Goal: Task Accomplishment & Management: Manage account settings

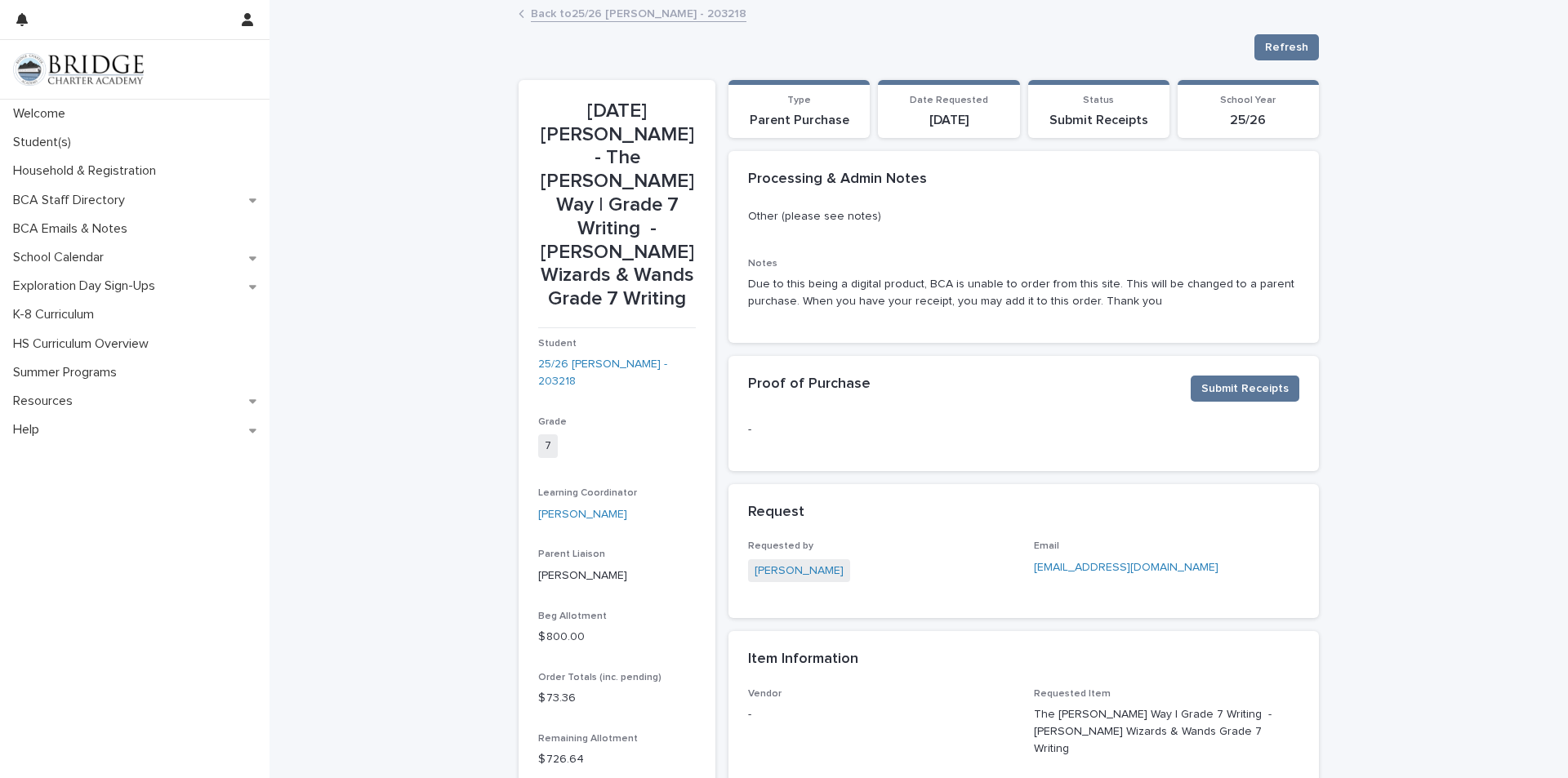
click at [620, 18] on link "Back to 25/26 [PERSON_NAME] - 203218" at bounding box center [638, 13] width 216 height 19
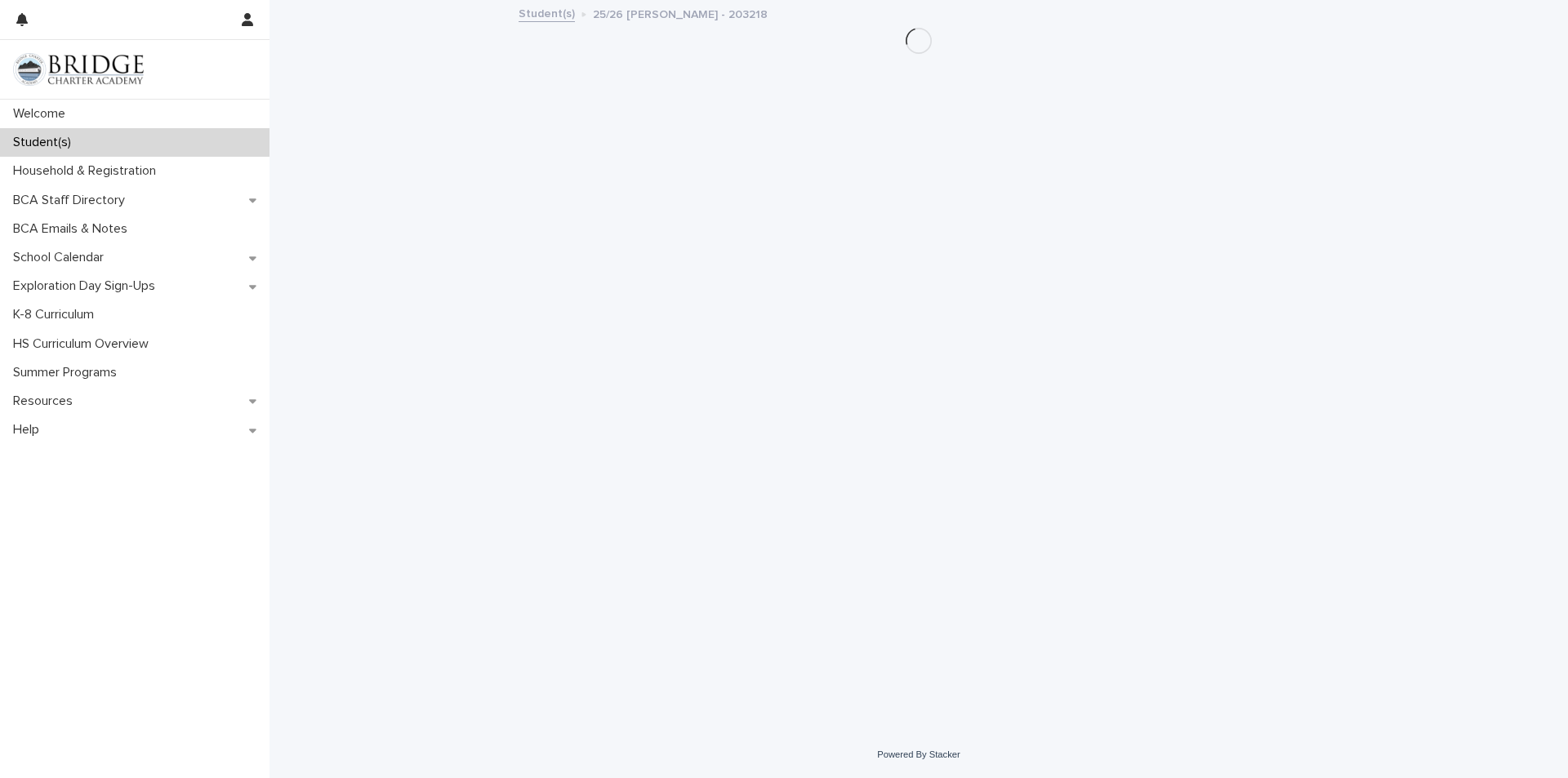
click at [540, 17] on link "Student(s)" at bounding box center [546, 13] width 57 height 19
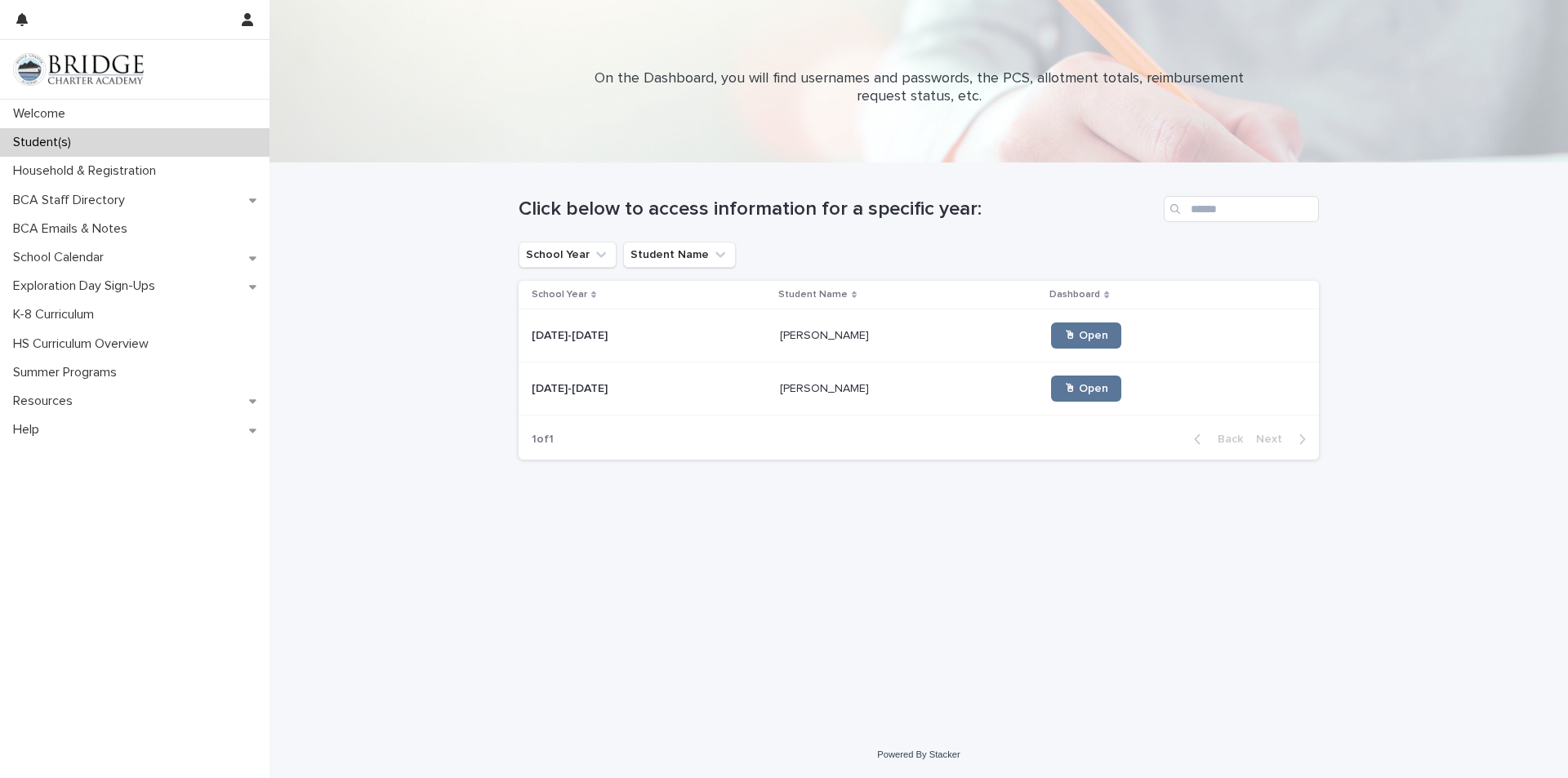
click at [738, 396] on div "[DATE]-[DATE] [DATE]-[DATE]" at bounding box center [648, 388] width 235 height 27
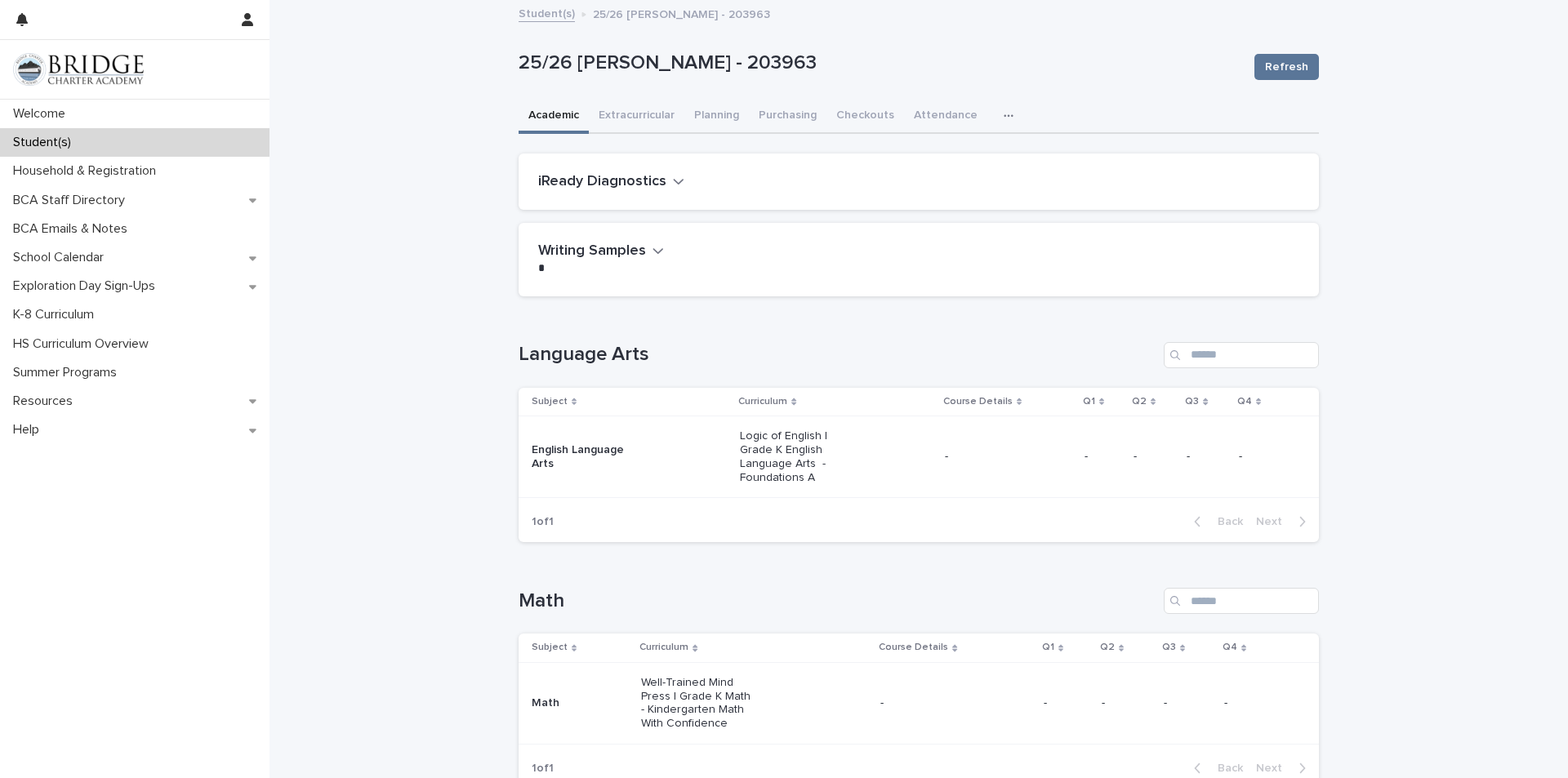
click at [905, 470] on div "Logic of English | Grade K English Language Arts - Foundations A" at bounding box center [836, 456] width 192 height 68
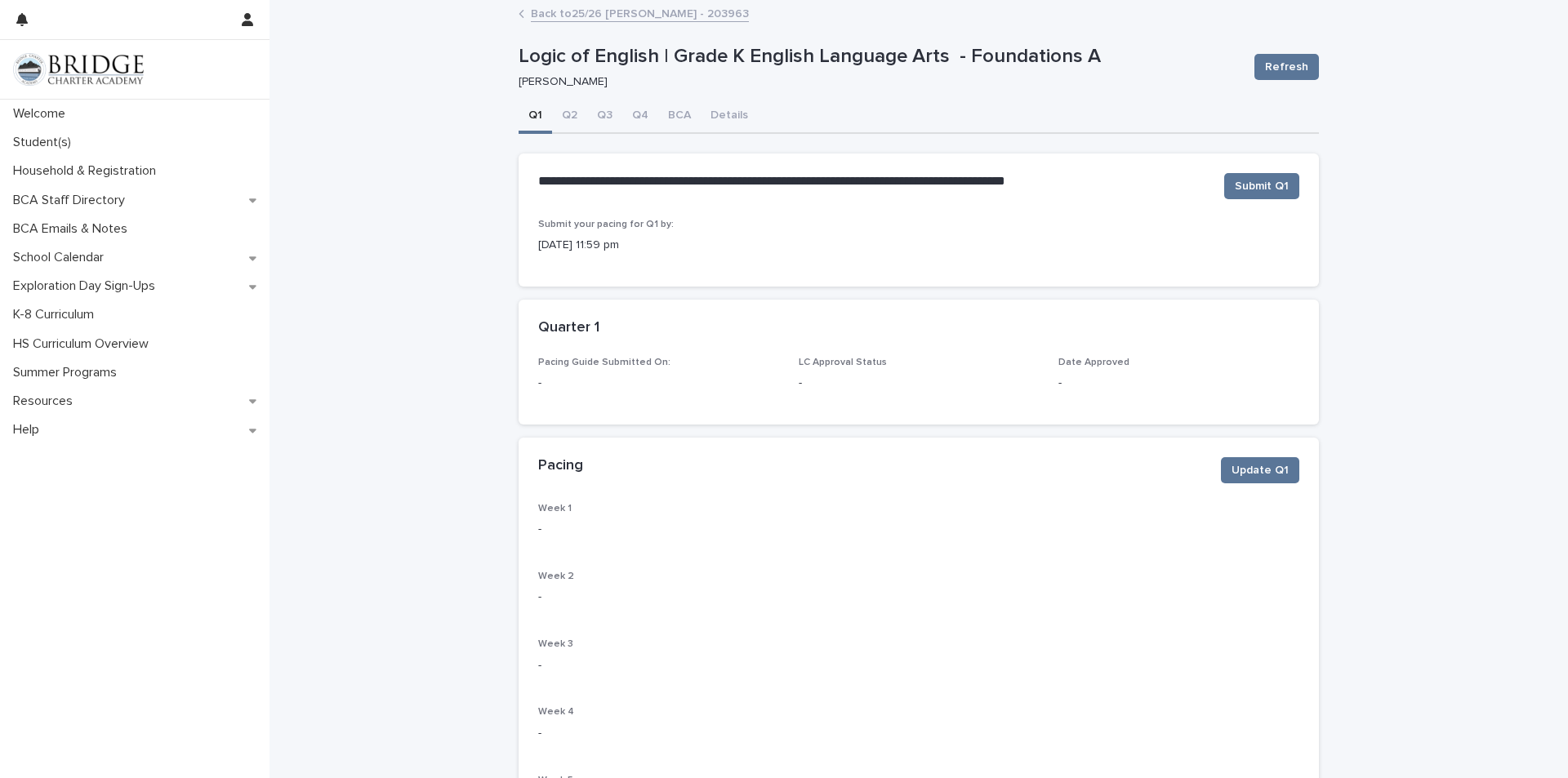
click at [611, 16] on link "Back to 25/26 [PERSON_NAME] - 203963" at bounding box center [639, 13] width 218 height 19
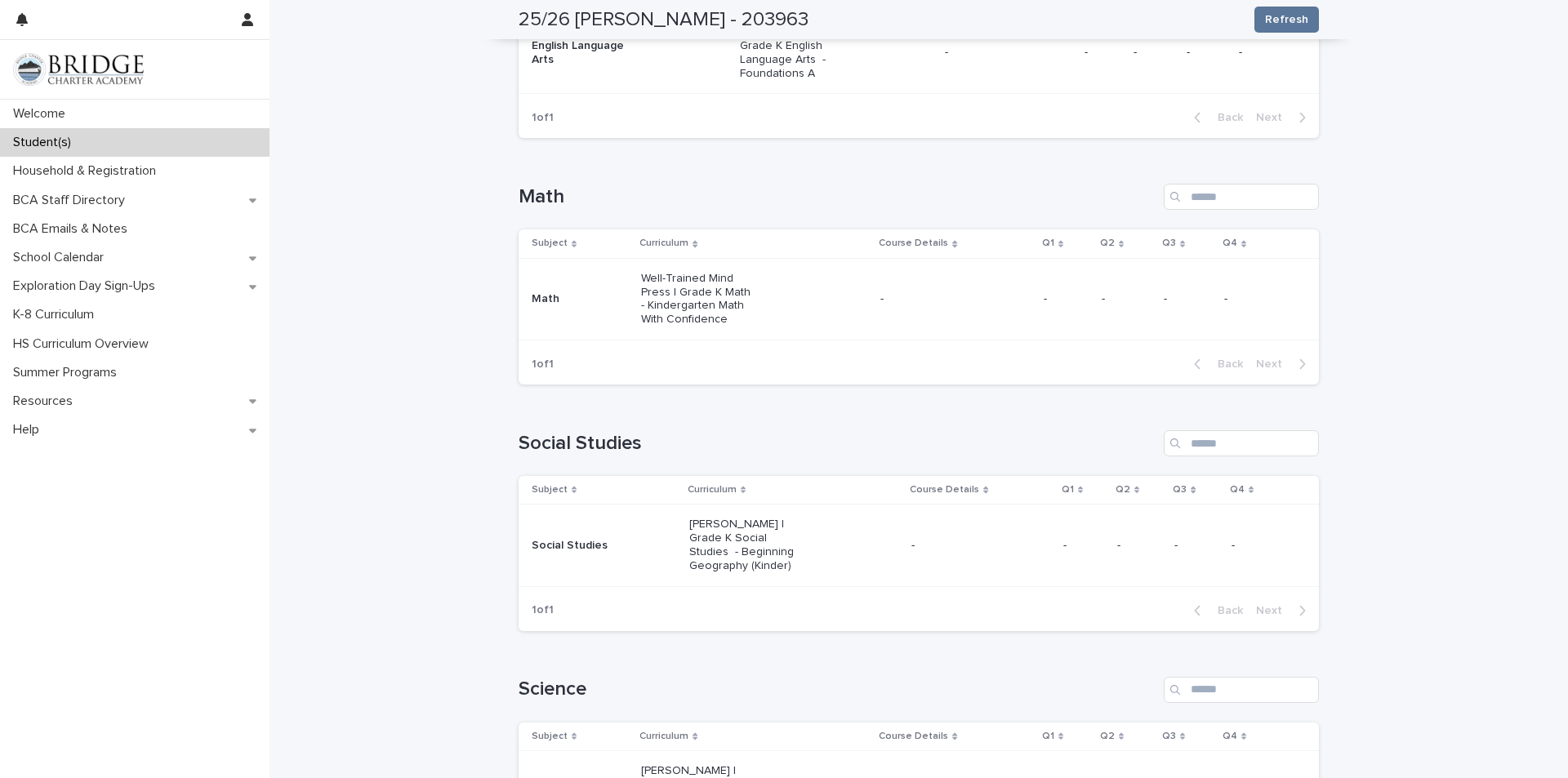
scroll to position [408, 0]
click at [761, 304] on div "Well-Trained Mind Press | Grade K Math - Kindergarten Math With Confidence" at bounding box center [754, 294] width 227 height 68
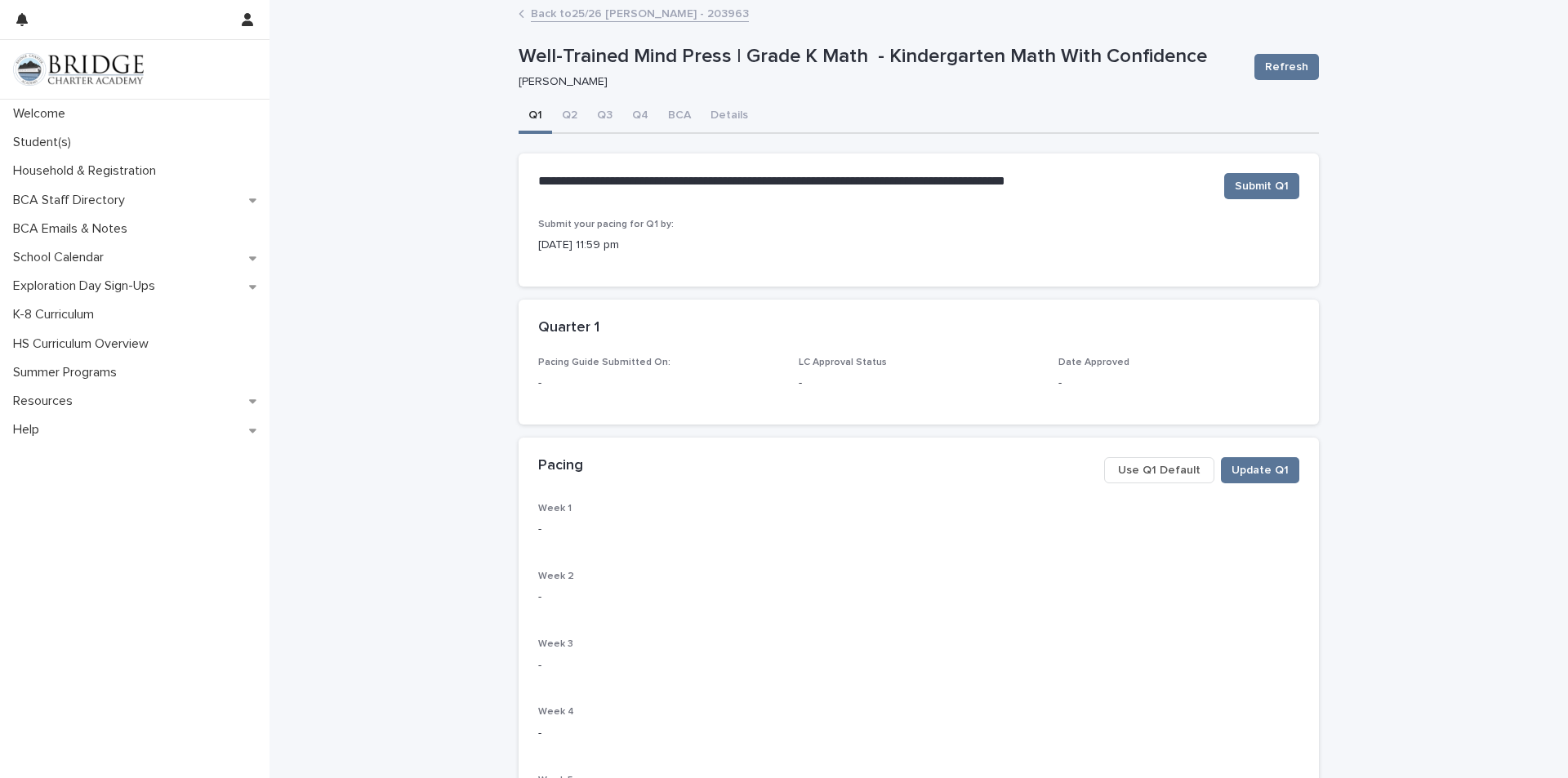
click at [1145, 474] on span "Use Q1 Default" at bounding box center [1159, 471] width 83 height 17
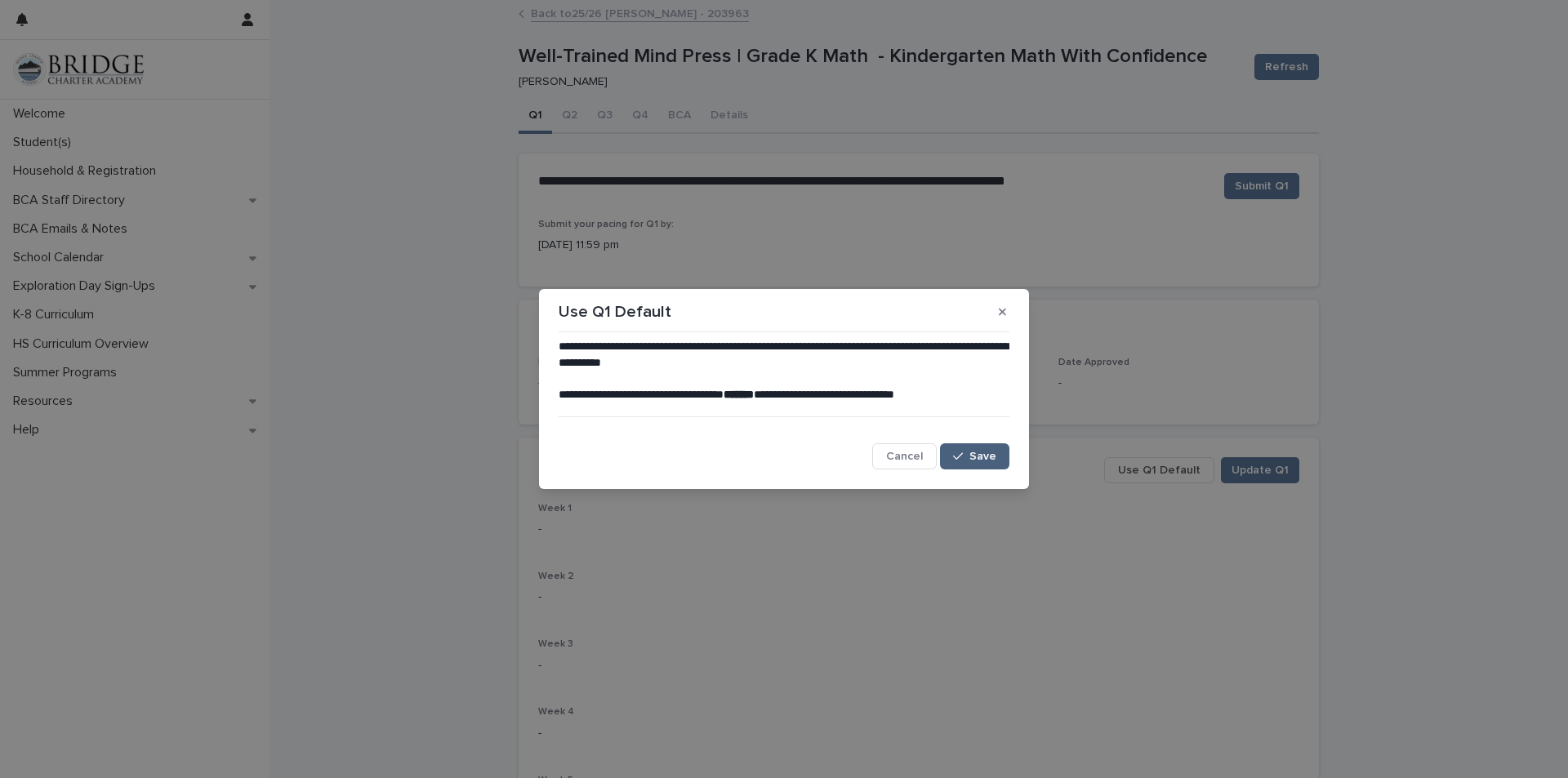
click at [993, 457] on span "Save" at bounding box center [983, 456] width 27 height 11
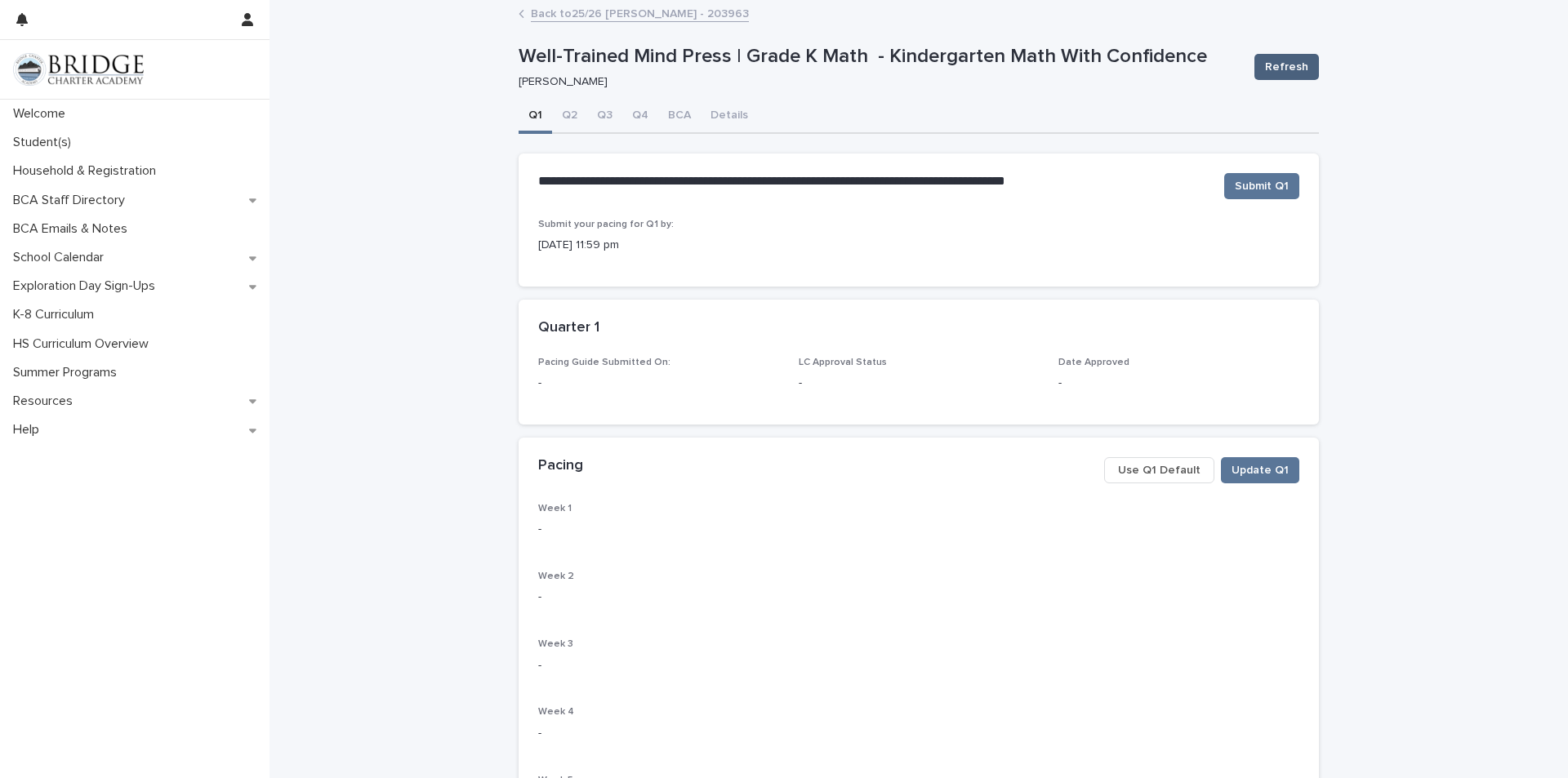
click at [1302, 55] on button "Refresh" at bounding box center [1286, 67] width 64 height 26
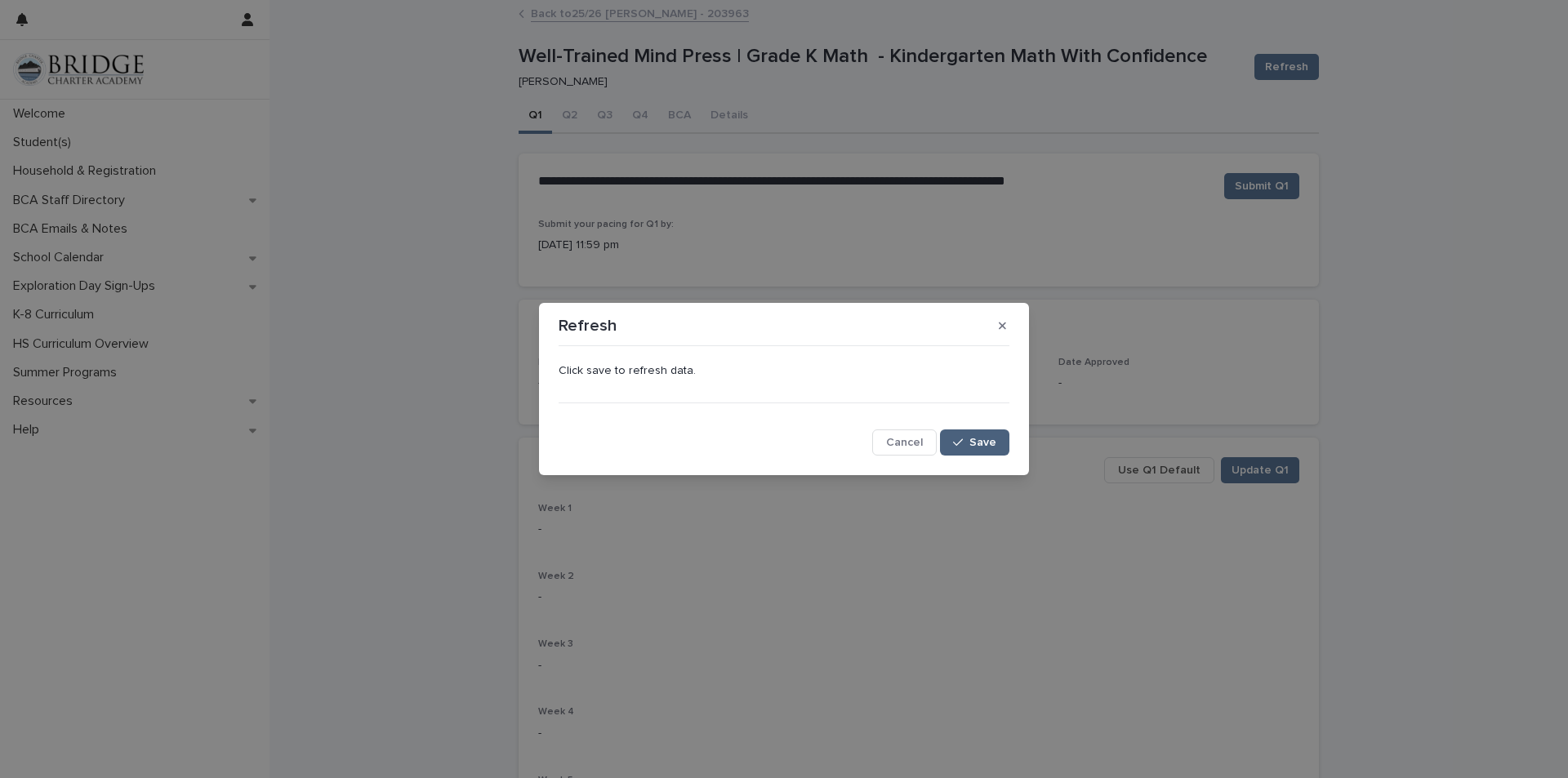
click at [976, 447] on span "Save" at bounding box center [983, 442] width 27 height 11
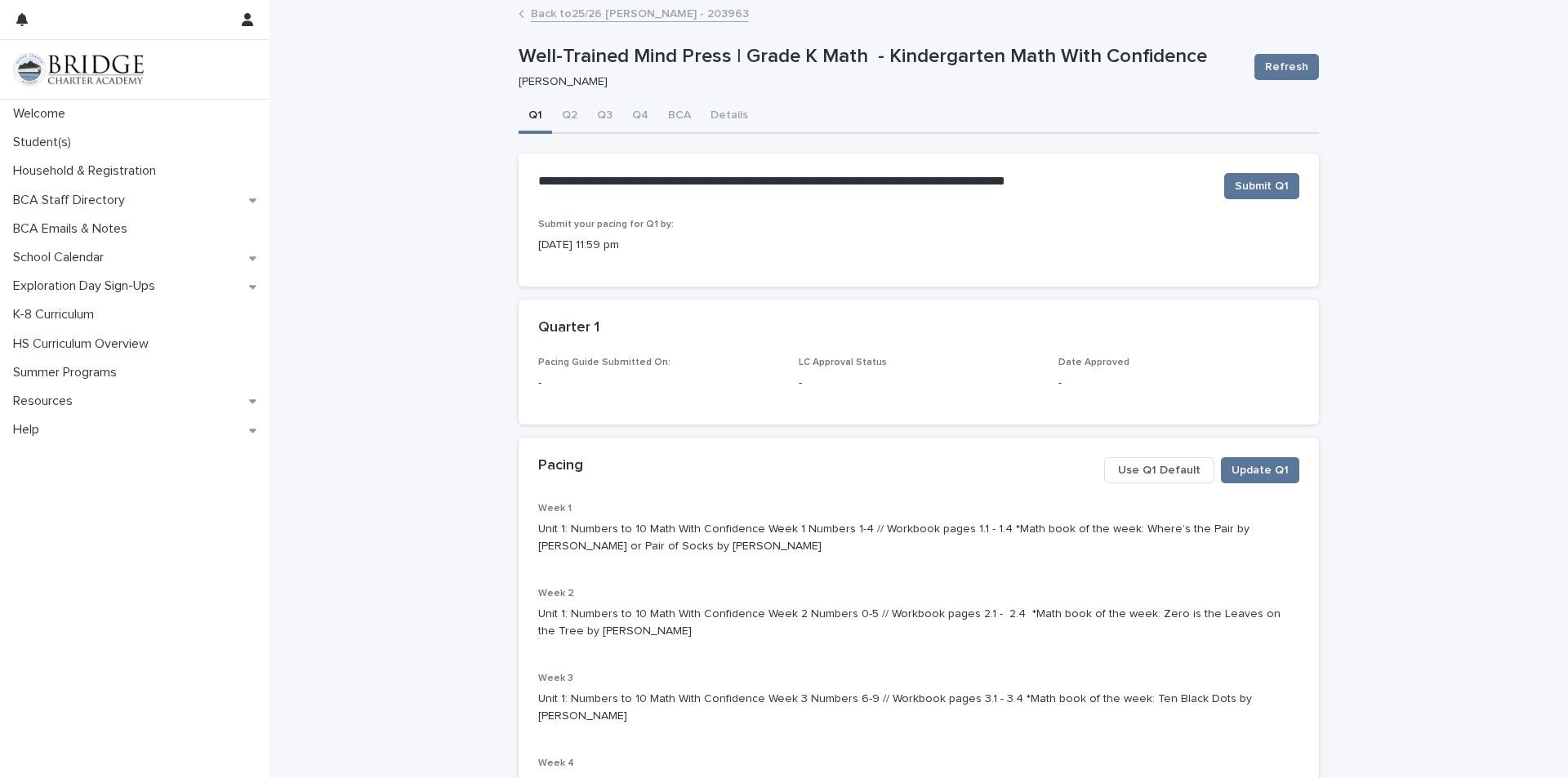
click at [653, 13] on link "Back to 25/26 [PERSON_NAME] - 203963" at bounding box center [639, 13] width 218 height 19
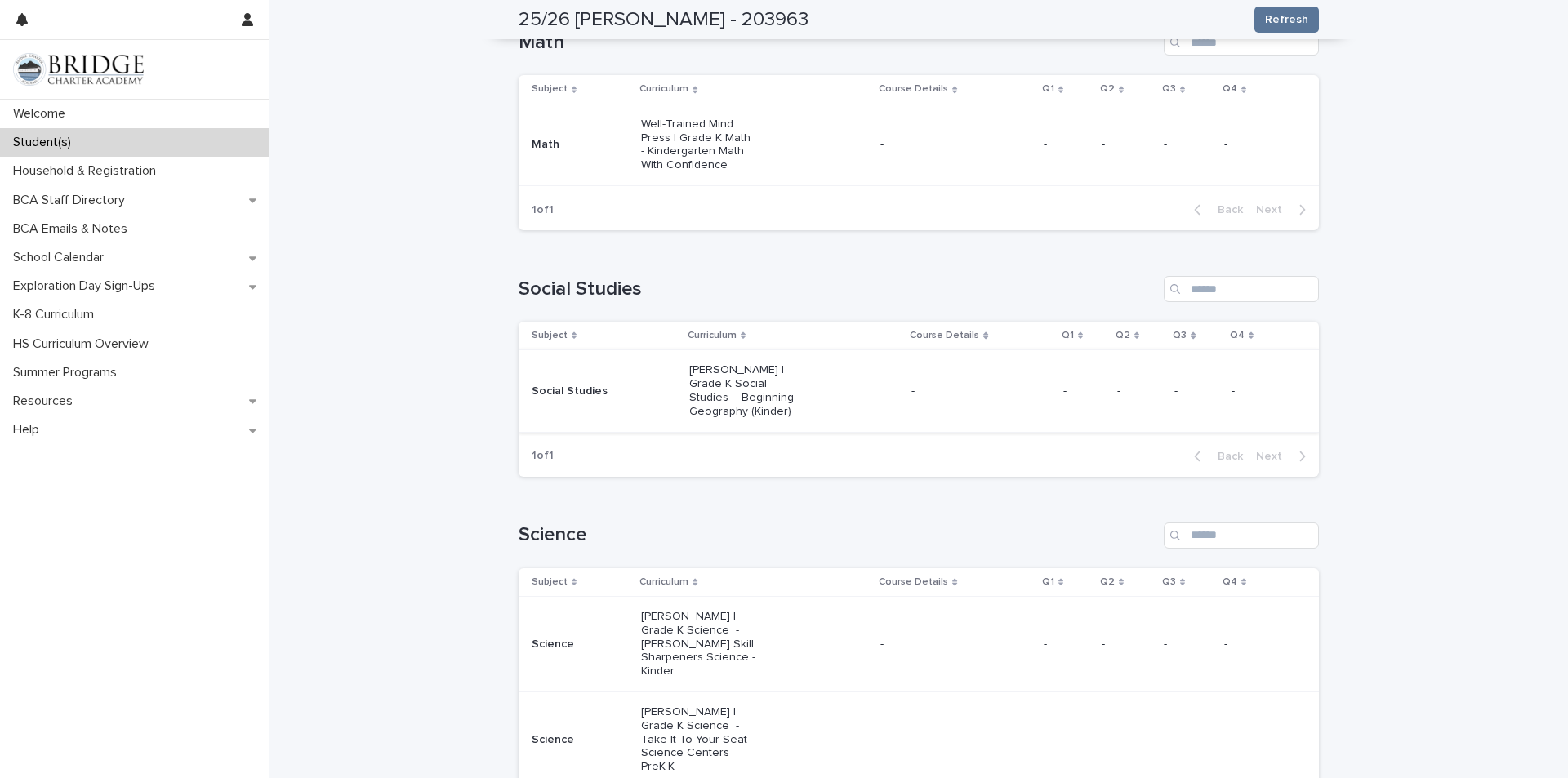
scroll to position [571, 0]
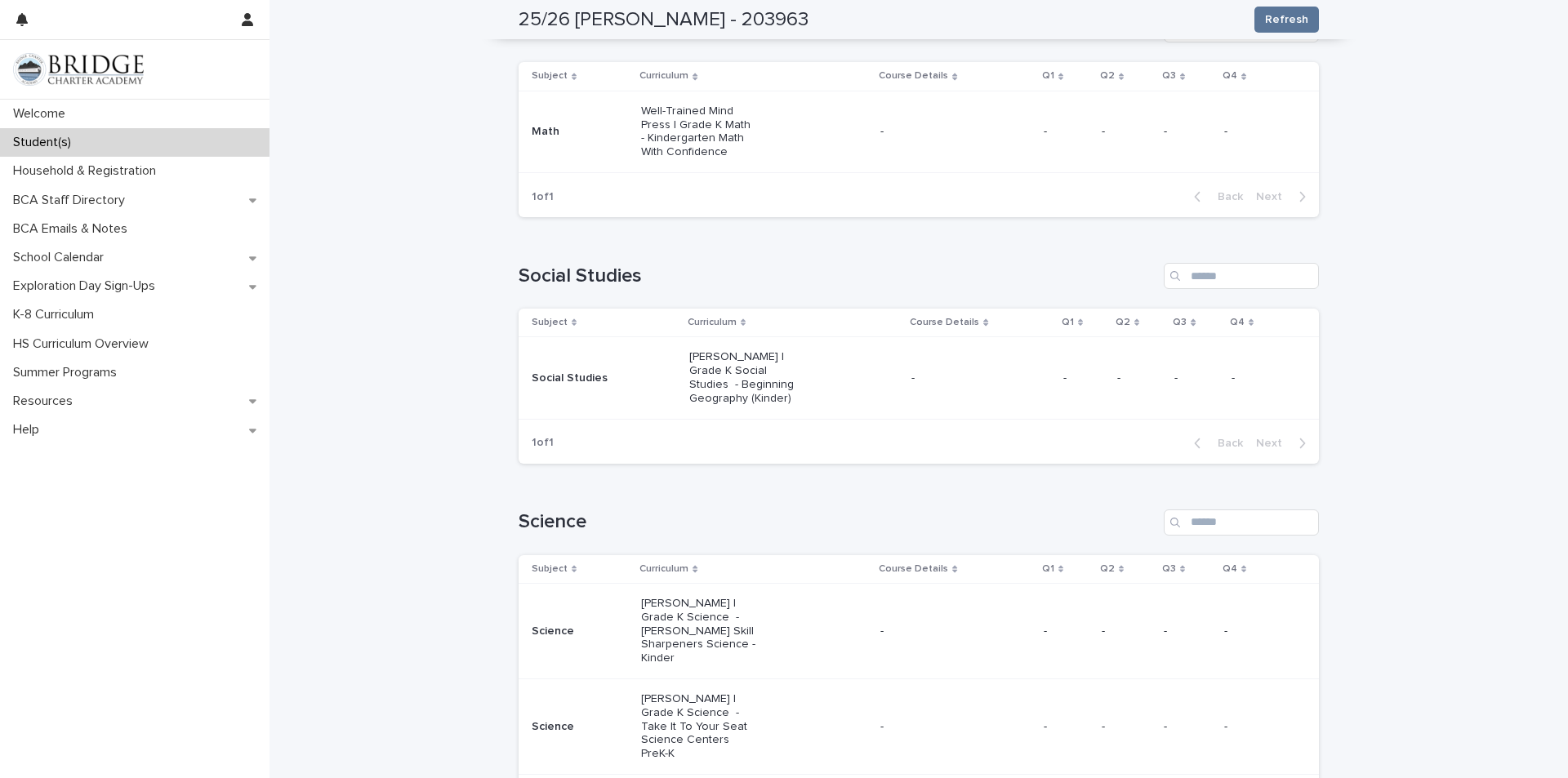
click at [689, 384] on p "[PERSON_NAME] | Grade K Social Studies - Beginning Geography (Kinder)" at bounding box center [748, 377] width 117 height 55
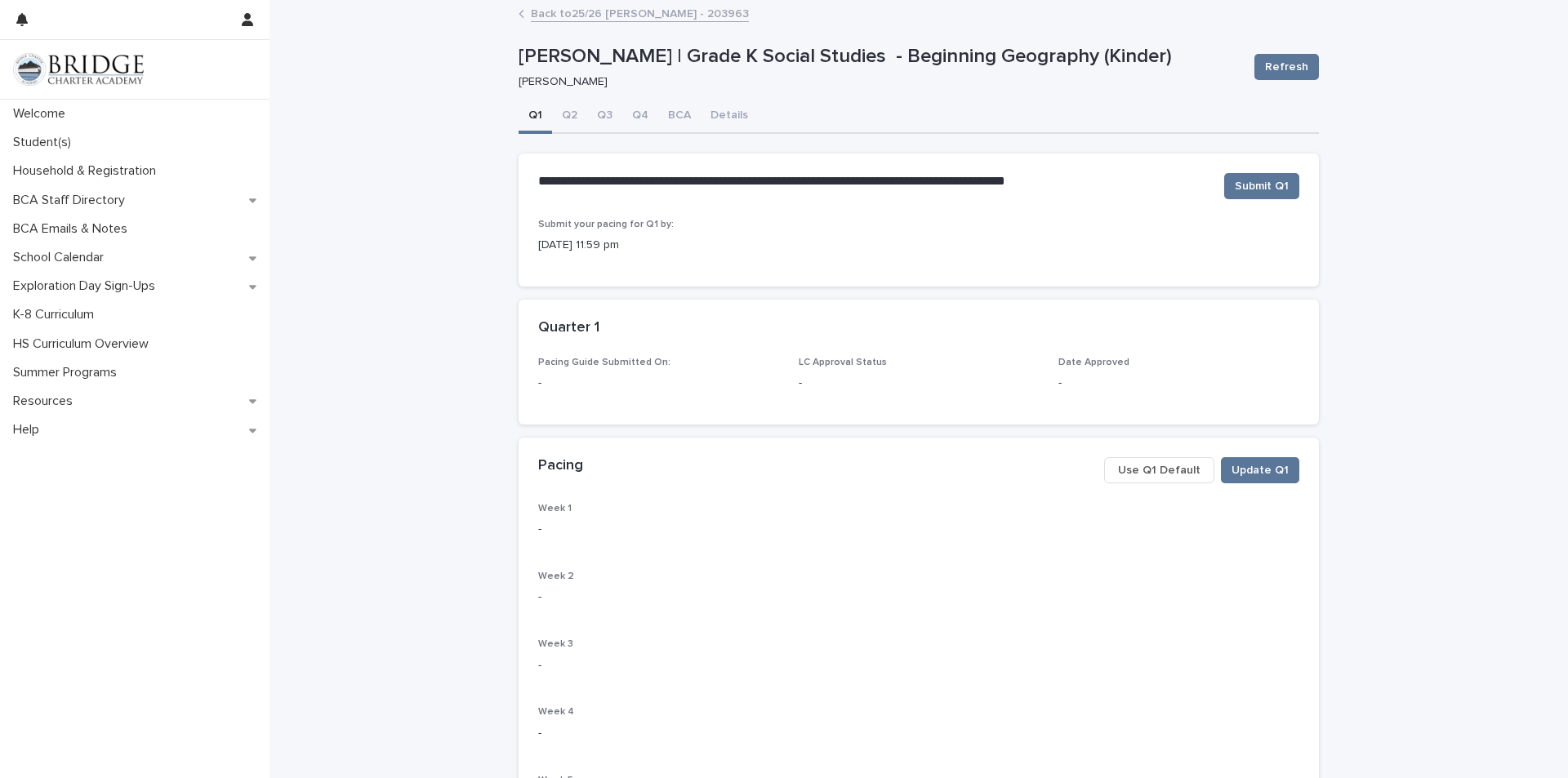
click at [1150, 462] on span "Use Q1 Default" at bounding box center [1159, 471] width 83 height 17
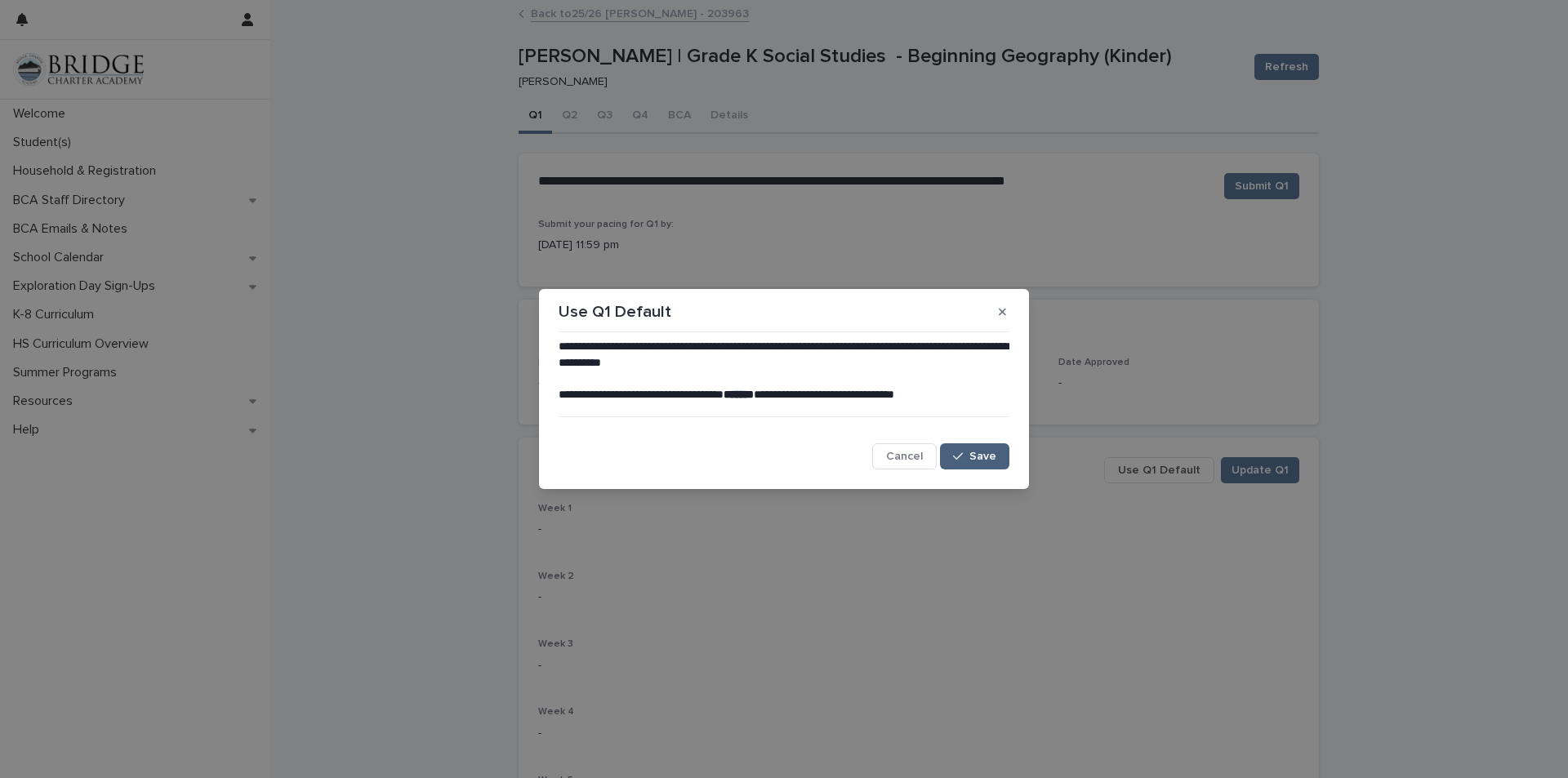
click at [992, 456] on span "Save" at bounding box center [983, 456] width 27 height 11
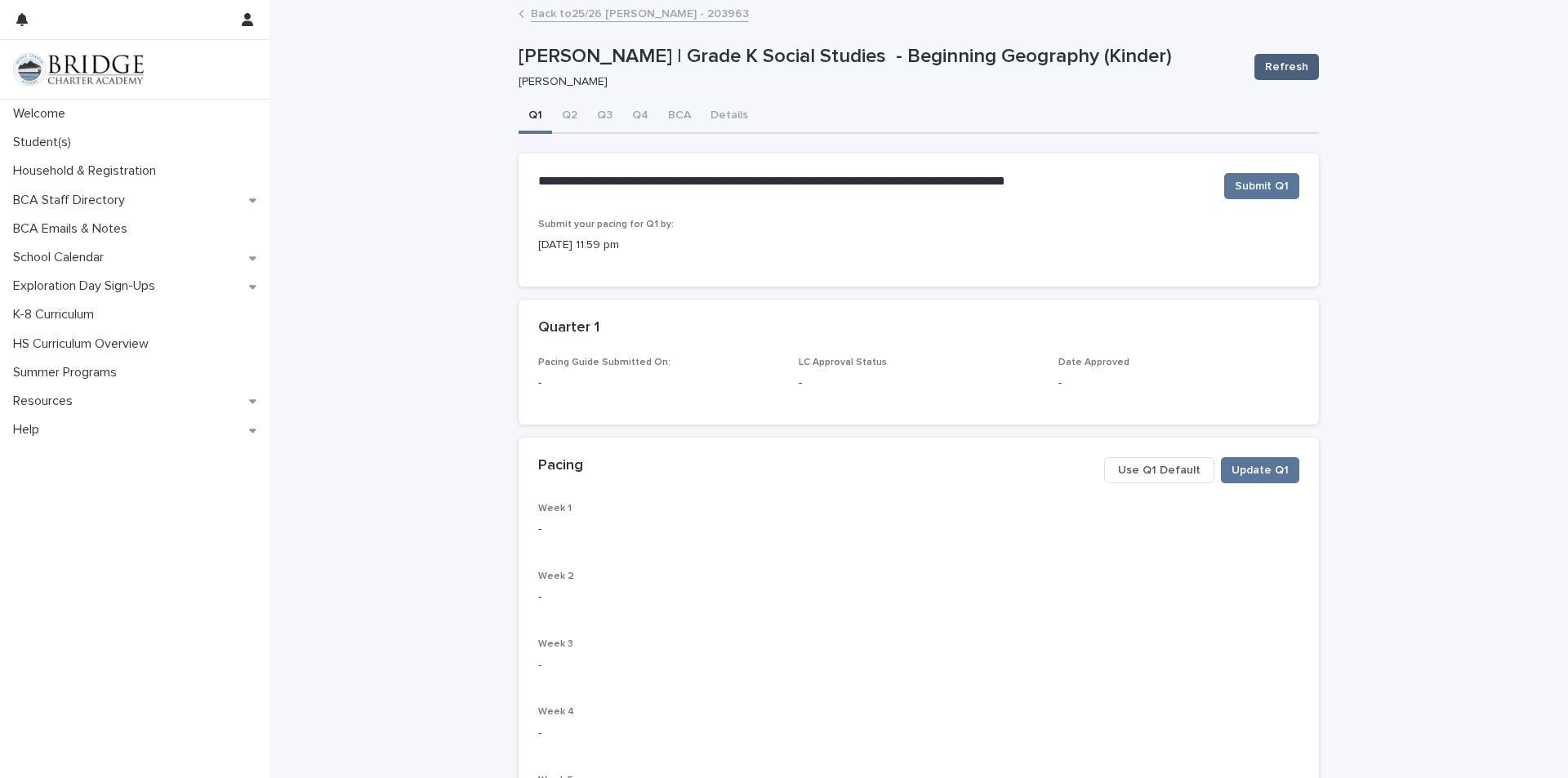
click at [1289, 60] on span "Refresh" at bounding box center [1287, 67] width 44 height 17
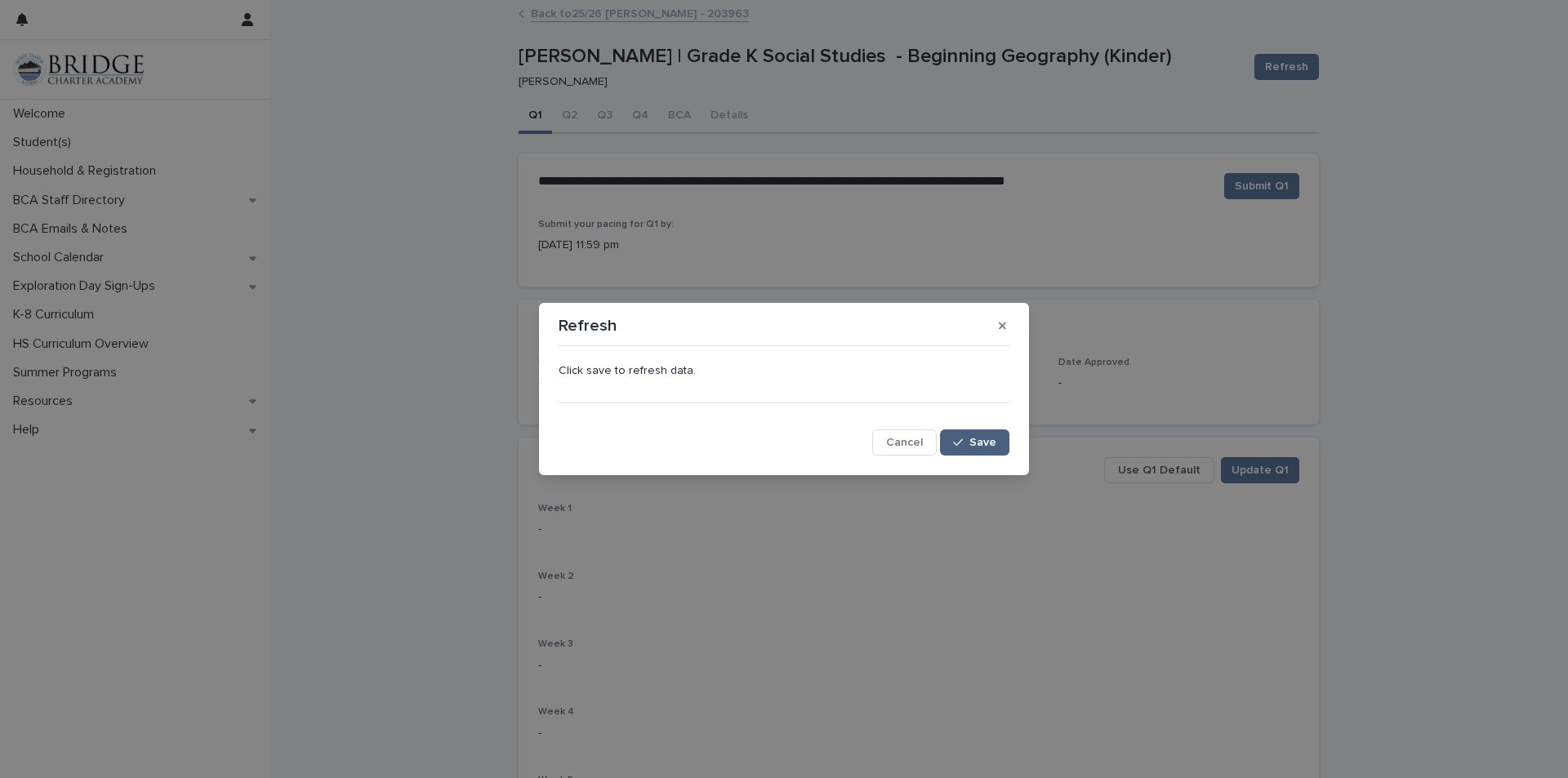
click at [983, 452] on button "Save" at bounding box center [974, 442] width 70 height 26
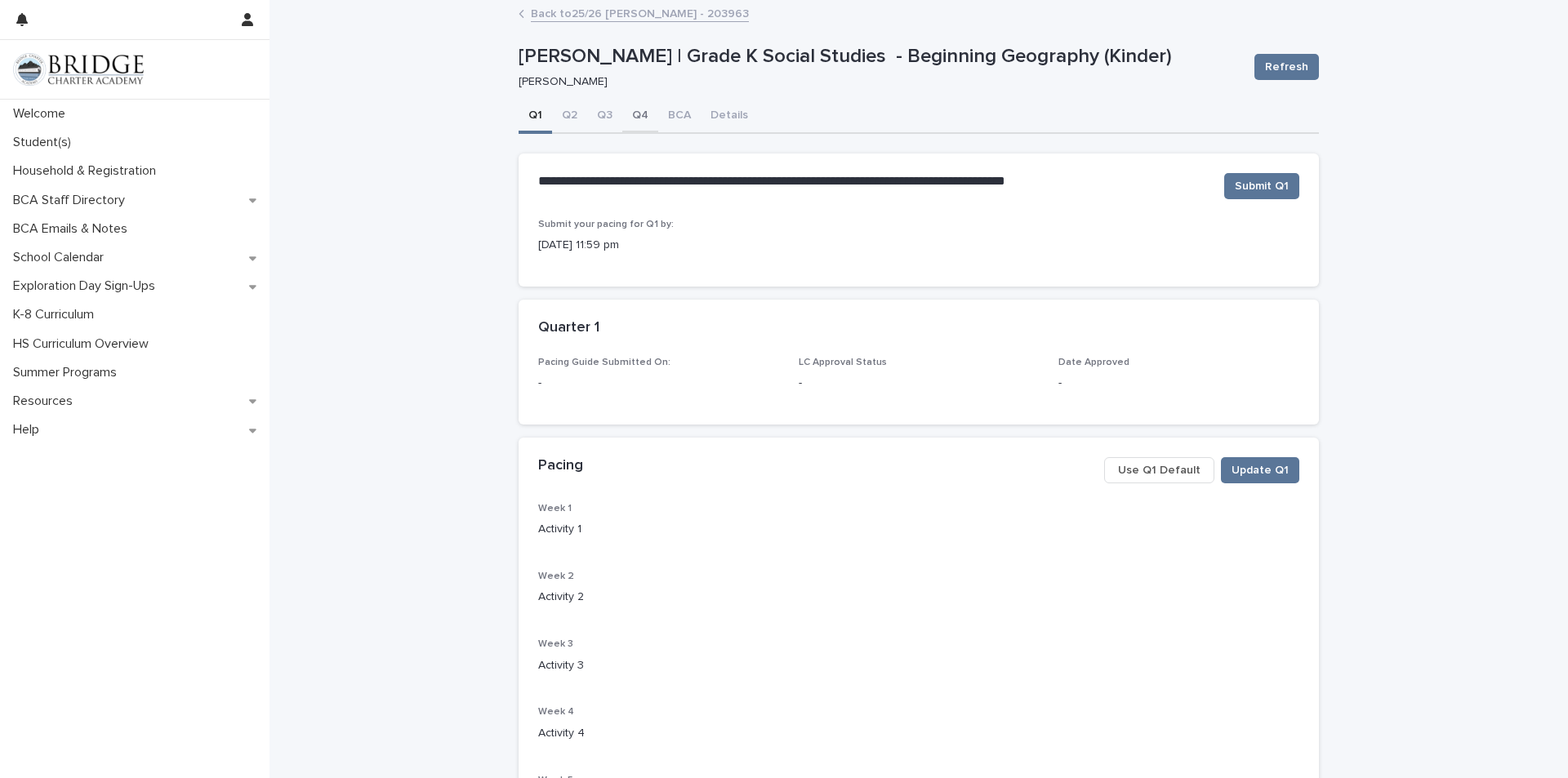
click at [624, 118] on button "Q4" at bounding box center [640, 116] width 36 height 34
click at [1164, 464] on span "Use Q4 Default" at bounding box center [1155, 471] width 85 height 17
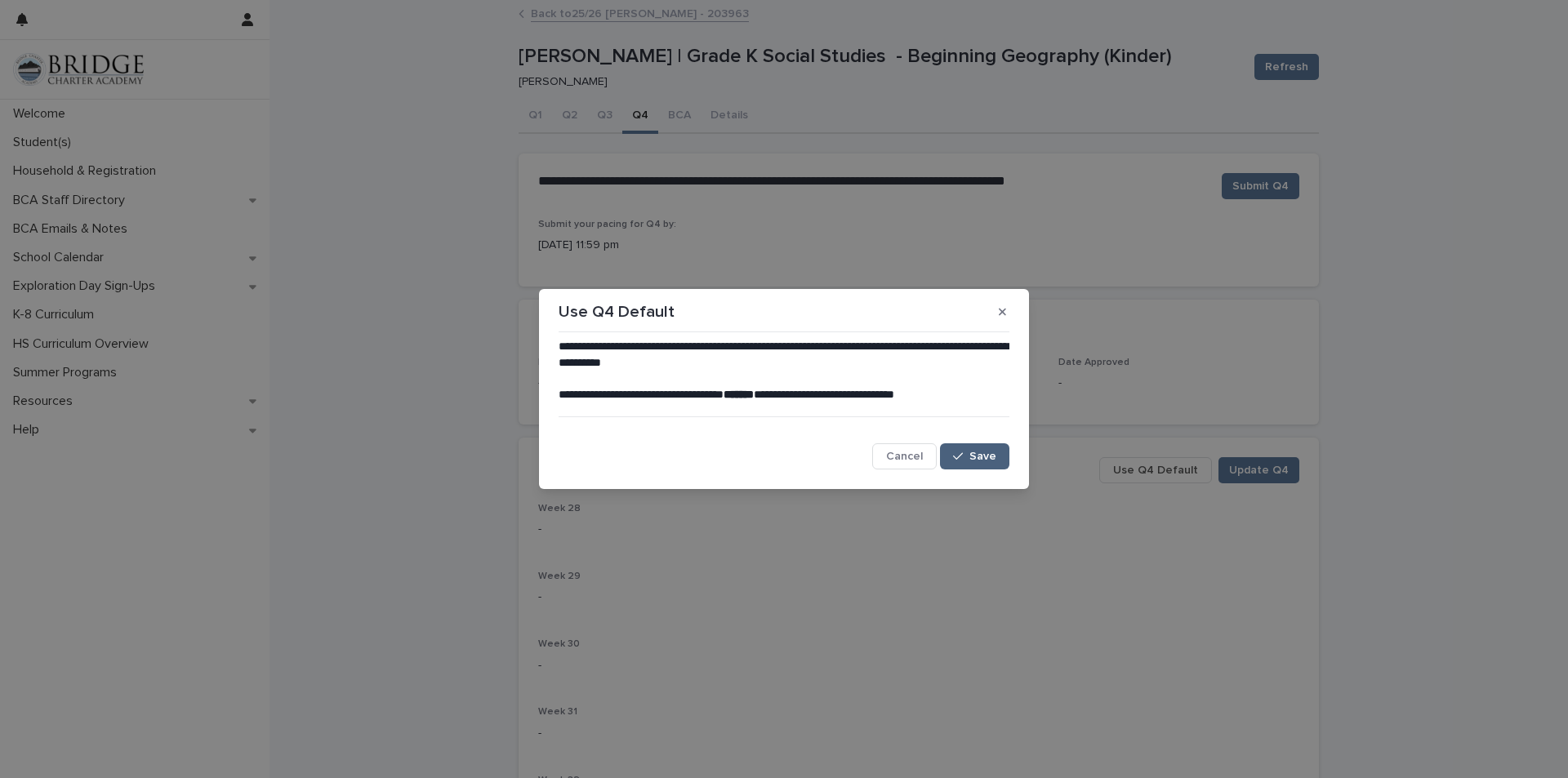
click at [983, 454] on span "Save" at bounding box center [983, 456] width 27 height 11
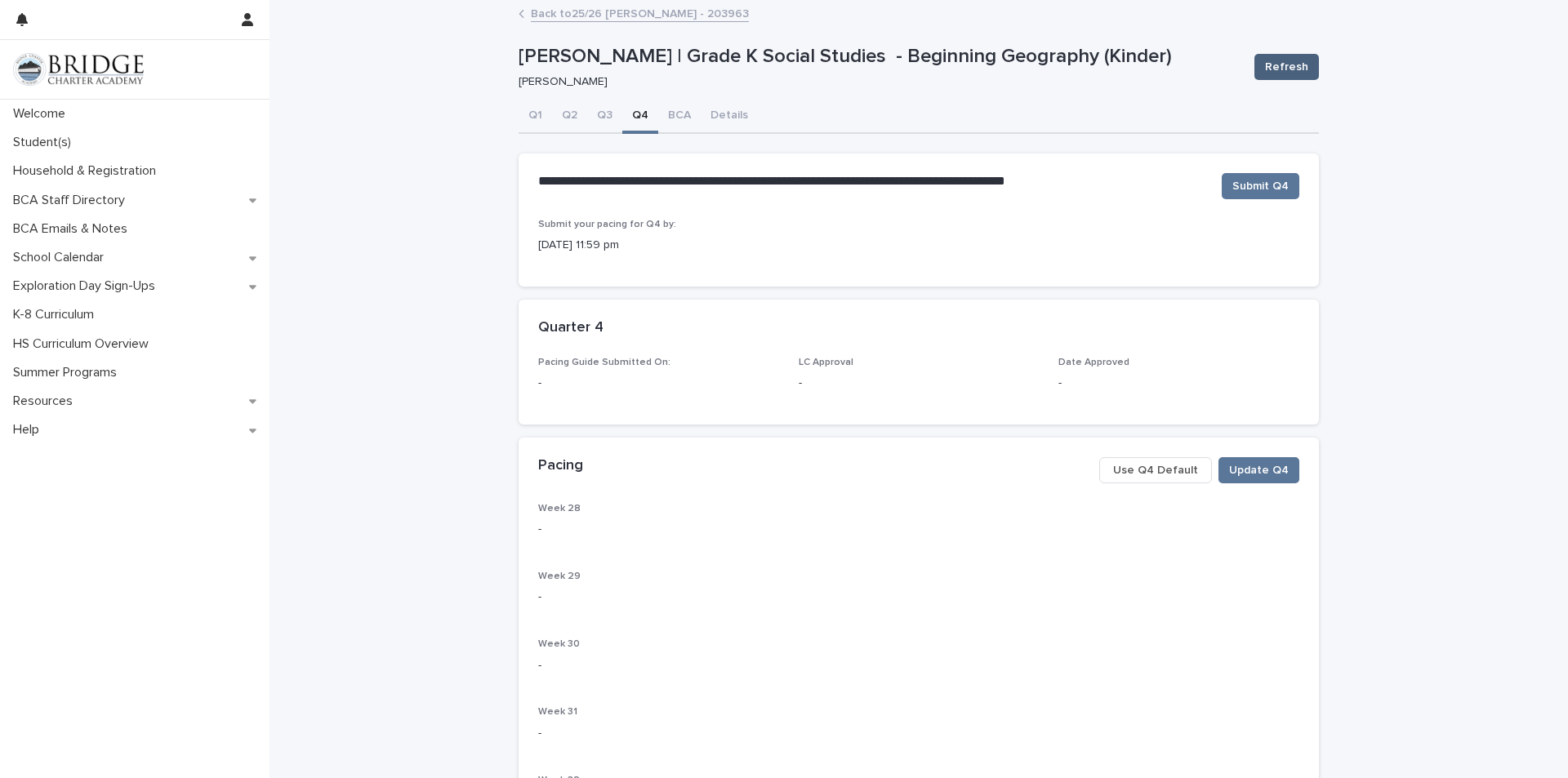
drag, startPoint x: 1289, startPoint y: 63, endPoint x: 1291, endPoint y: 71, distance: 8.2
click at [1291, 71] on span "Refresh" at bounding box center [1287, 67] width 44 height 17
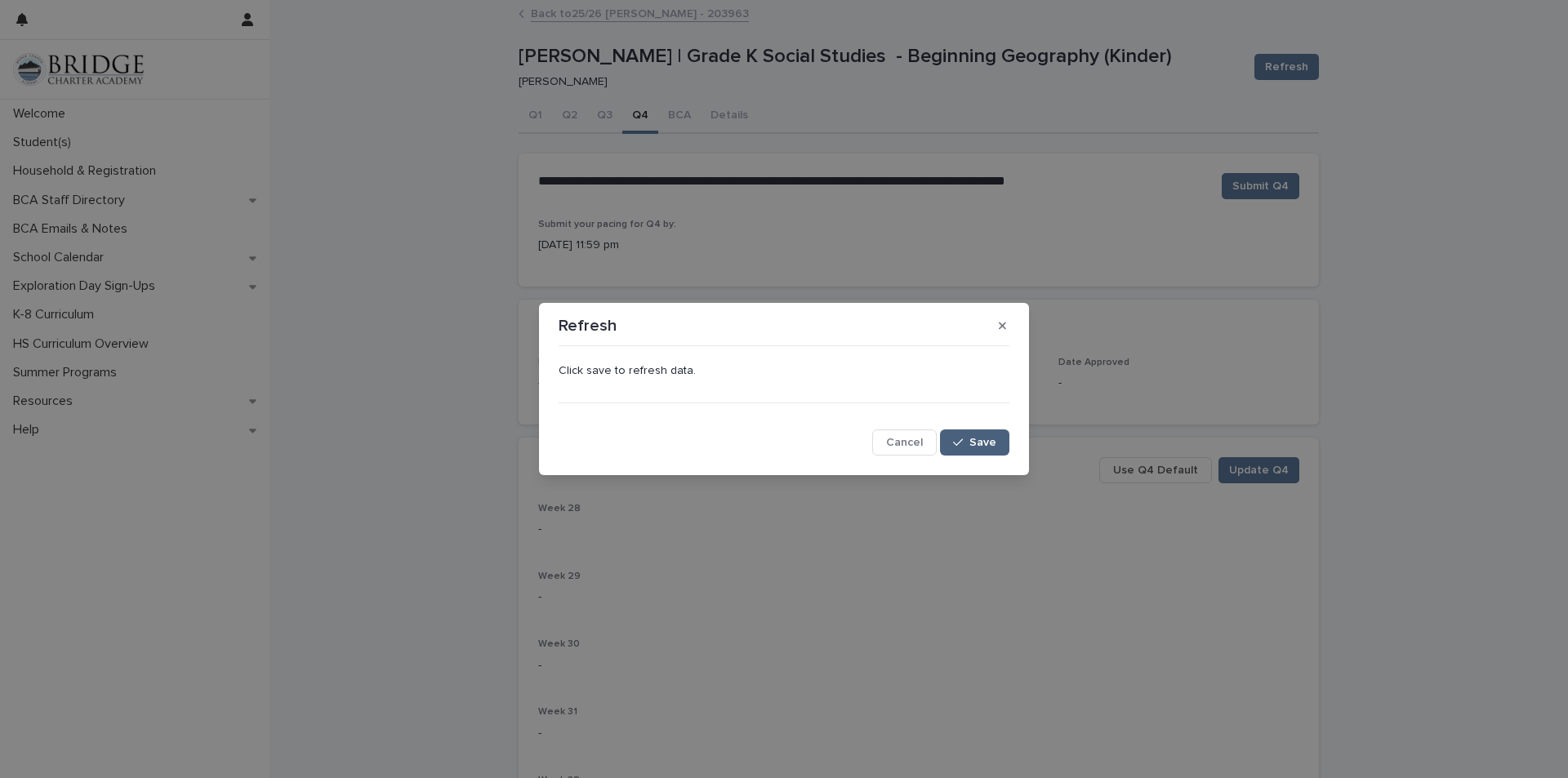
click at [997, 452] on button "Save" at bounding box center [974, 442] width 70 height 26
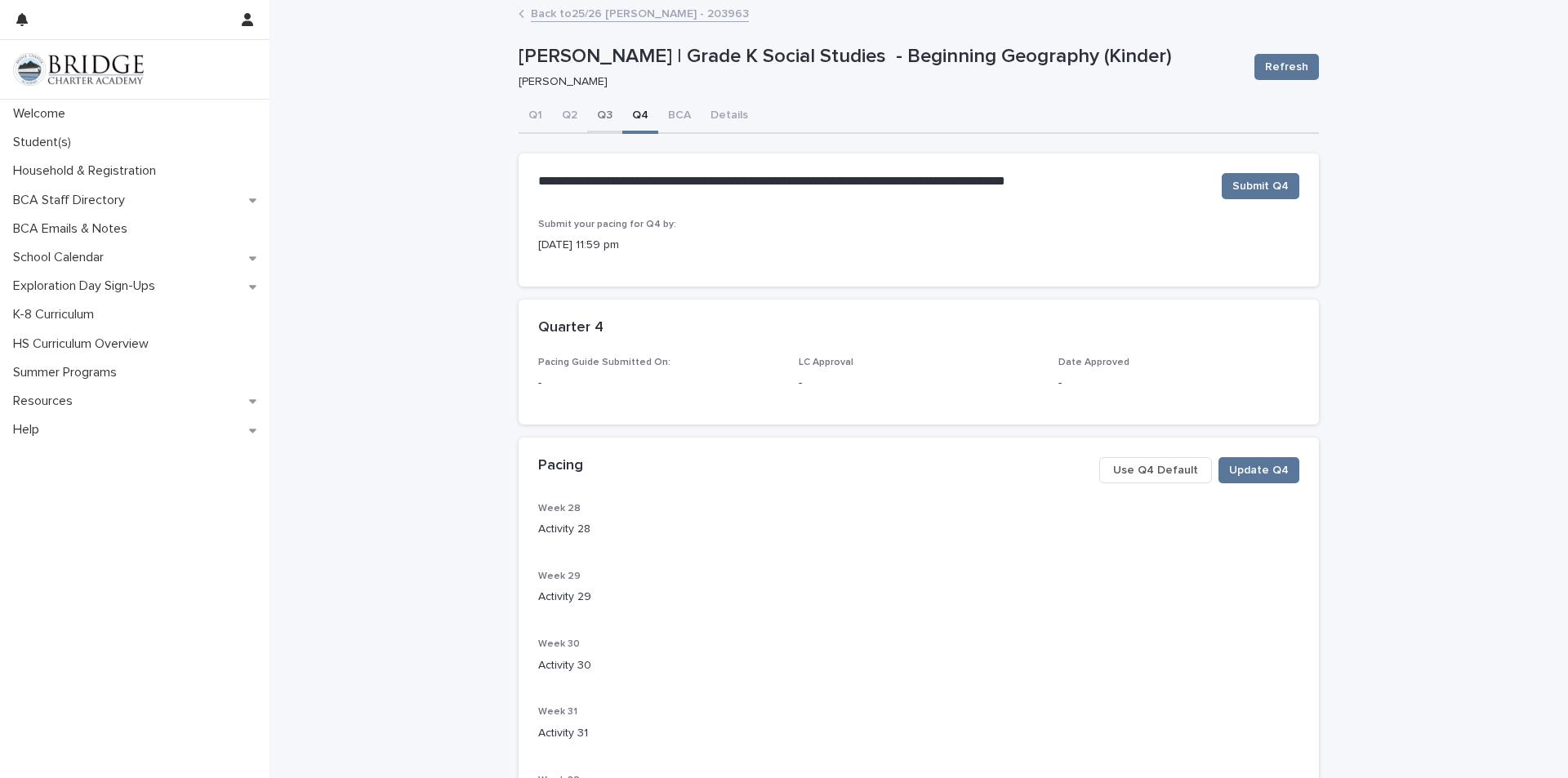
click at [601, 122] on button "Q3" at bounding box center [605, 116] width 35 height 34
click at [1146, 476] on span "Use Q3 Default" at bounding box center [1156, 471] width 85 height 17
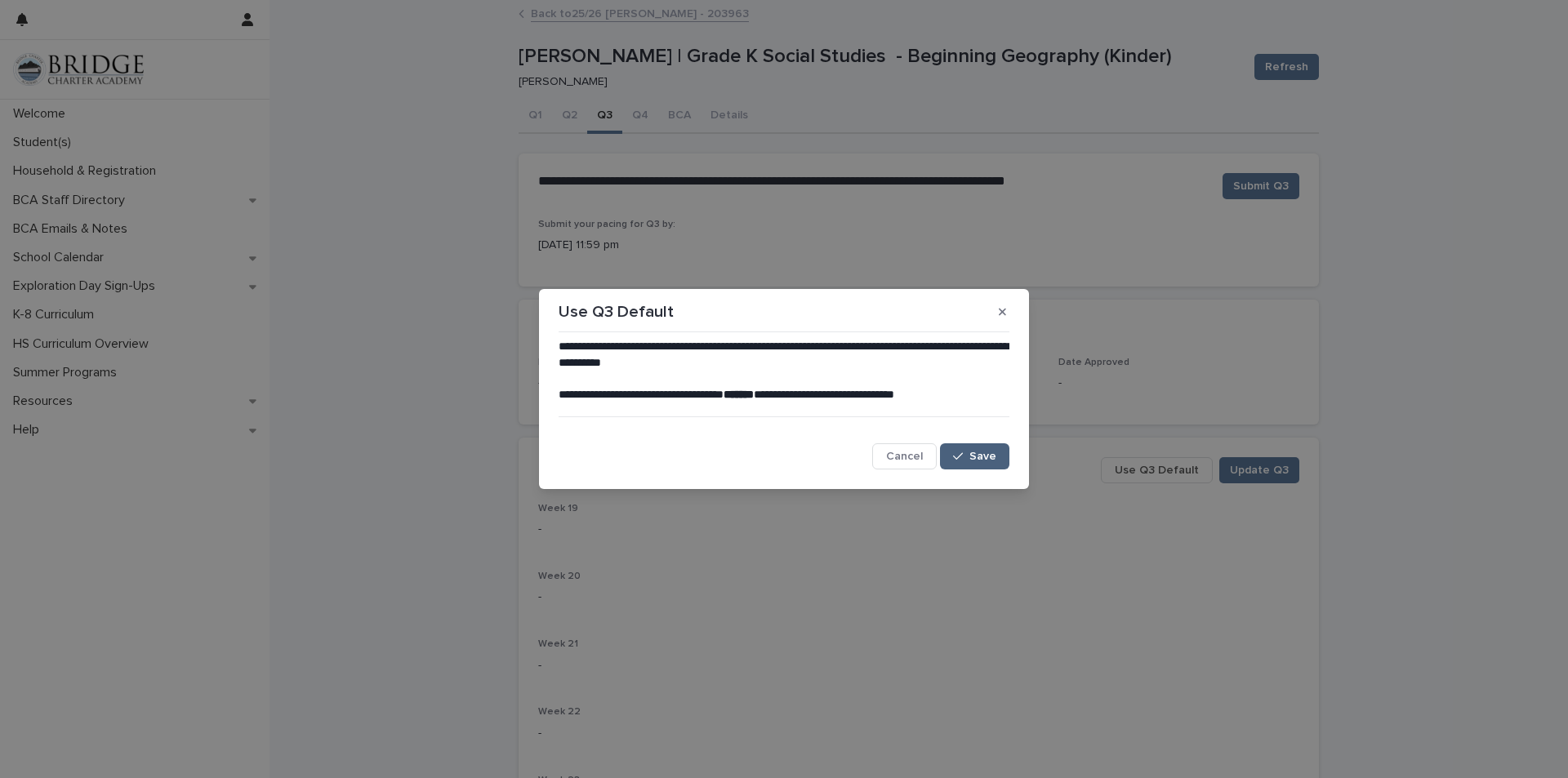
click at [993, 459] on span "Save" at bounding box center [983, 456] width 27 height 11
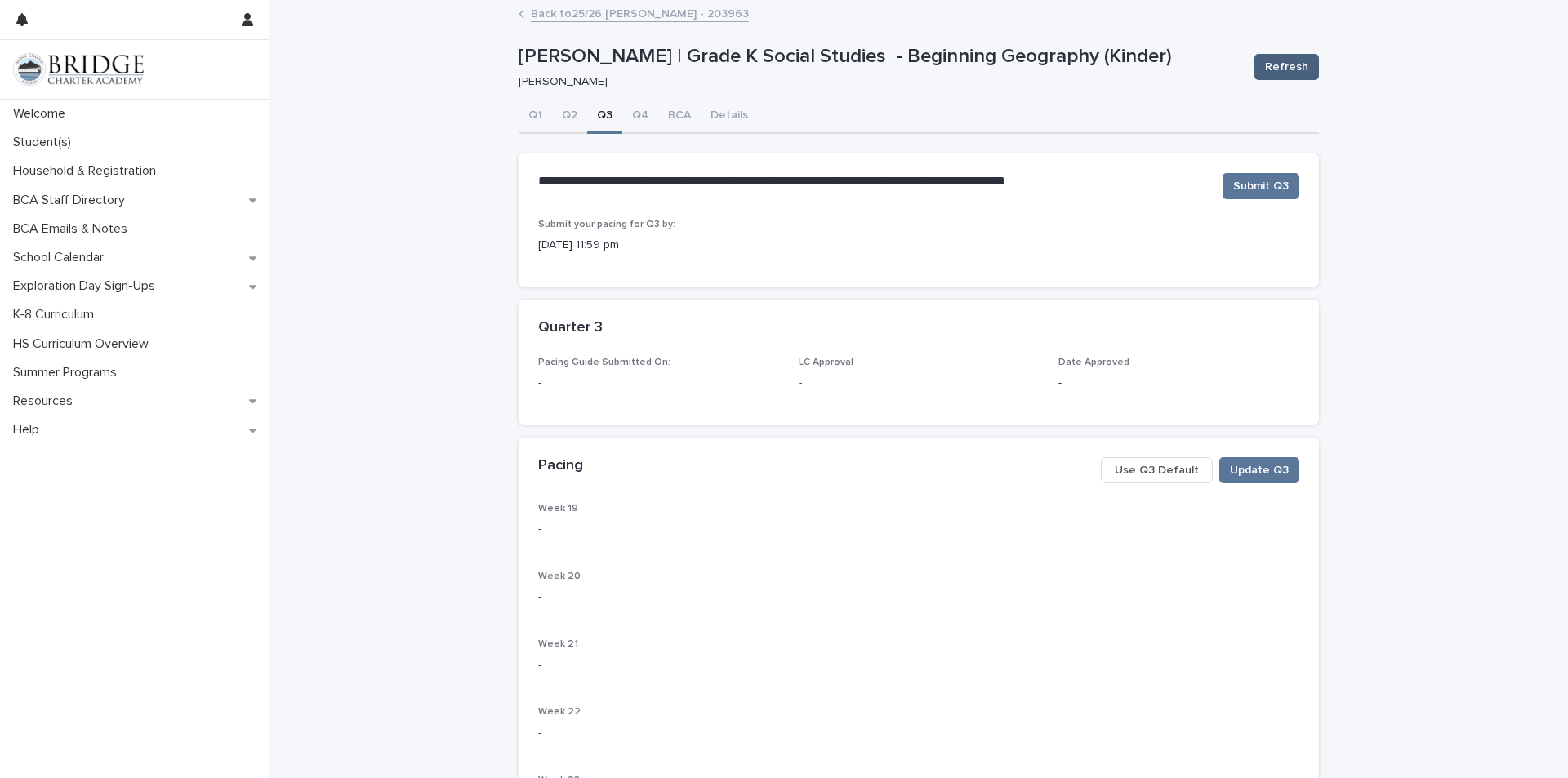
click at [1291, 55] on button "Refresh" at bounding box center [1286, 67] width 64 height 26
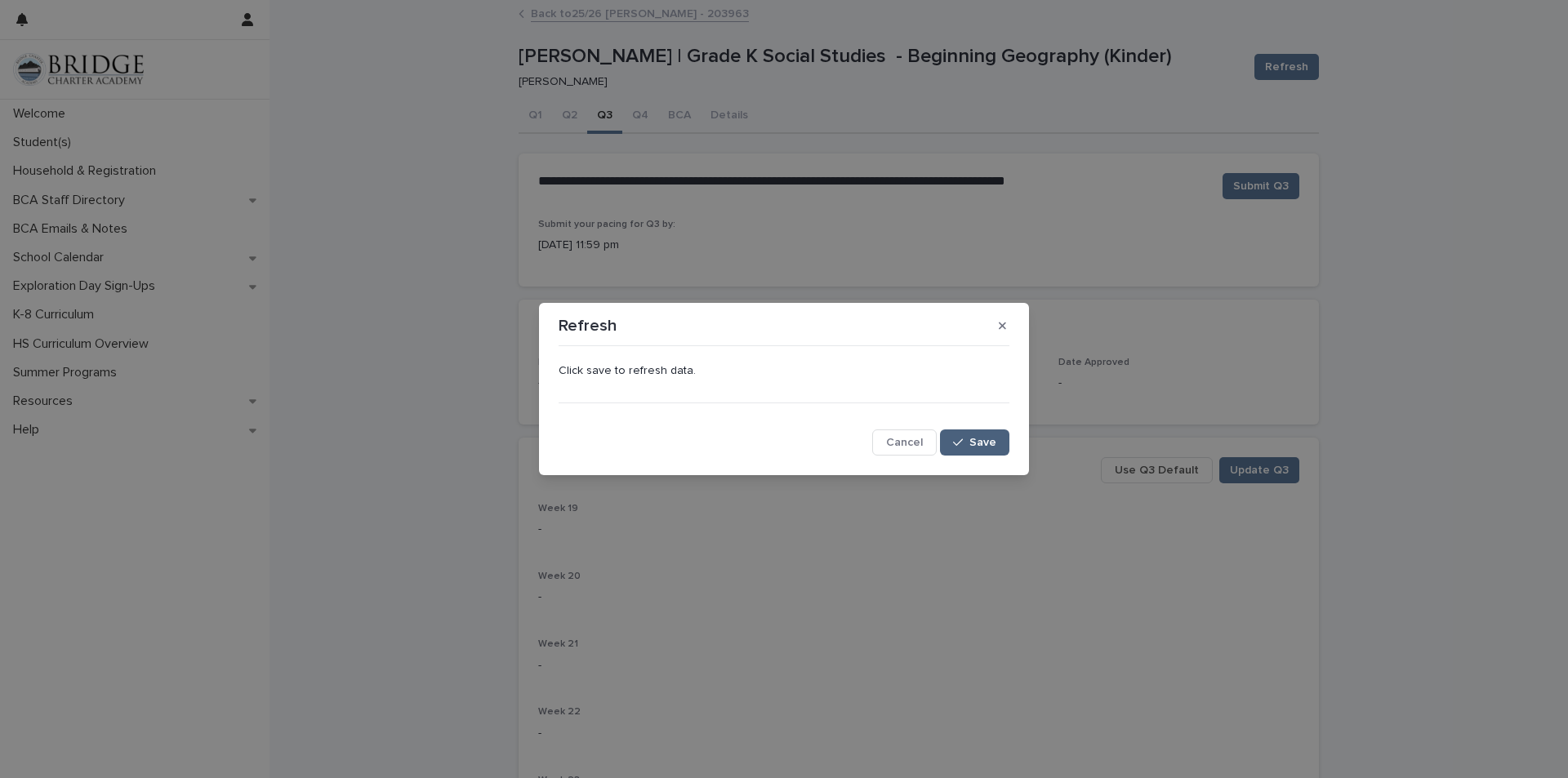
click at [995, 442] on span "Save" at bounding box center [983, 442] width 27 height 11
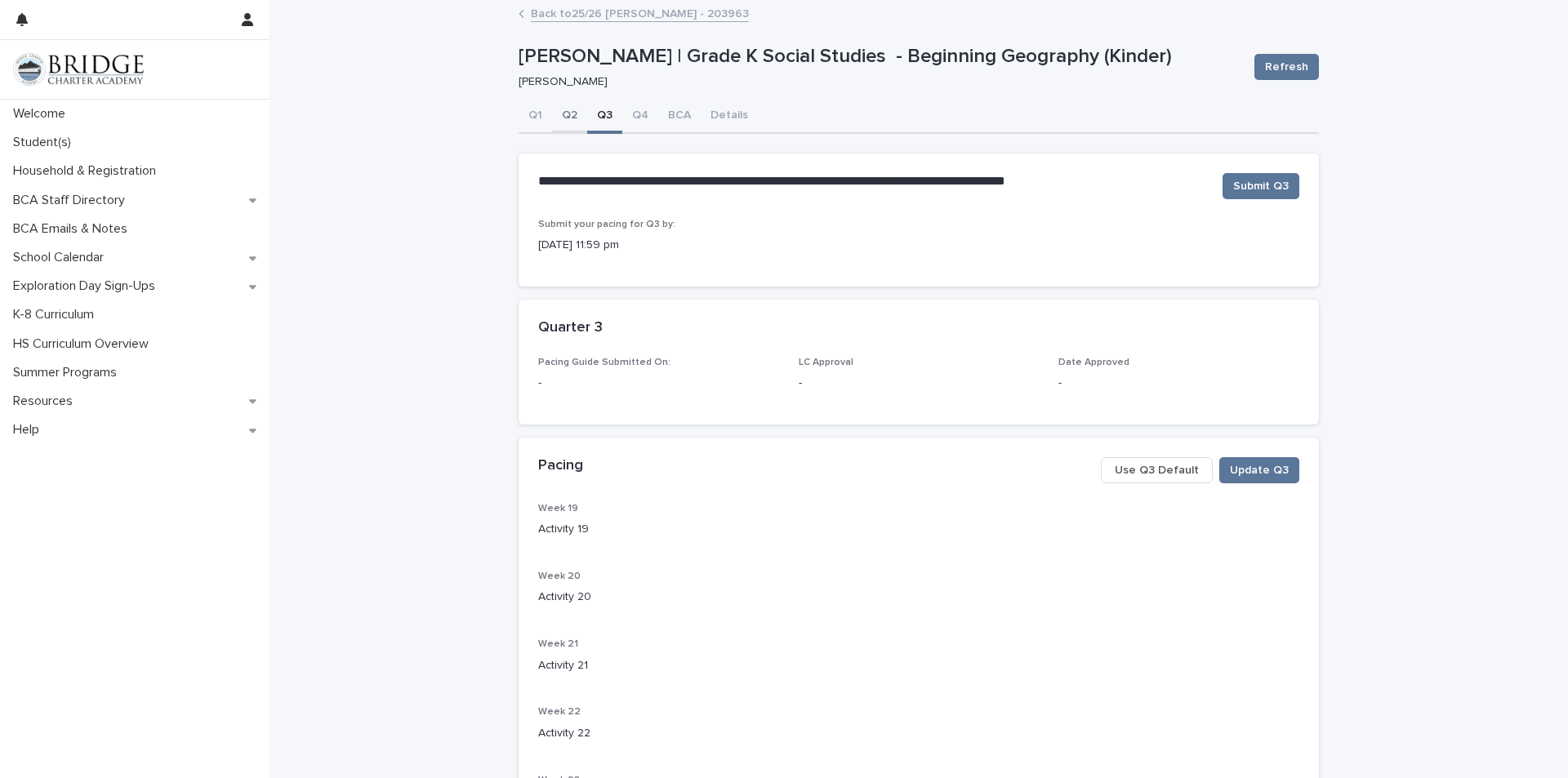
click at [562, 123] on button "Q2" at bounding box center [569, 116] width 35 height 34
click at [1157, 478] on button "Use Q2 Default" at bounding box center [1156, 470] width 111 height 26
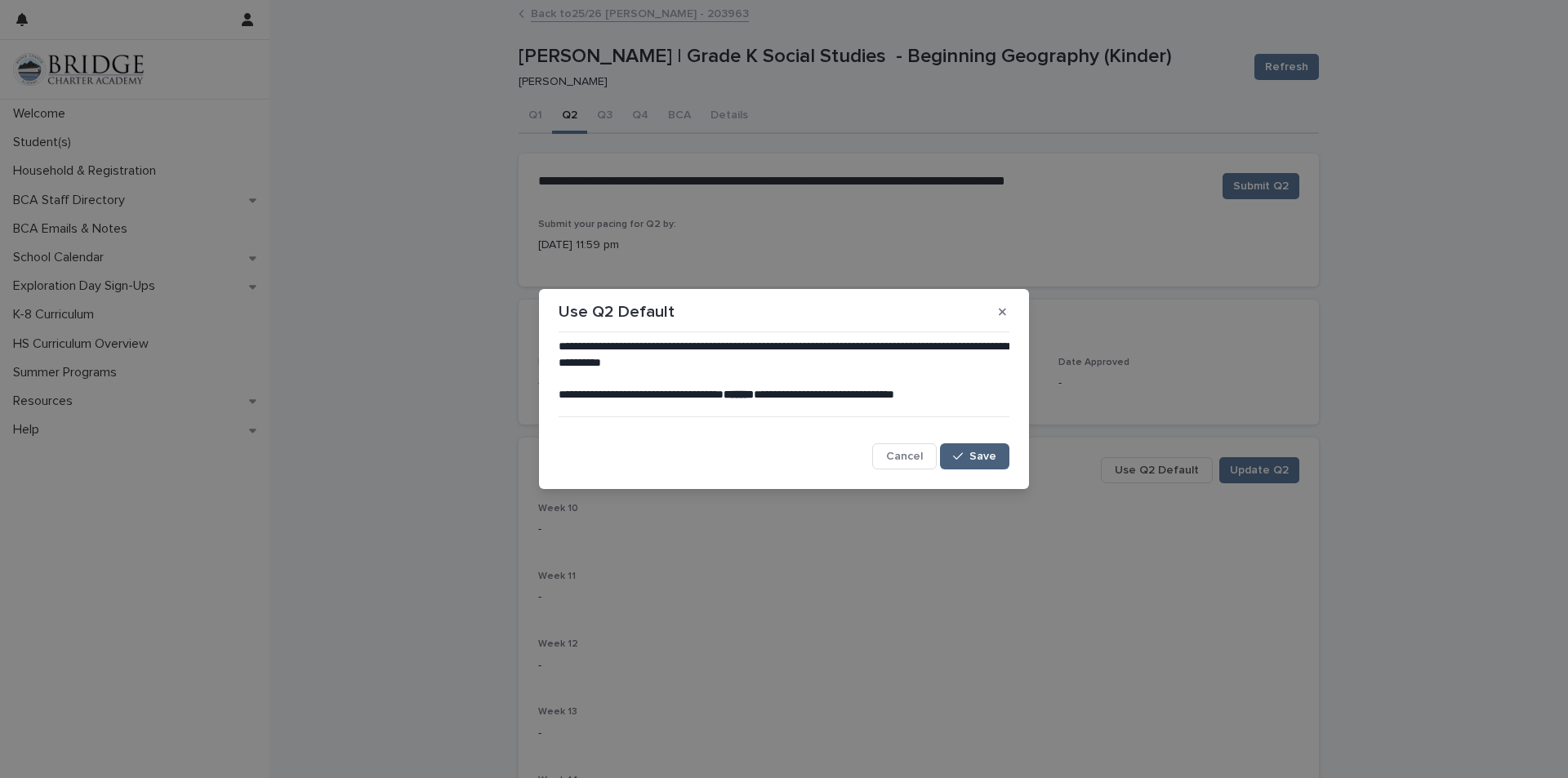
click at [975, 456] on span "Save" at bounding box center [983, 456] width 27 height 11
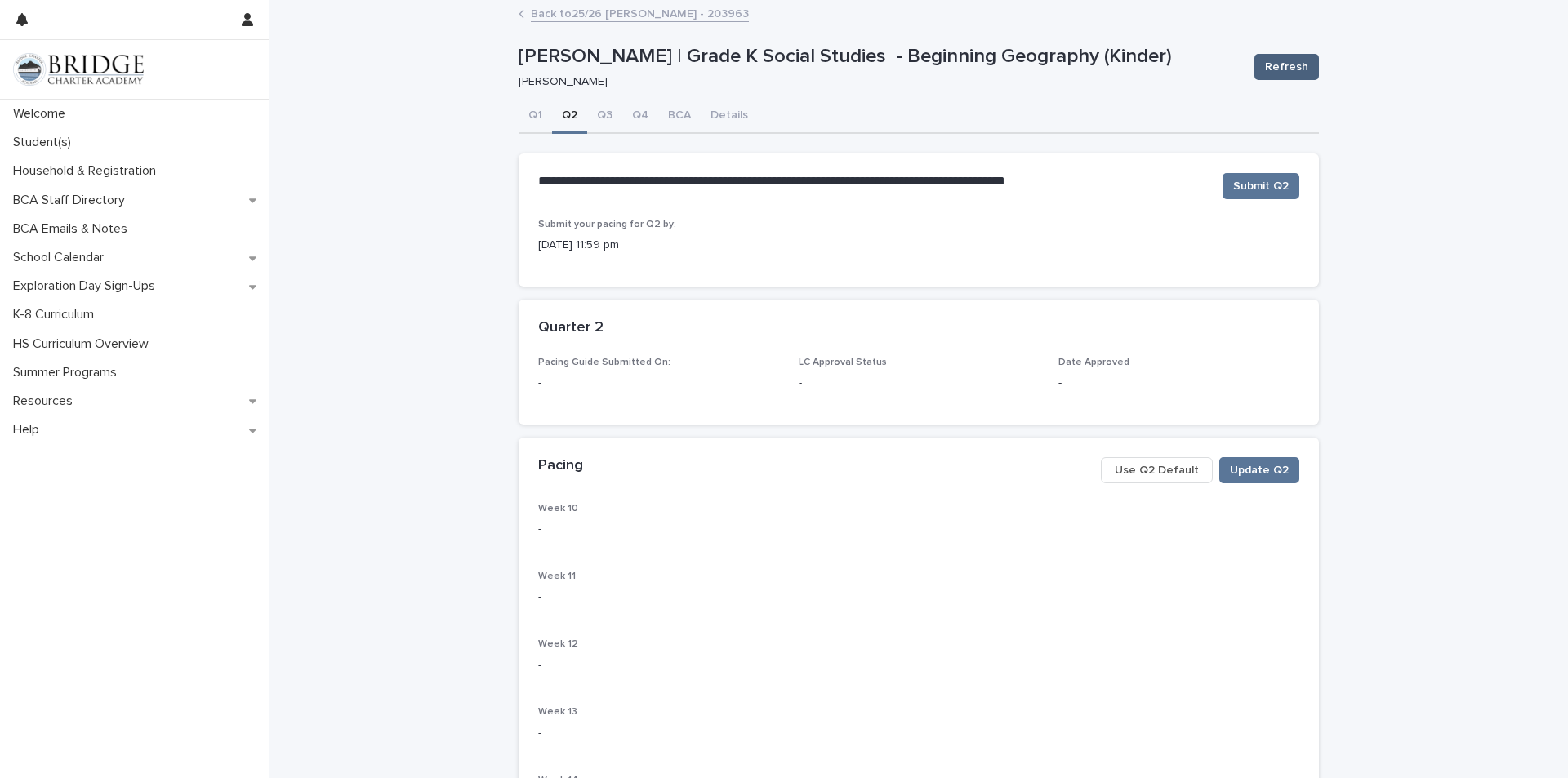
drag, startPoint x: 1278, startPoint y: 58, endPoint x: 1270, endPoint y: 59, distance: 8.1
click at [1270, 59] on span "Refresh" at bounding box center [1287, 67] width 44 height 17
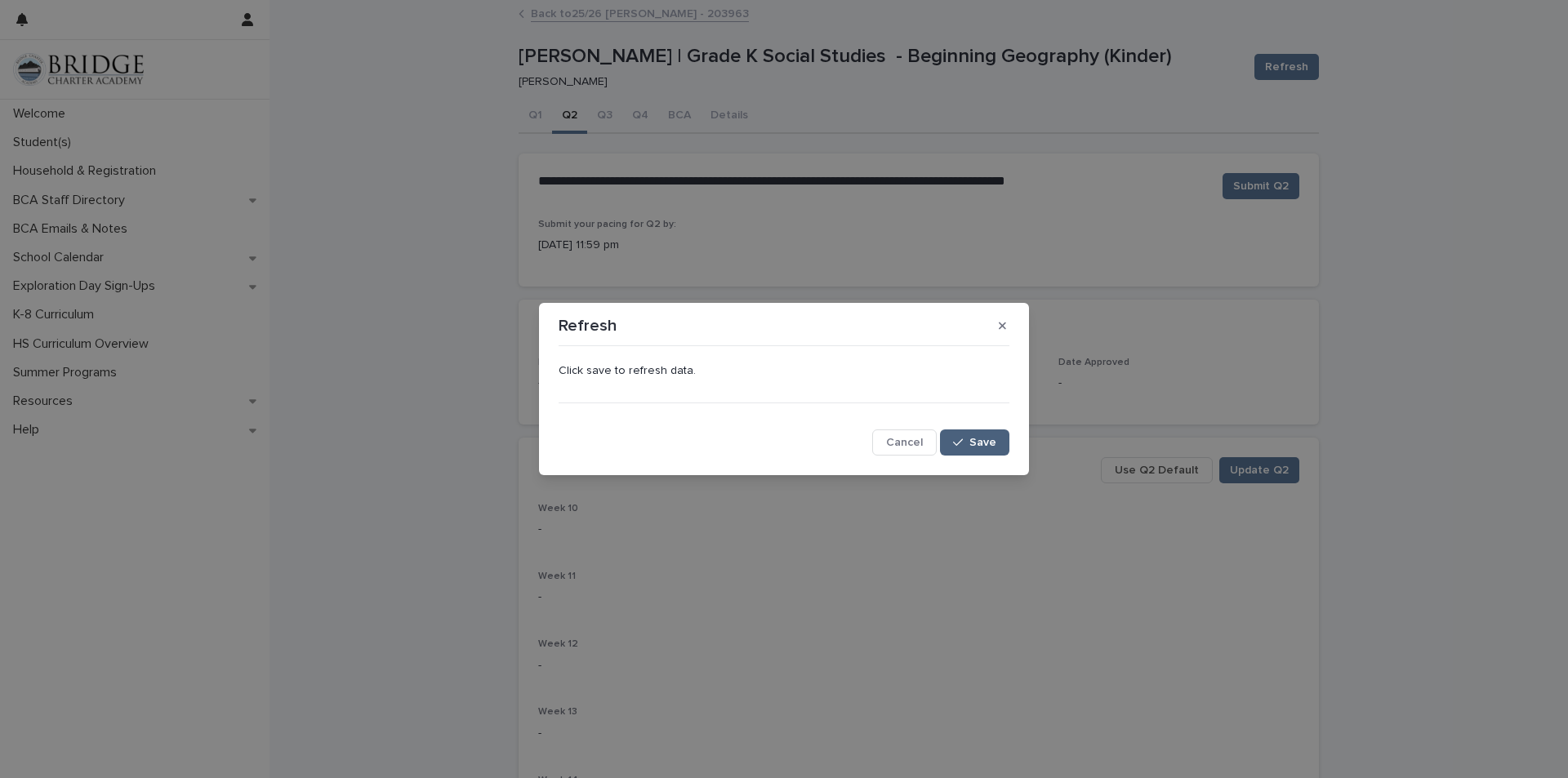
click at [963, 439] on icon "button" at bounding box center [958, 442] width 10 height 11
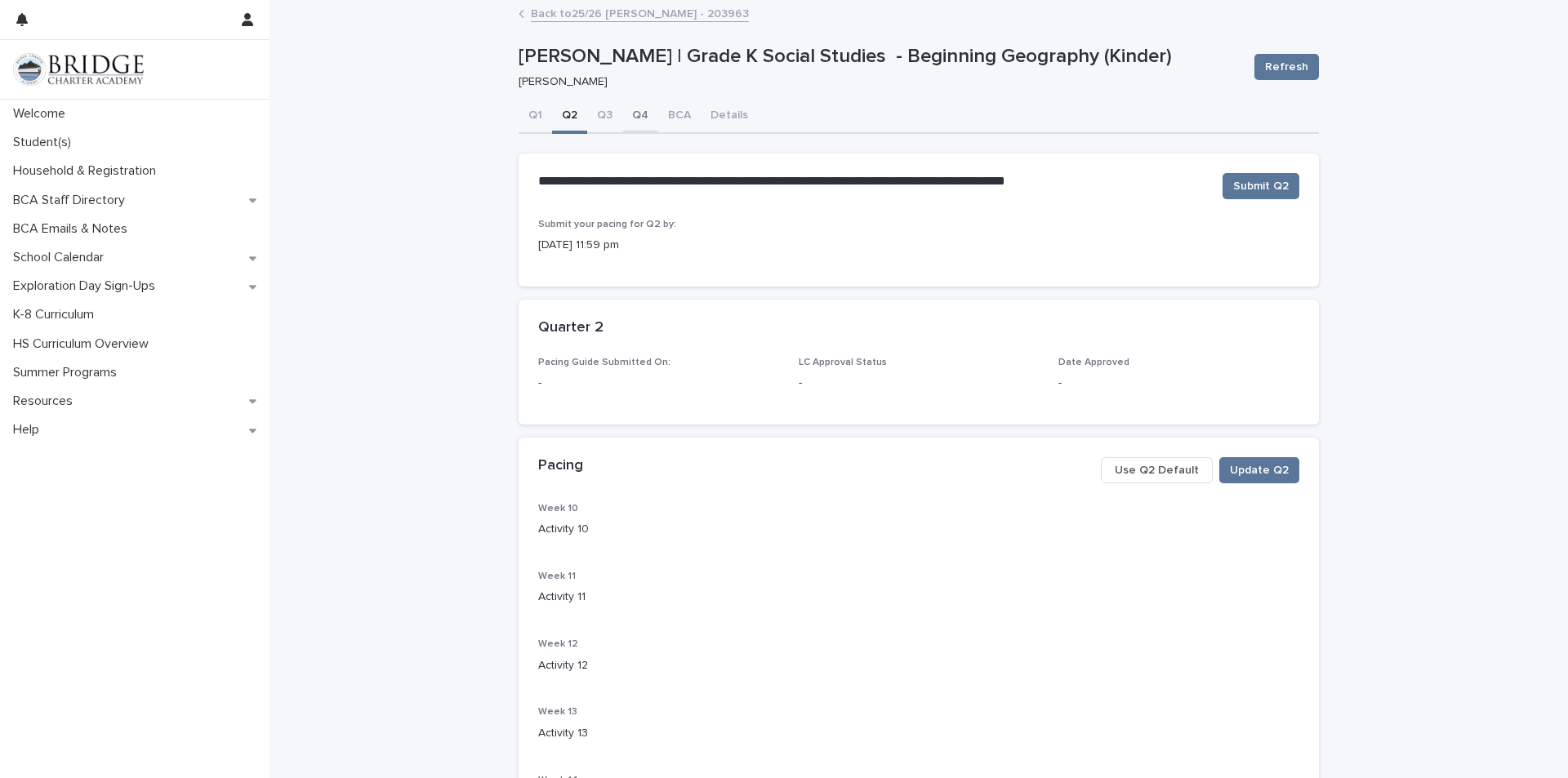
click at [628, 120] on button "Q4" at bounding box center [640, 116] width 36 height 34
click at [605, 17] on link "Back to 25/26 [PERSON_NAME] - 203963" at bounding box center [639, 13] width 218 height 19
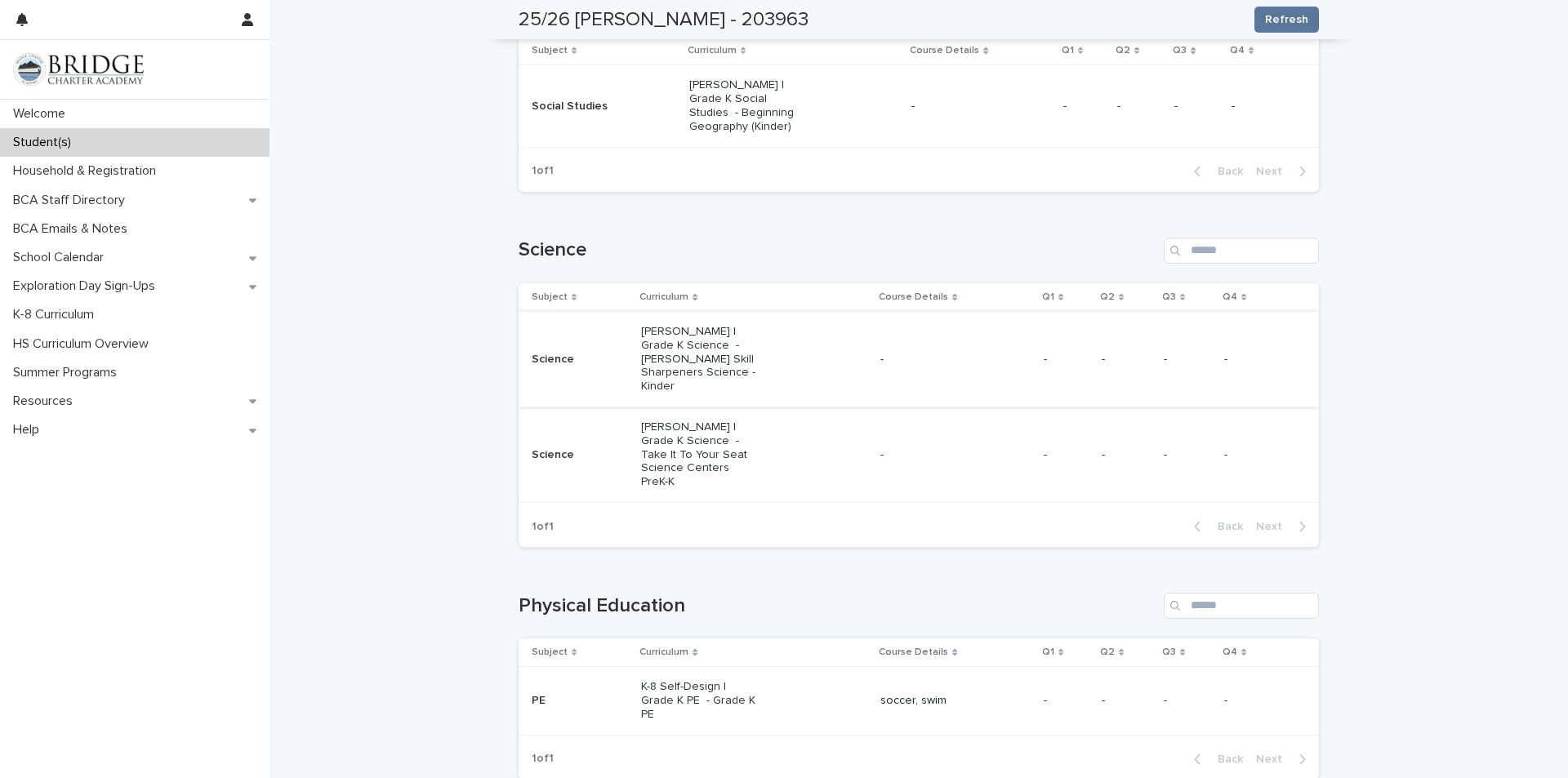
scroll to position [898, 0]
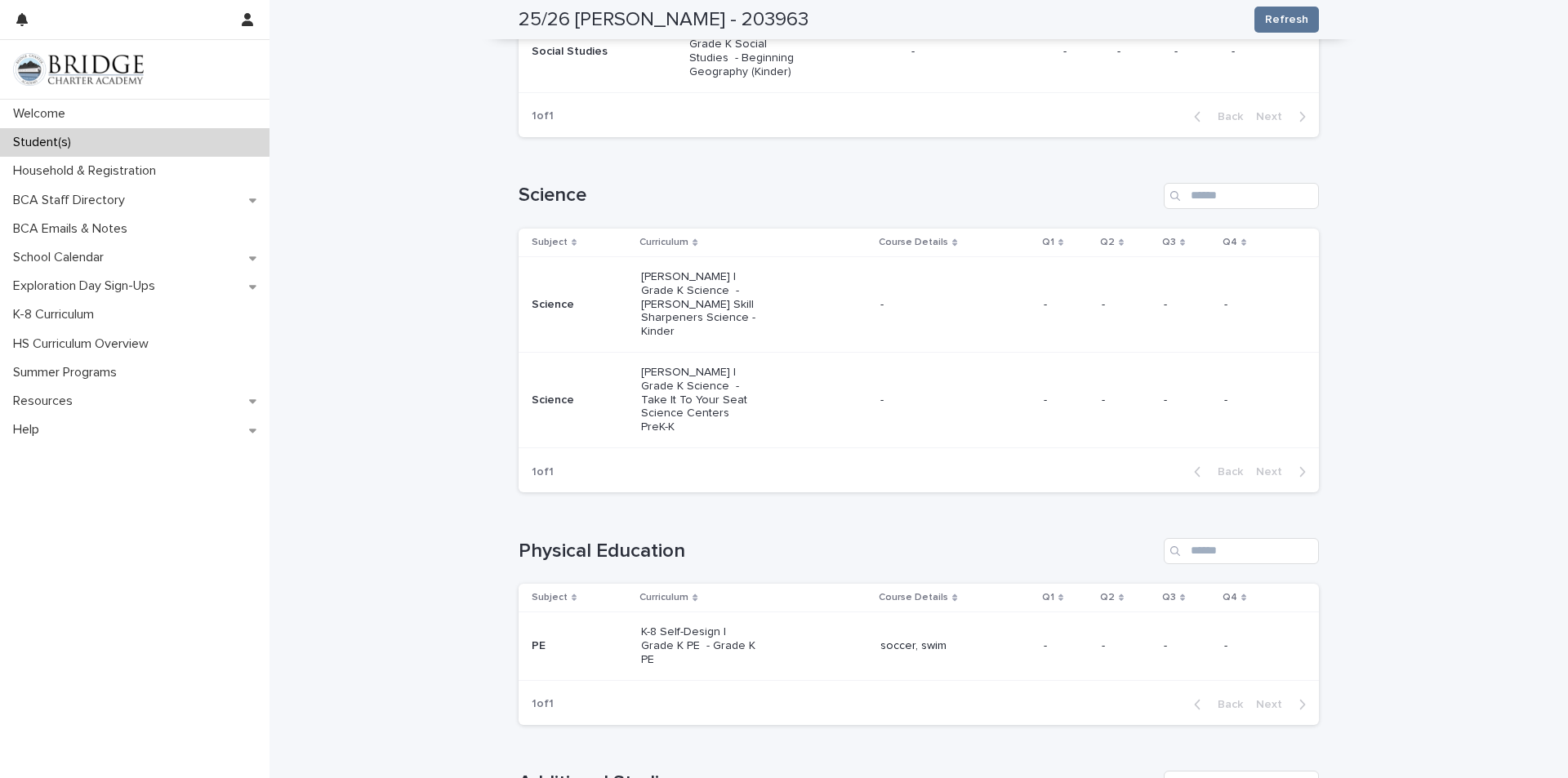
click at [610, 283] on td "Science" at bounding box center [576, 304] width 116 height 96
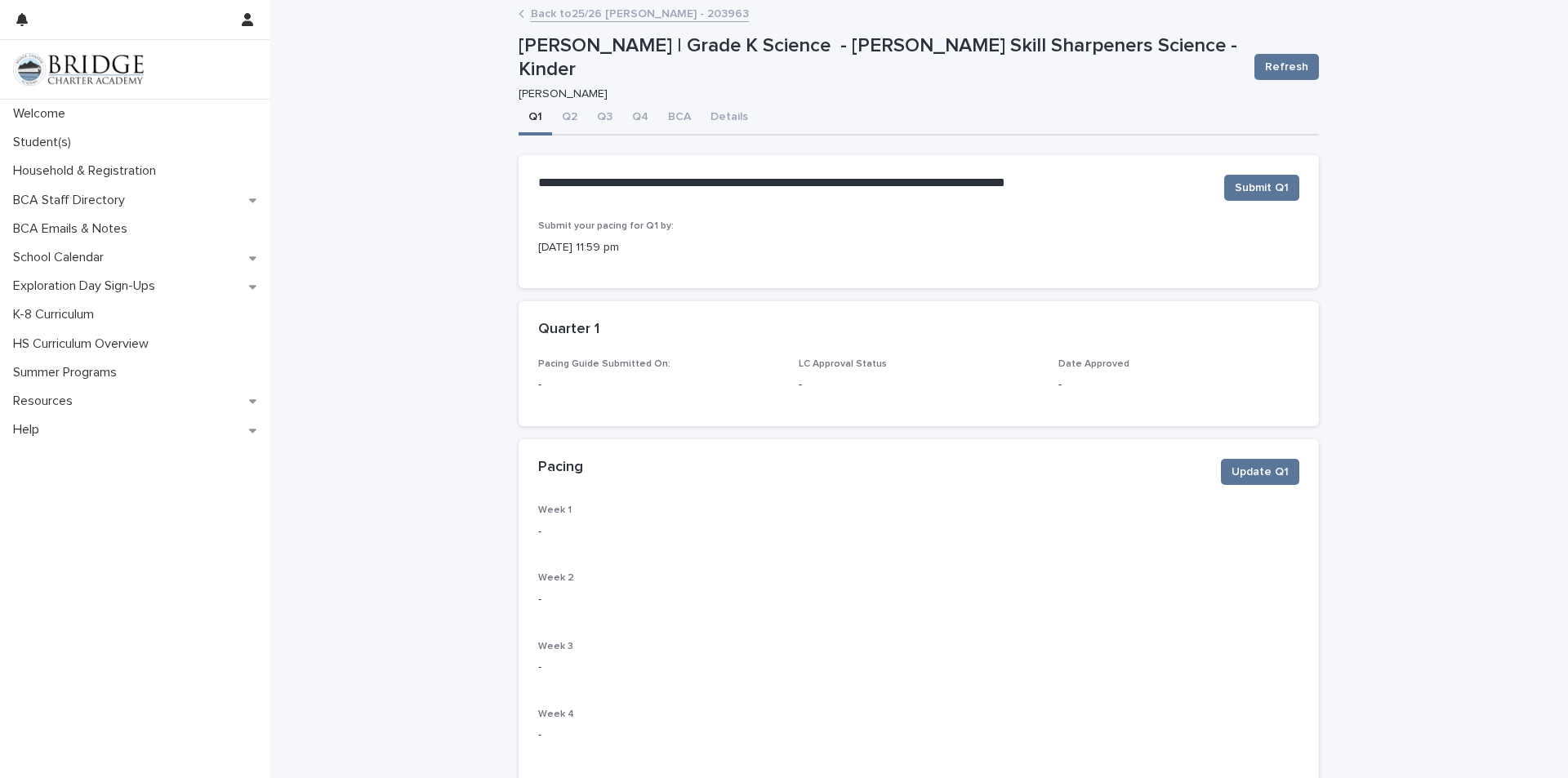
click at [654, 13] on link "Back to 25/26 [PERSON_NAME] - 203963" at bounding box center [639, 13] width 218 height 19
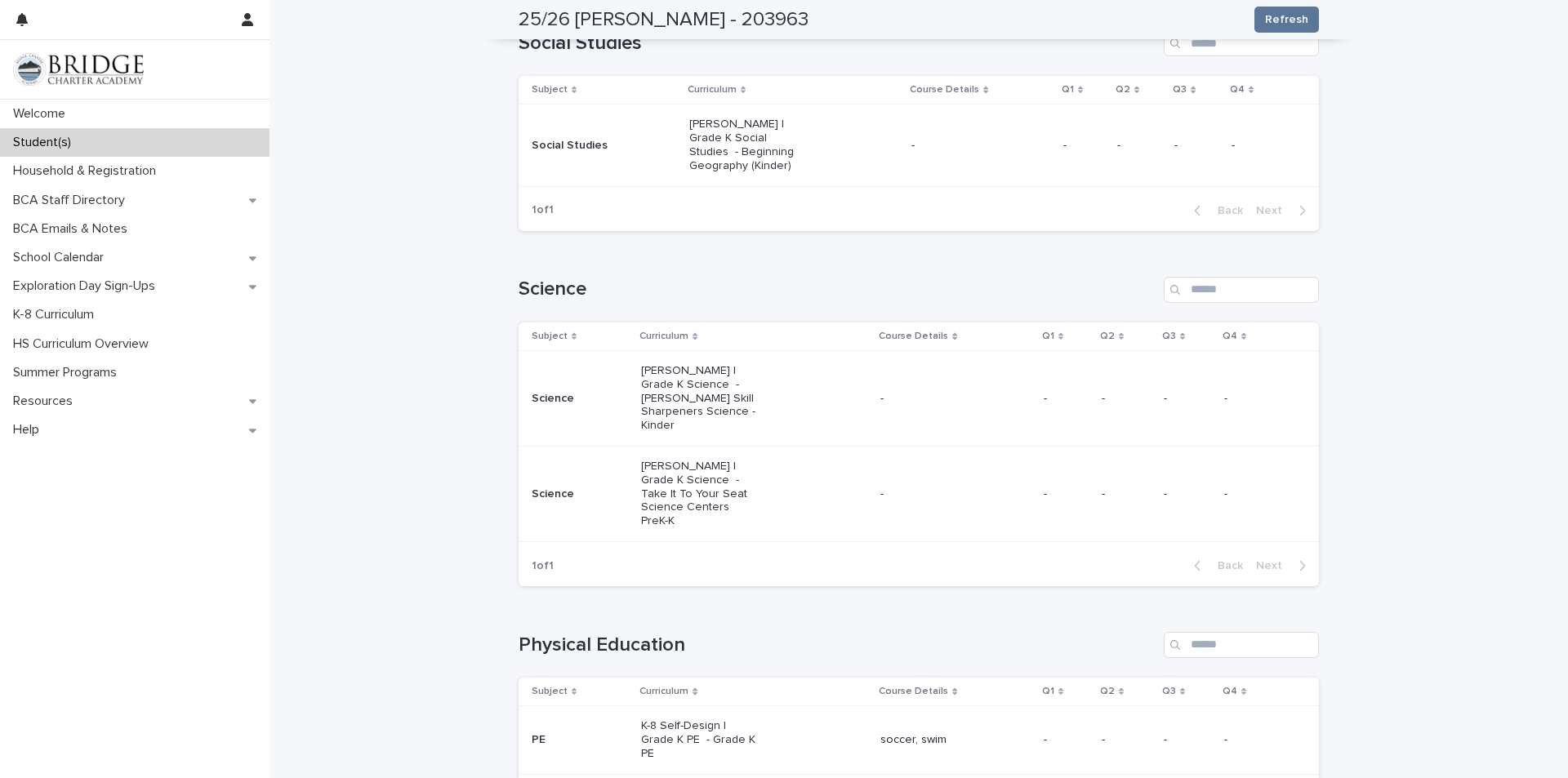
scroll to position [816, 0]
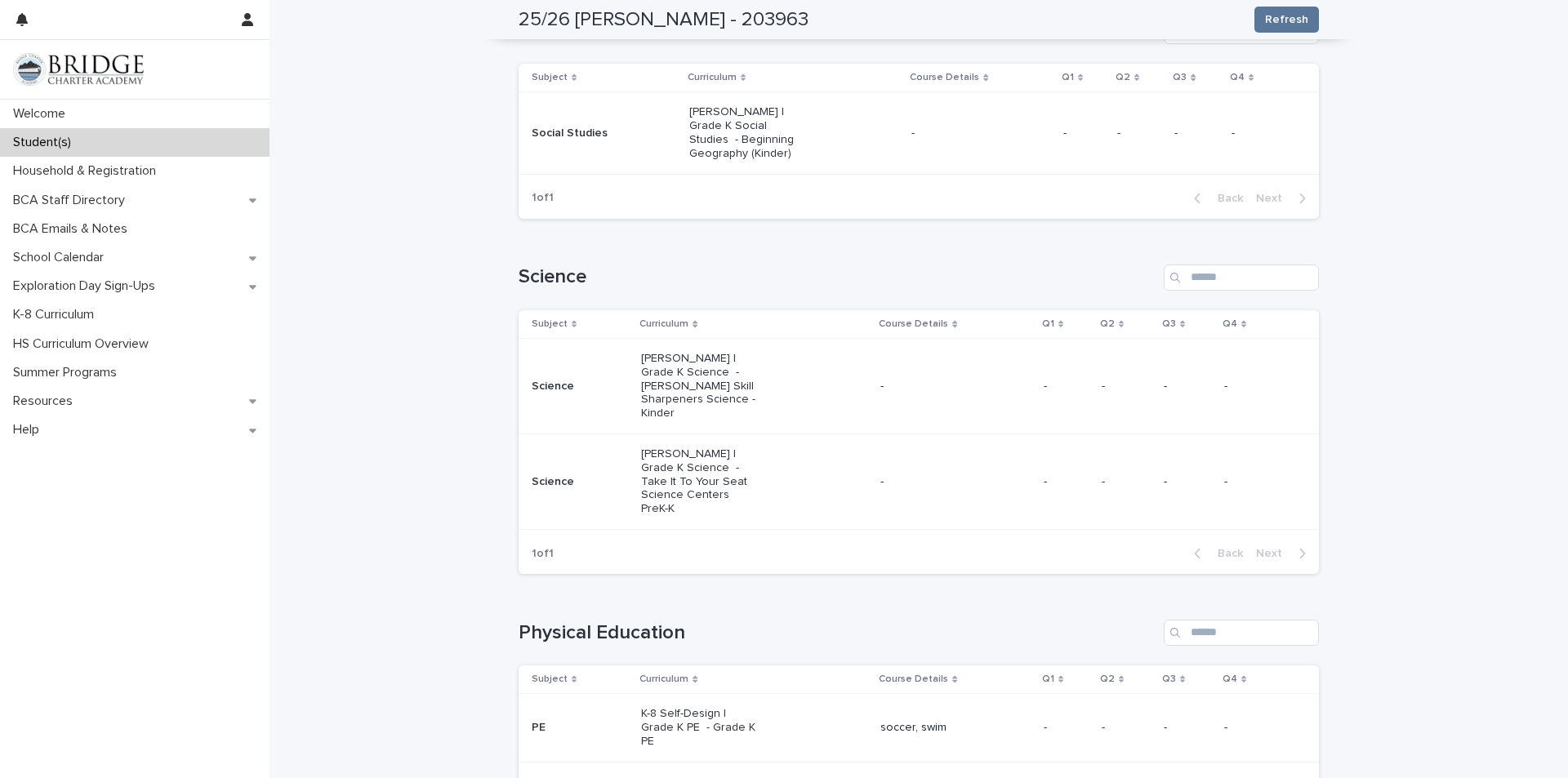
click at [714, 476] on p "[PERSON_NAME] | Grade K Science - Take It To Your Seat Science Centers PreK-K" at bounding box center [699, 482] width 117 height 69
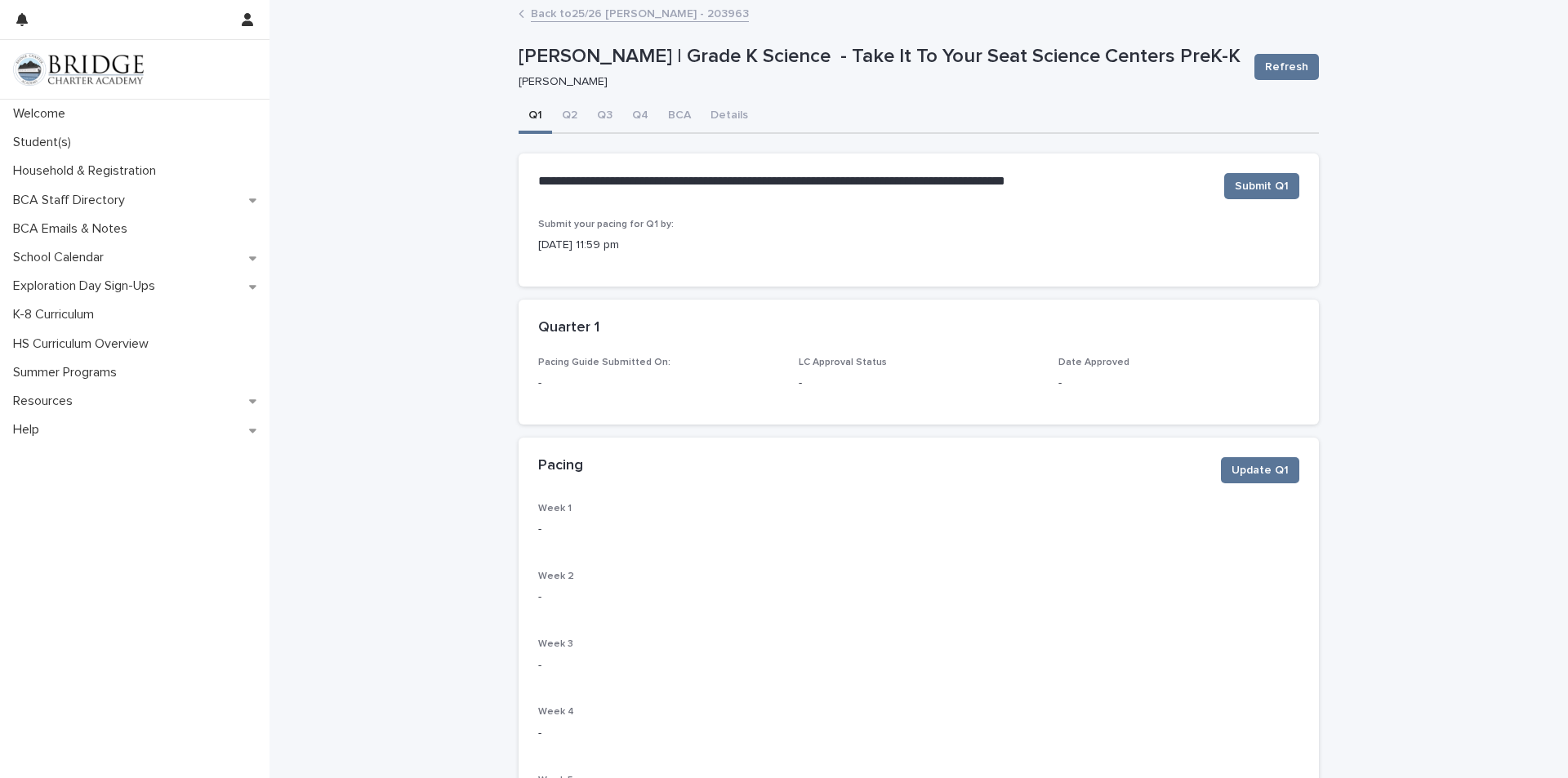
click at [589, 7] on link "Back to 25/26 [PERSON_NAME] - 203963" at bounding box center [639, 13] width 218 height 19
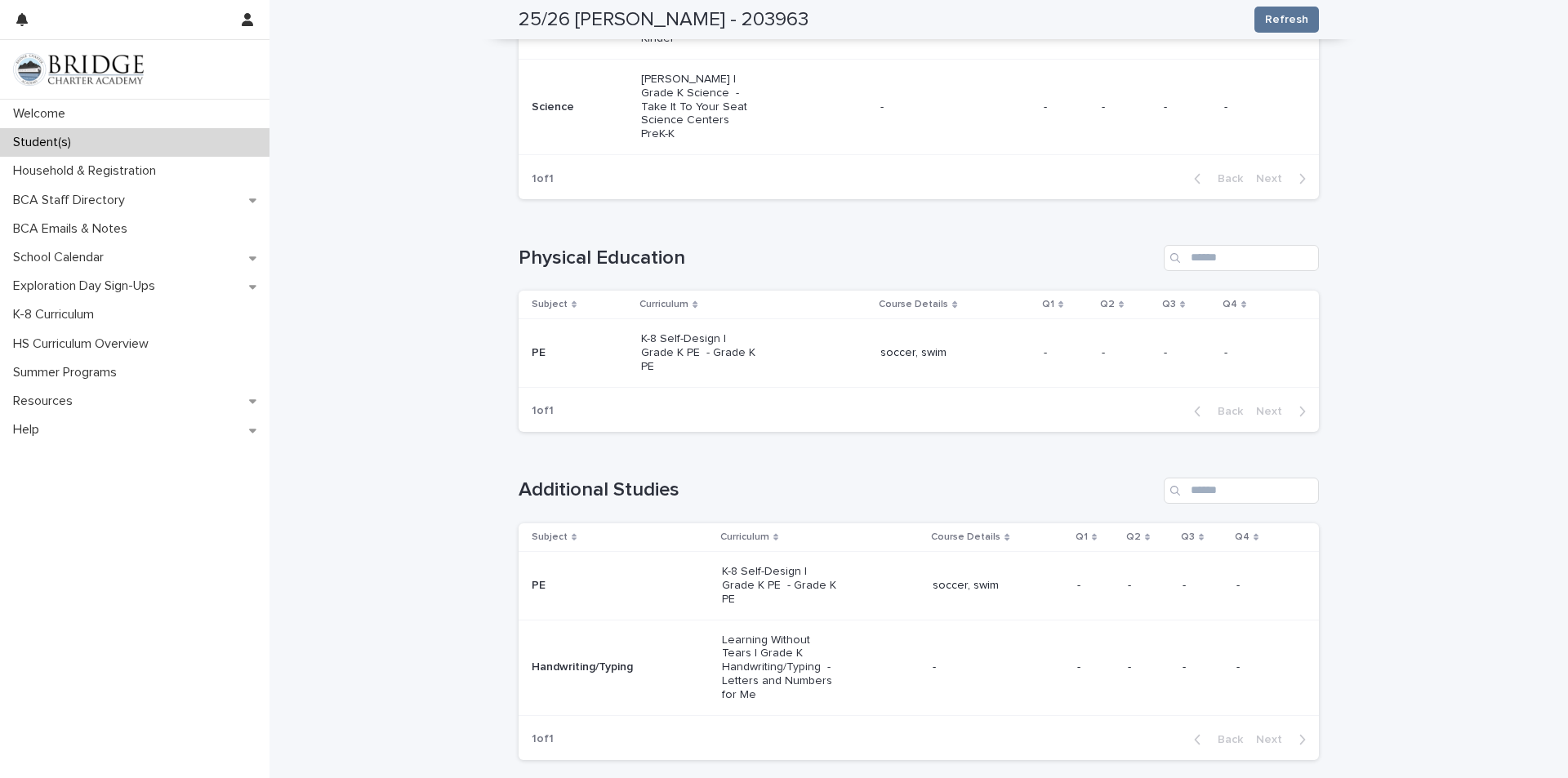
scroll to position [1388, 0]
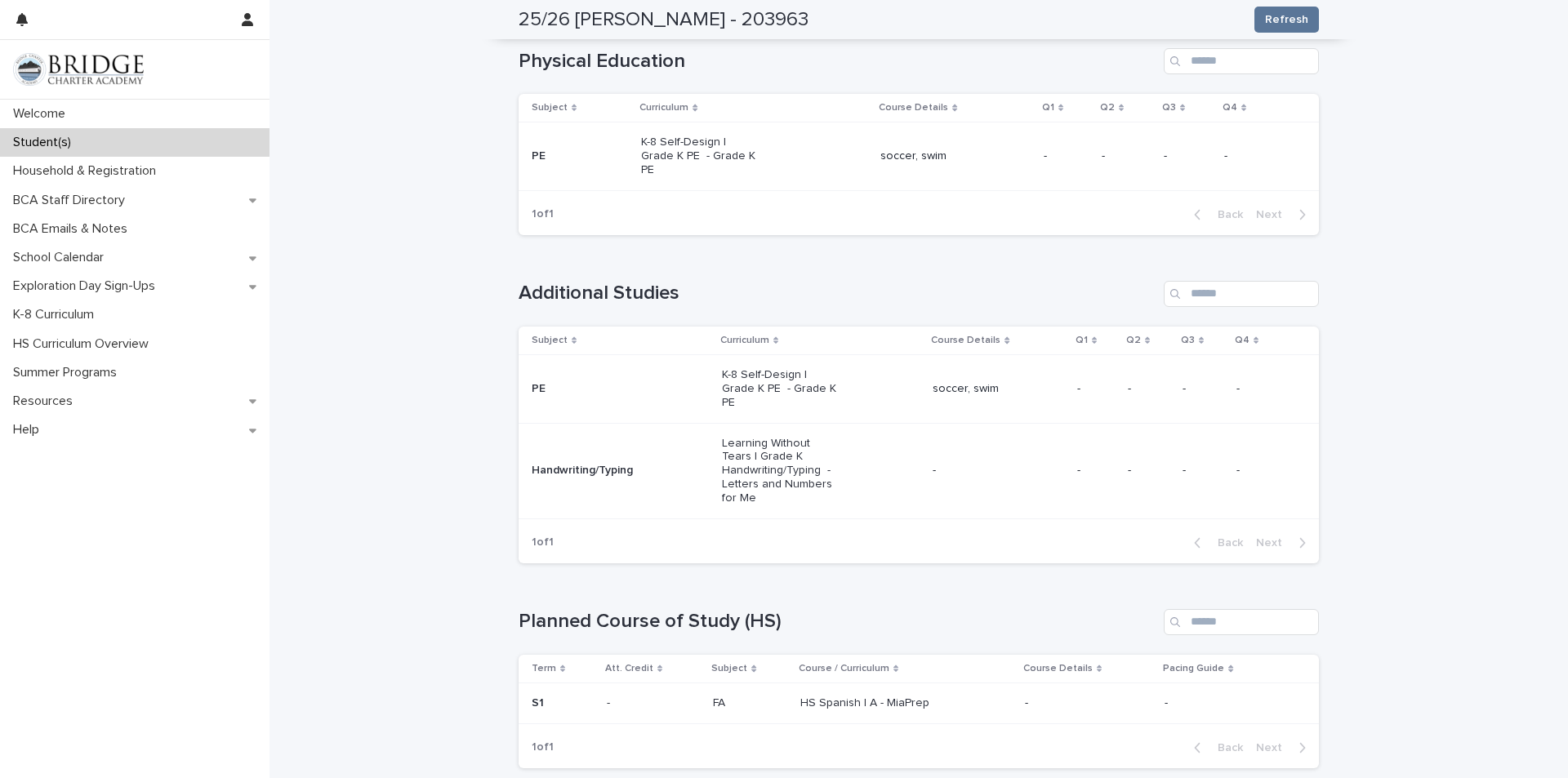
click at [629, 436] on td "Handwriting/Typing" at bounding box center [617, 470] width 197 height 96
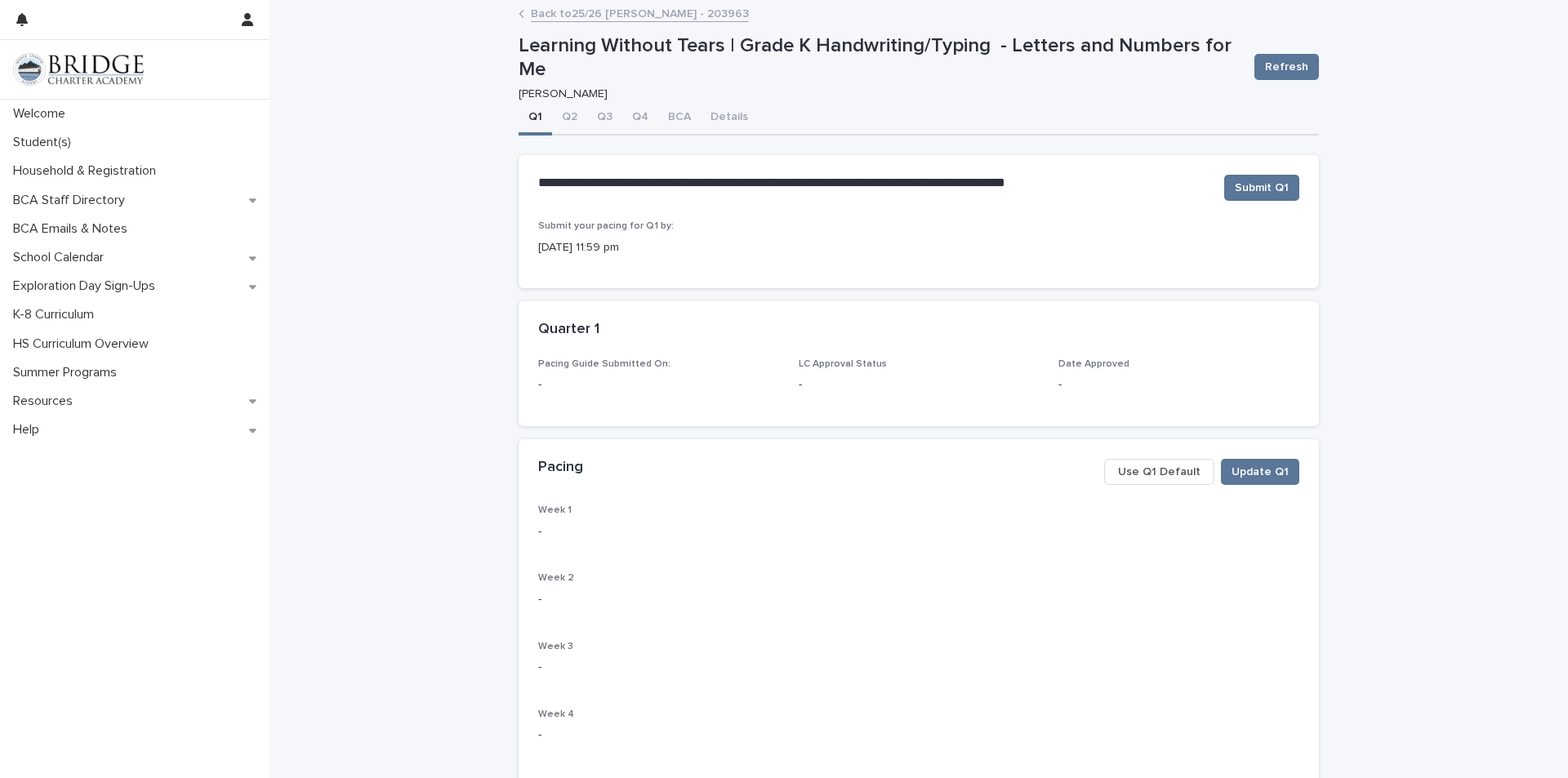
click at [1132, 483] on button "Use Q1 Default" at bounding box center [1159, 472] width 111 height 26
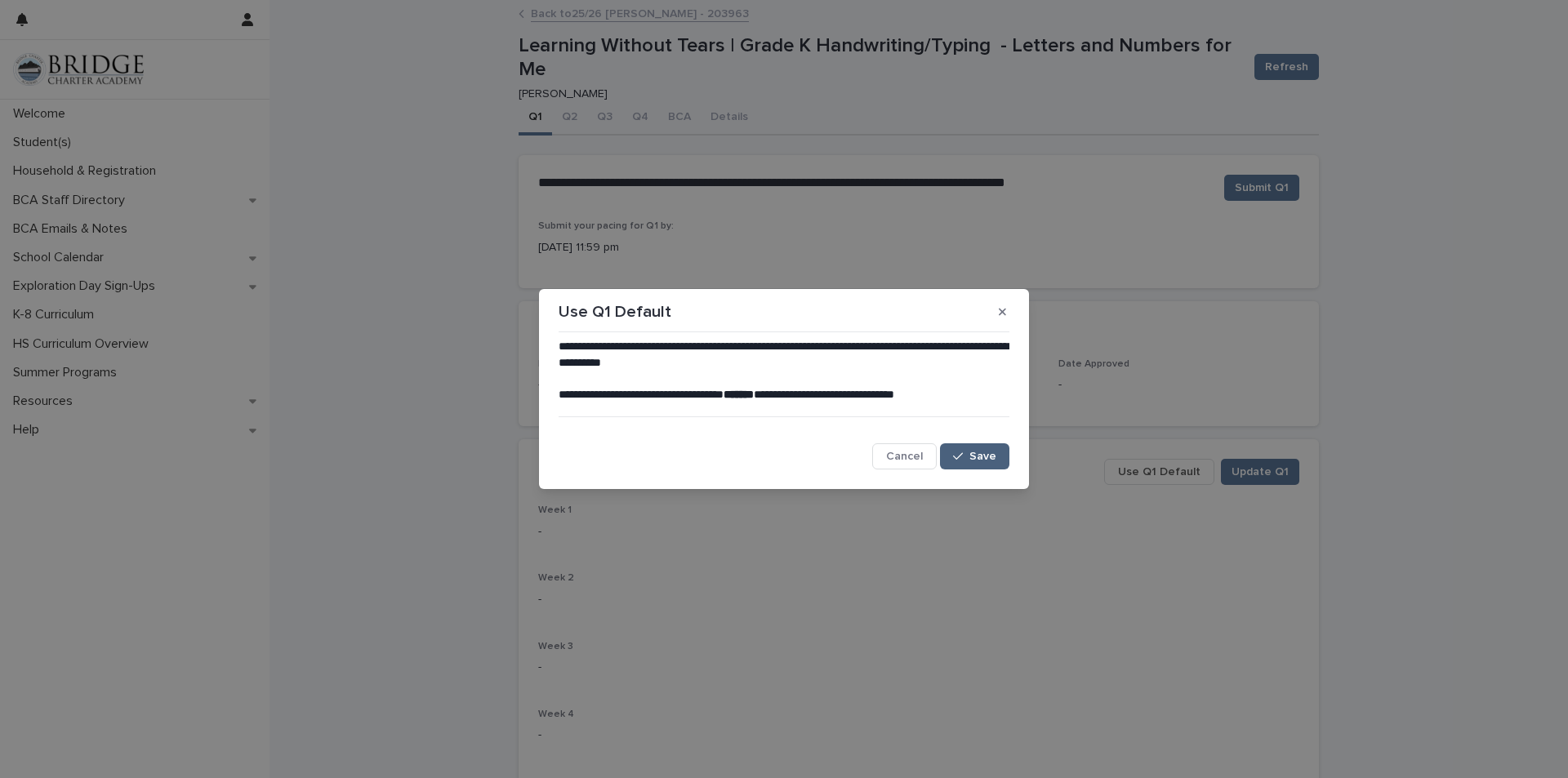
click at [968, 463] on button "Save" at bounding box center [974, 456] width 70 height 26
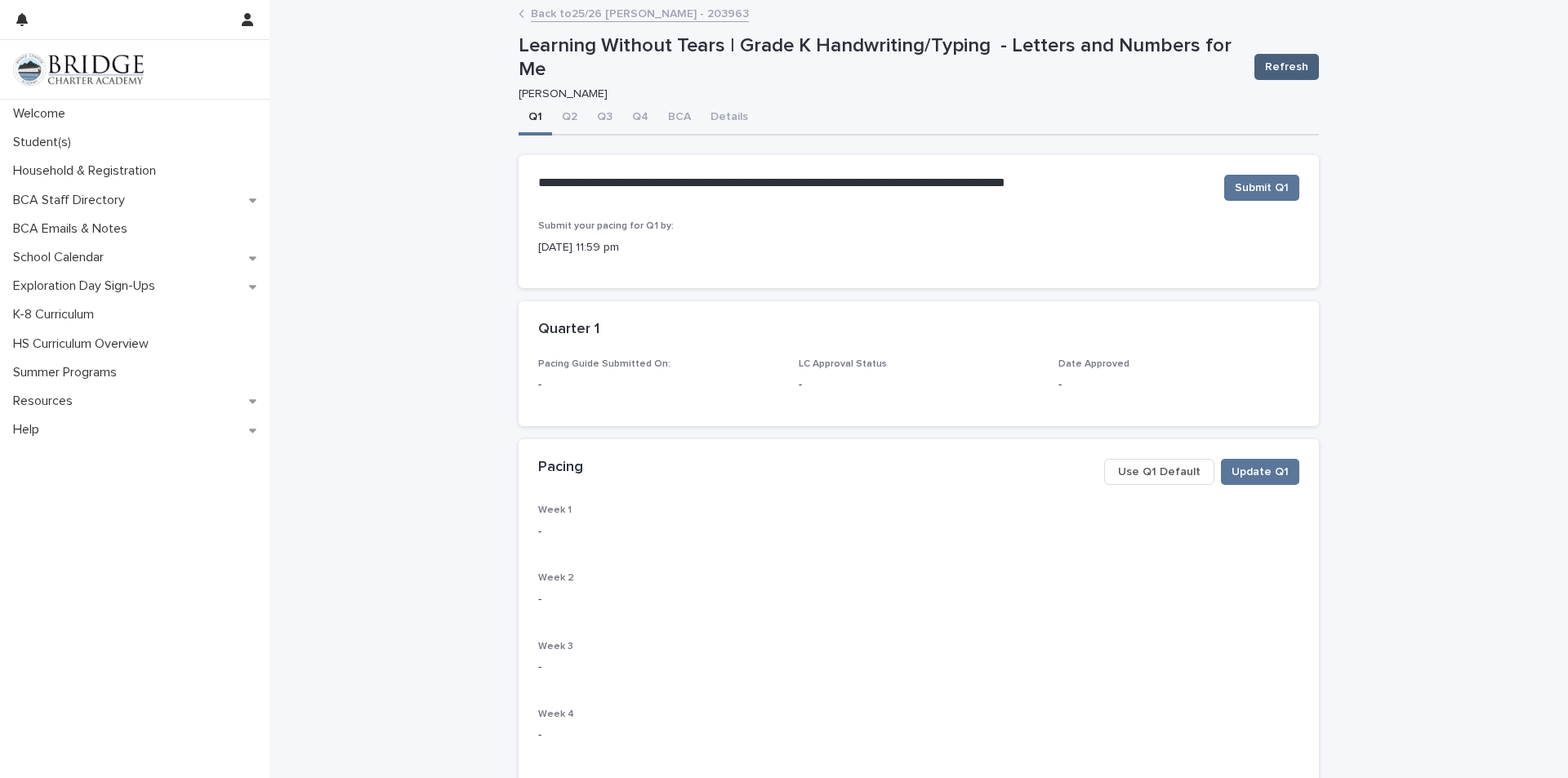
click at [1301, 71] on span "Refresh" at bounding box center [1287, 67] width 44 height 17
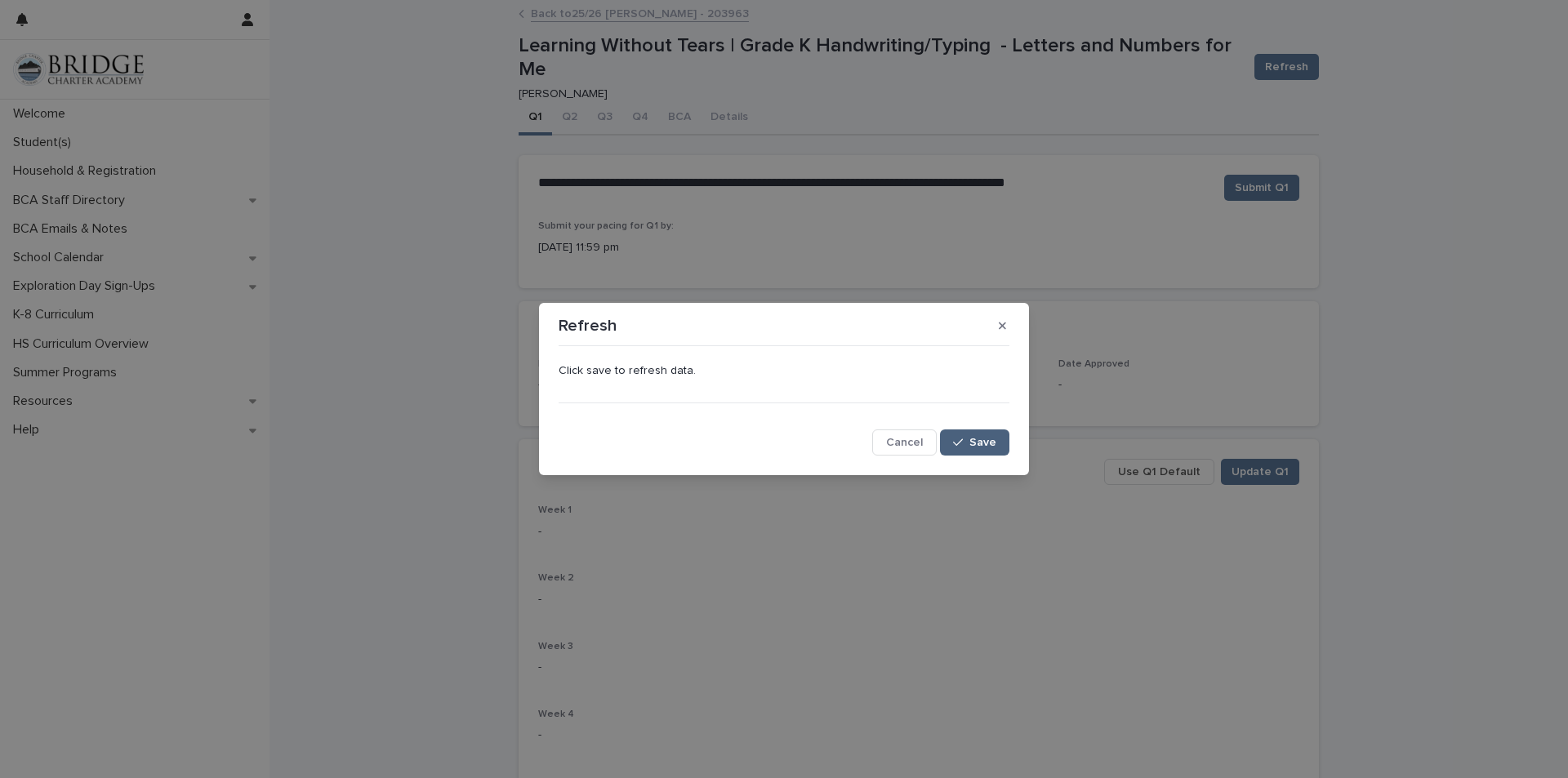
click at [982, 432] on button "Save" at bounding box center [974, 442] width 70 height 26
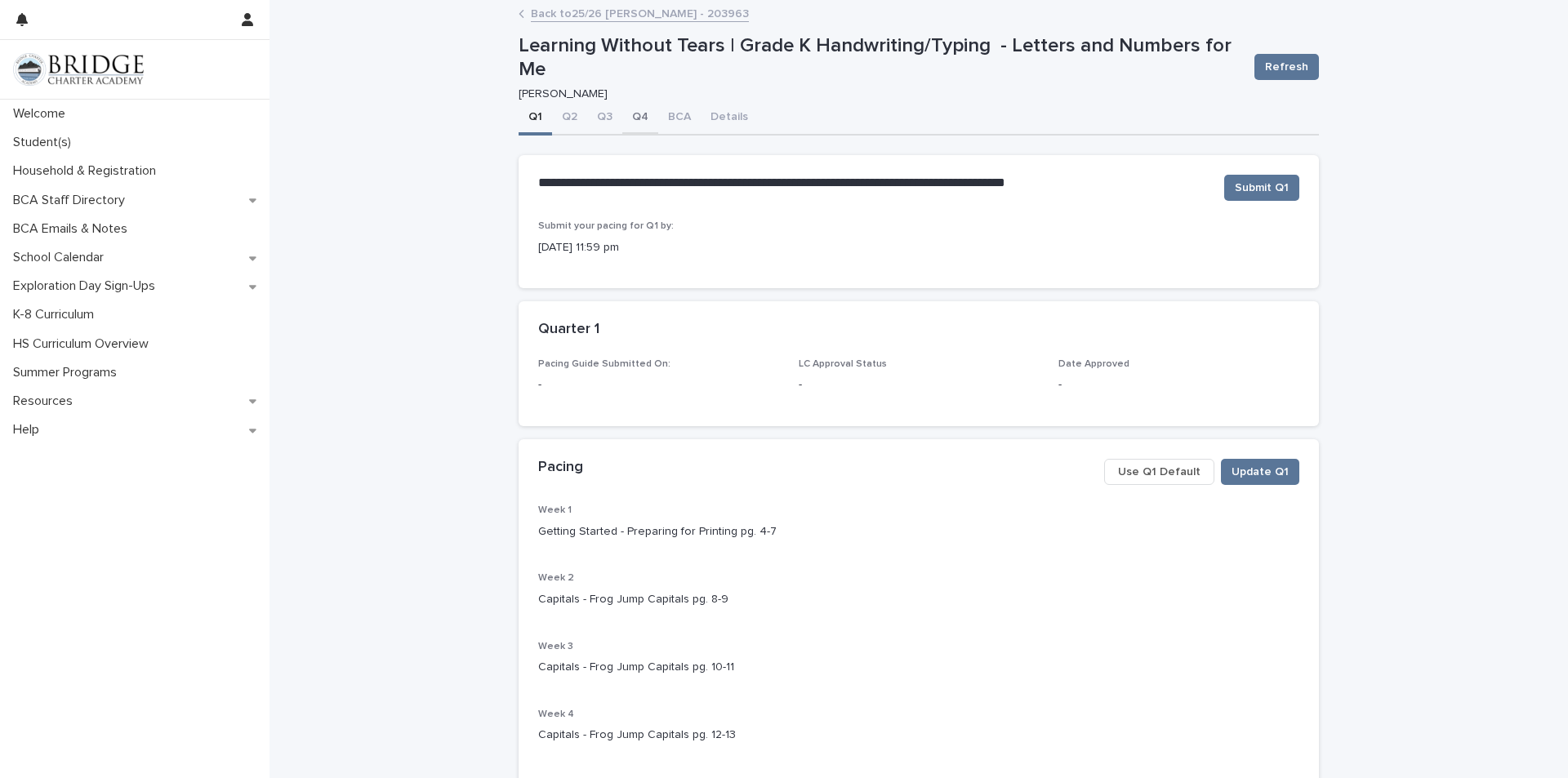
click at [628, 117] on button "Q4" at bounding box center [640, 118] width 36 height 34
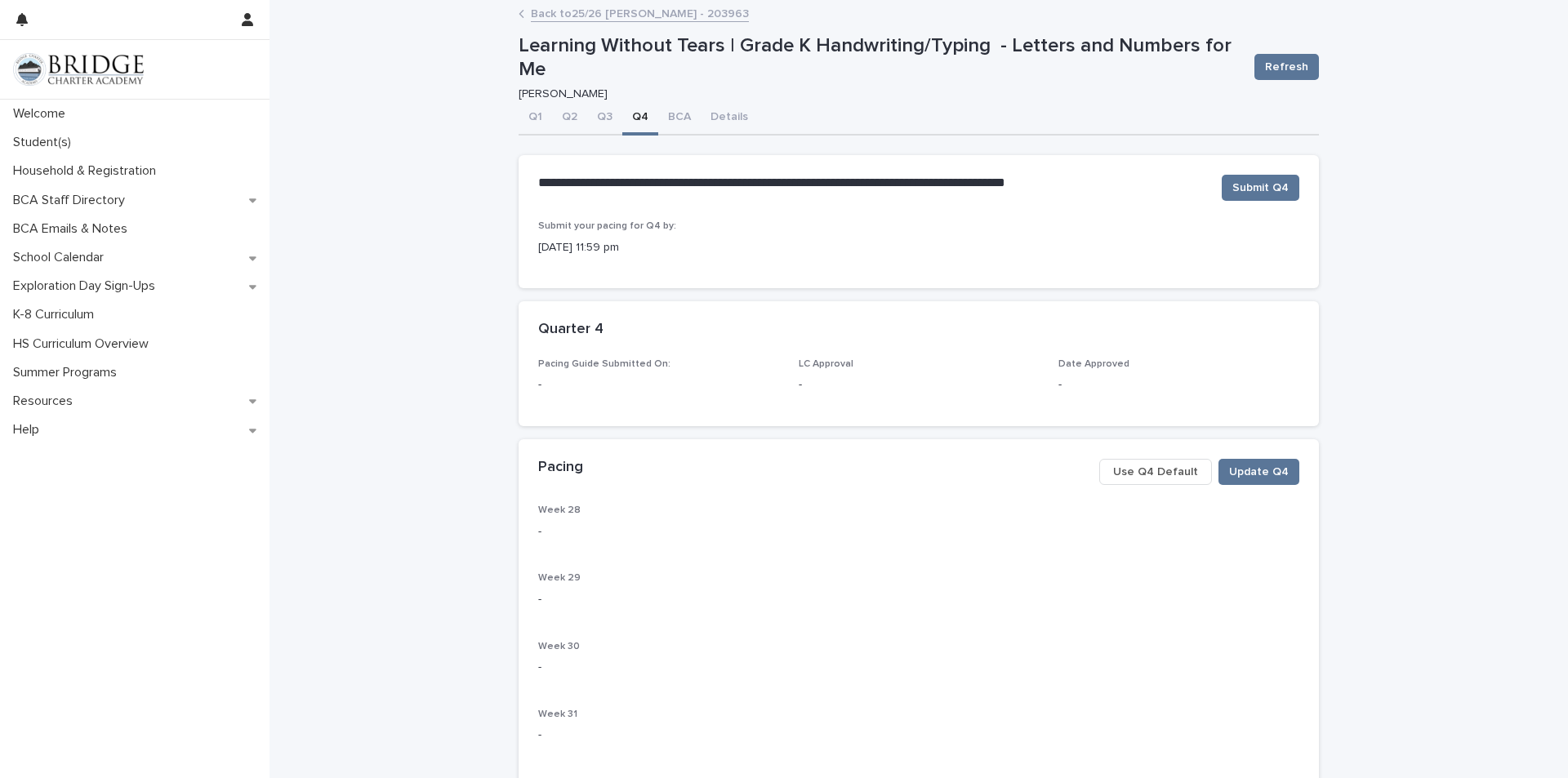
click at [1157, 483] on button "Use Q4 Default" at bounding box center [1155, 472] width 112 height 26
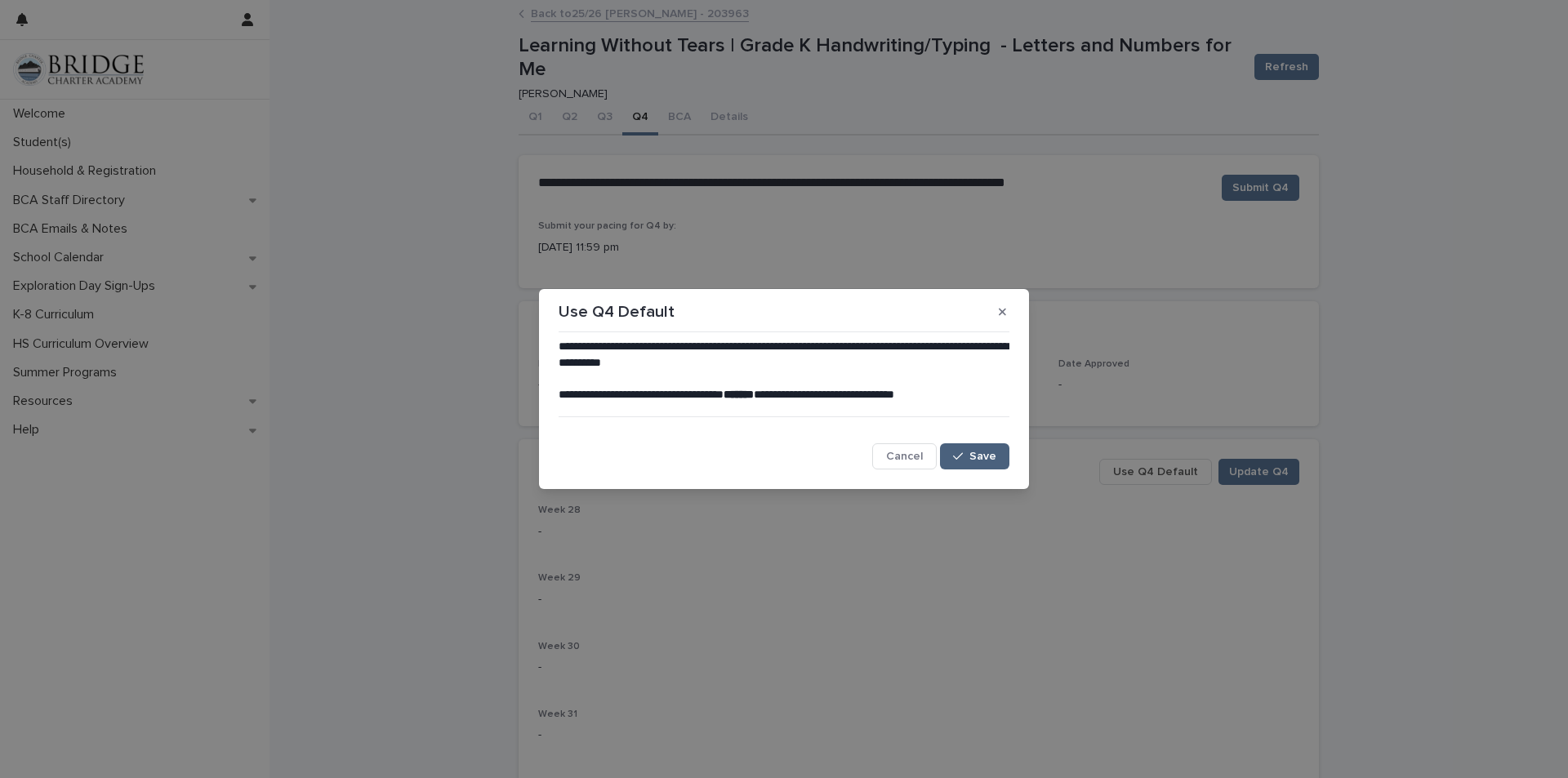
click at [967, 449] on button "Save" at bounding box center [974, 456] width 70 height 26
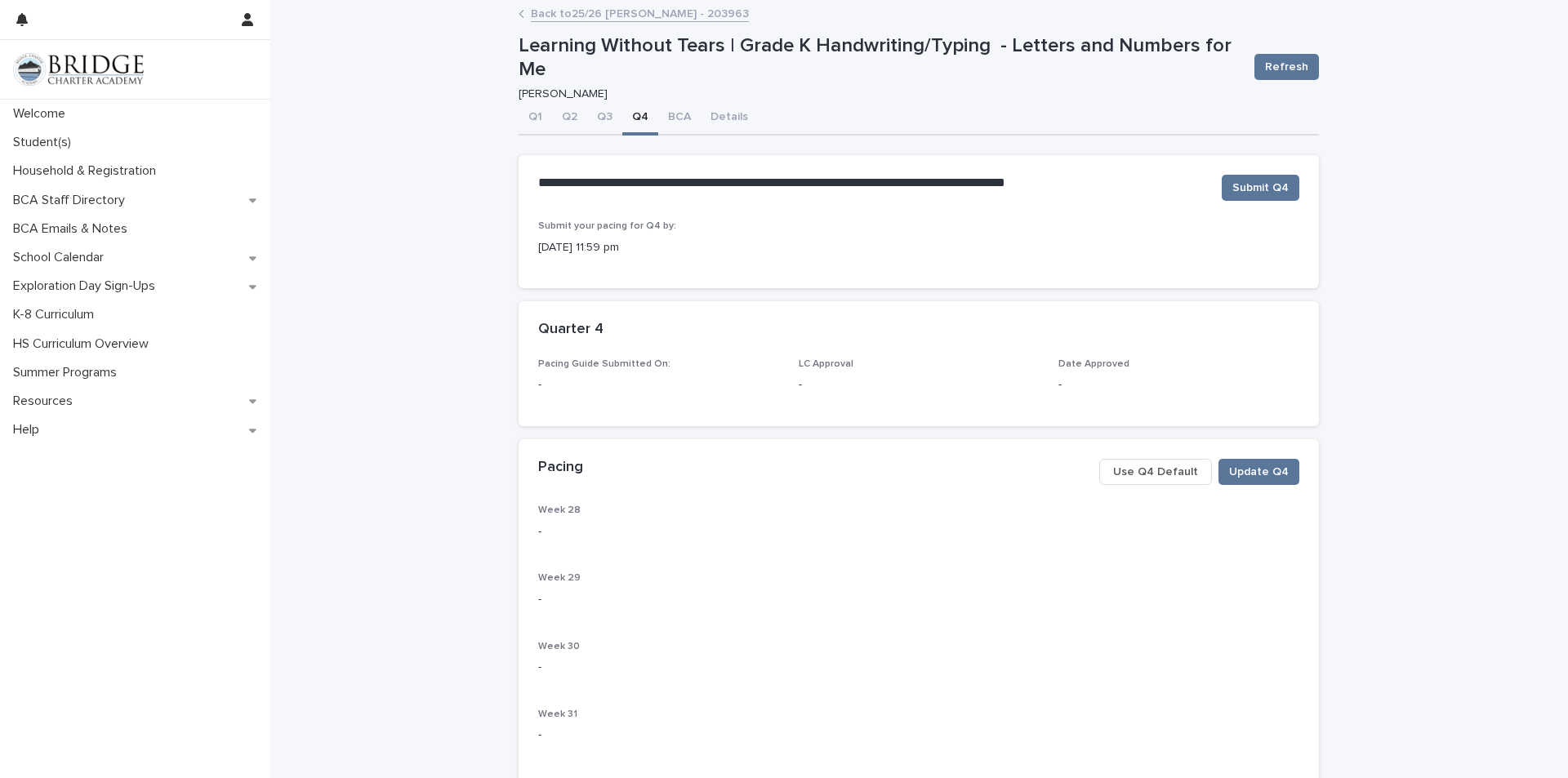
drag, startPoint x: 1270, startPoint y: 51, endPoint x: 1274, endPoint y: 80, distance: 29.3
click at [1270, 55] on div "Refresh" at bounding box center [1283, 67] width 71 height 65
click at [1281, 67] on span "Refresh" at bounding box center [1287, 67] width 44 height 17
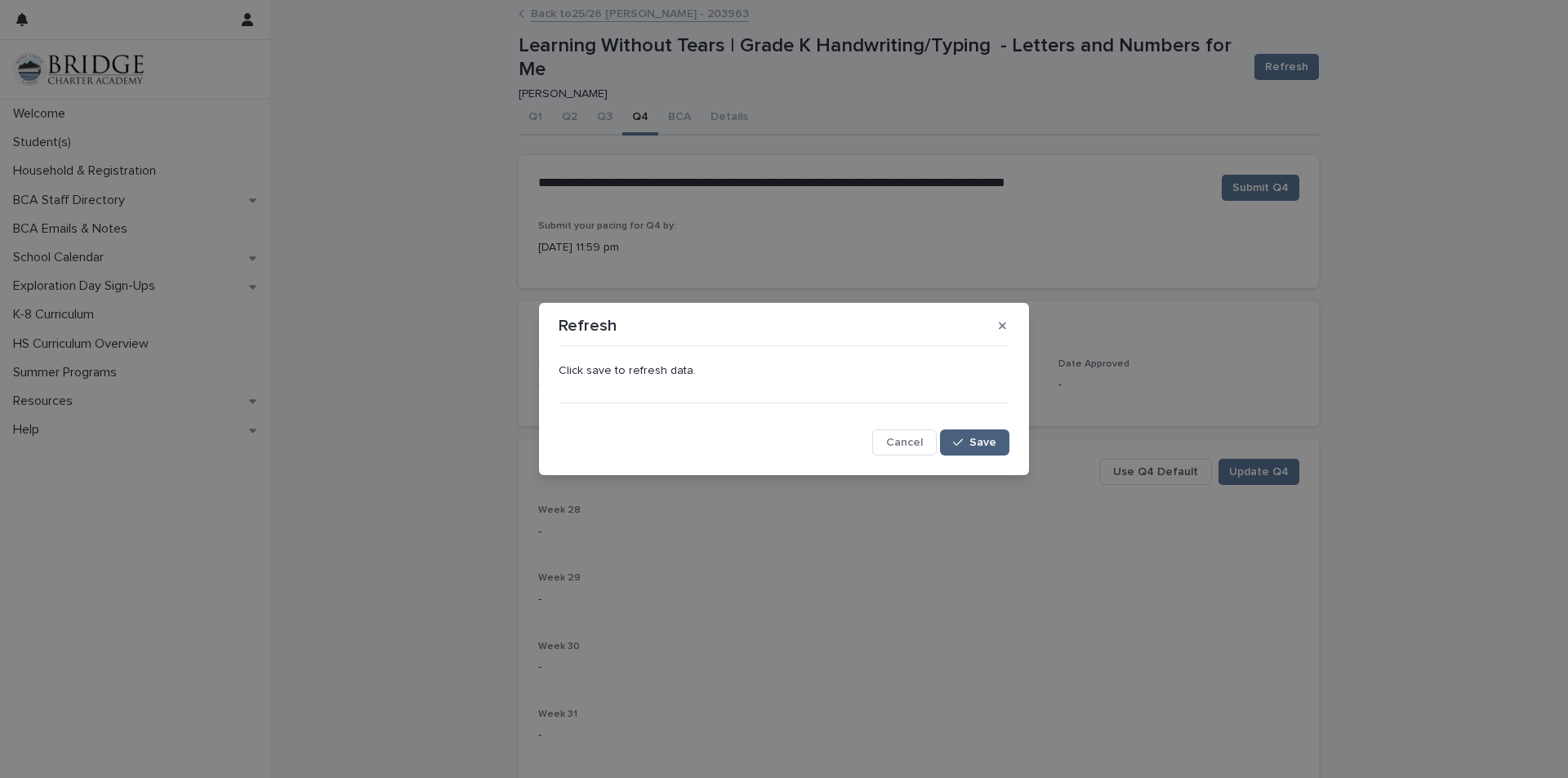
click at [987, 431] on button "Save" at bounding box center [974, 442] width 70 height 26
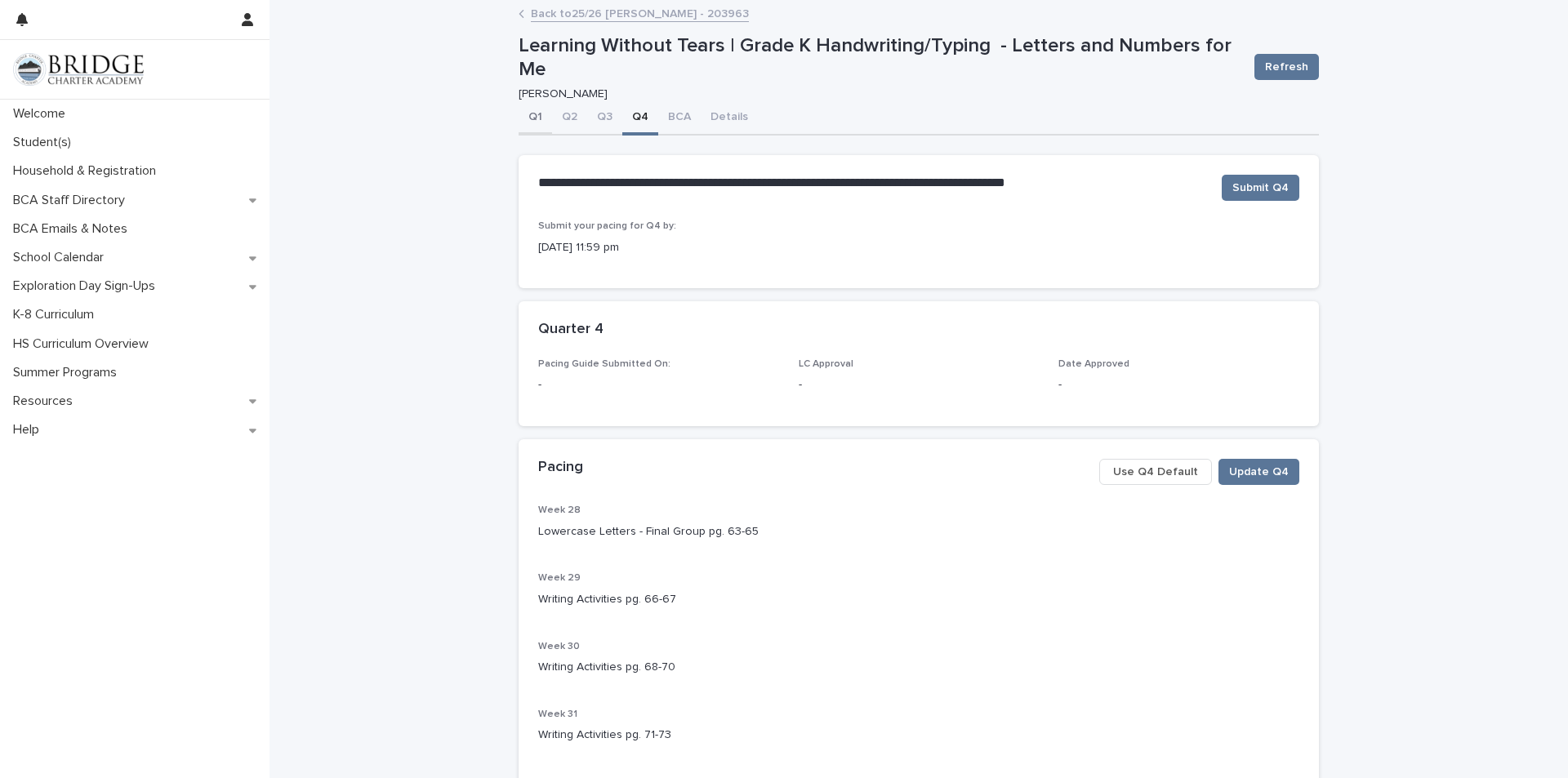
click at [530, 119] on button "Q1" at bounding box center [535, 118] width 33 height 34
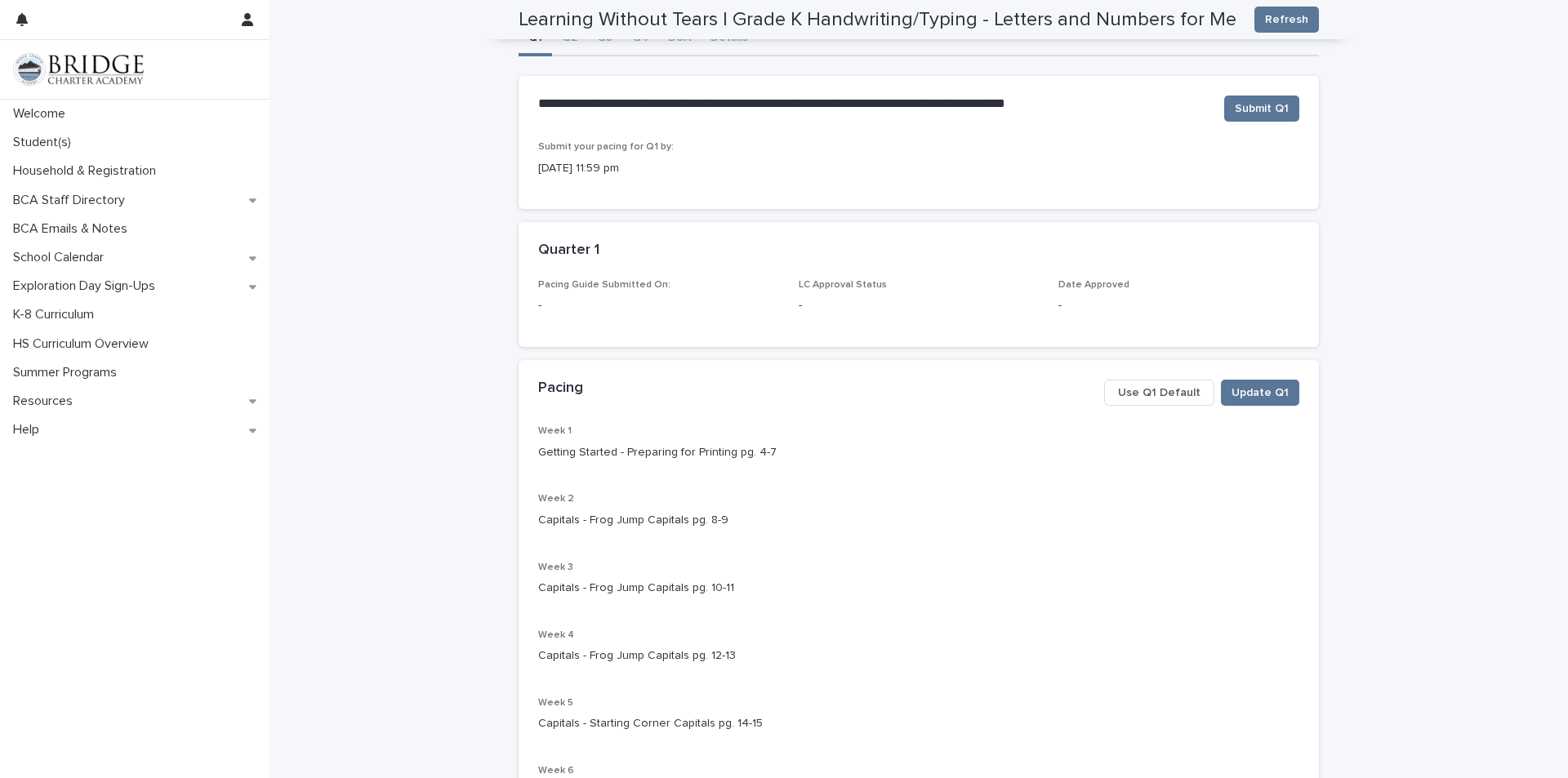
scroll to position [58, 0]
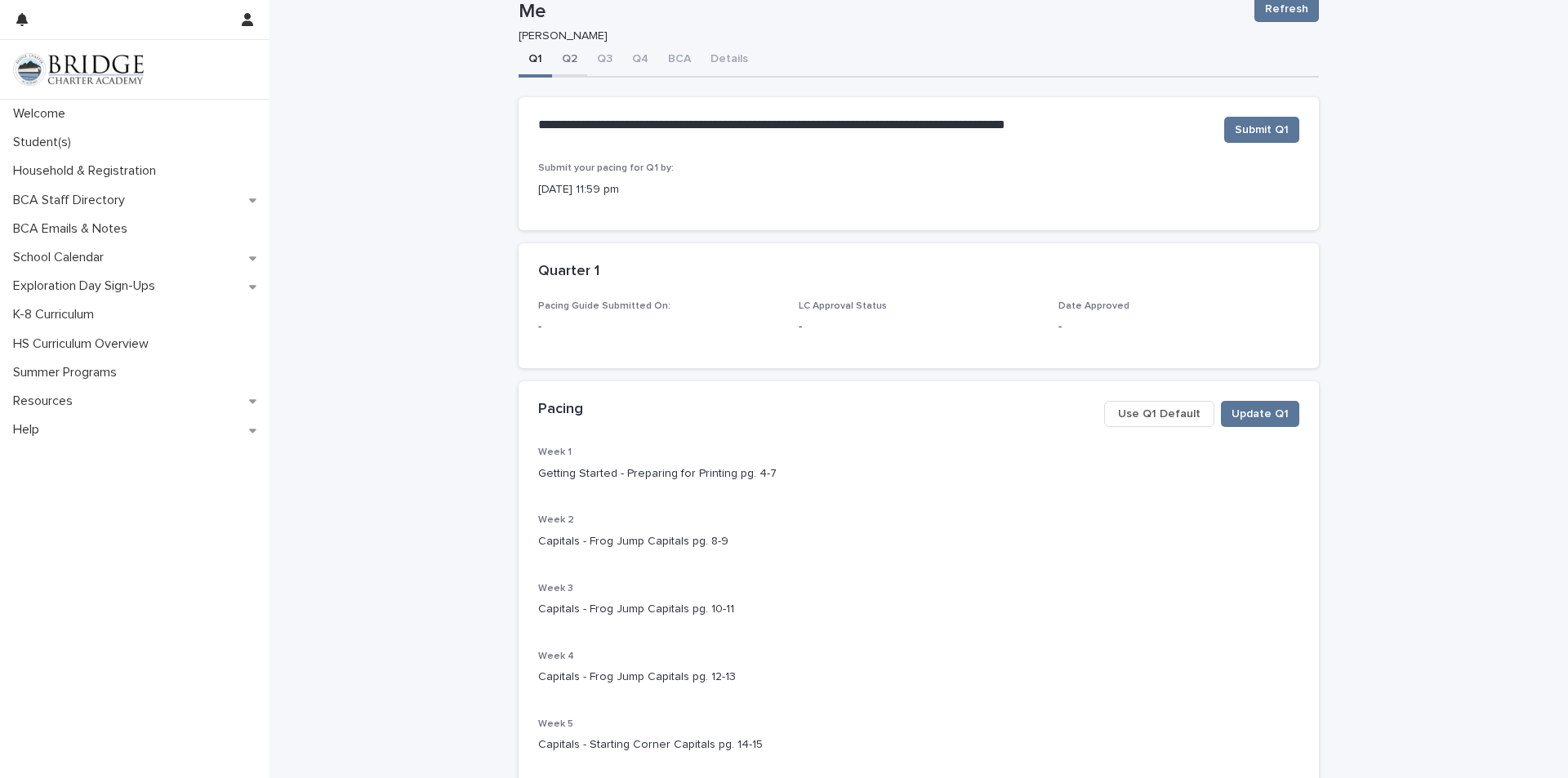
click at [568, 65] on button "Q2" at bounding box center [569, 60] width 35 height 34
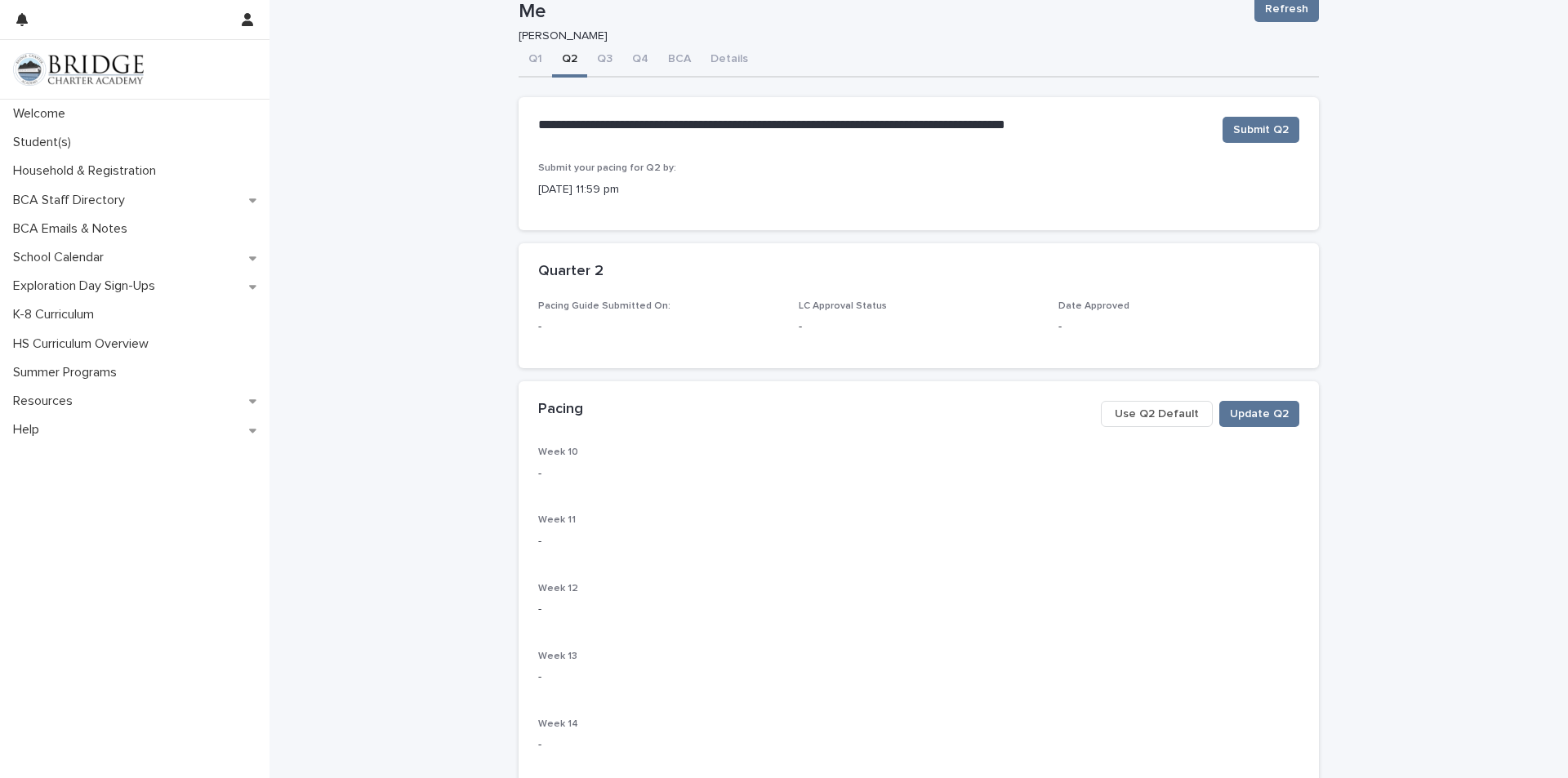
click at [1156, 414] on span "Use Q2 Default" at bounding box center [1156, 414] width 85 height 17
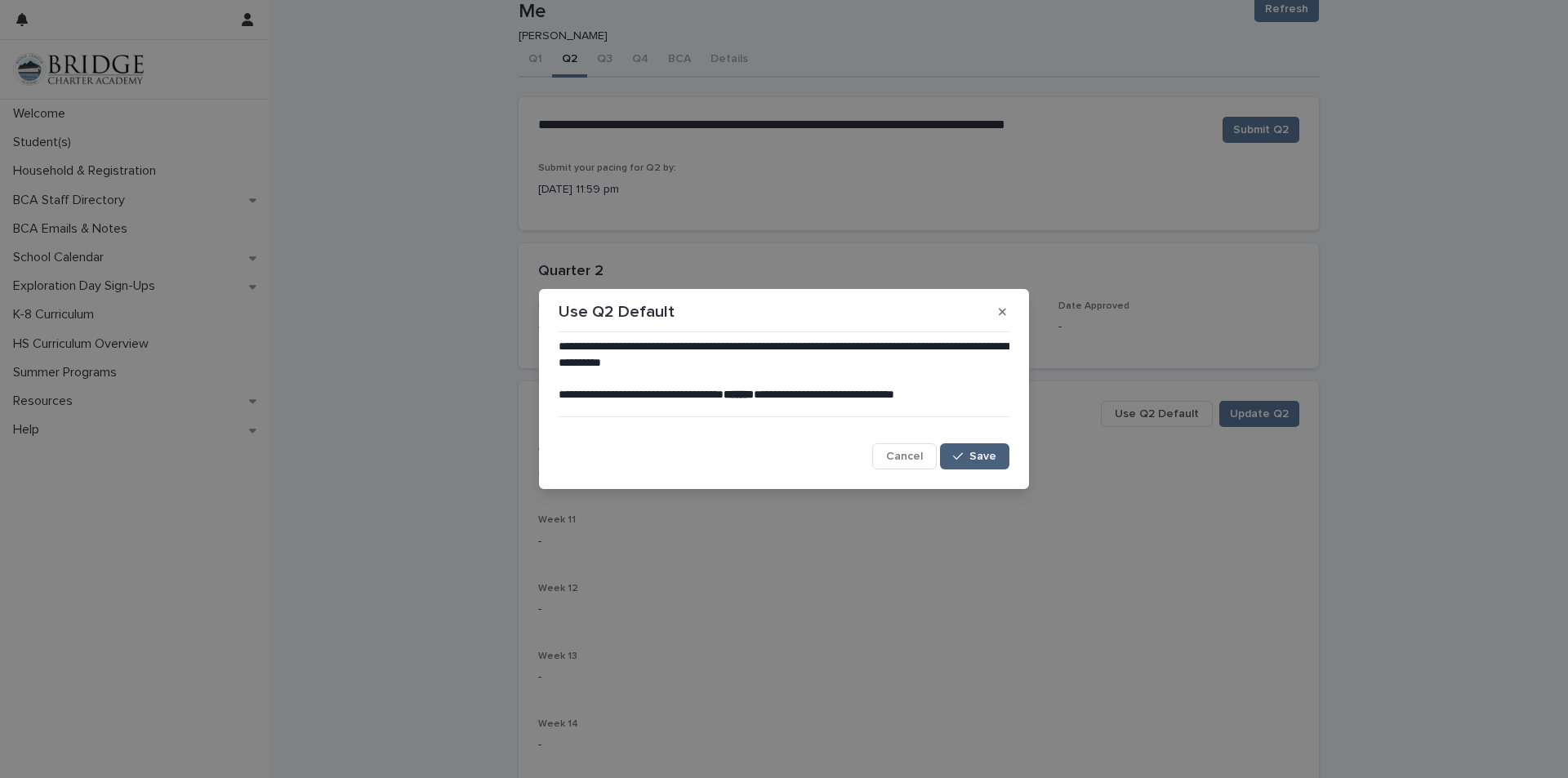
click at [972, 446] on button "Save" at bounding box center [974, 456] width 70 height 26
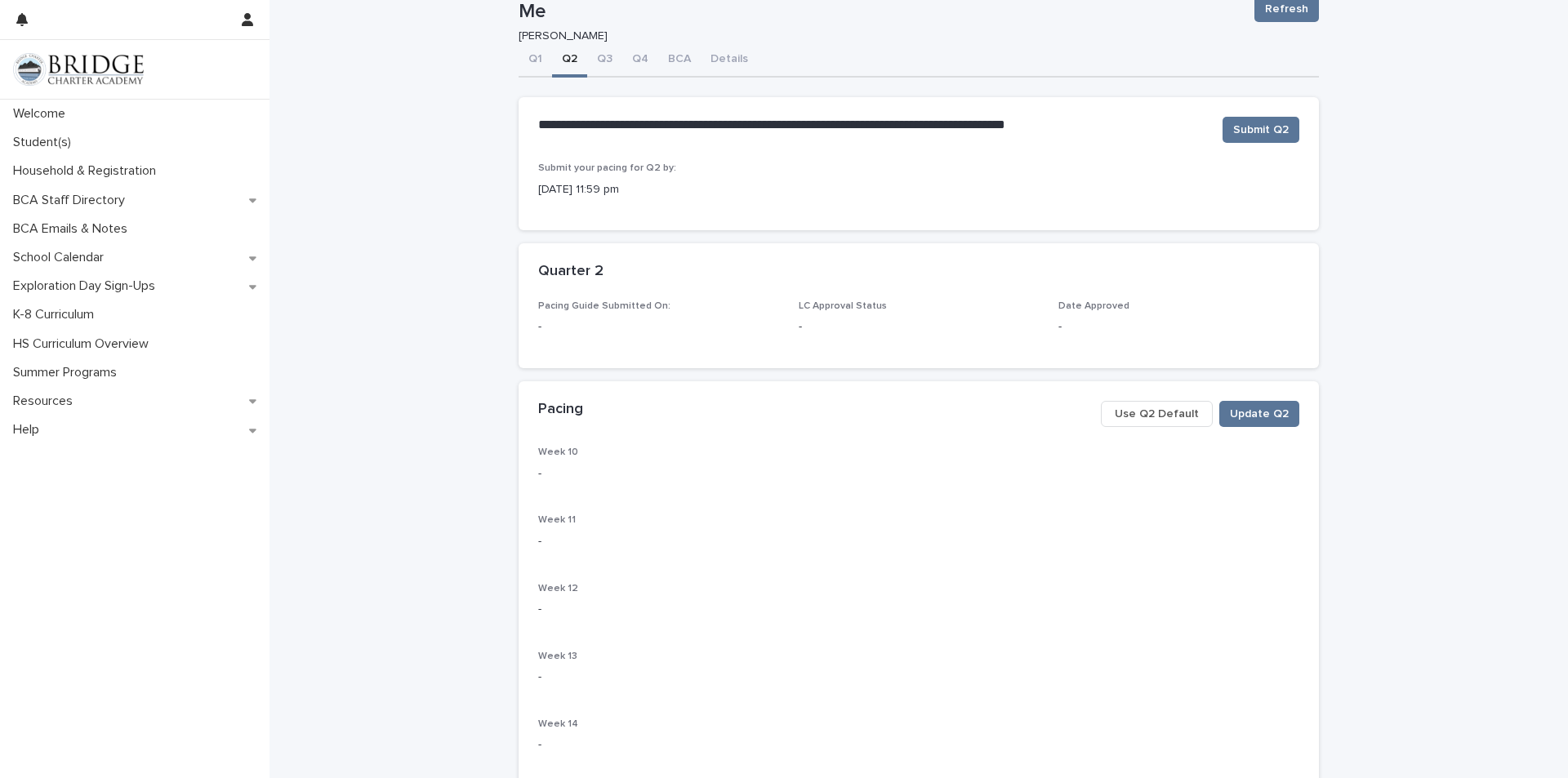
click at [1277, 11] on span "Refresh" at bounding box center [1287, 9] width 44 height 17
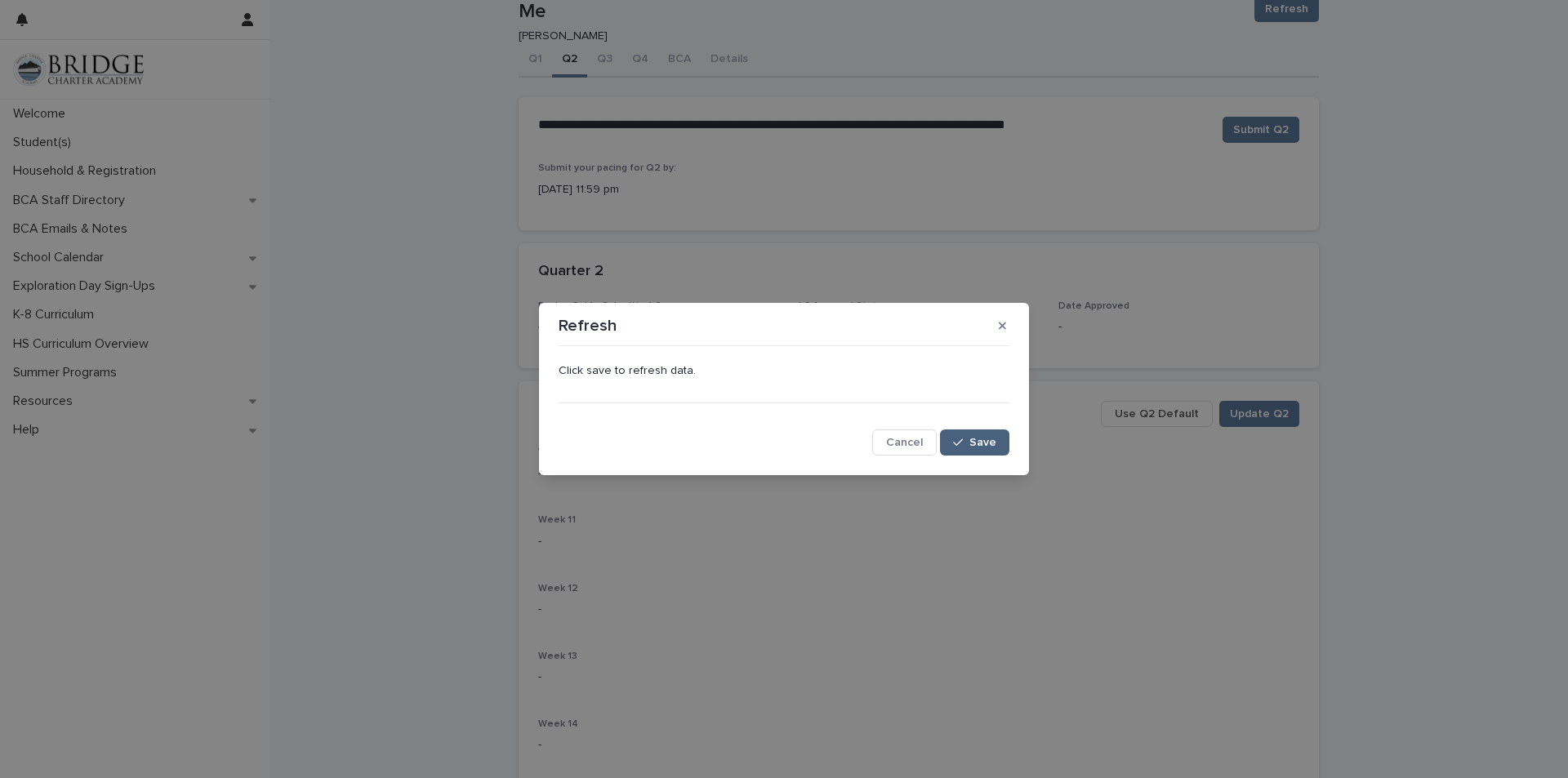
click at [951, 454] on button "Save" at bounding box center [974, 442] width 70 height 26
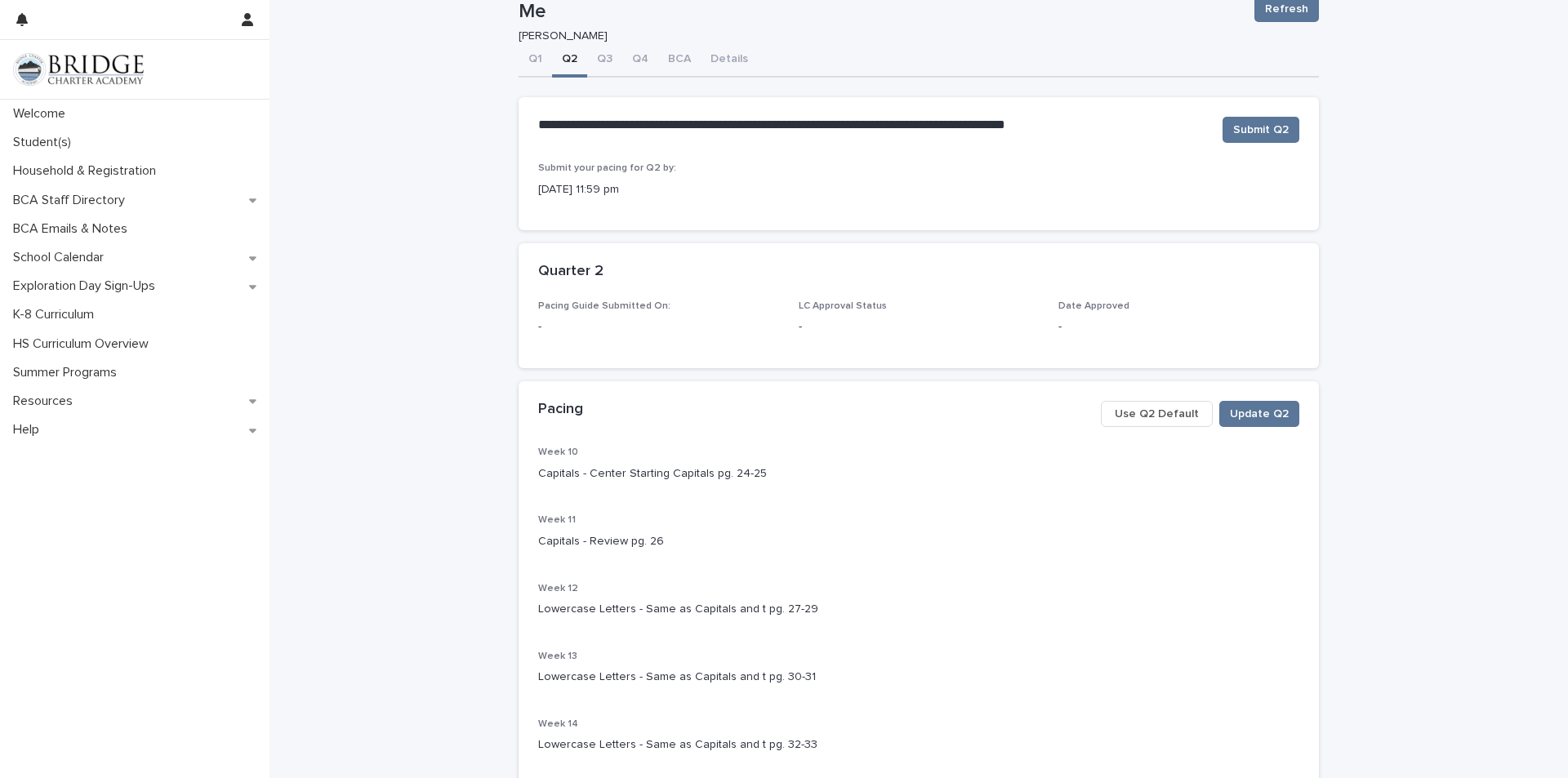
scroll to position [54, 0]
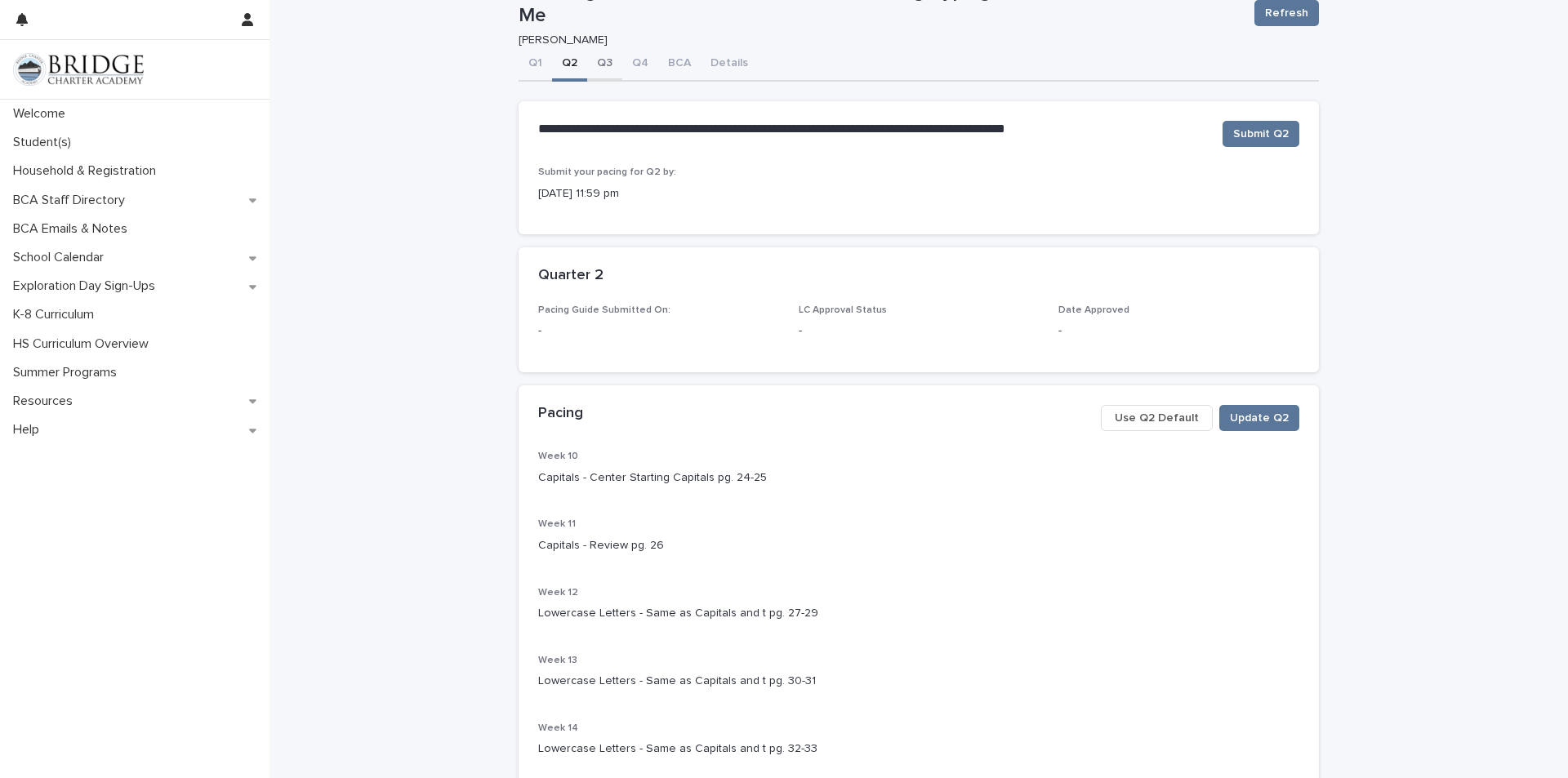
click at [598, 64] on button "Q3" at bounding box center [605, 64] width 35 height 34
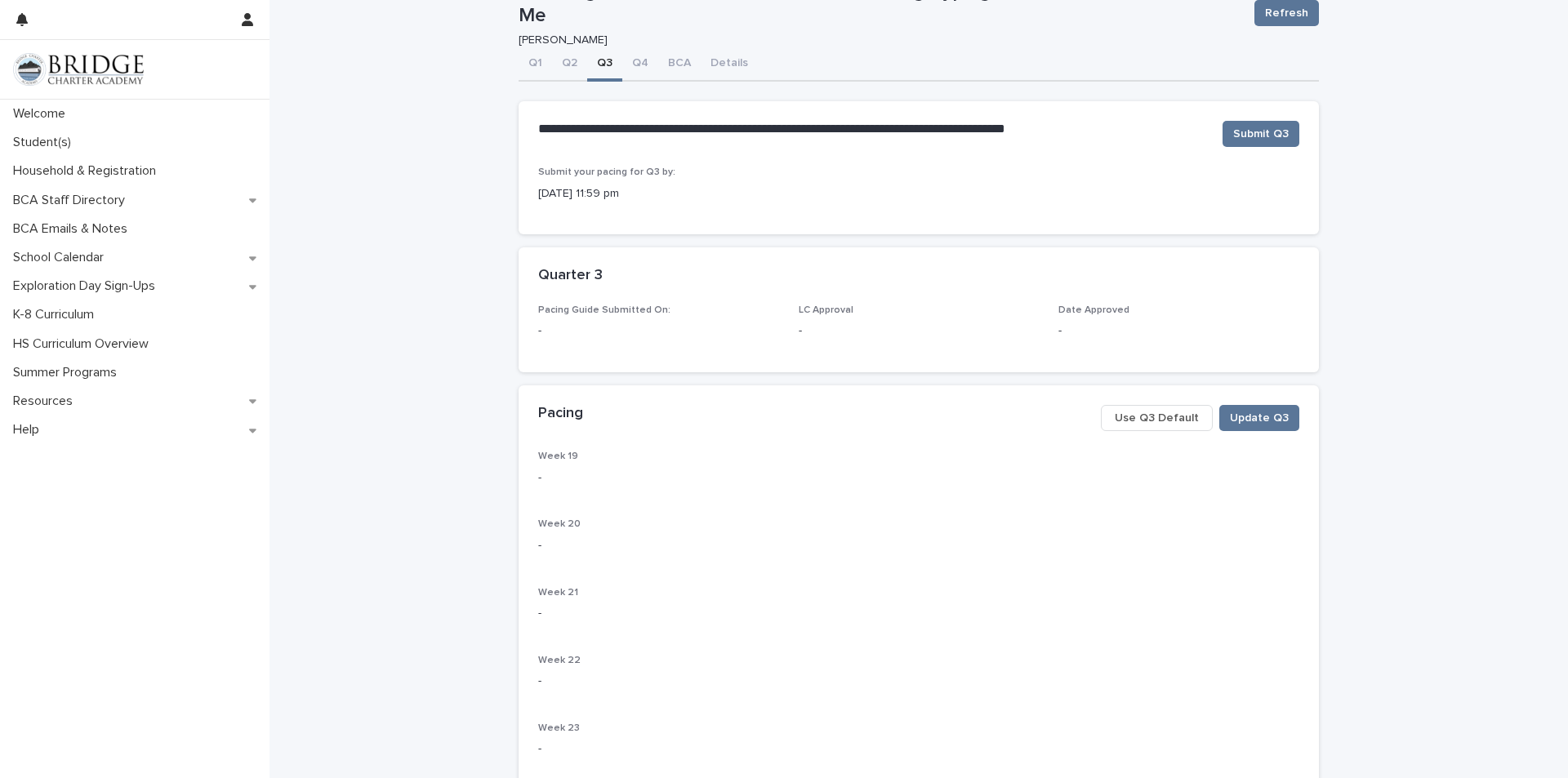
click at [1171, 418] on span "Use Q3 Default" at bounding box center [1156, 418] width 85 height 17
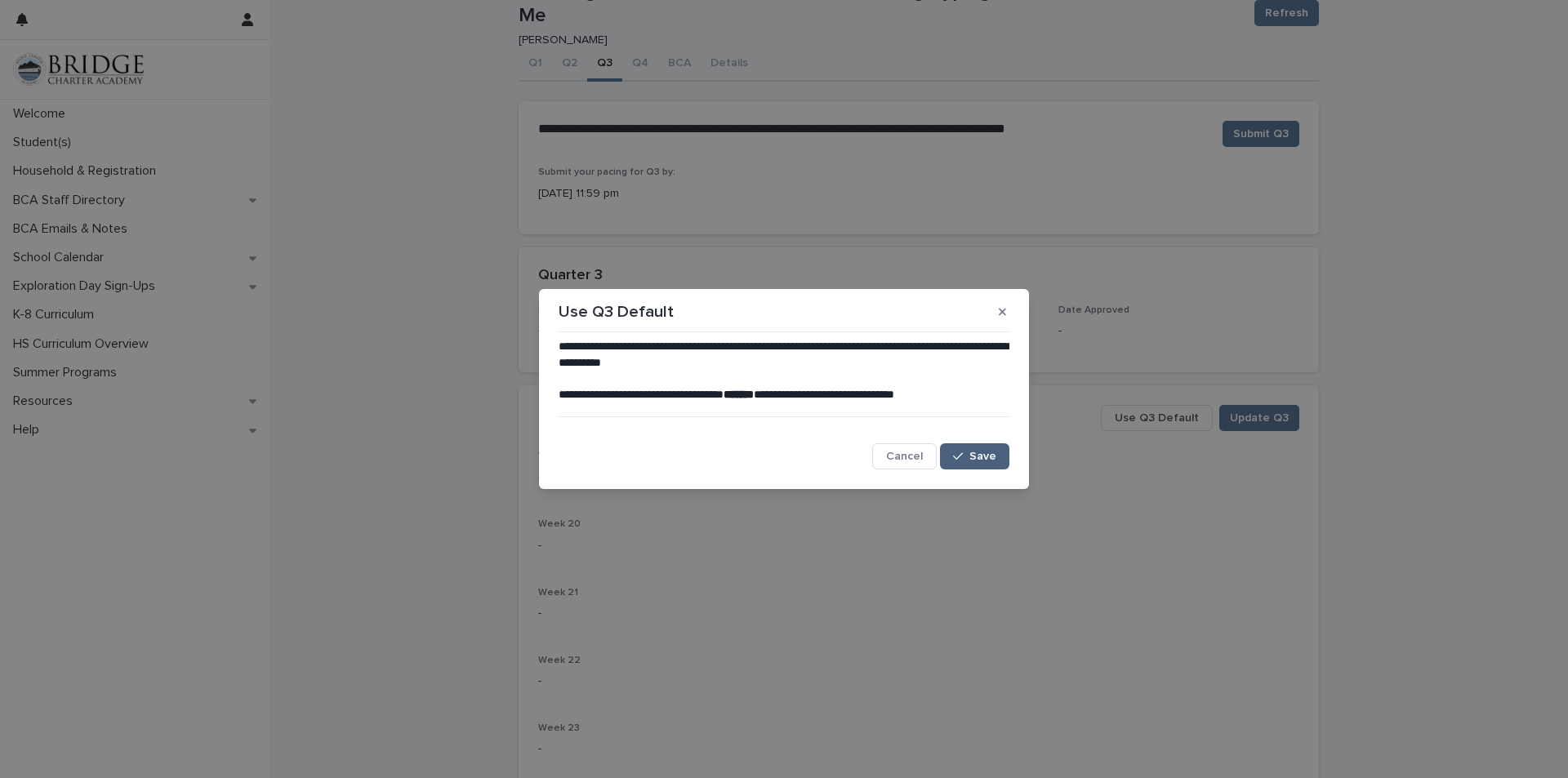
click at [967, 461] on div "button" at bounding box center [961, 456] width 17 height 11
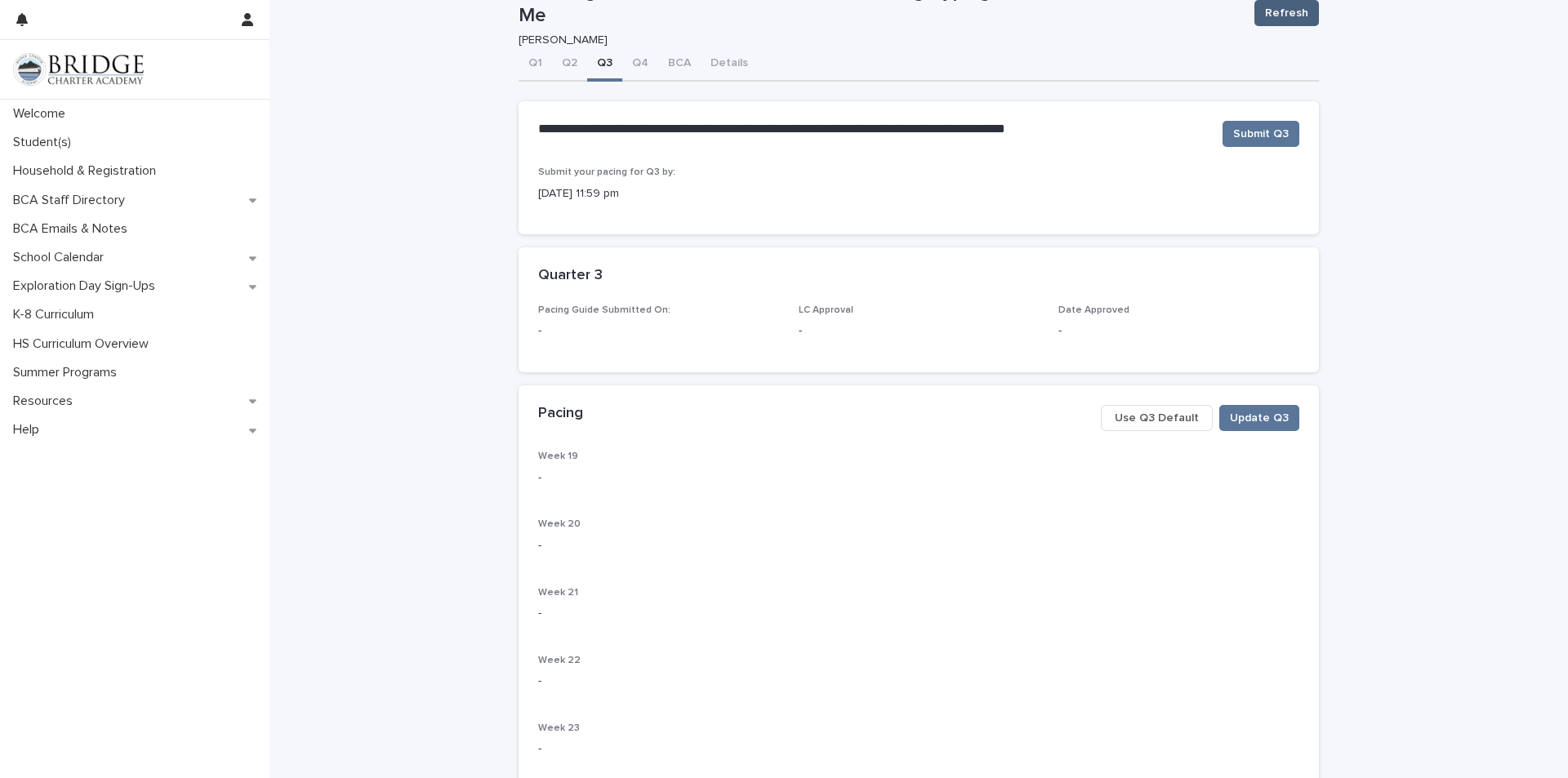
click at [1276, 21] on button "Refresh" at bounding box center [1286, 13] width 64 height 26
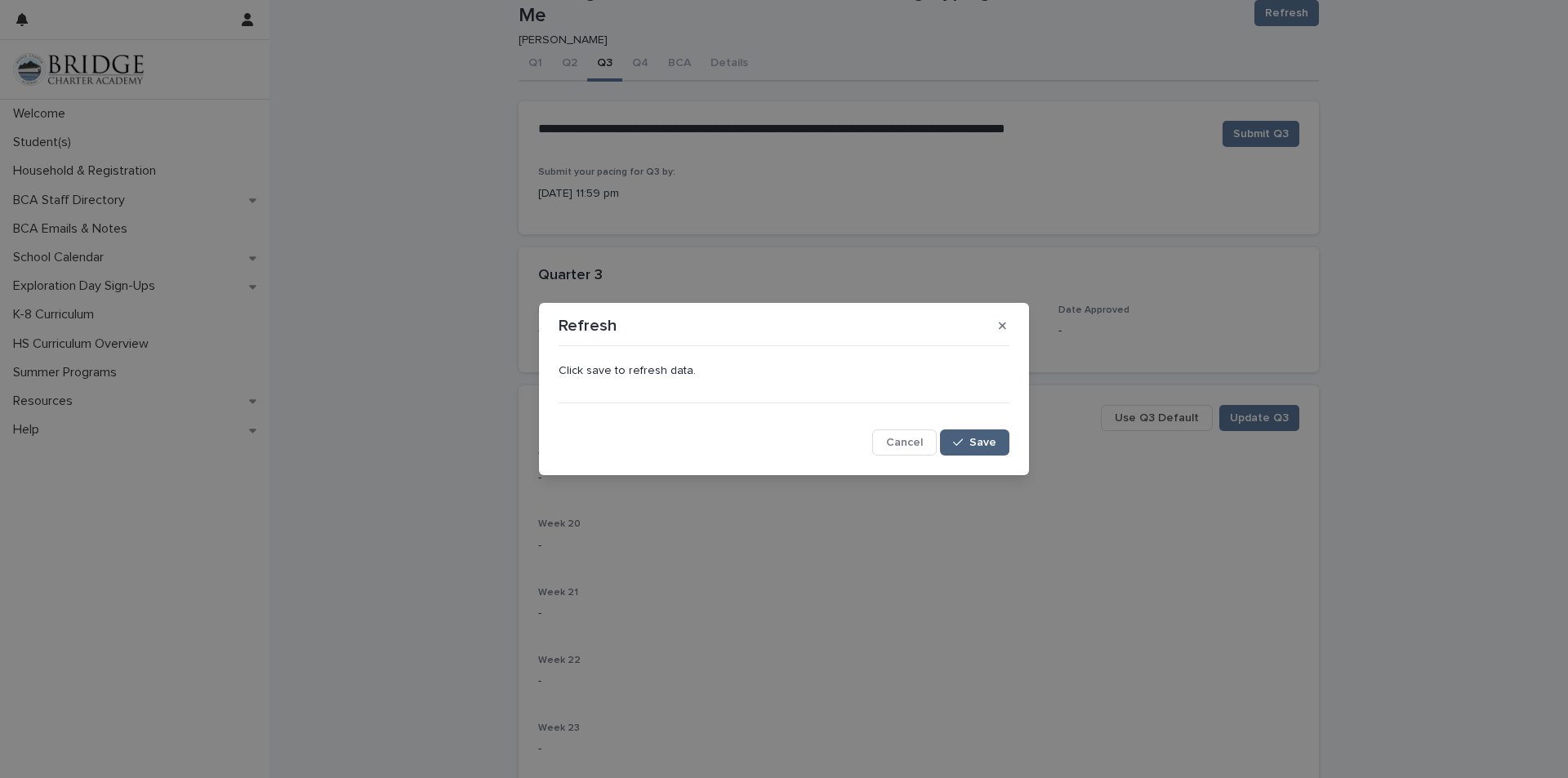
click at [980, 435] on button "Save" at bounding box center [974, 442] width 70 height 26
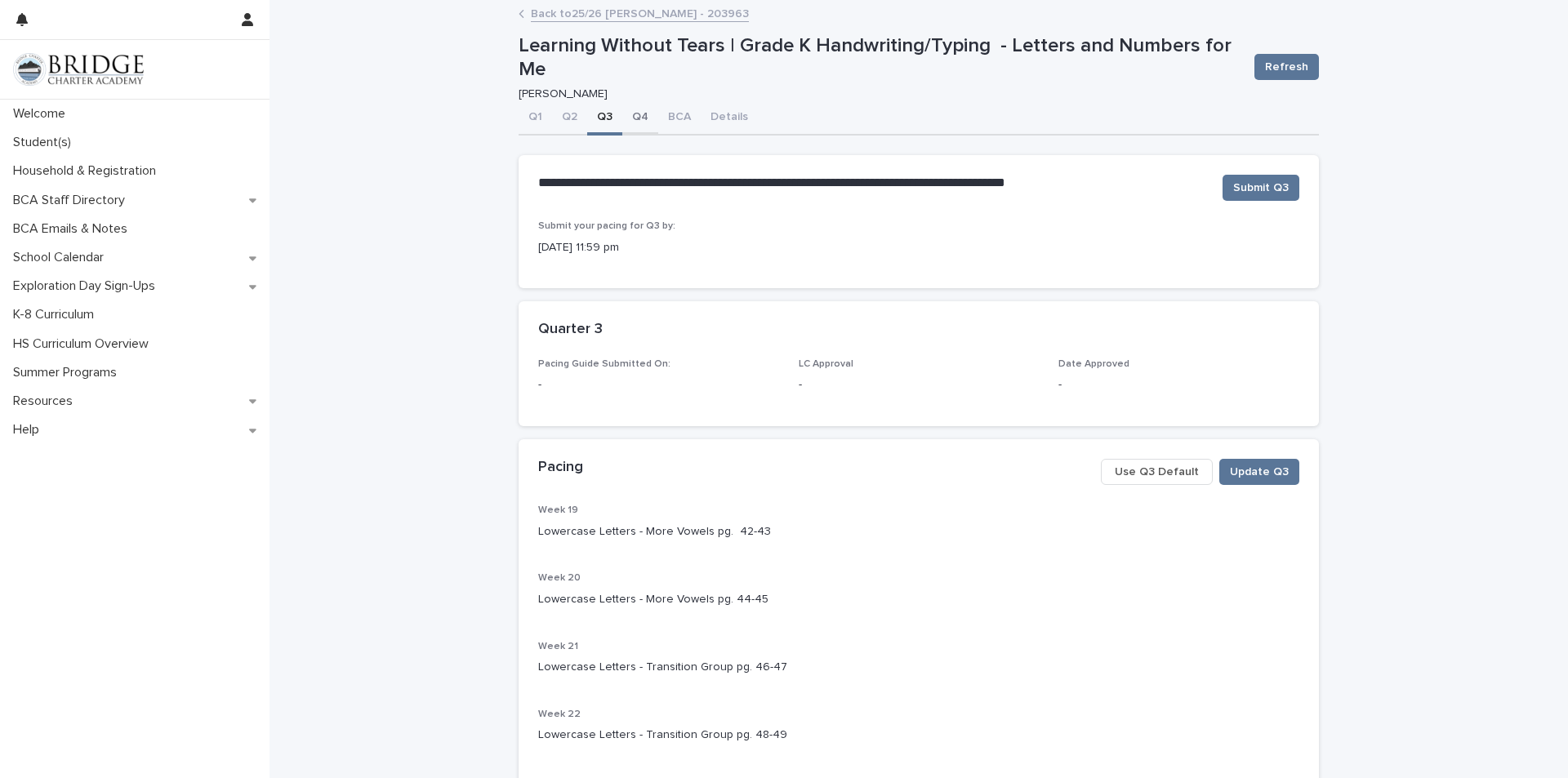
click at [623, 117] on button "Q4" at bounding box center [640, 118] width 36 height 34
click at [527, 123] on button "Q1" at bounding box center [535, 118] width 33 height 34
click at [573, 12] on link "Back to 25/26 [PERSON_NAME] - 203963" at bounding box center [639, 13] width 218 height 19
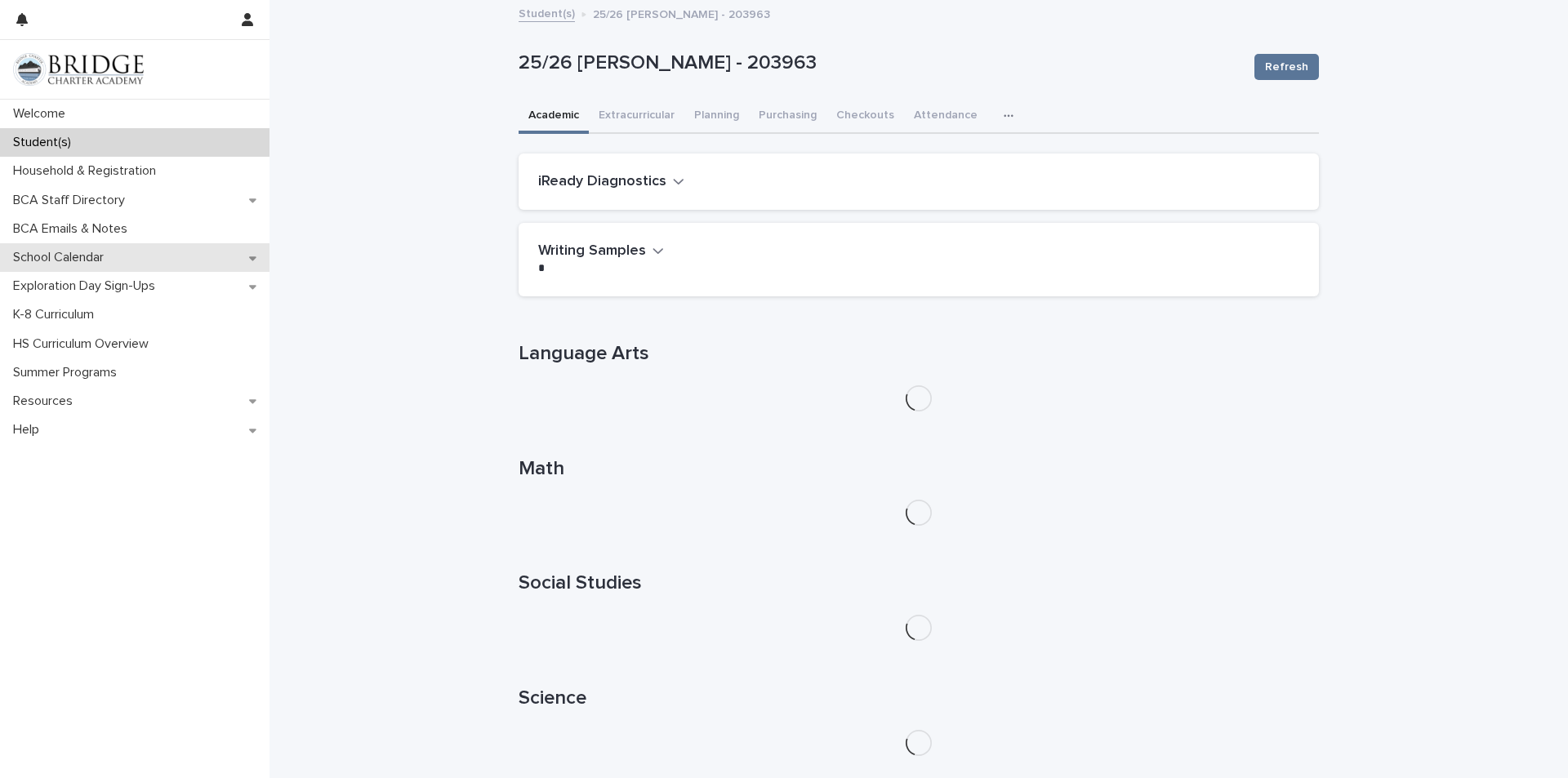
click at [59, 258] on p "School Calendar" at bounding box center [61, 257] width 111 height 16
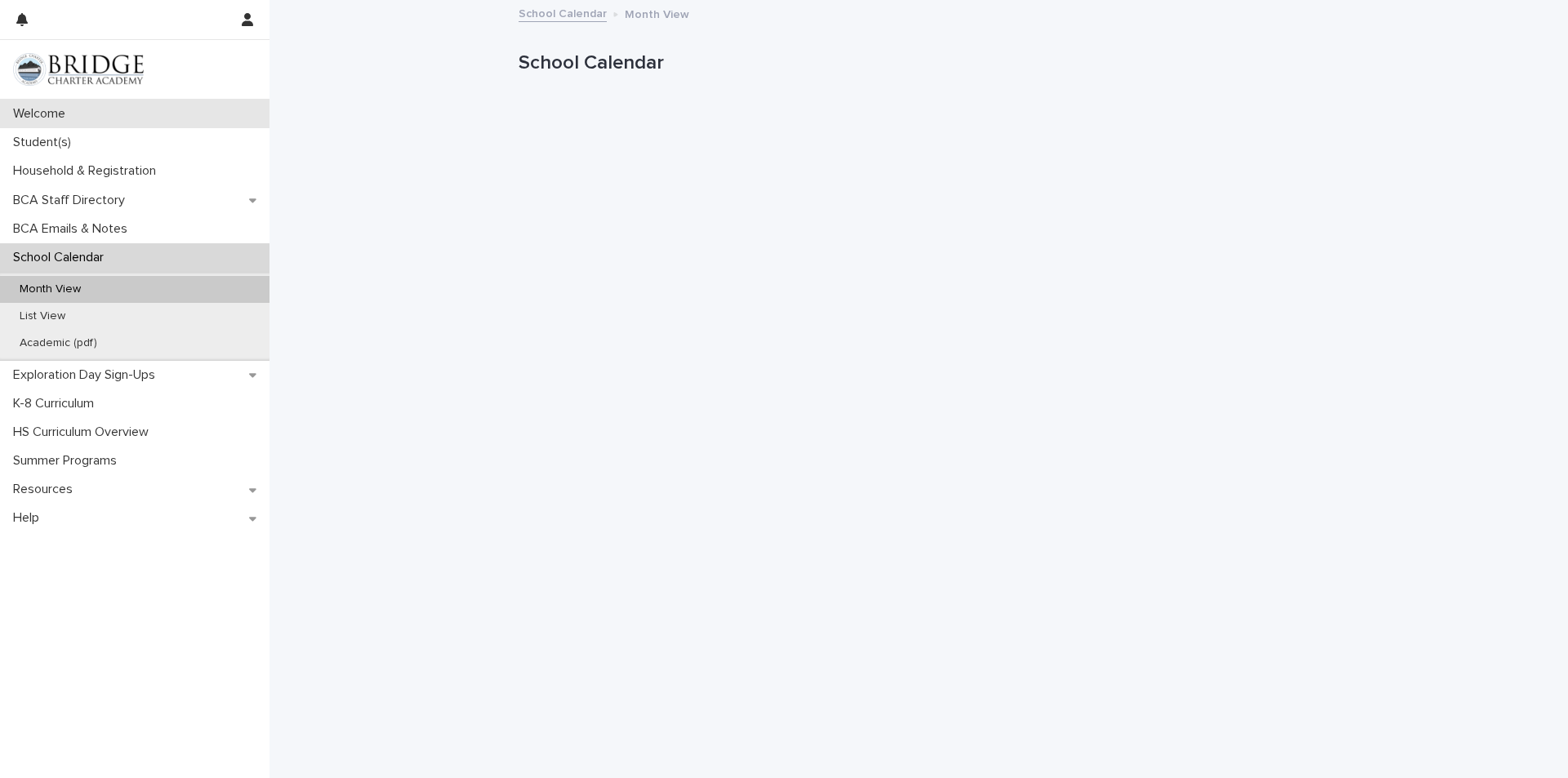
click at [58, 123] on div "Welcome" at bounding box center [135, 113] width 269 height 29
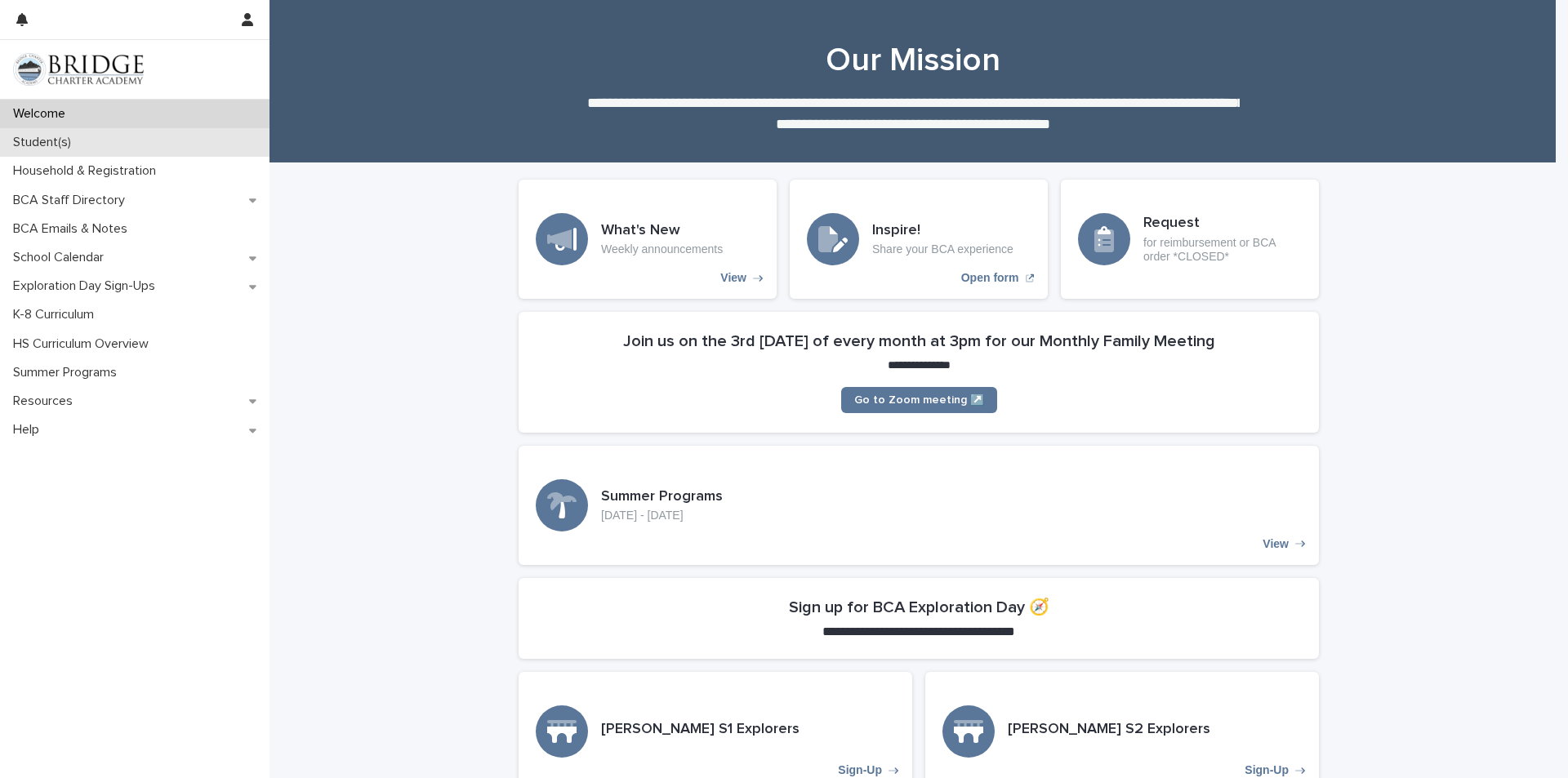
click at [146, 145] on div "Student(s)" at bounding box center [135, 142] width 269 height 29
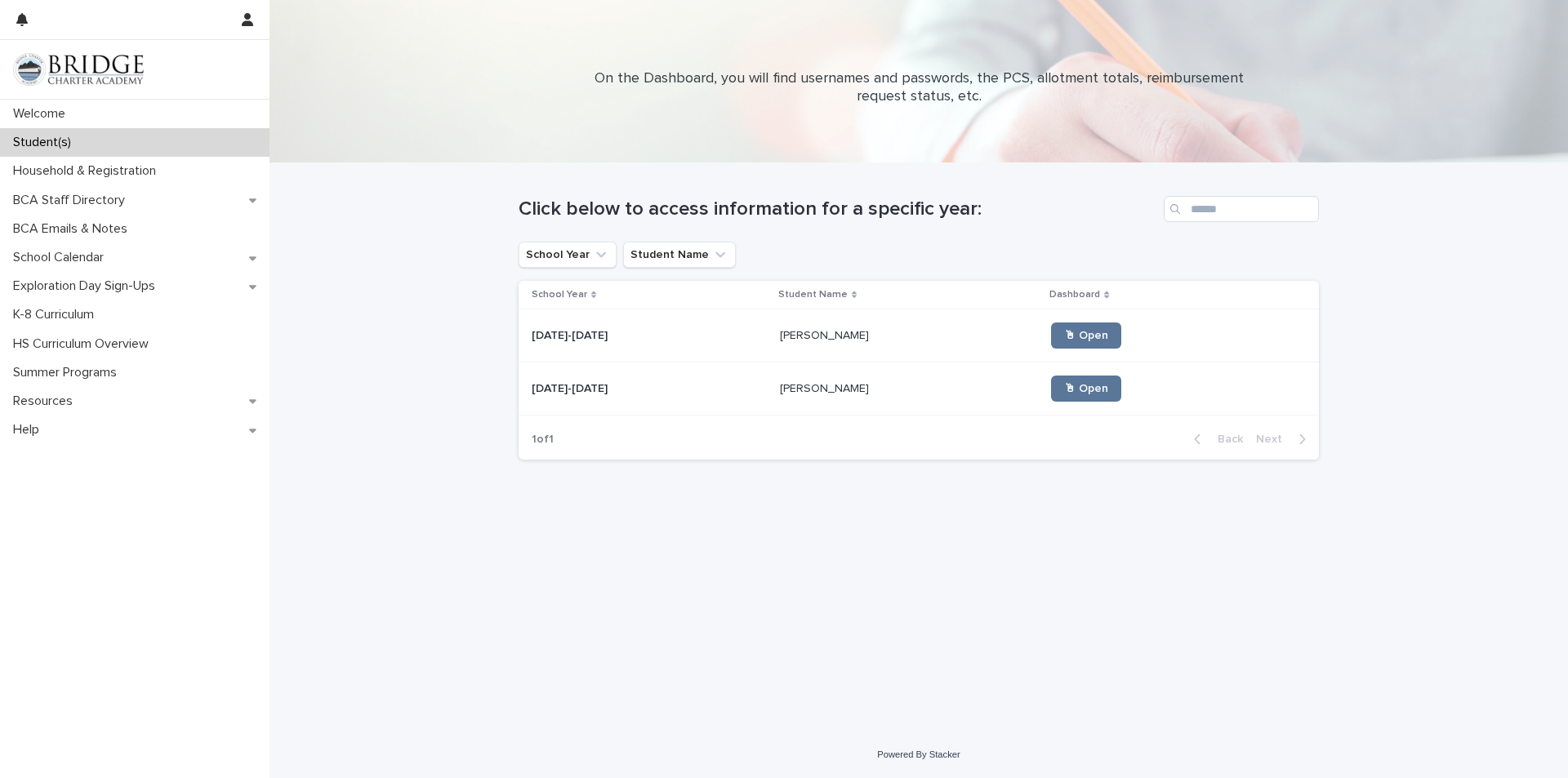
click at [659, 344] on div "[DATE]-[DATE] [DATE]-[DATE]" at bounding box center [648, 335] width 235 height 27
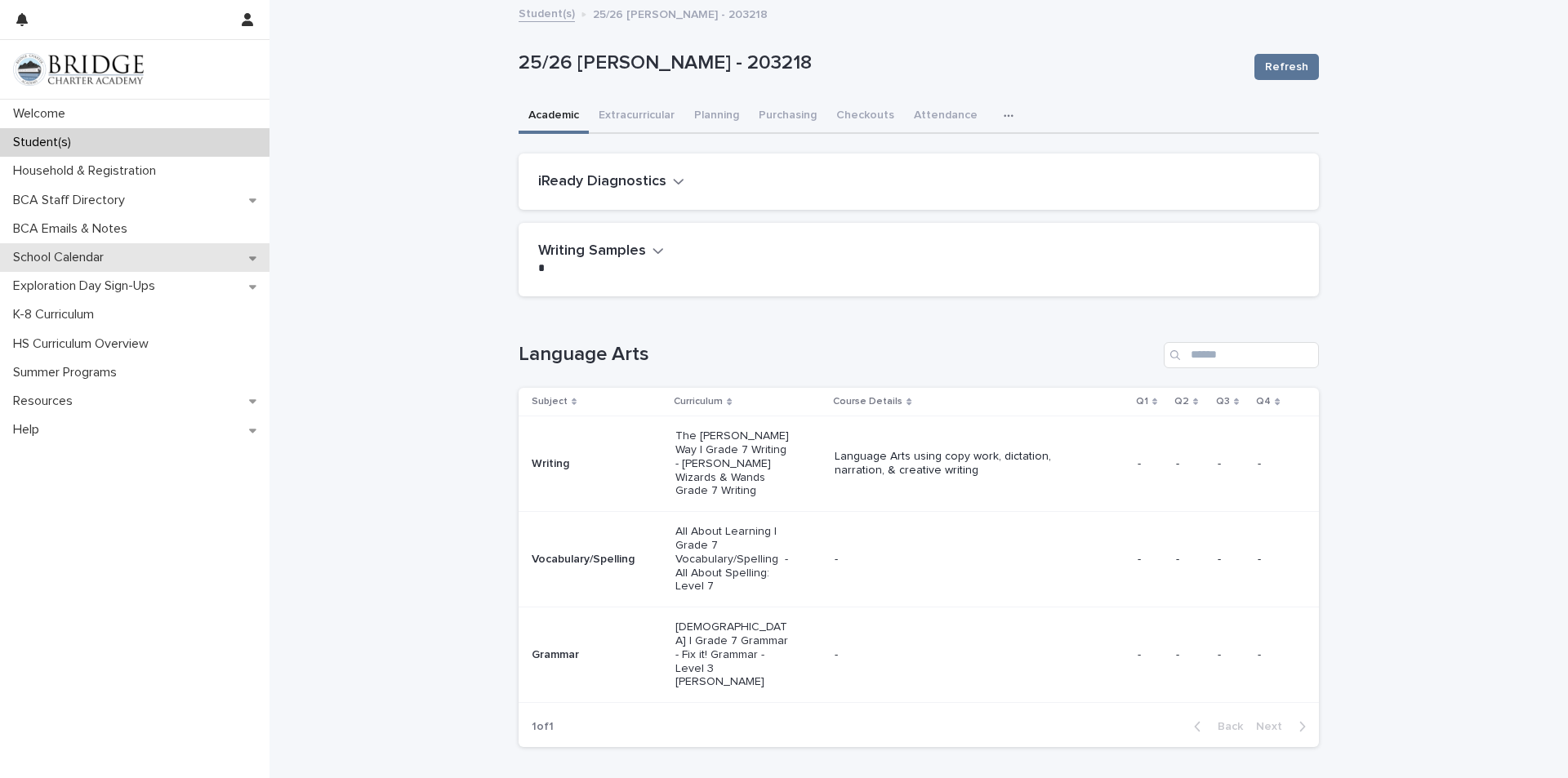
click at [64, 260] on p "School Calendar" at bounding box center [61, 257] width 111 height 16
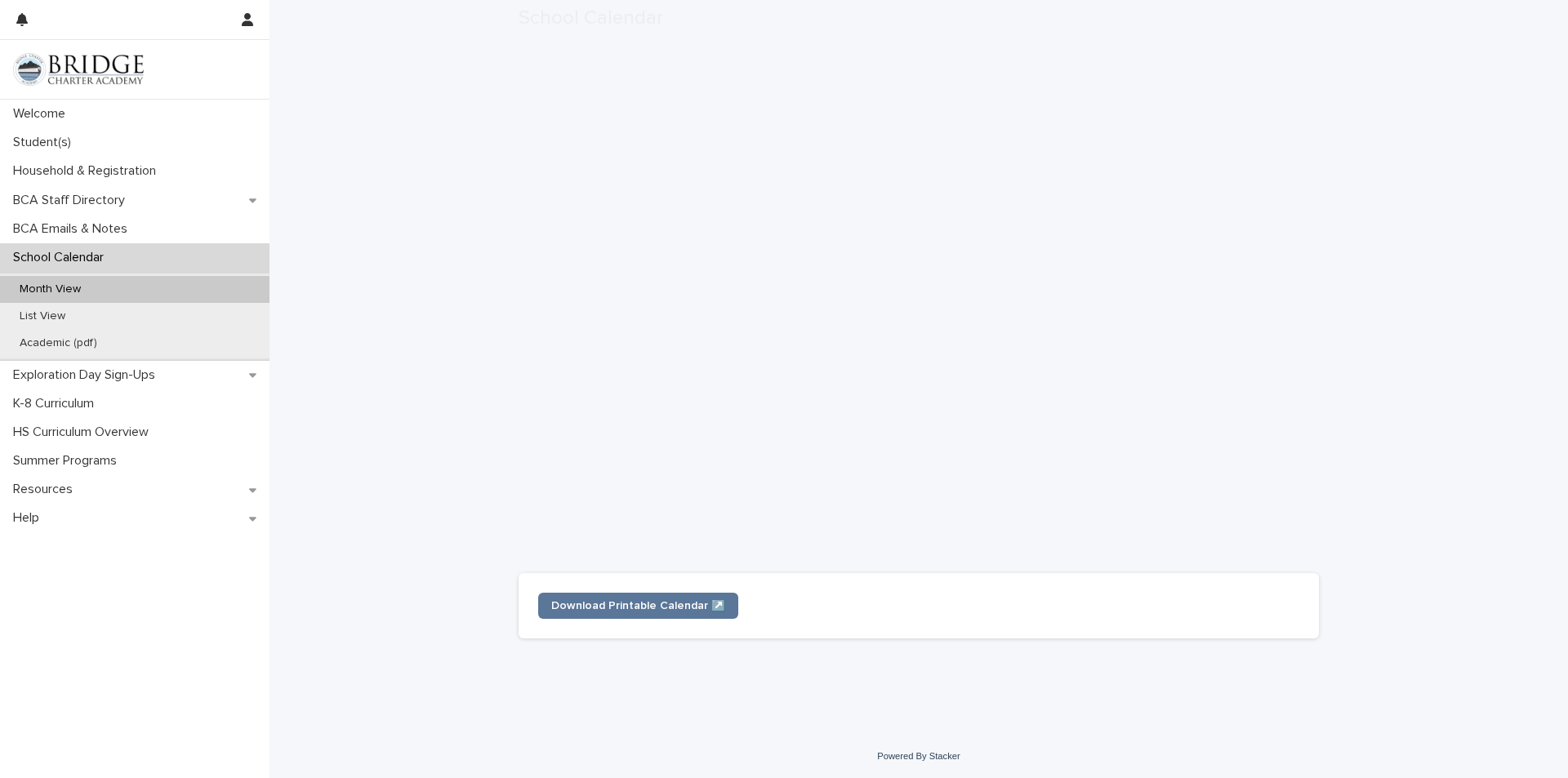
scroll to position [282, 0]
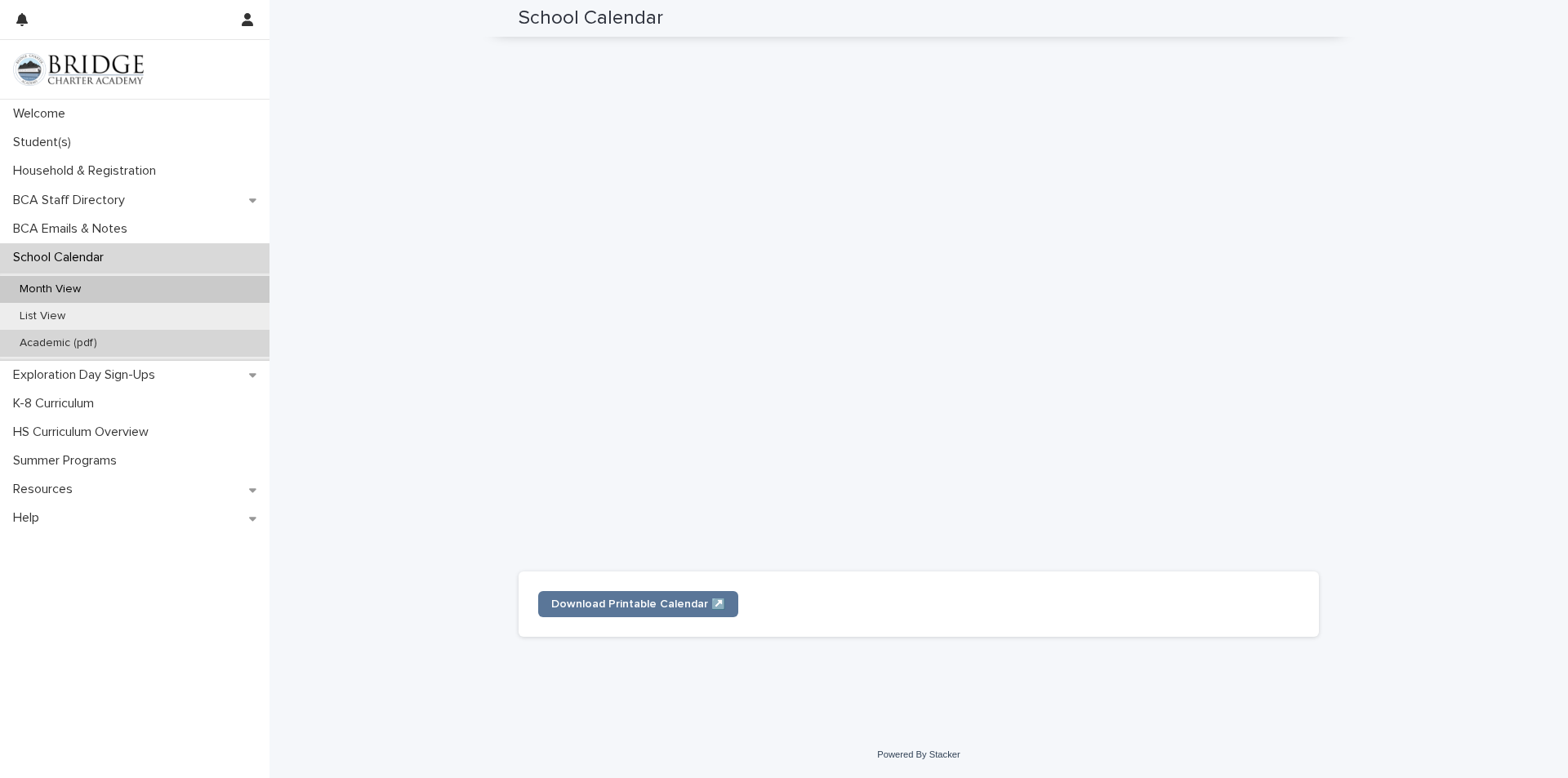
click at [34, 348] on p "Academic (pdf)" at bounding box center [59, 343] width 104 height 14
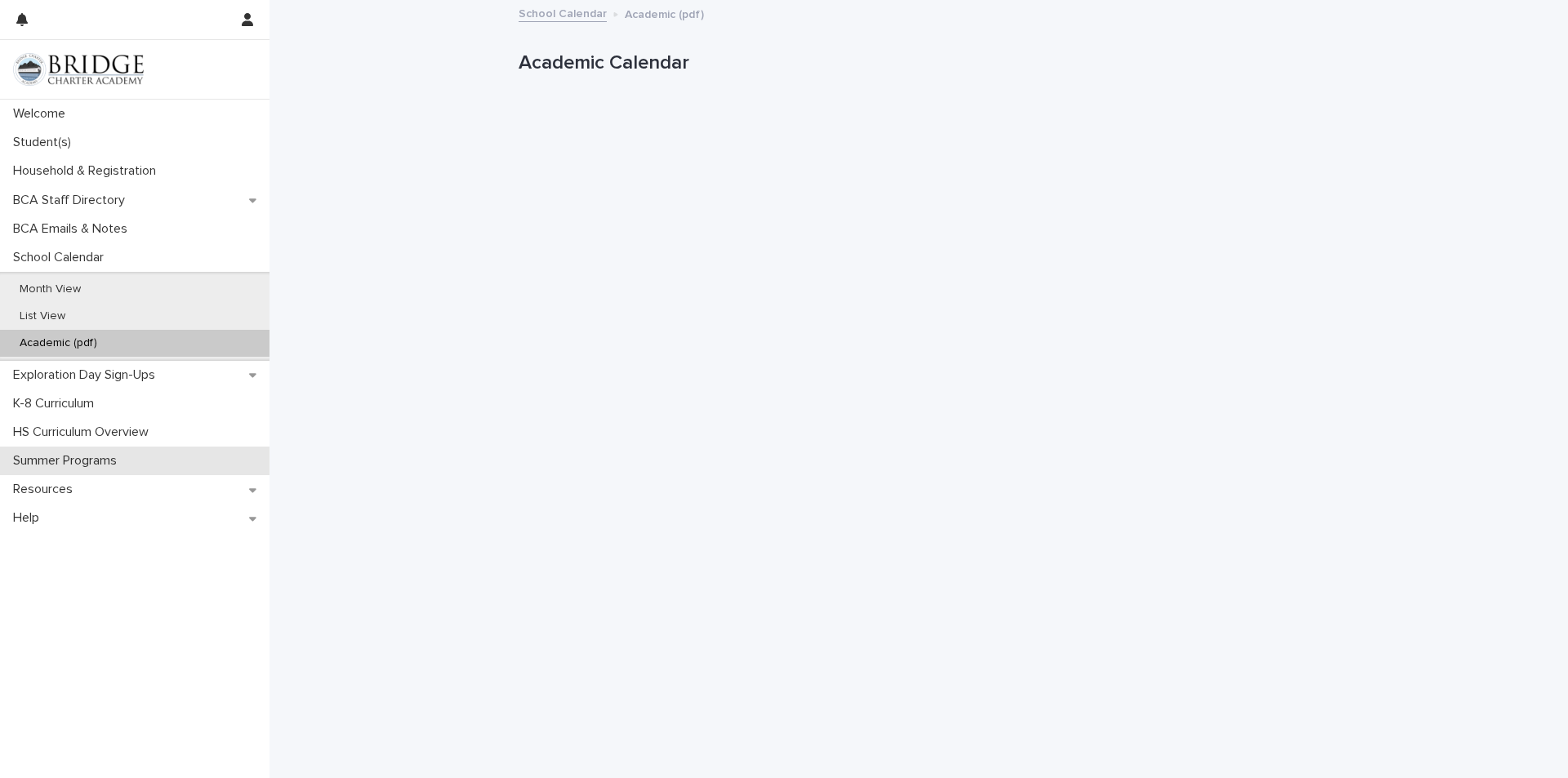
click at [133, 449] on div "Summer Programs" at bounding box center [135, 460] width 269 height 29
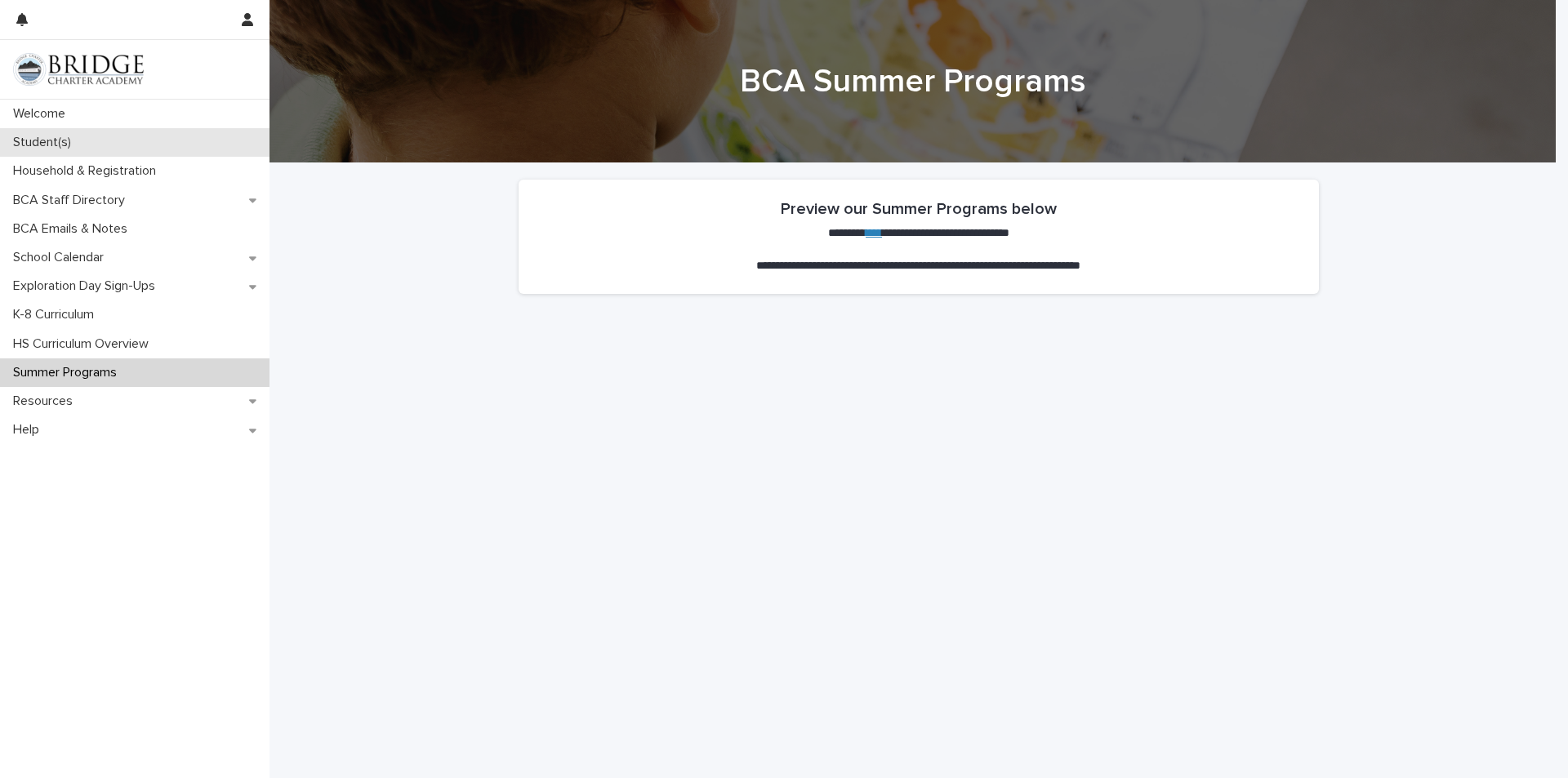
click at [46, 151] on div "Student(s)" at bounding box center [135, 142] width 269 height 29
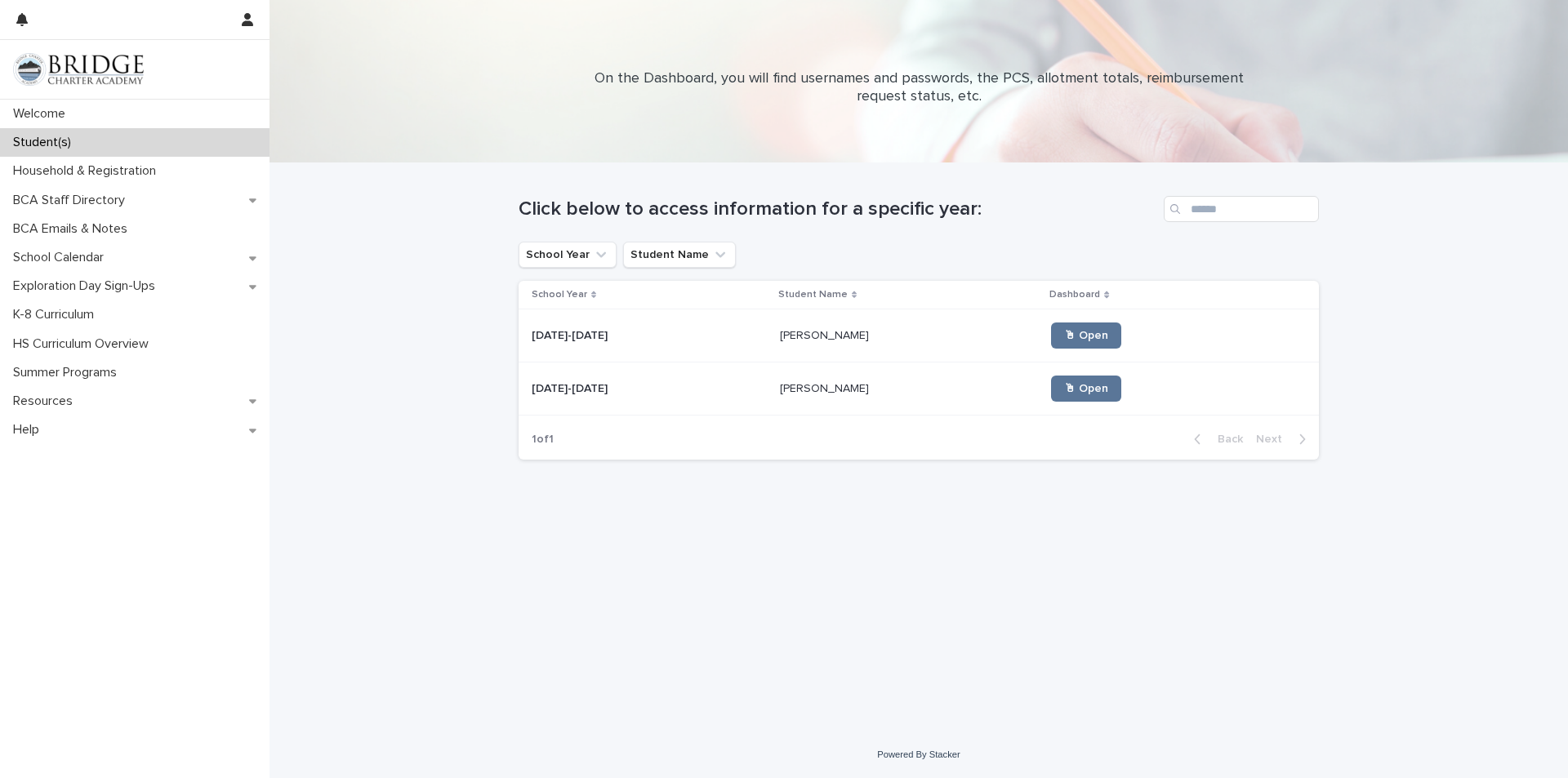
click at [569, 342] on p "[DATE]-[DATE]" at bounding box center [570, 334] width 79 height 17
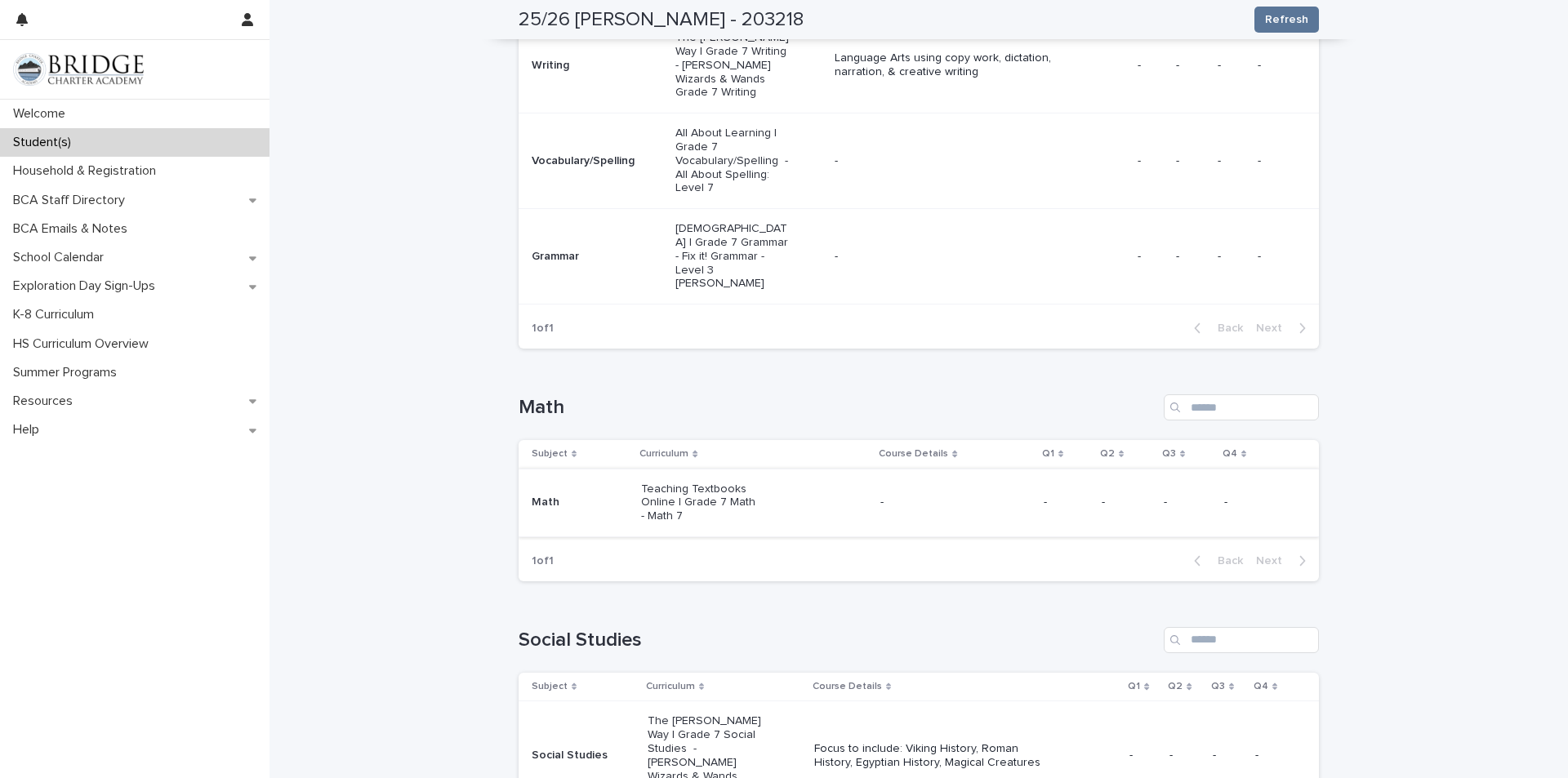
scroll to position [408, 0]
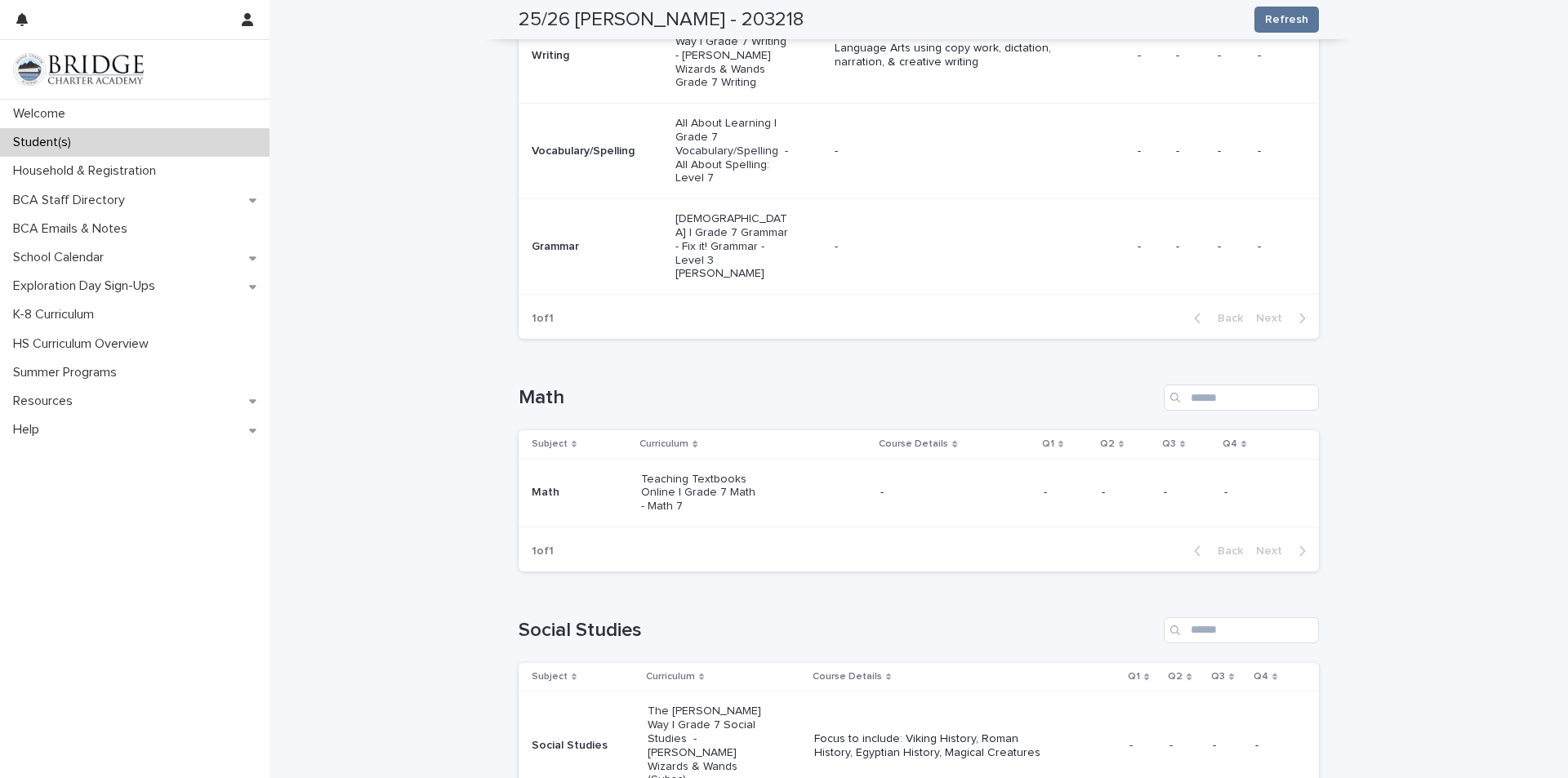
drag, startPoint x: 585, startPoint y: 234, endPoint x: 576, endPoint y: 233, distance: 9.1
click at [576, 233] on div "Grammar" at bounding box center [596, 246] width 131 height 27
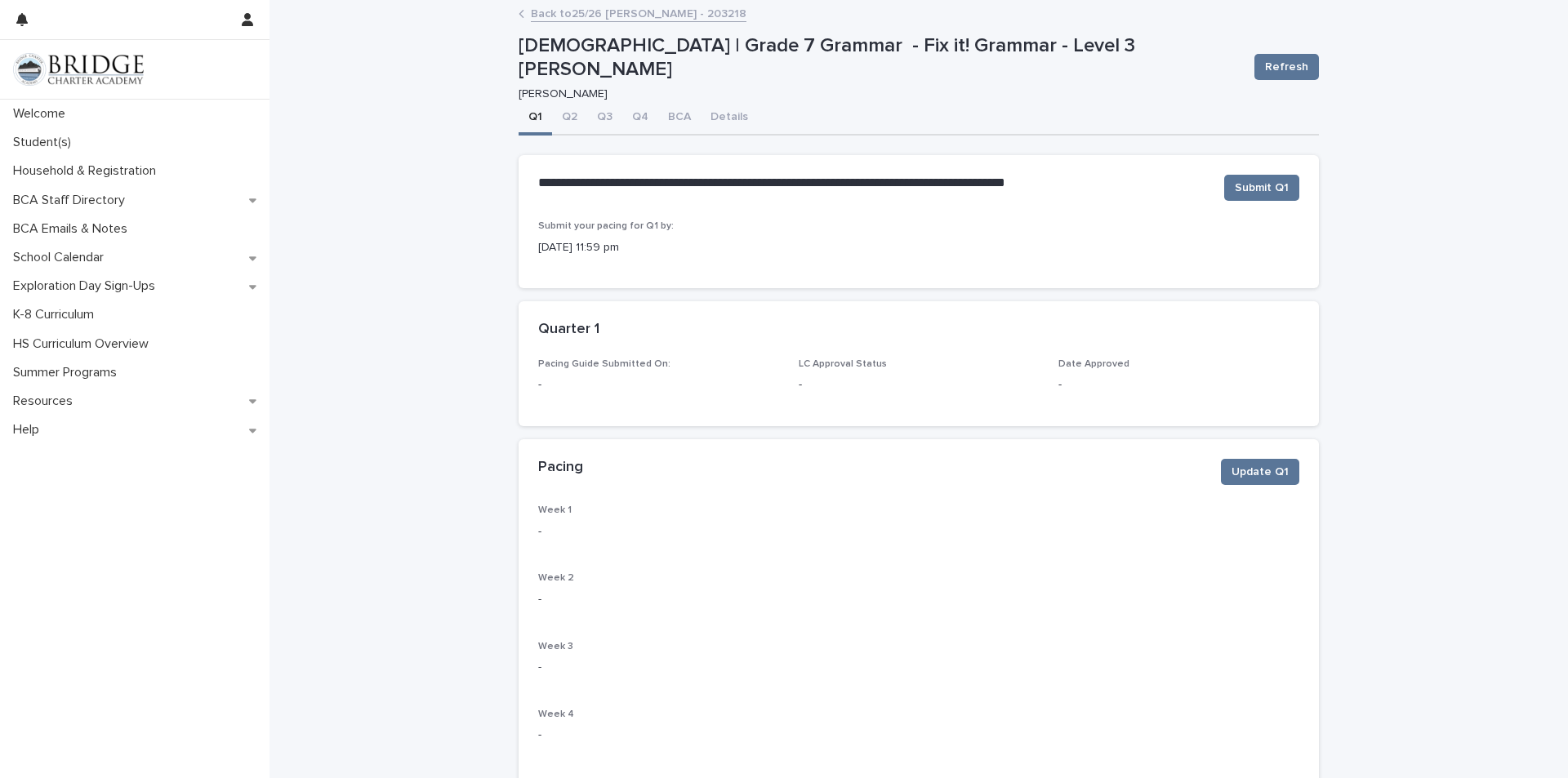
click at [574, 7] on link "Back to 25/26 [PERSON_NAME] - 203218" at bounding box center [638, 13] width 216 height 19
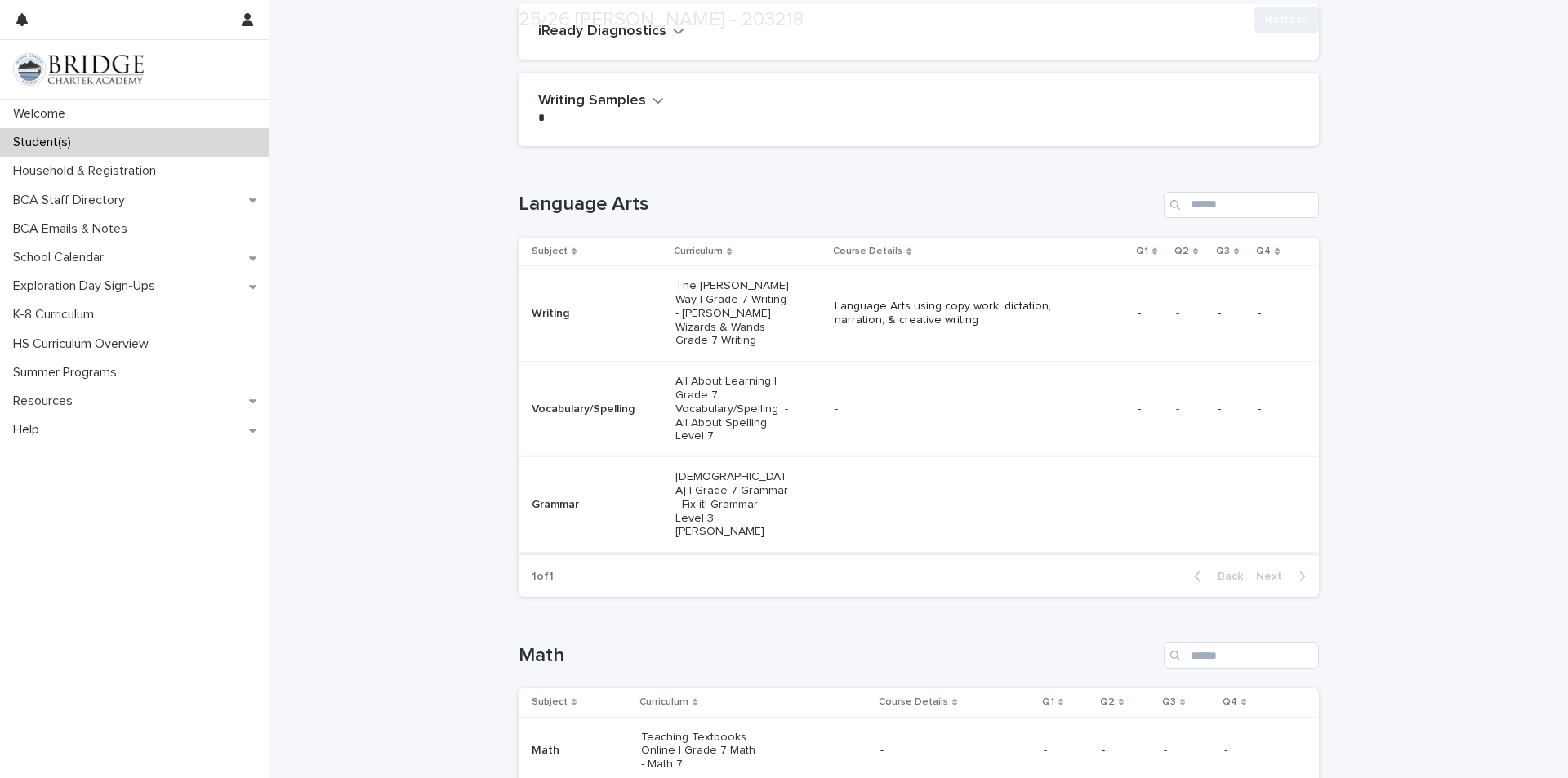
scroll to position [163, 0]
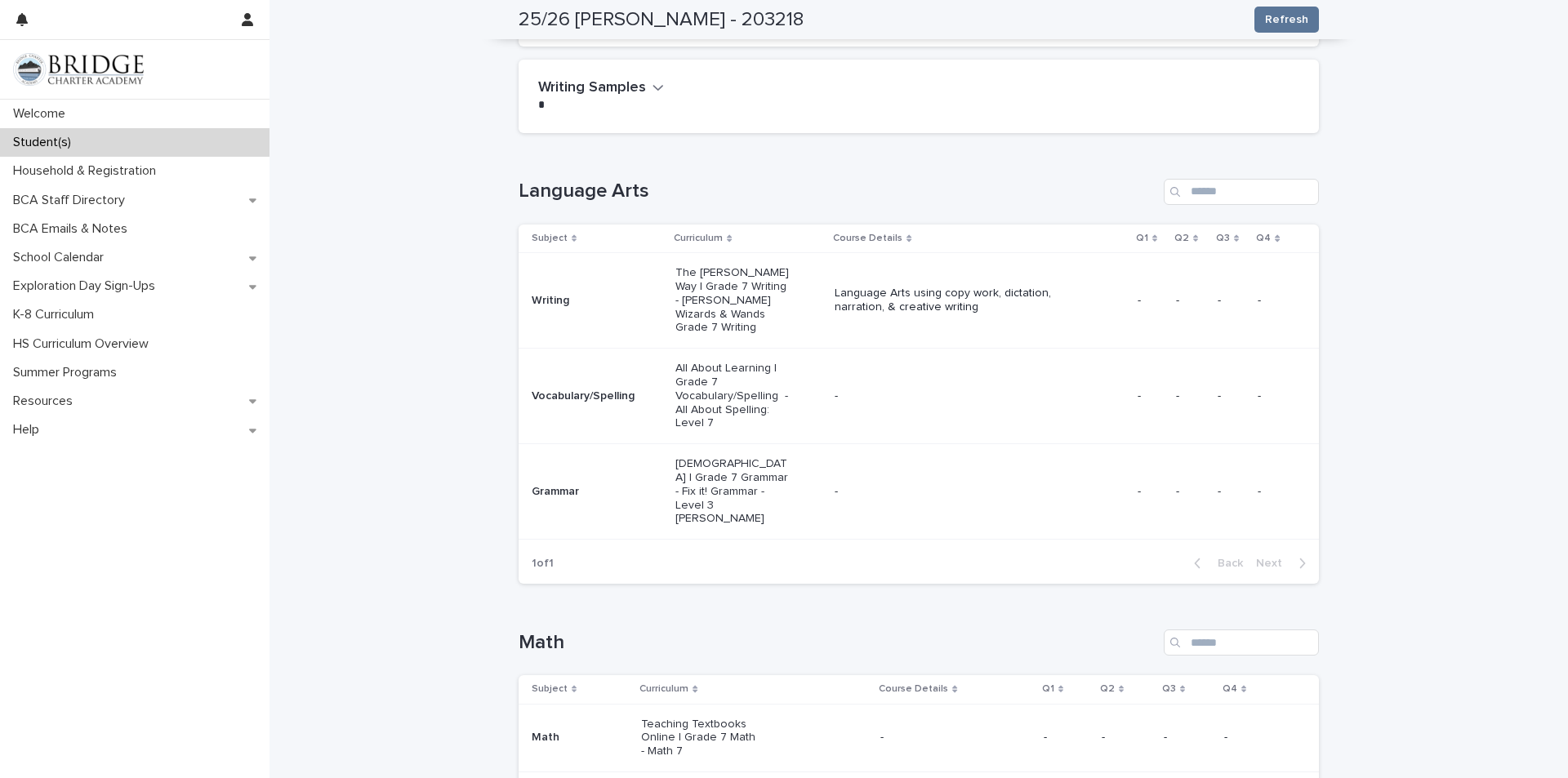
click at [590, 386] on div "Vocabulary/Spelling" at bounding box center [590, 395] width 117 height 17
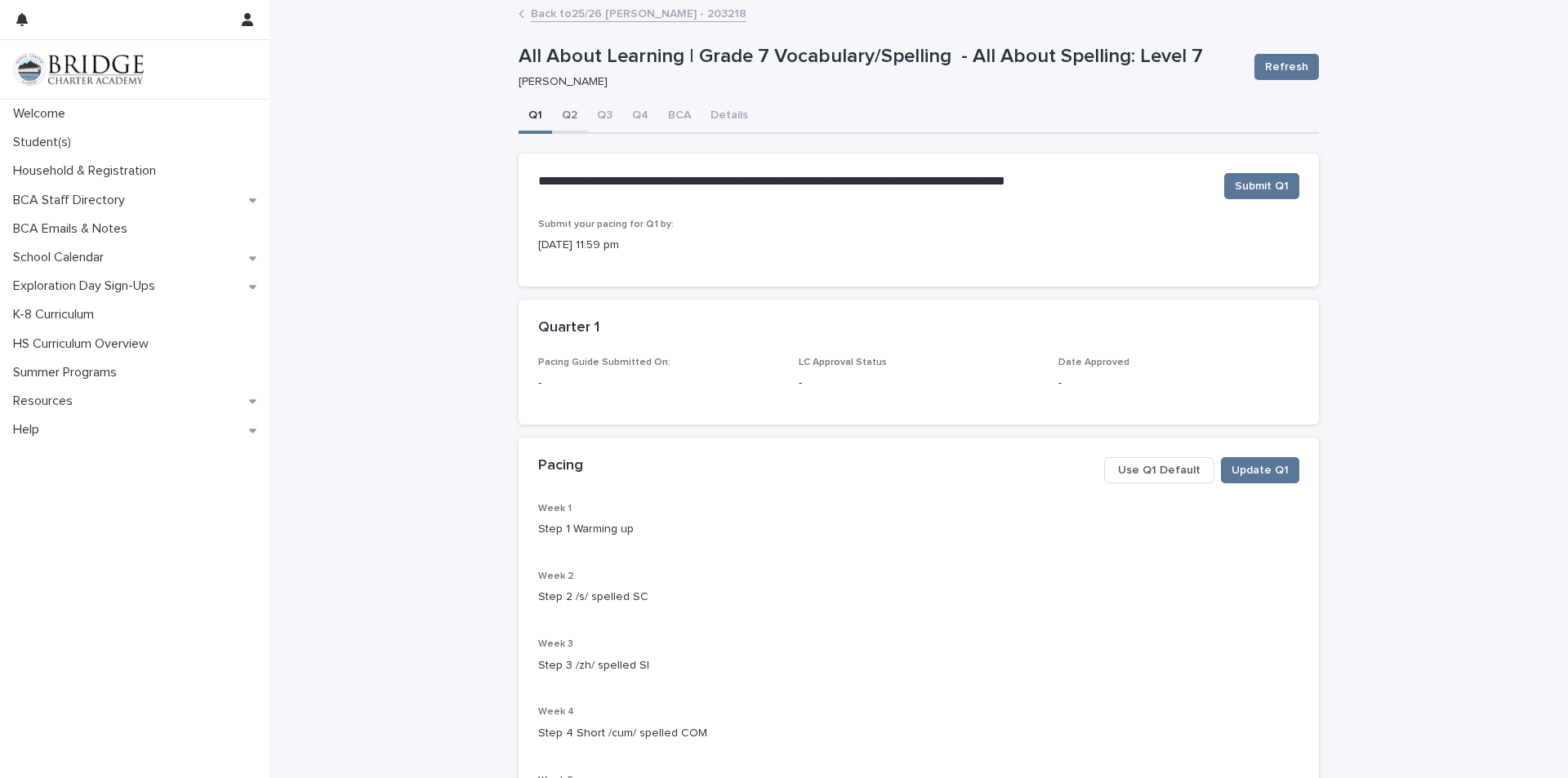
click at [552, 110] on button "Q2" at bounding box center [569, 116] width 35 height 34
click at [1184, 468] on span "Use Q2 Default" at bounding box center [1156, 471] width 85 height 17
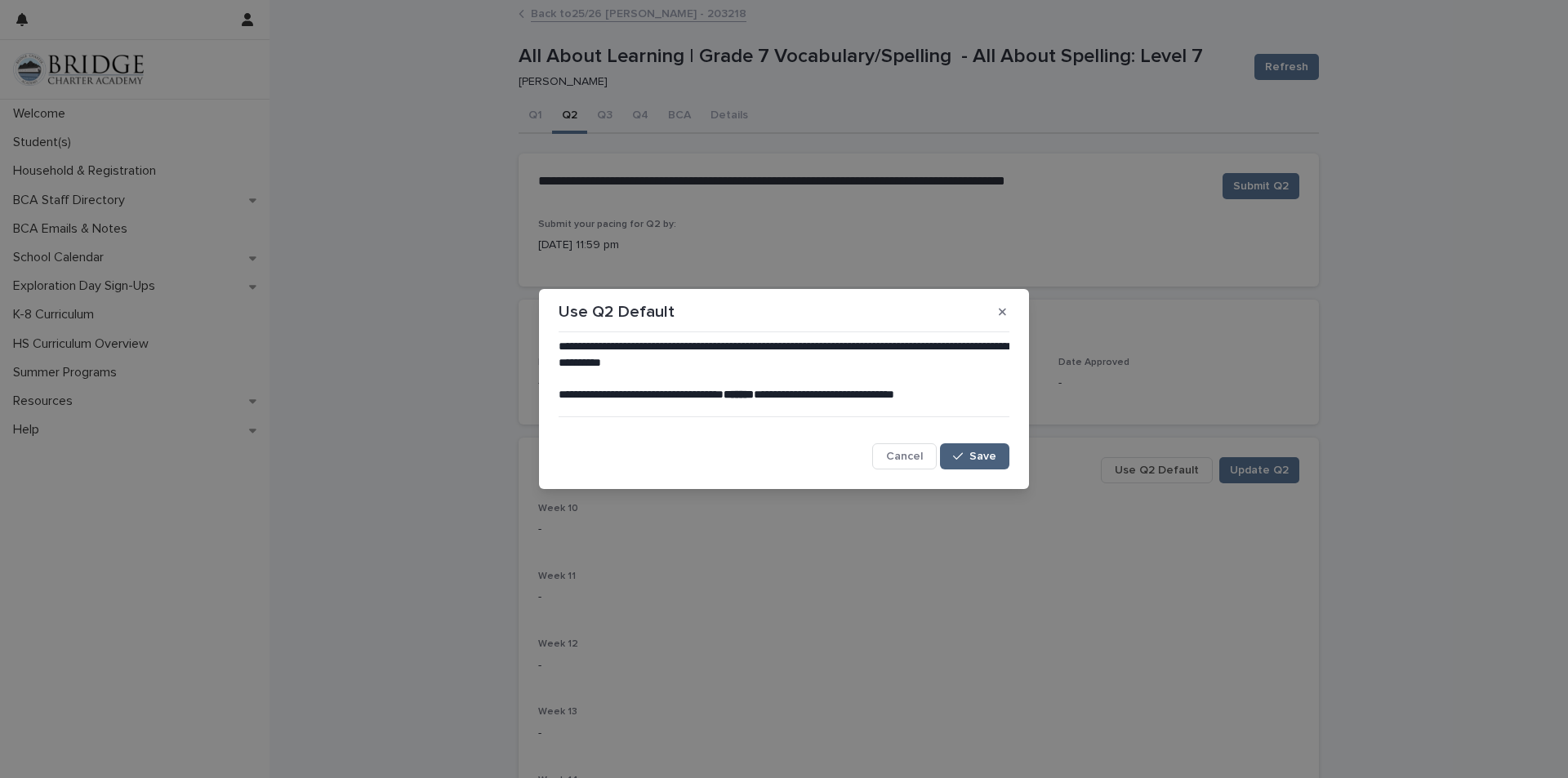
click at [998, 467] on button "Save" at bounding box center [974, 456] width 70 height 26
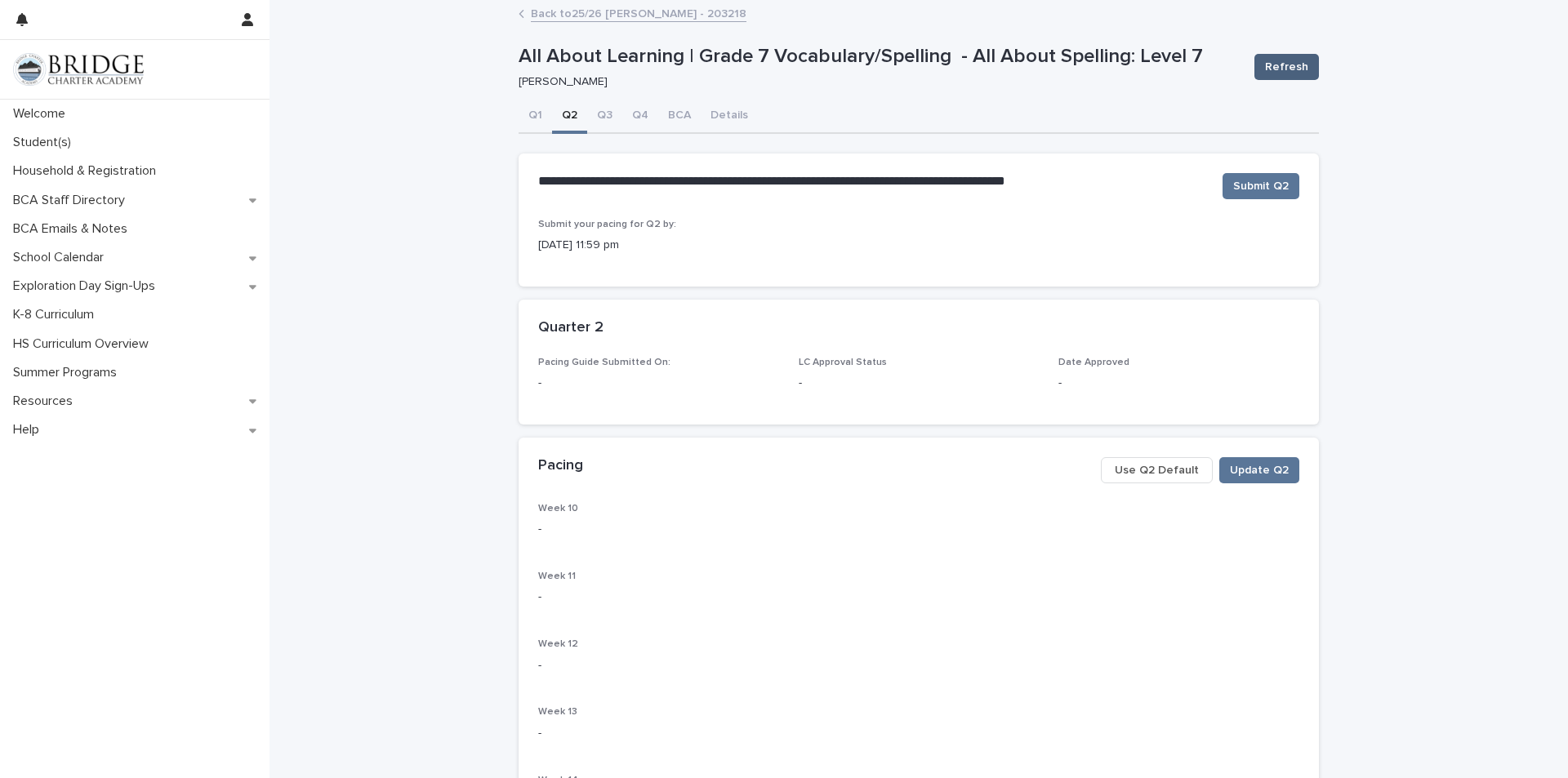
click at [1274, 63] on span "Refresh" at bounding box center [1287, 67] width 44 height 17
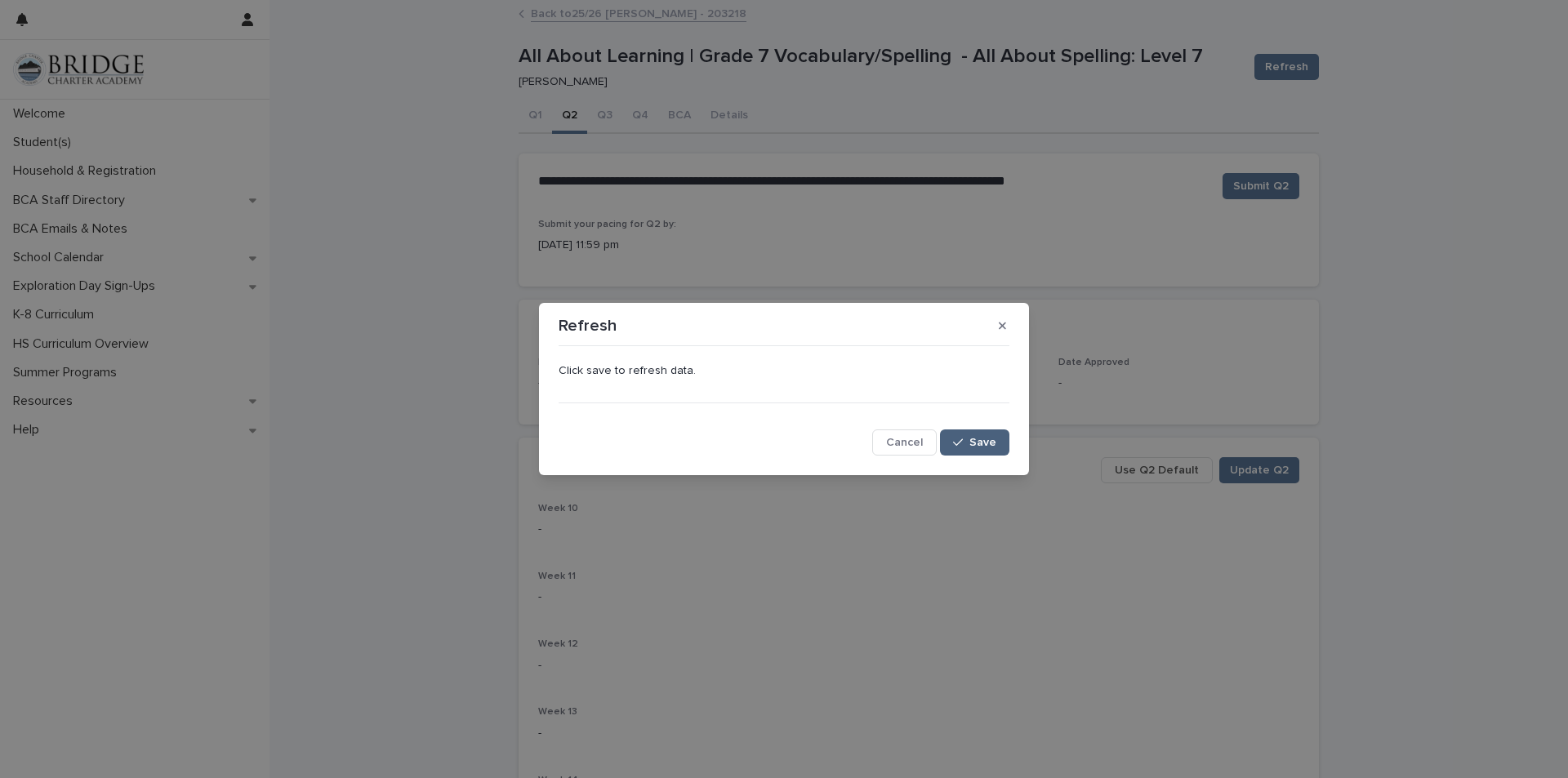
drag, startPoint x: 961, startPoint y: 436, endPoint x: 950, endPoint y: 436, distance: 11.0
click at [956, 436] on icon "button" at bounding box center [958, 442] width 10 height 11
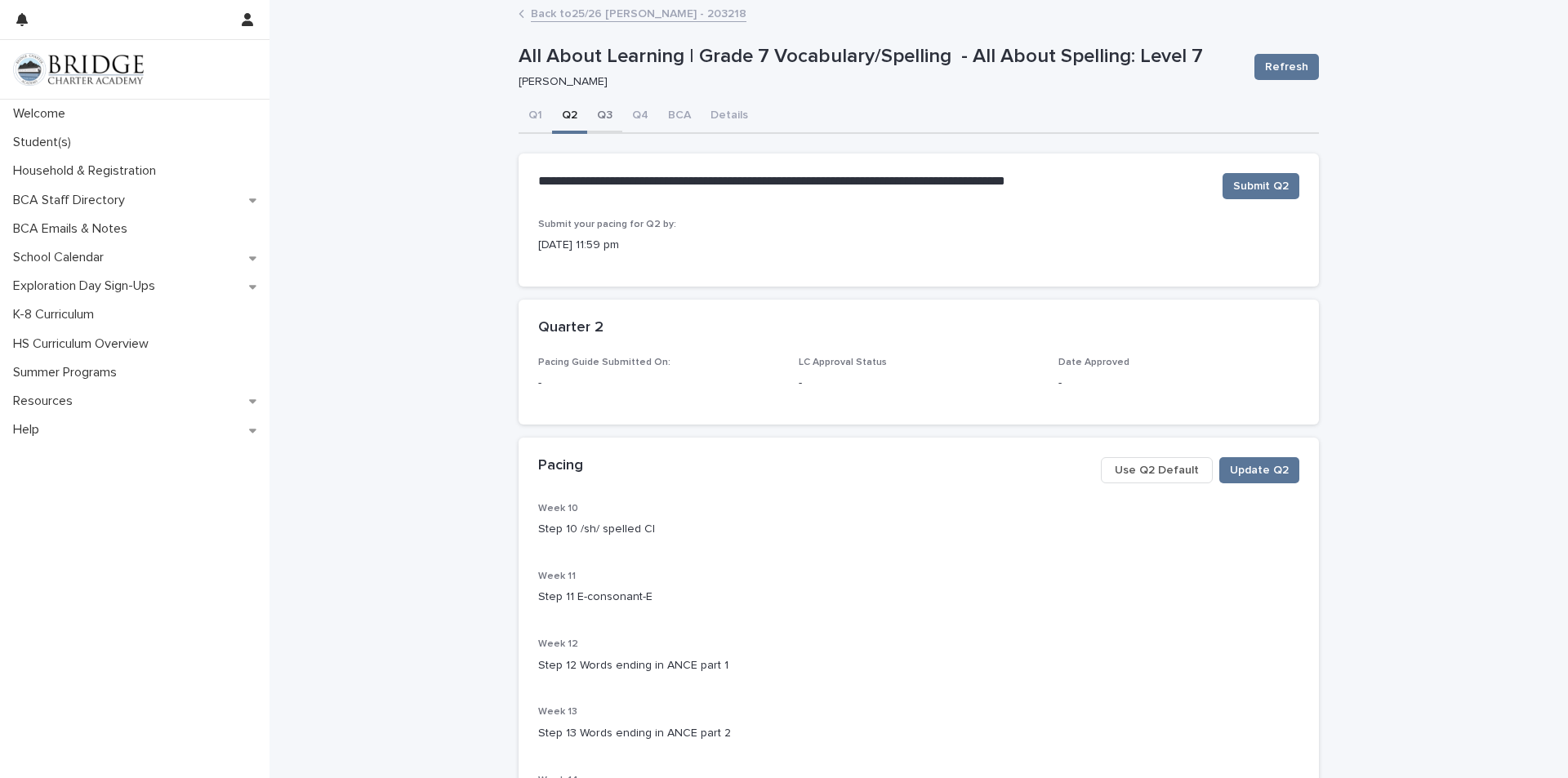
click at [598, 111] on button "Q3" at bounding box center [605, 116] width 35 height 34
click at [1190, 464] on span "Use Q3 Default" at bounding box center [1156, 471] width 85 height 17
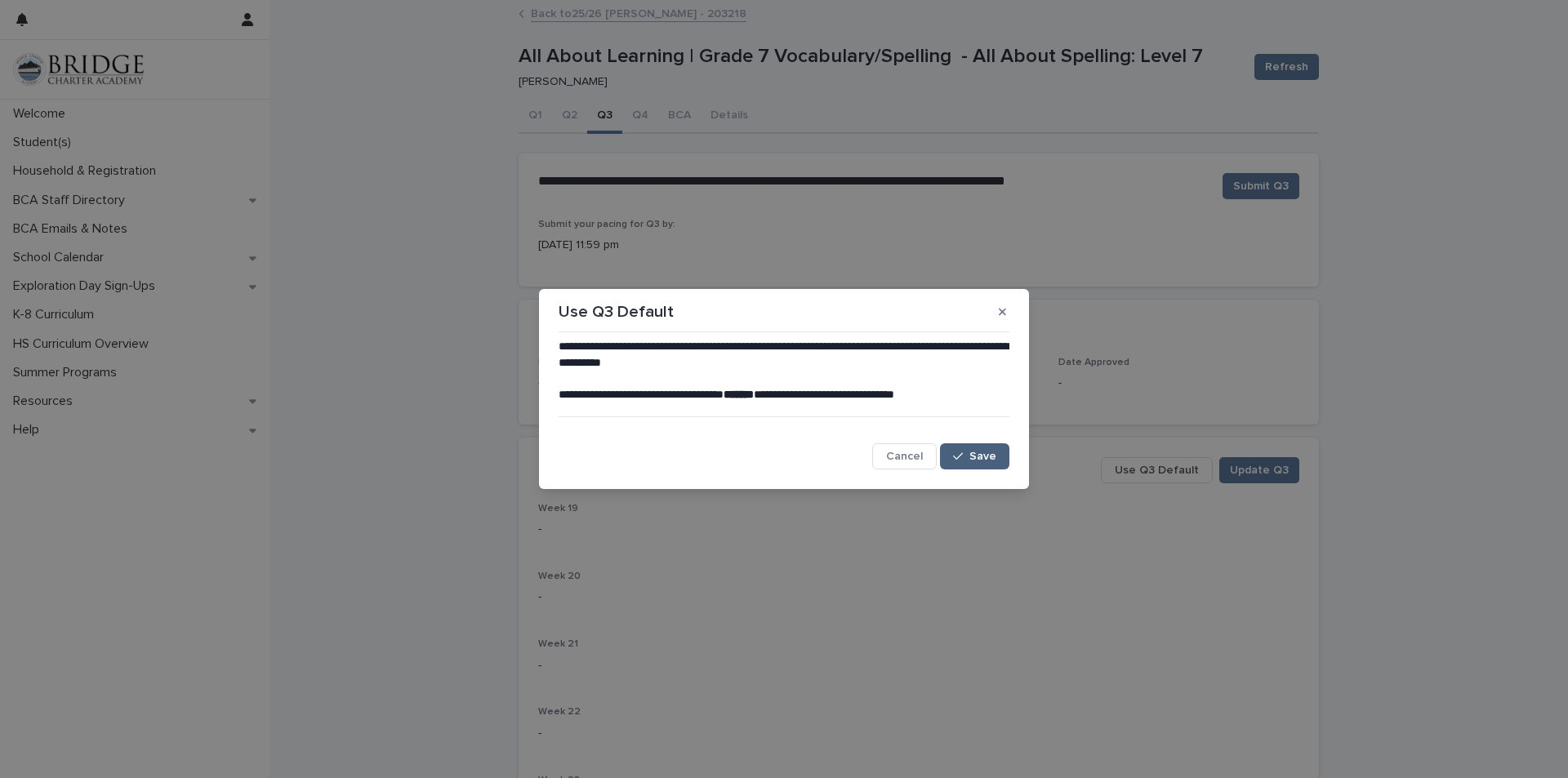
click at [996, 452] on span "Save" at bounding box center [983, 456] width 27 height 11
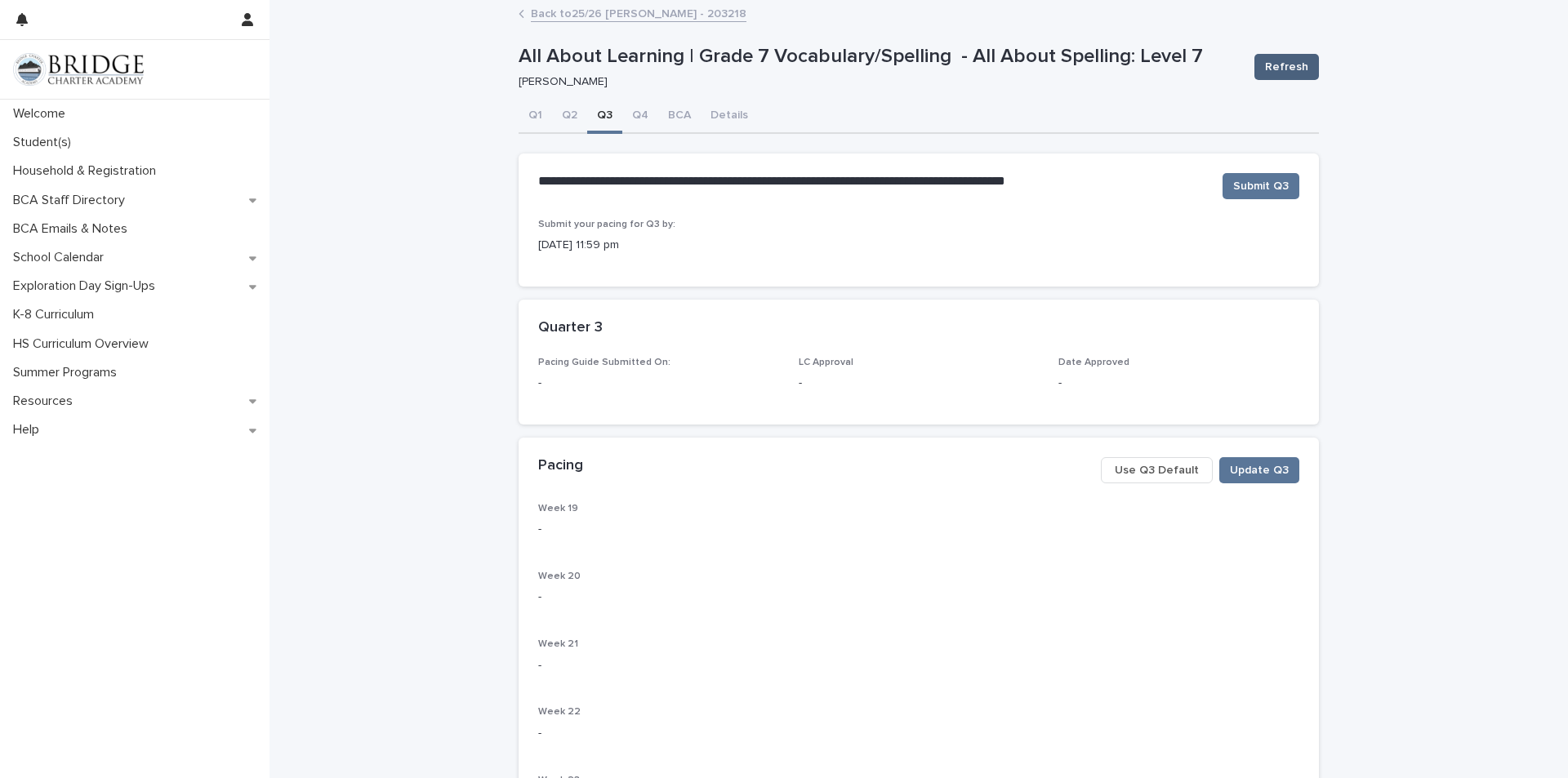
click at [1255, 68] on button "Refresh" at bounding box center [1286, 67] width 64 height 26
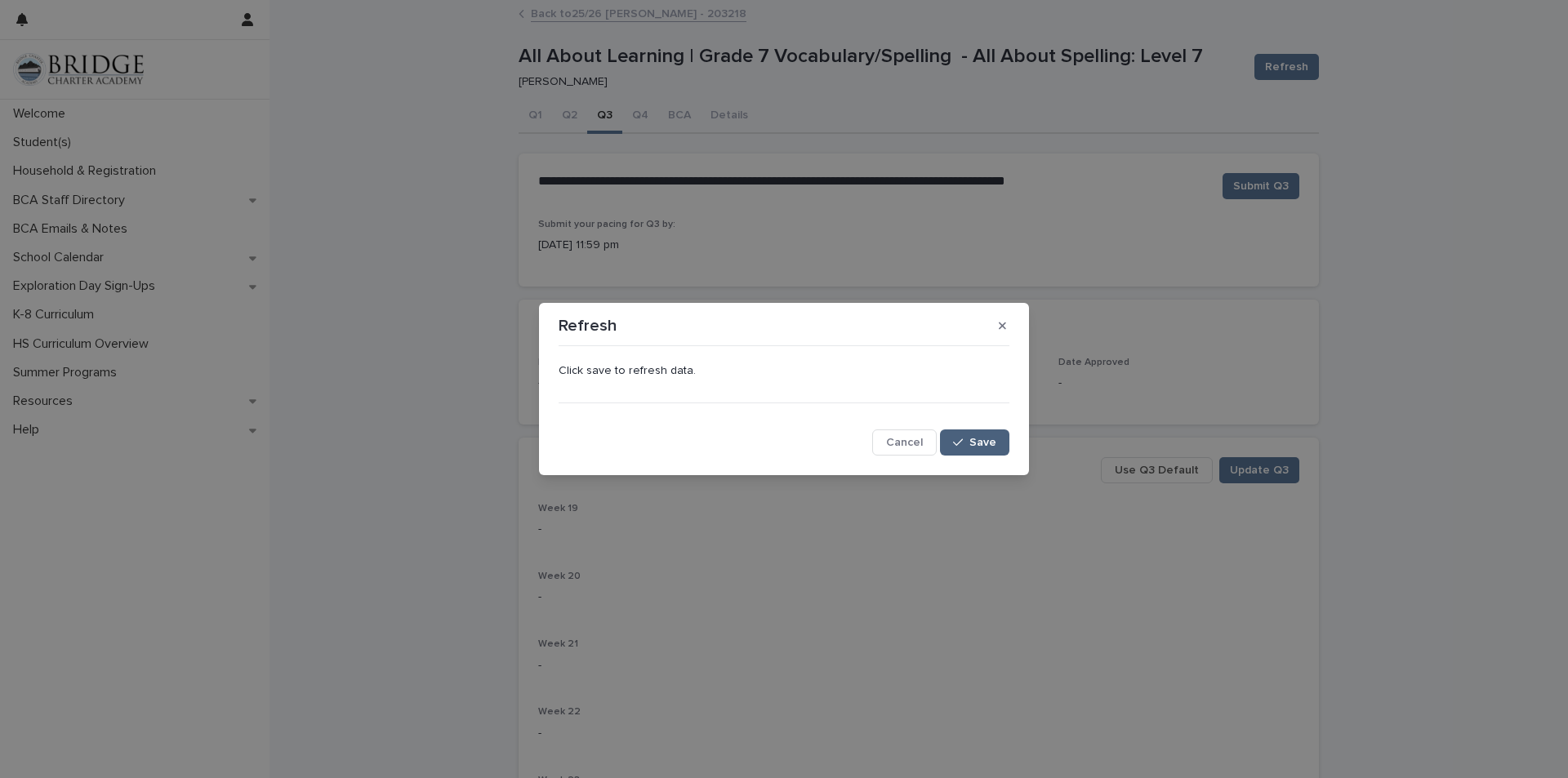
click at [990, 434] on button "Save" at bounding box center [974, 442] width 70 height 26
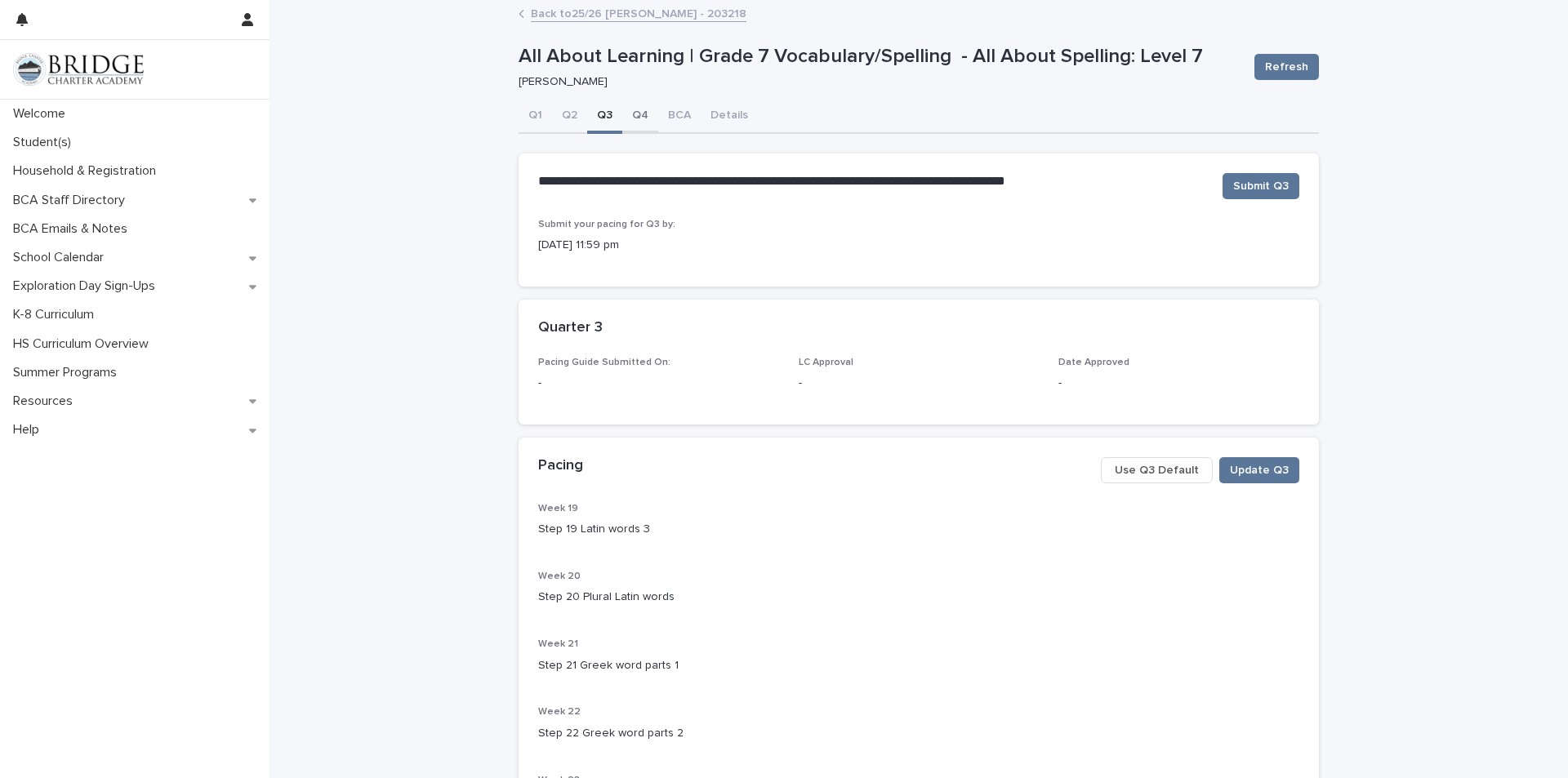
click at [634, 119] on button "Q4" at bounding box center [640, 116] width 36 height 34
click at [1142, 469] on span "Use Q4 Default" at bounding box center [1155, 471] width 85 height 17
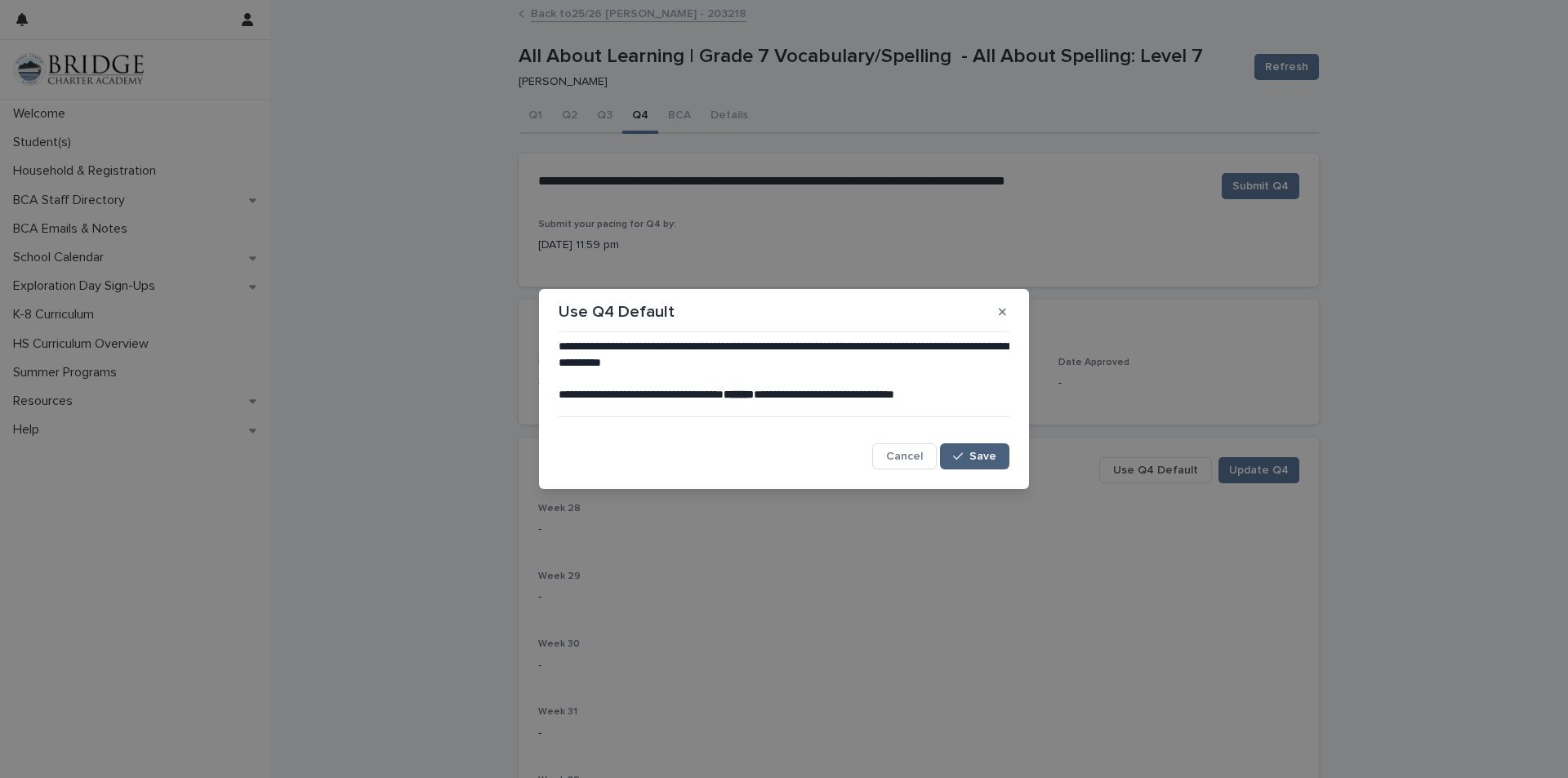
click at [977, 456] on span "Save" at bounding box center [983, 456] width 27 height 11
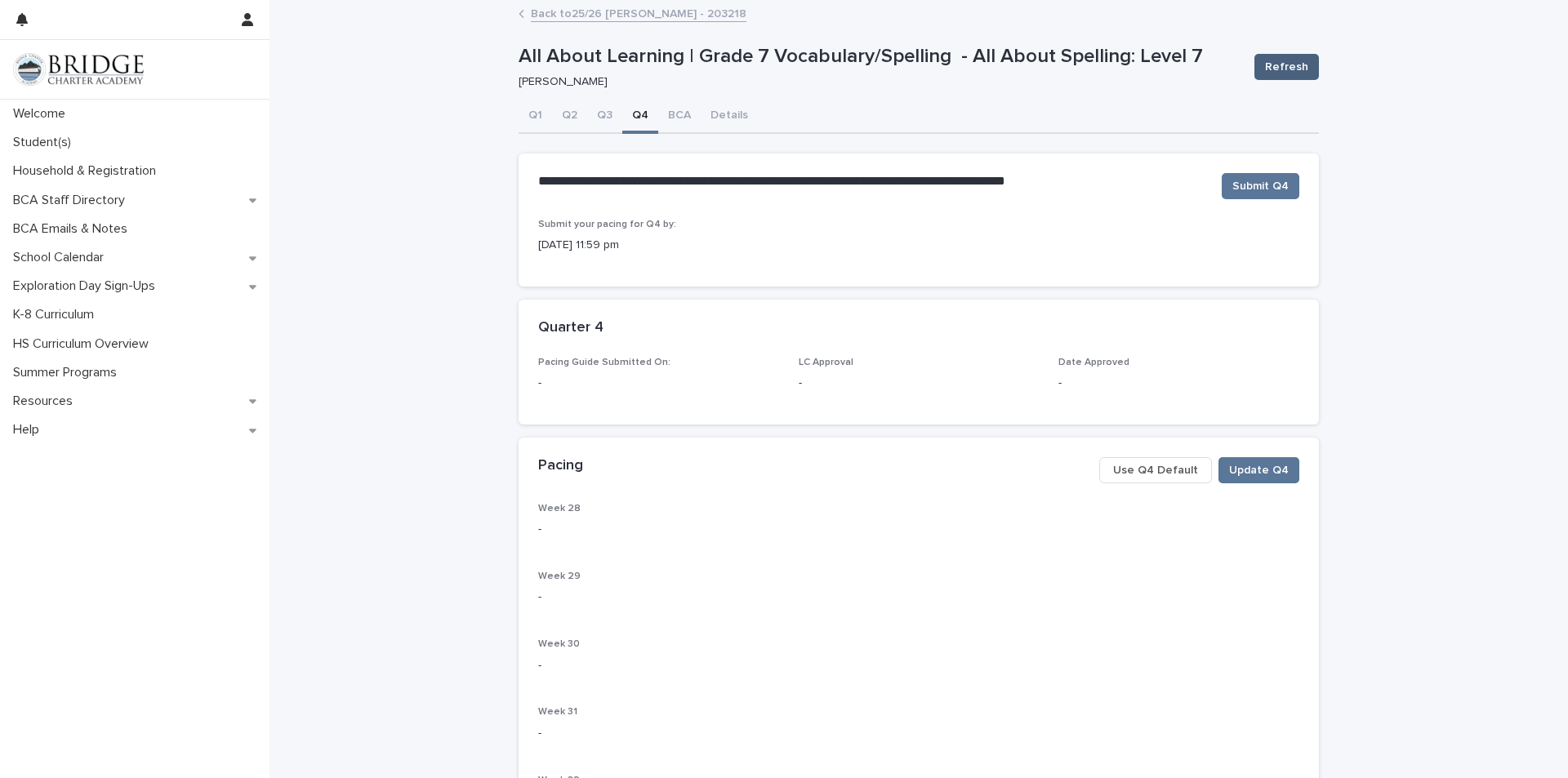
click at [1328, 63] on div "**********" at bounding box center [919, 681] width 1299 height 1357
click at [1278, 65] on span "Refresh" at bounding box center [1287, 67] width 44 height 17
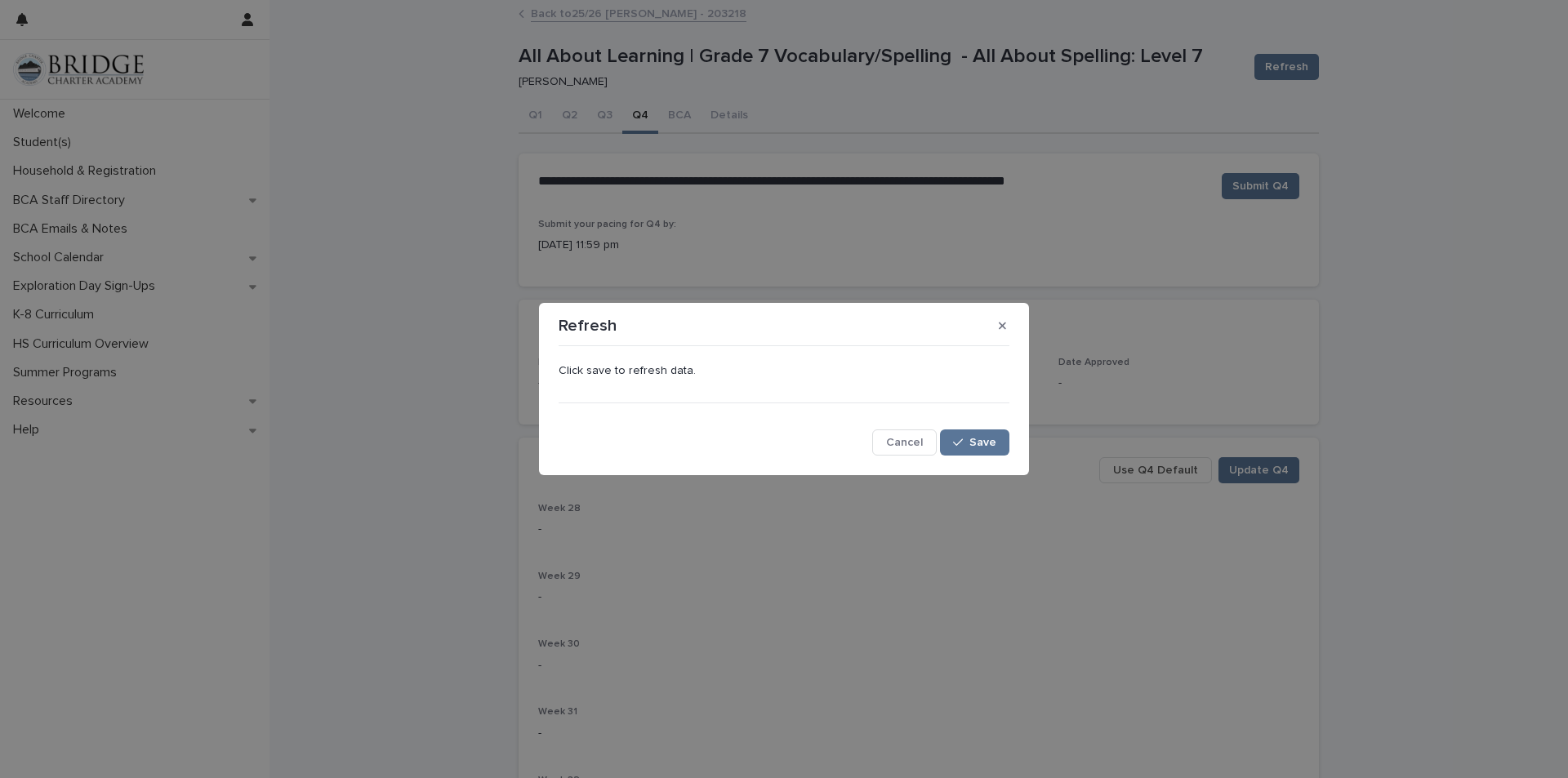
click at [993, 456] on div "Click save to refresh data. Cancel Save" at bounding box center [784, 404] width 459 height 111
click at [985, 452] on button "Save" at bounding box center [974, 442] width 70 height 26
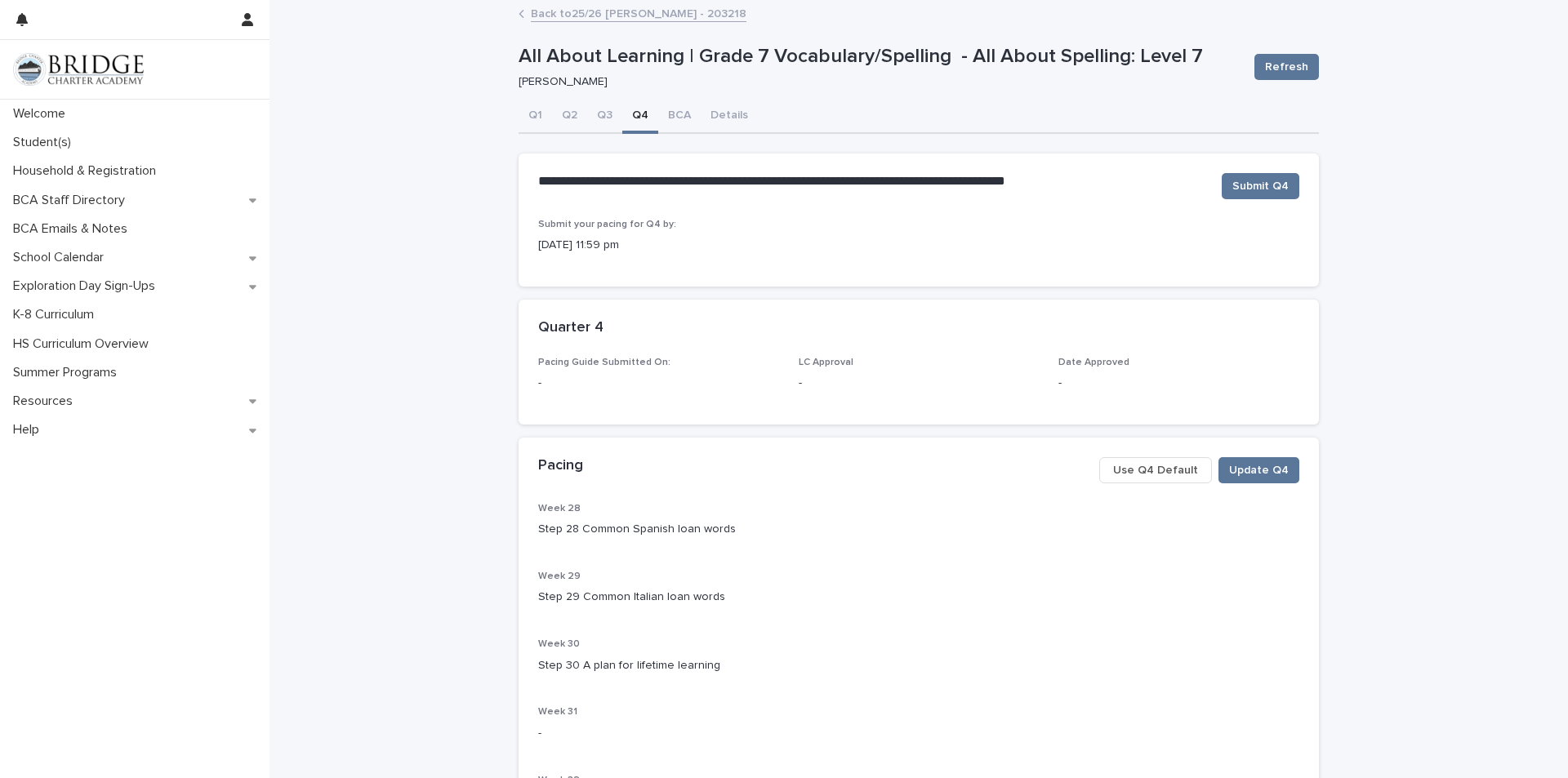
click at [579, 18] on link "Back to 25/26 [PERSON_NAME] - 203218" at bounding box center [638, 13] width 216 height 19
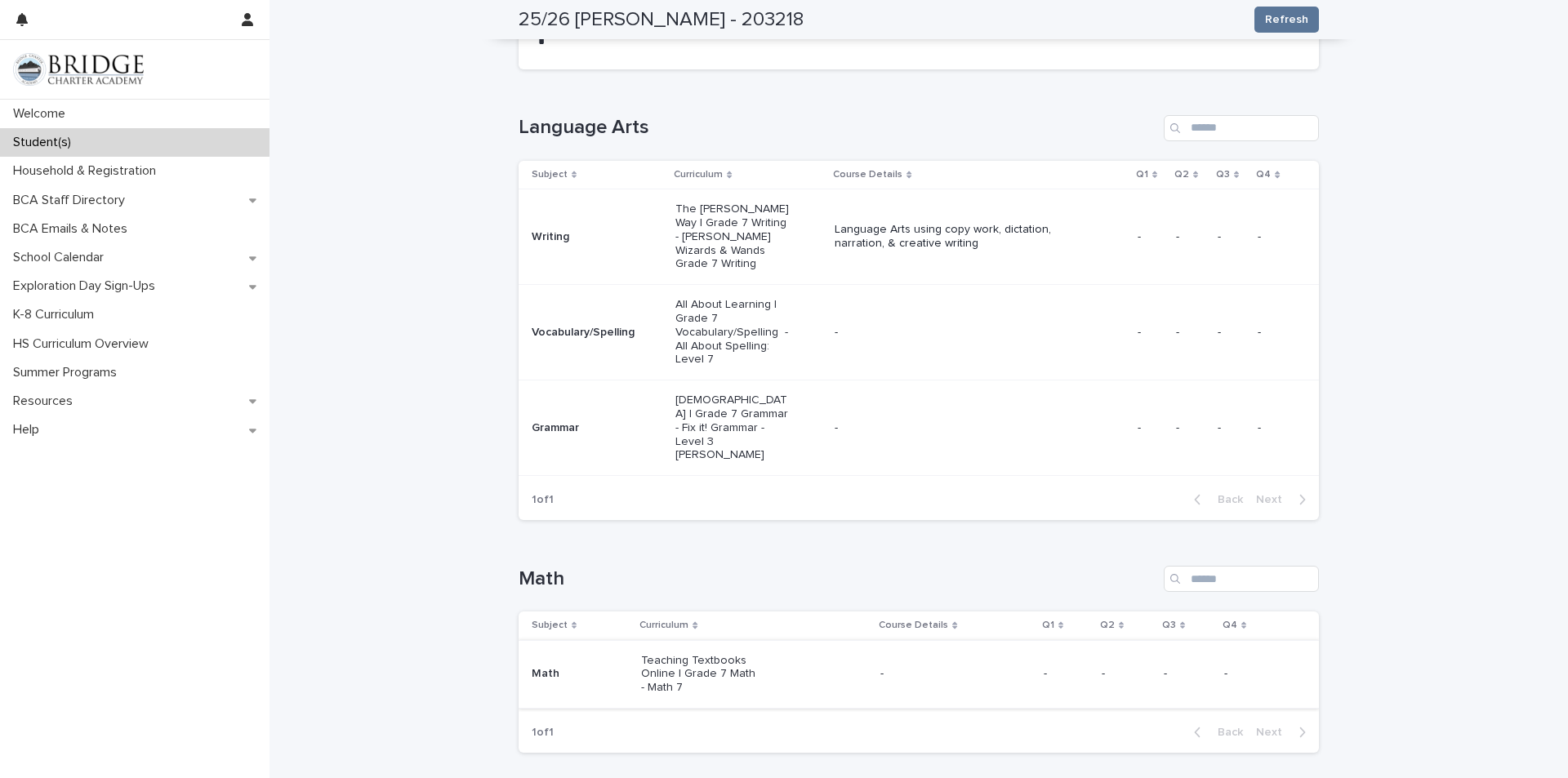
scroll to position [327, 0]
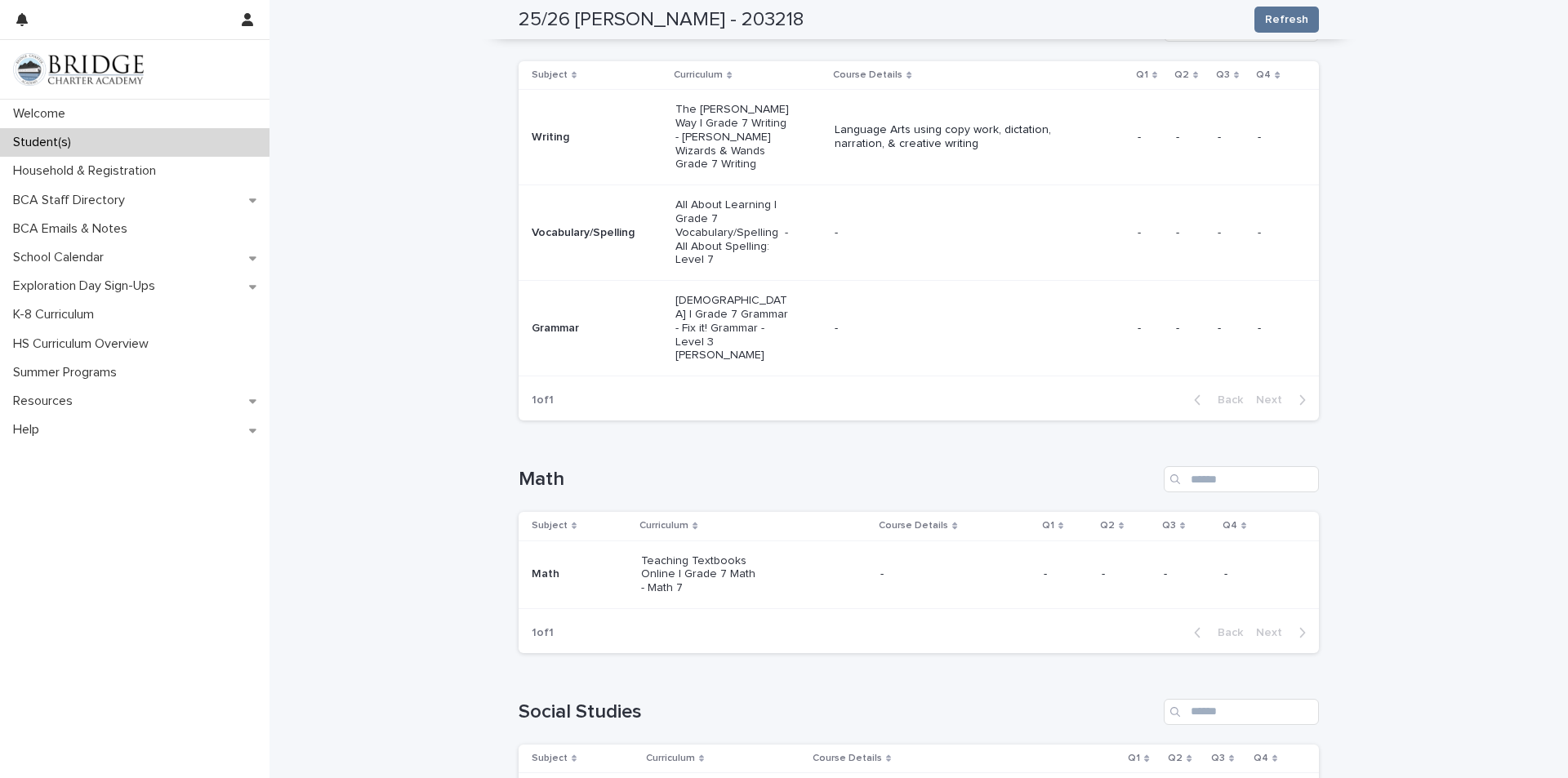
click at [598, 540] on td "Math" at bounding box center [576, 574] width 116 height 68
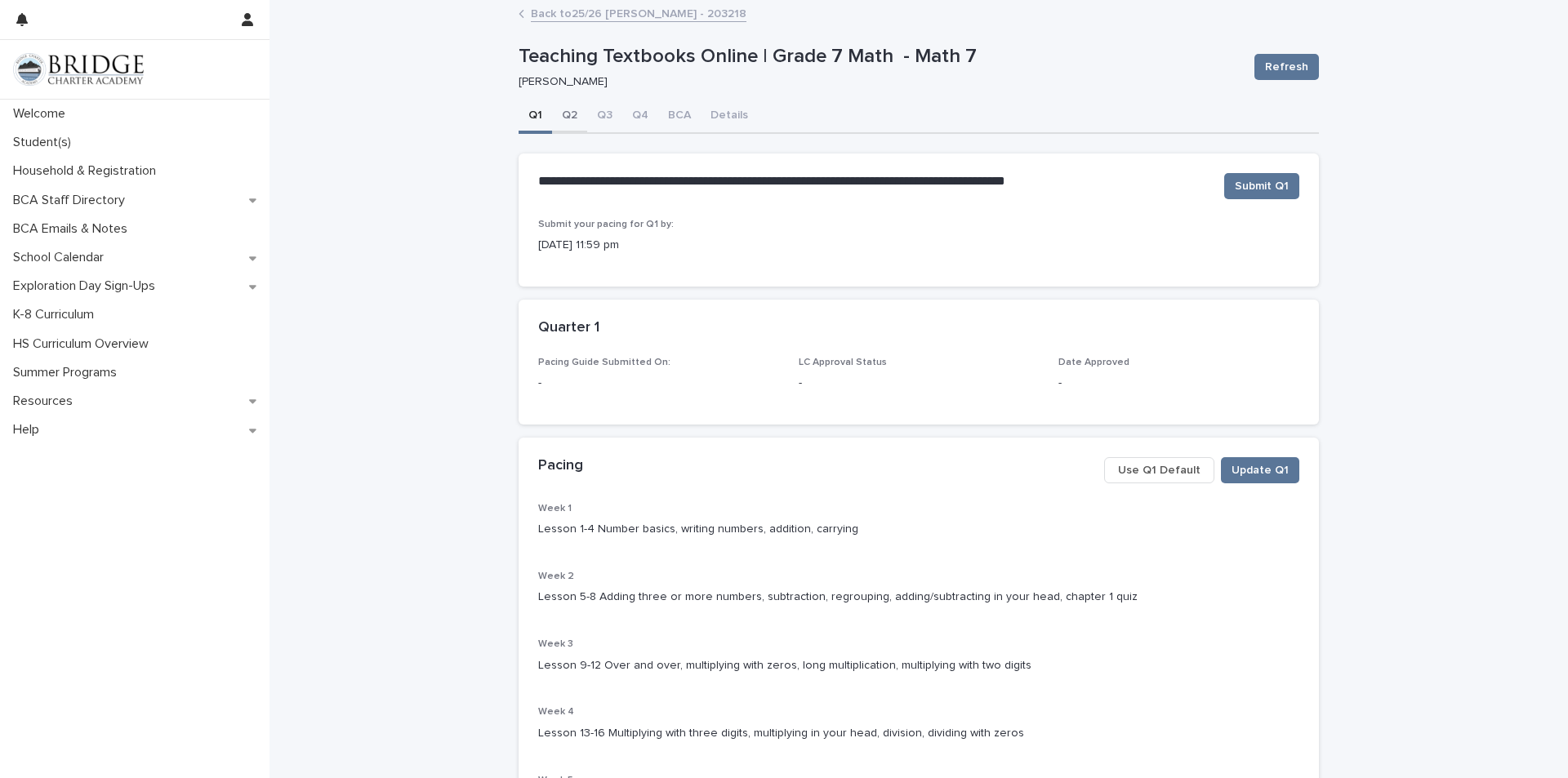
click at [566, 111] on button "Q2" at bounding box center [569, 116] width 35 height 34
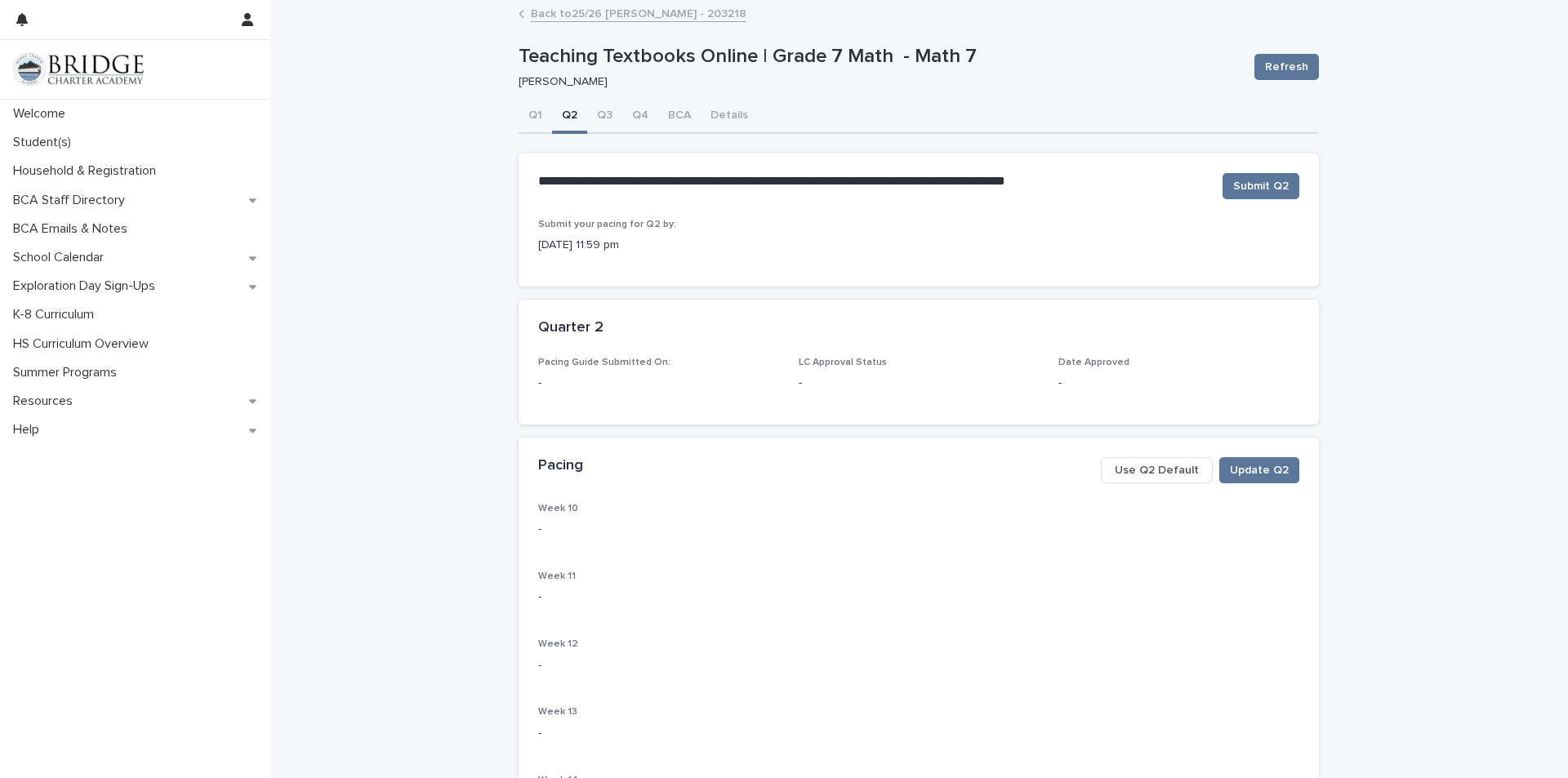
click at [1180, 481] on button "Use Q2 Default" at bounding box center [1156, 470] width 111 height 26
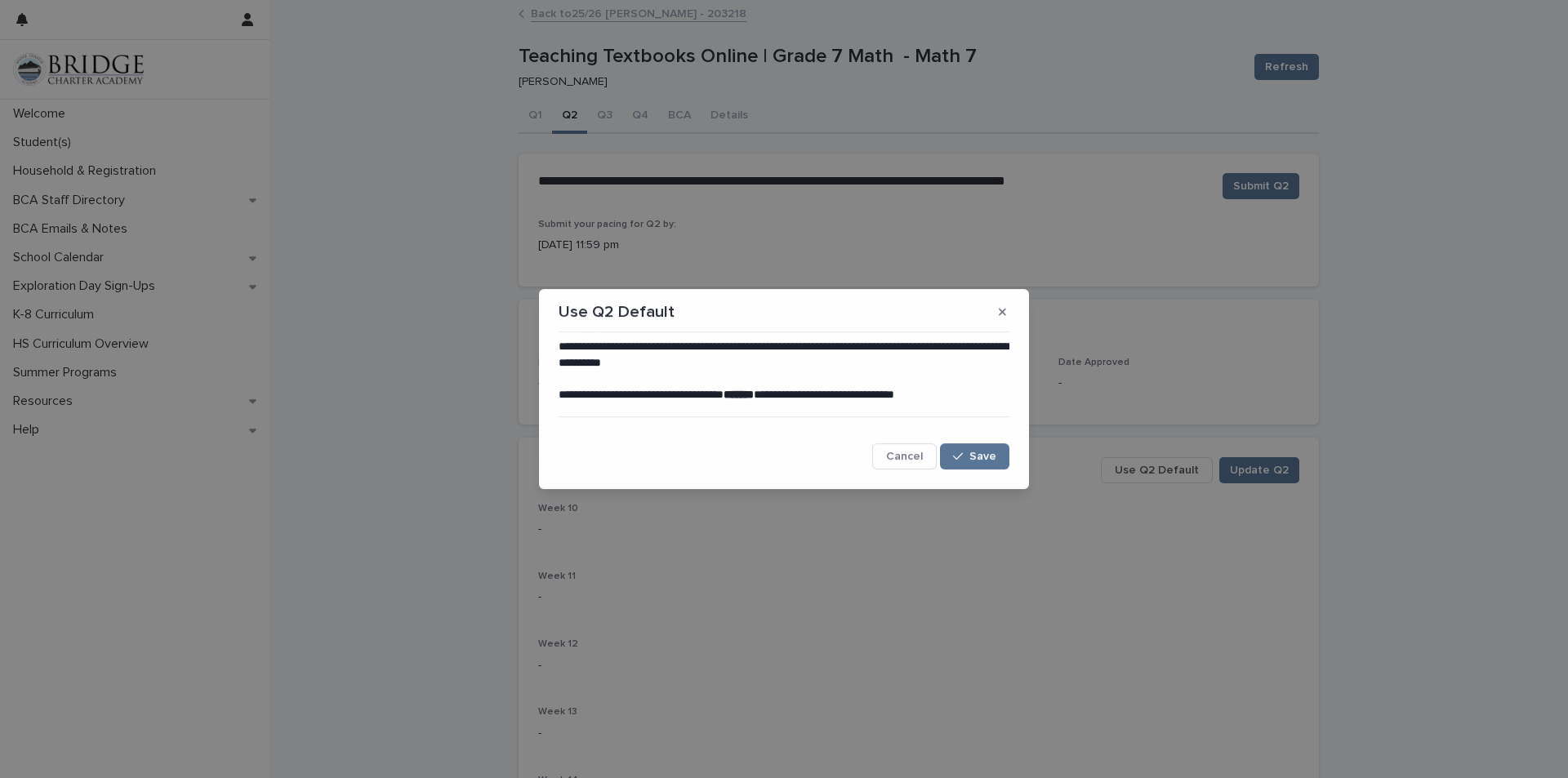
click at [1168, 469] on div "**********" at bounding box center [784, 389] width 1568 height 778
click at [967, 461] on div "button" at bounding box center [961, 456] width 17 height 11
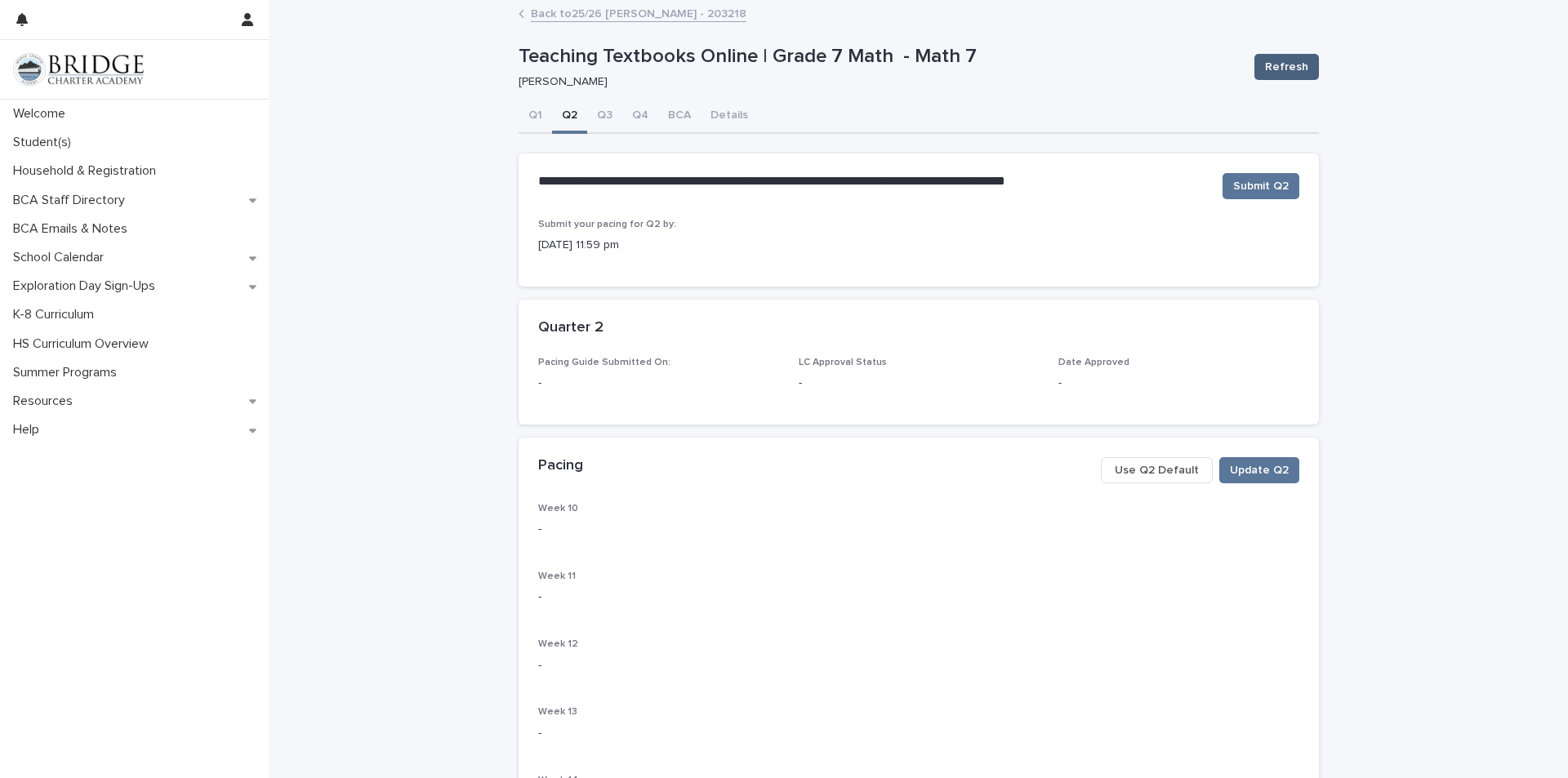
click at [1300, 57] on button "Refresh" at bounding box center [1286, 67] width 64 height 26
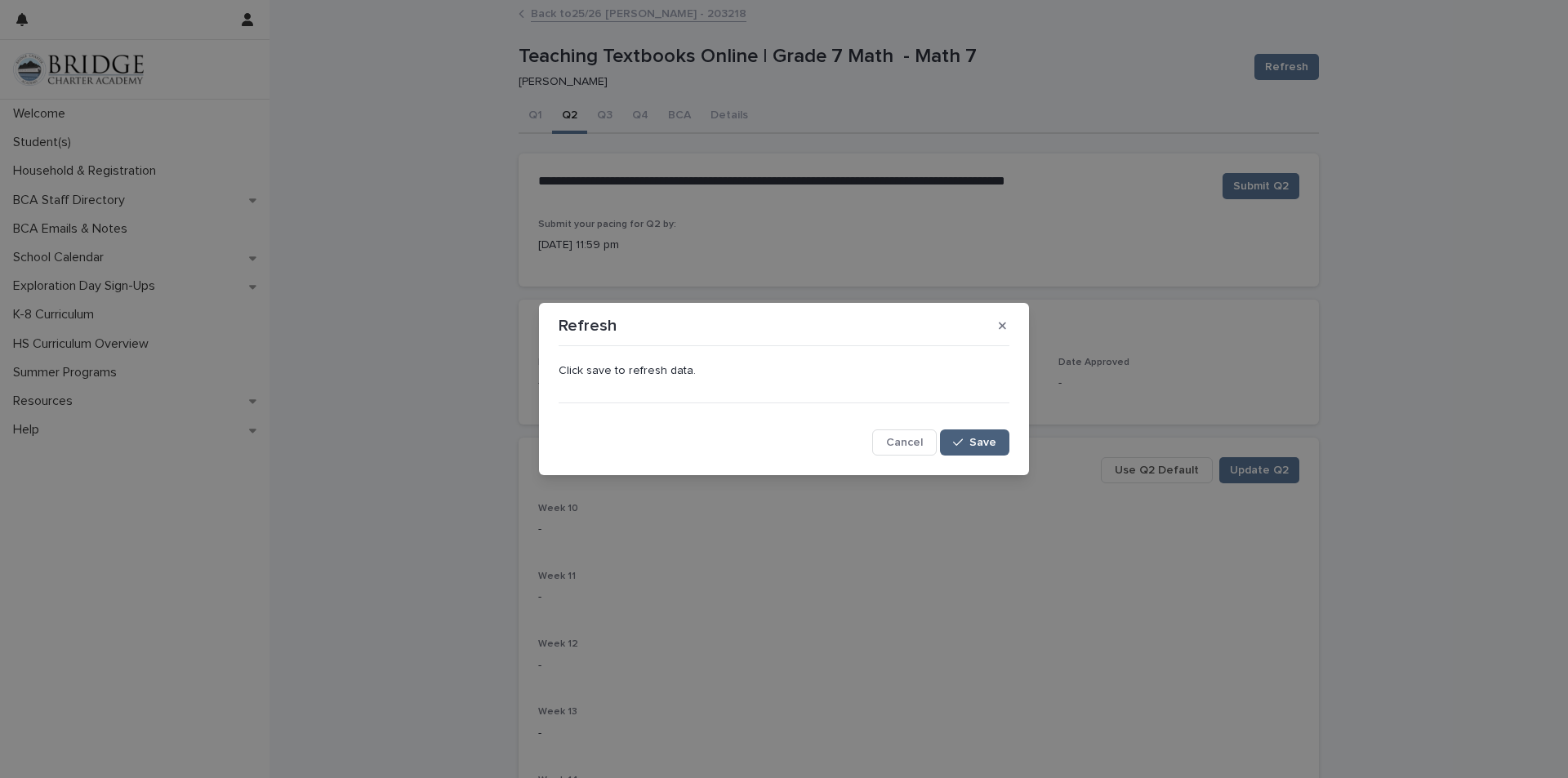
click at [972, 433] on button "Save" at bounding box center [974, 442] width 70 height 26
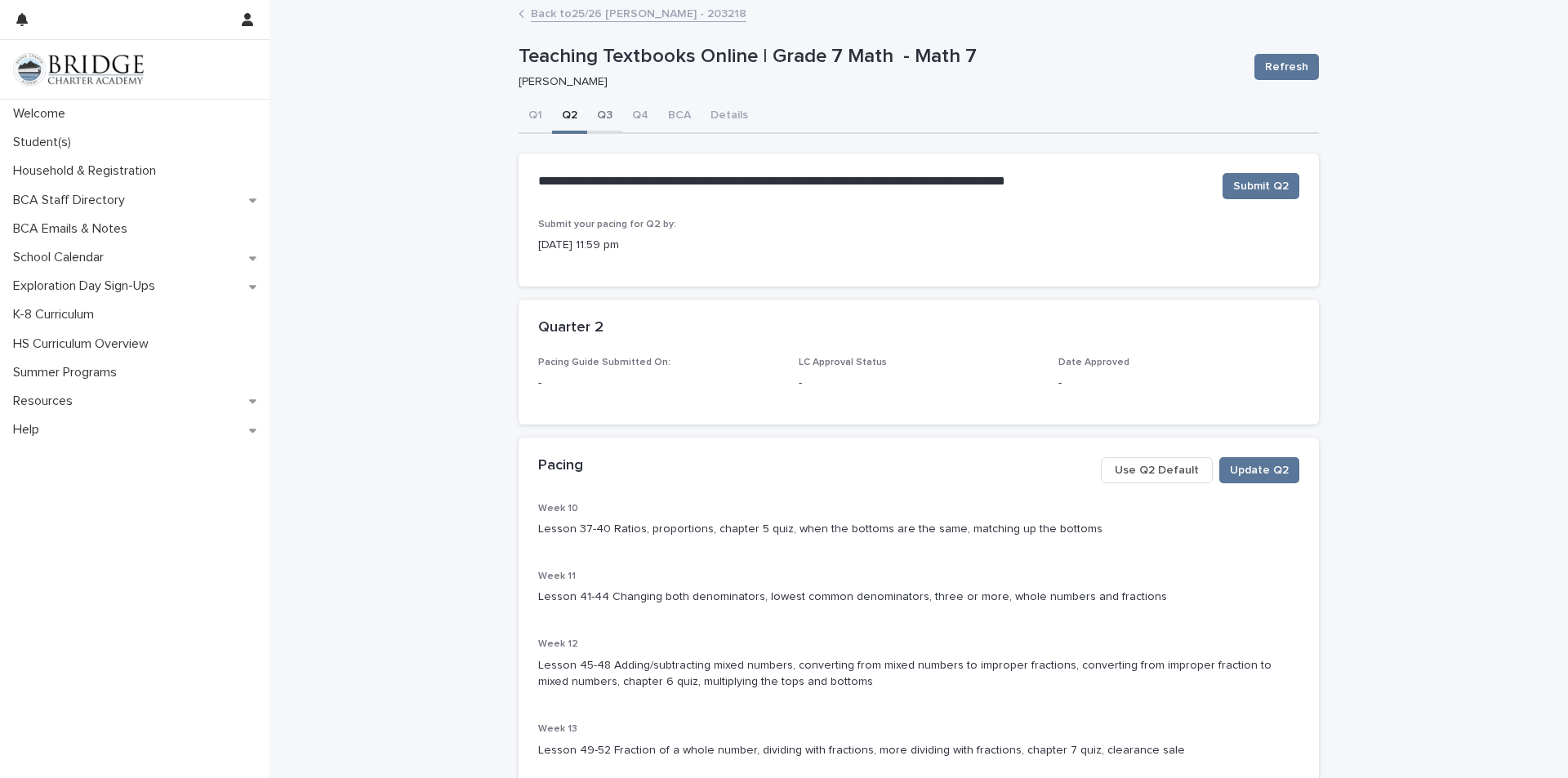
drag, startPoint x: 605, startPoint y: 117, endPoint x: 597, endPoint y: 119, distance: 8.2
click at [597, 118] on button "Q3" at bounding box center [605, 116] width 35 height 34
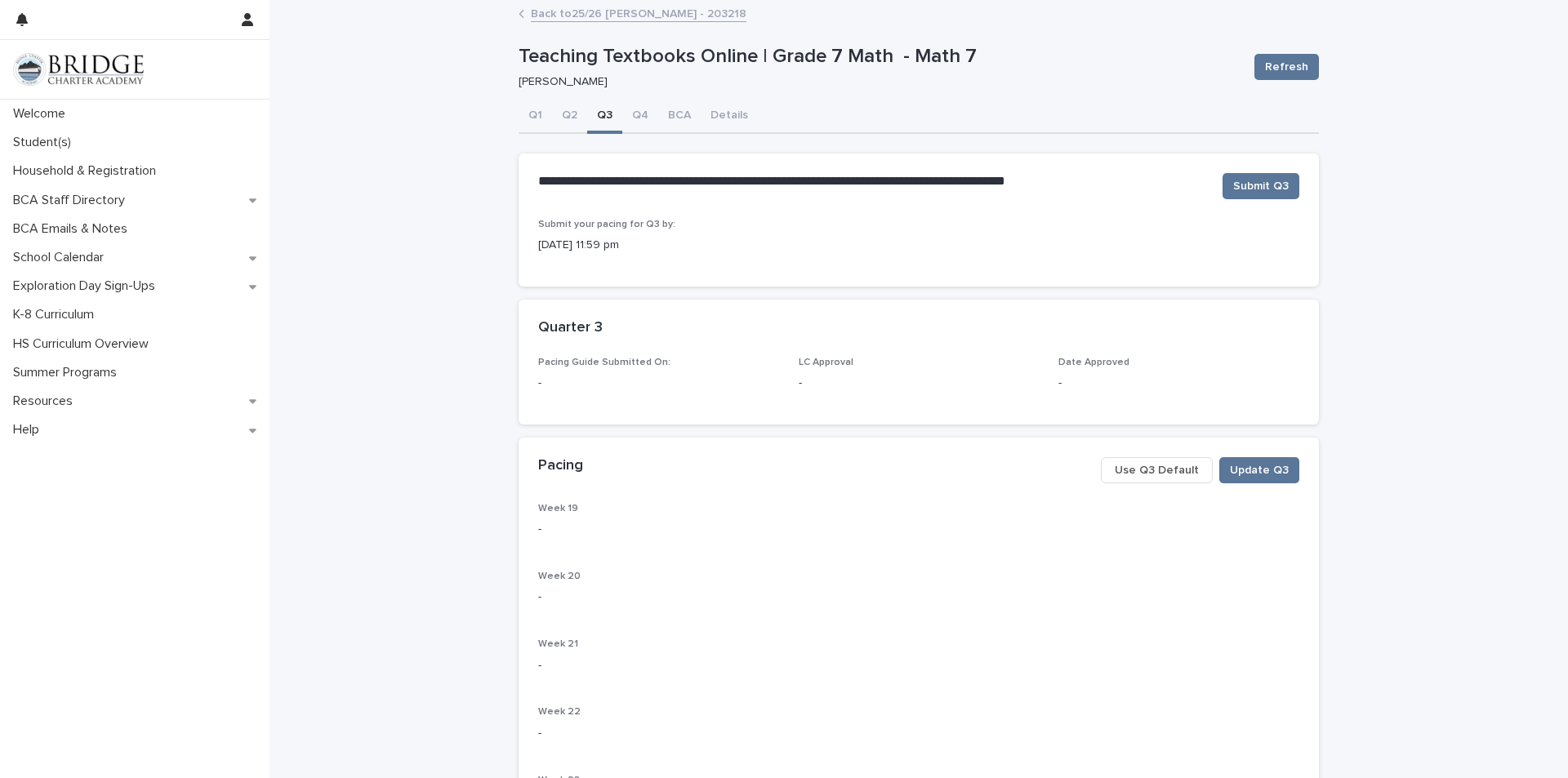
click at [1164, 476] on span "Use Q3 Default" at bounding box center [1156, 471] width 85 height 17
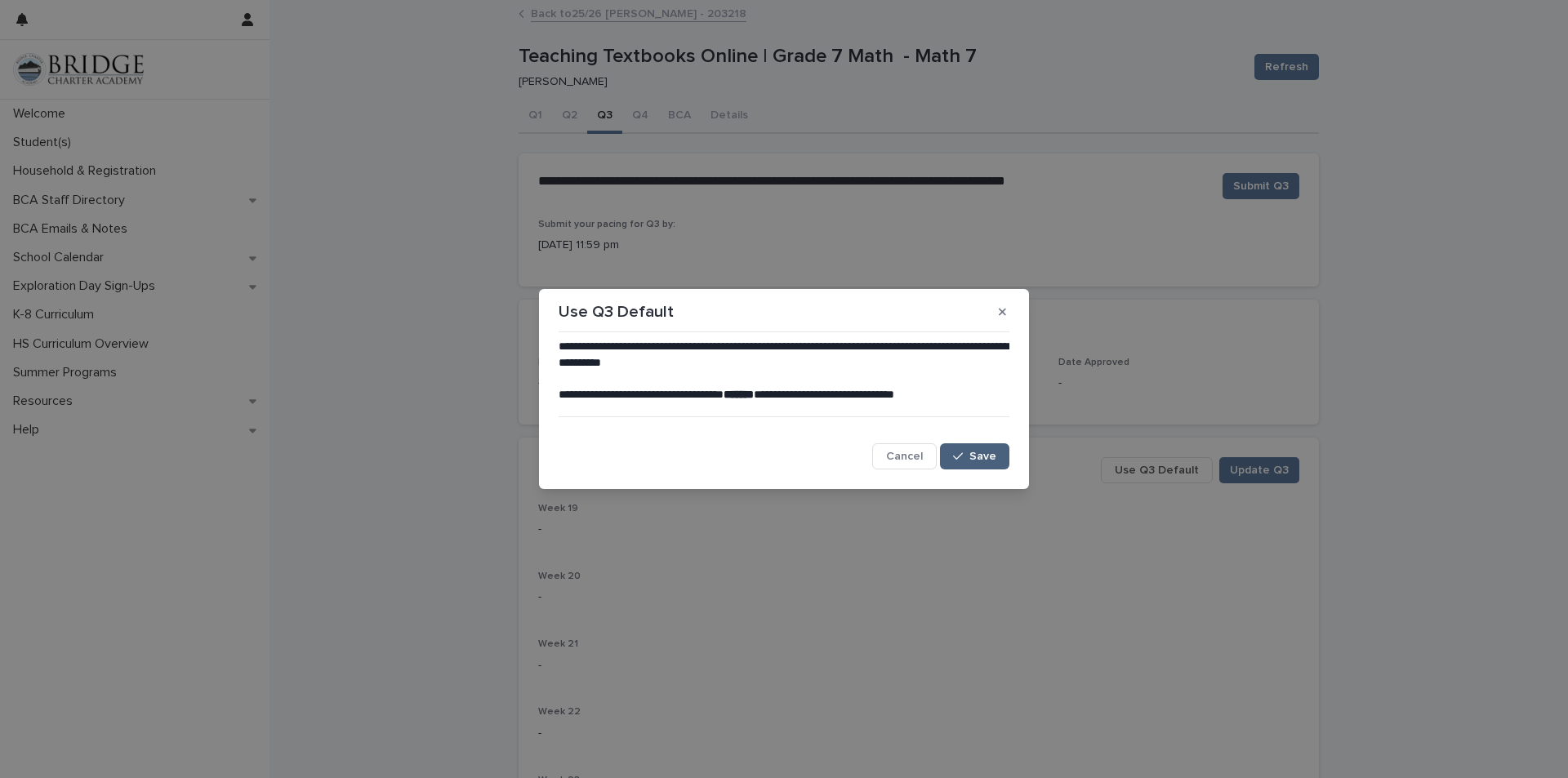
click at [956, 447] on button "Save" at bounding box center [974, 456] width 70 height 26
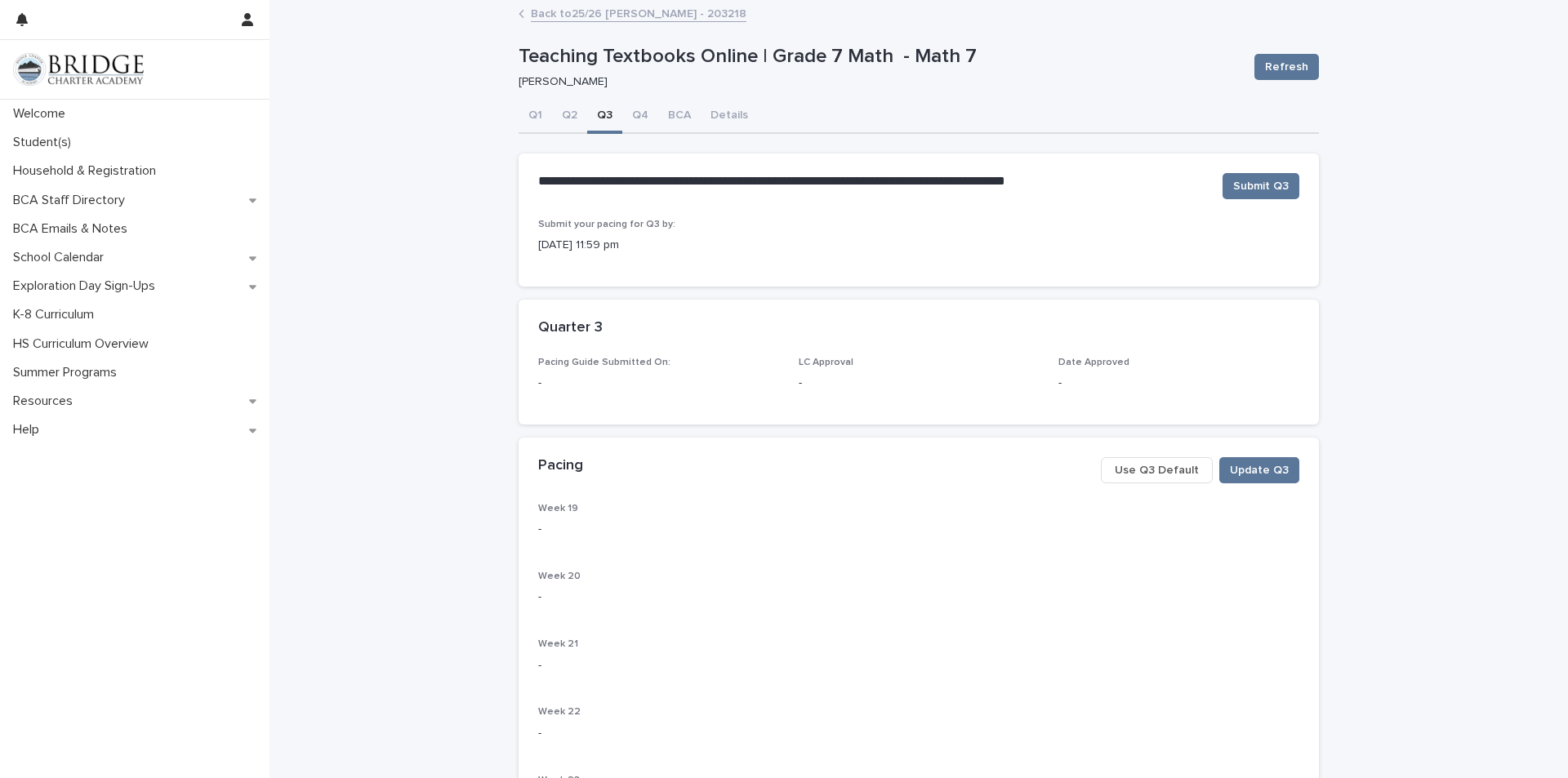
click at [1312, 84] on div "Refresh" at bounding box center [1283, 67] width 71 height 65
click at [1298, 80] on div "Refresh" at bounding box center [1283, 67] width 71 height 65
click at [1285, 72] on span "Refresh" at bounding box center [1287, 67] width 44 height 17
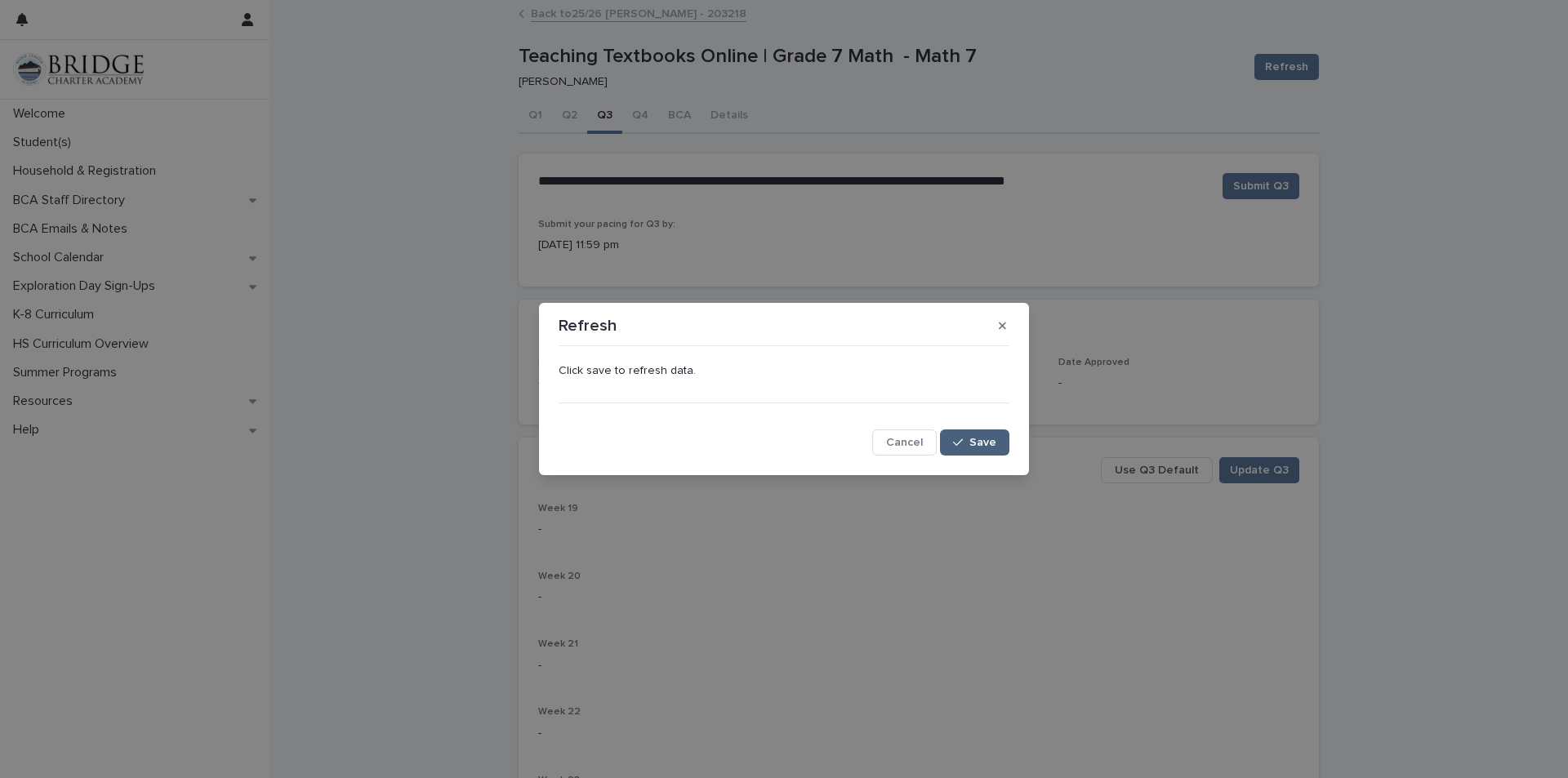
click at [975, 442] on span "Save" at bounding box center [983, 442] width 27 height 11
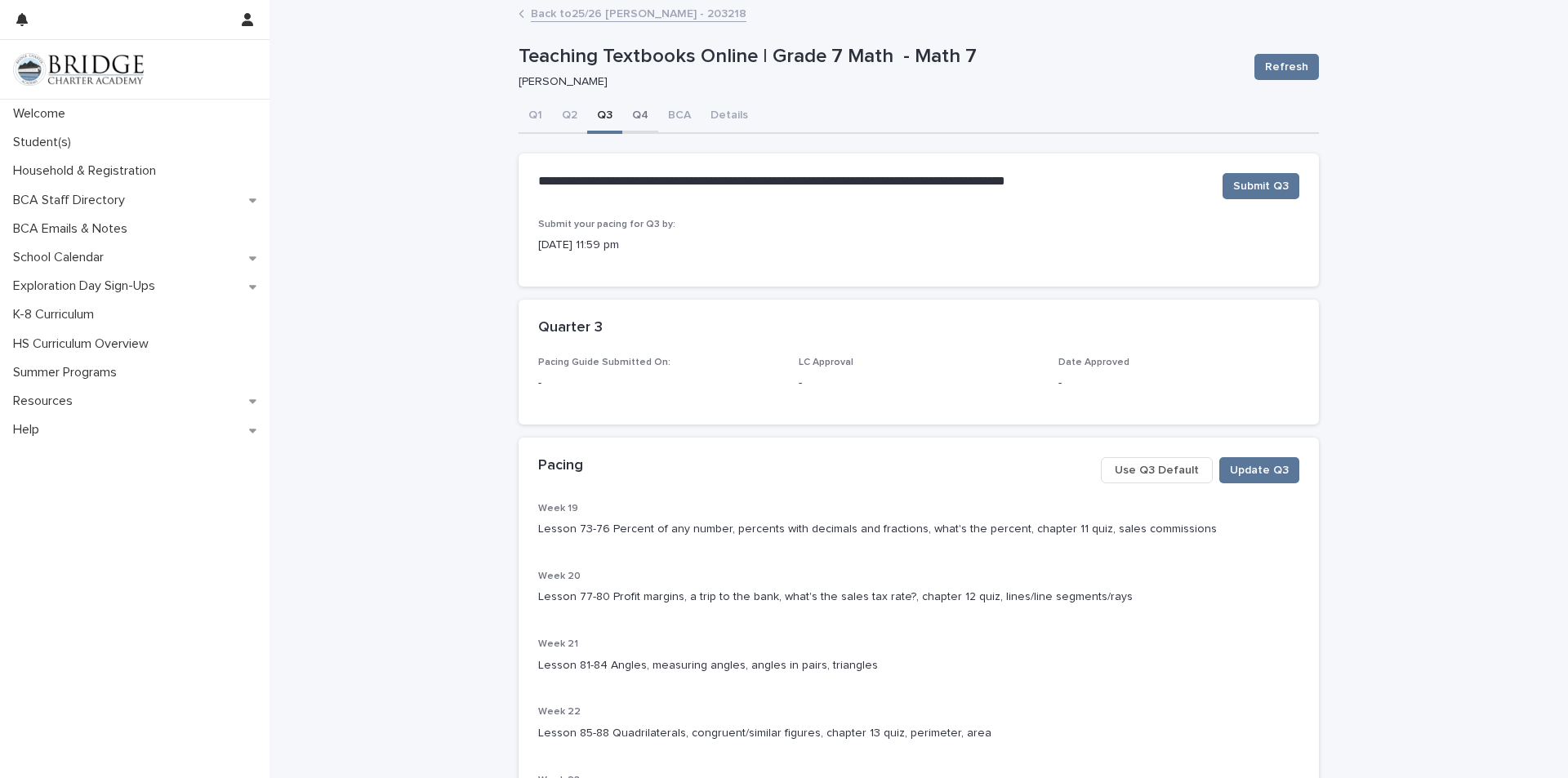
click at [625, 121] on button "Q4" at bounding box center [640, 116] width 36 height 34
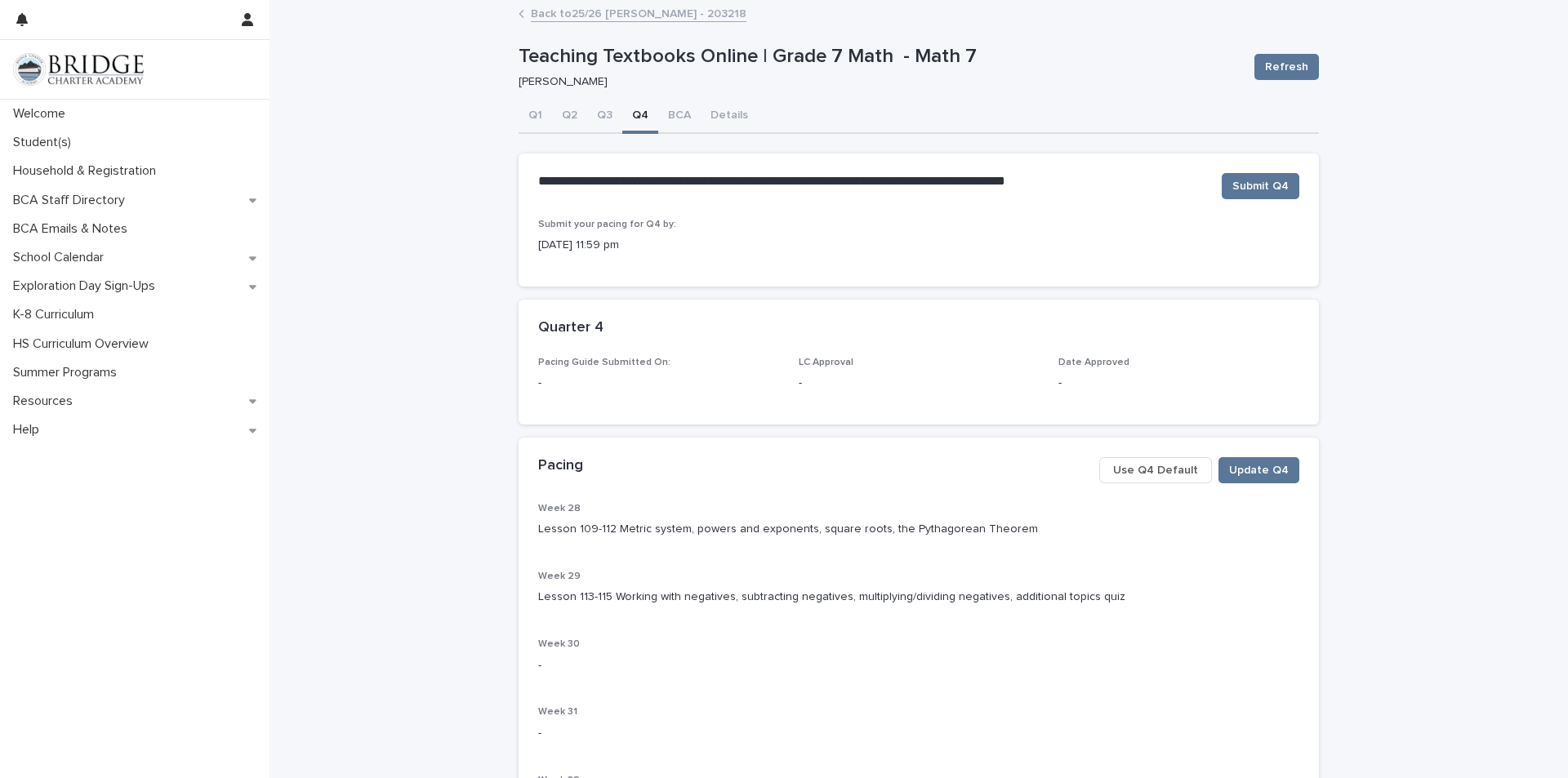
click at [600, 8] on link "Back to 25/26 [PERSON_NAME] - 203218" at bounding box center [638, 13] width 216 height 19
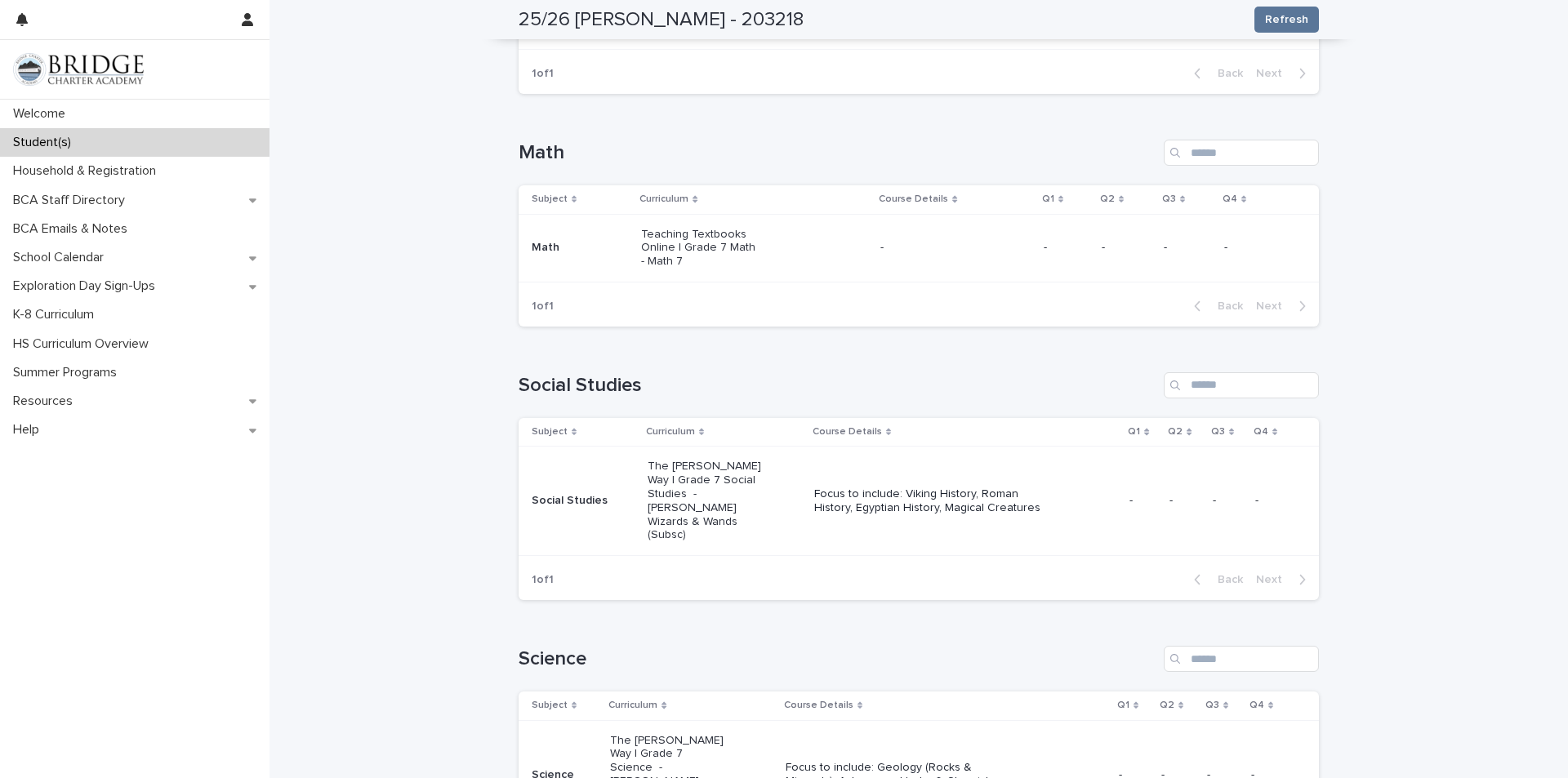
scroll to position [898, 0]
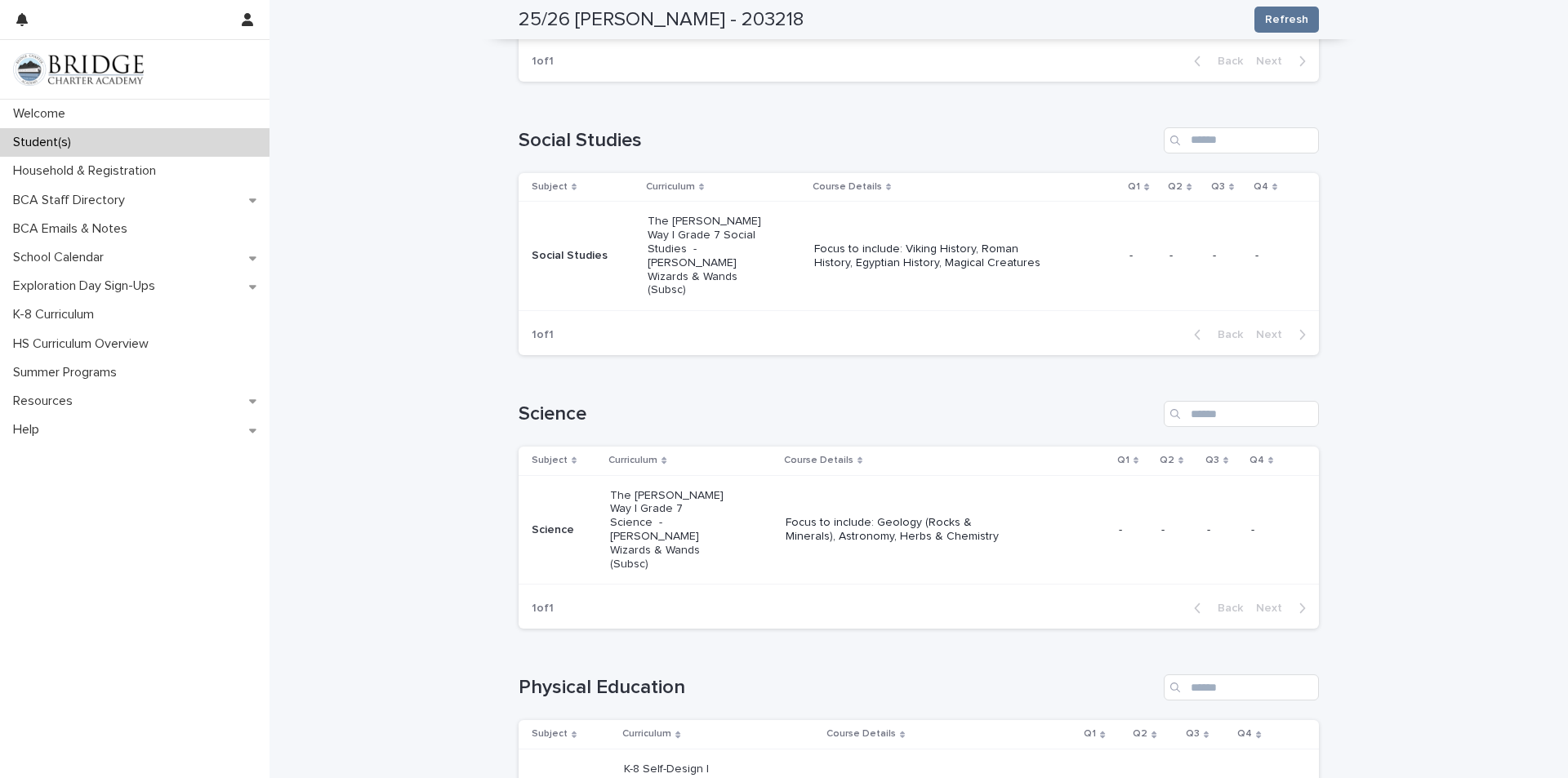
click at [588, 776] on p "PE" at bounding box center [570, 783] width 79 height 14
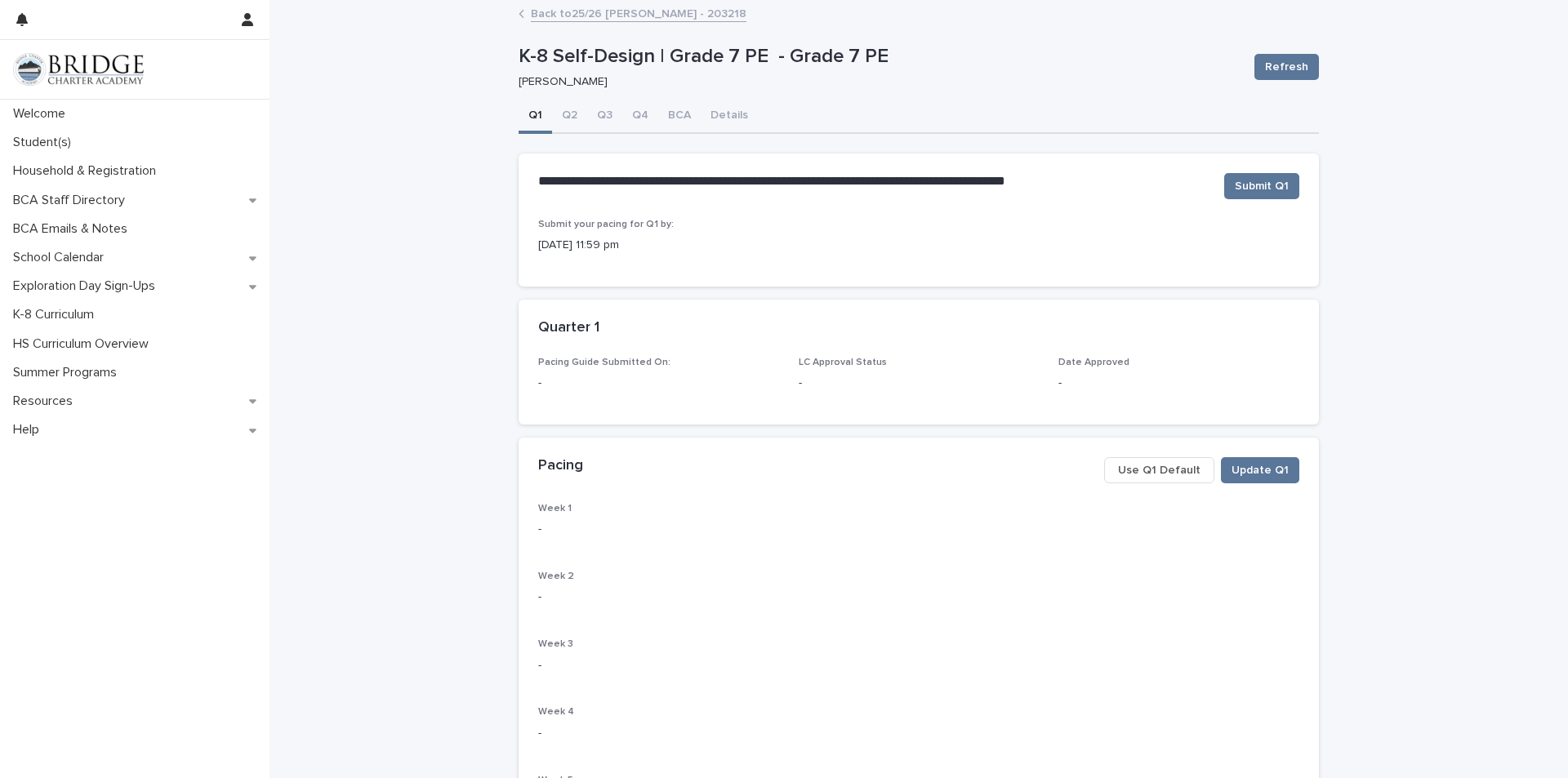
click at [1143, 468] on span "Use Q1 Default" at bounding box center [1159, 471] width 83 height 17
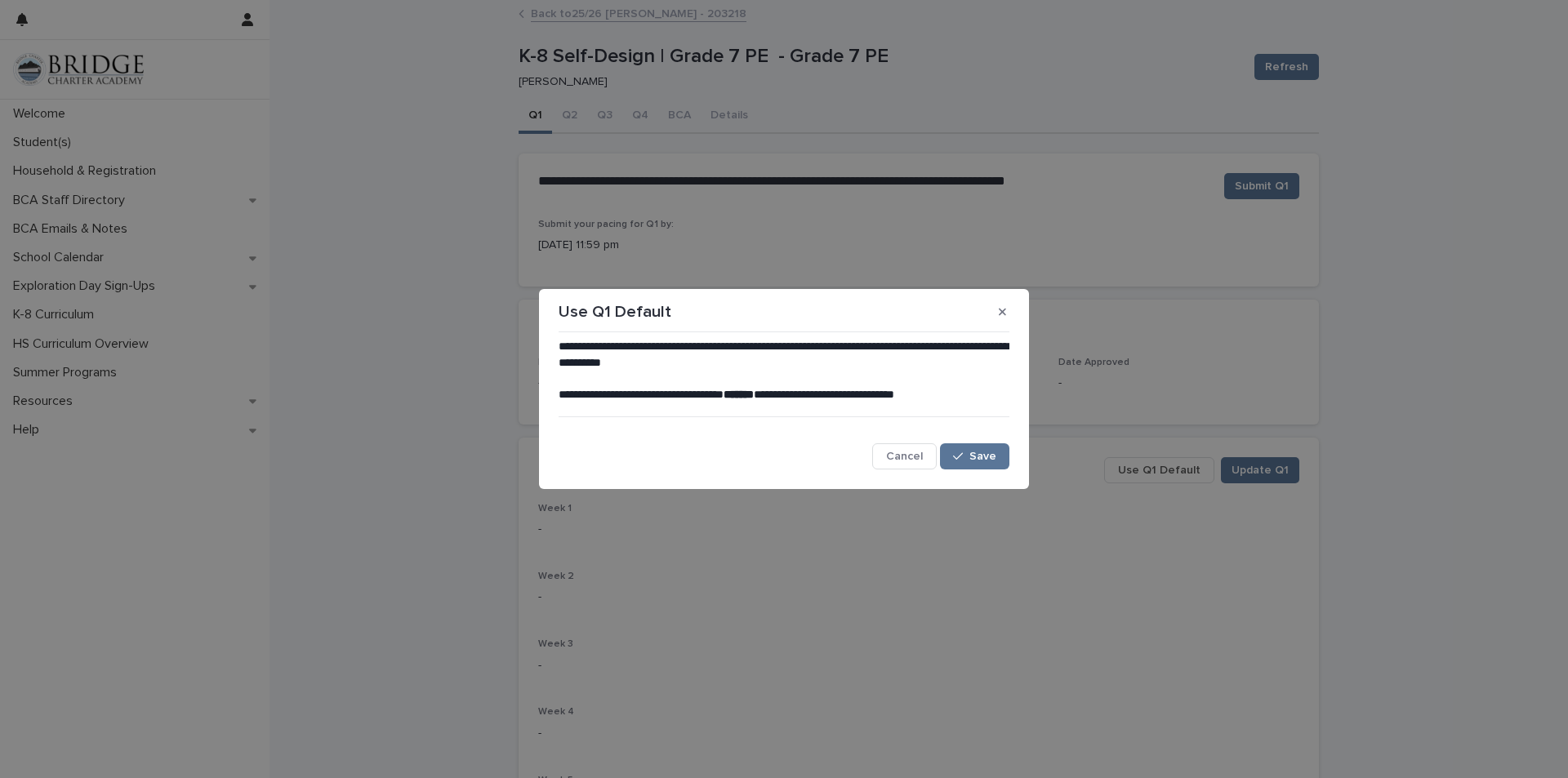
click at [941, 460] on div "Cancel Save" at bounding box center [783, 456] width 451 height 26
click at [963, 459] on icon "button" at bounding box center [958, 456] width 10 height 11
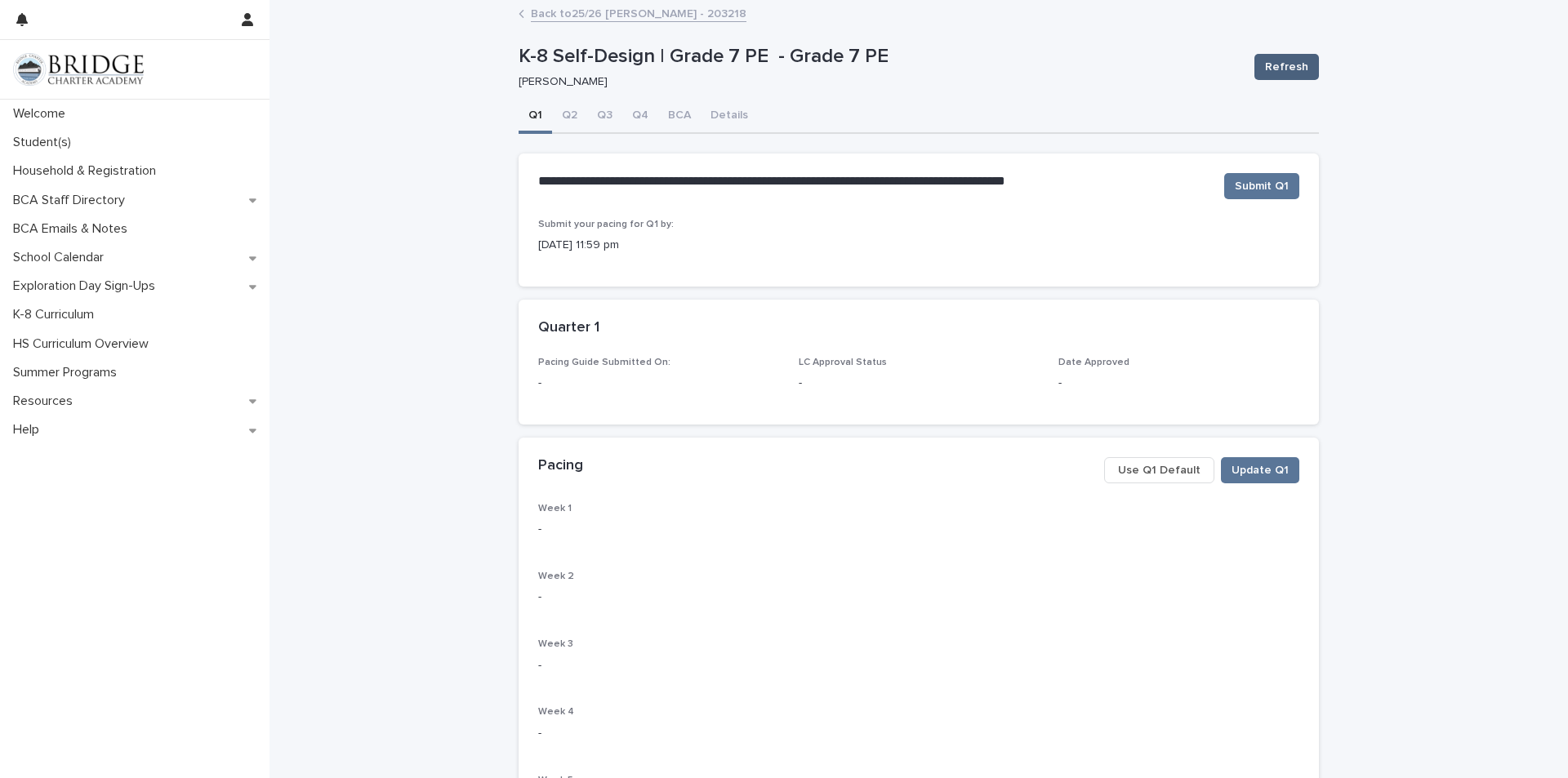
click at [1277, 60] on span "Refresh" at bounding box center [1287, 67] width 44 height 17
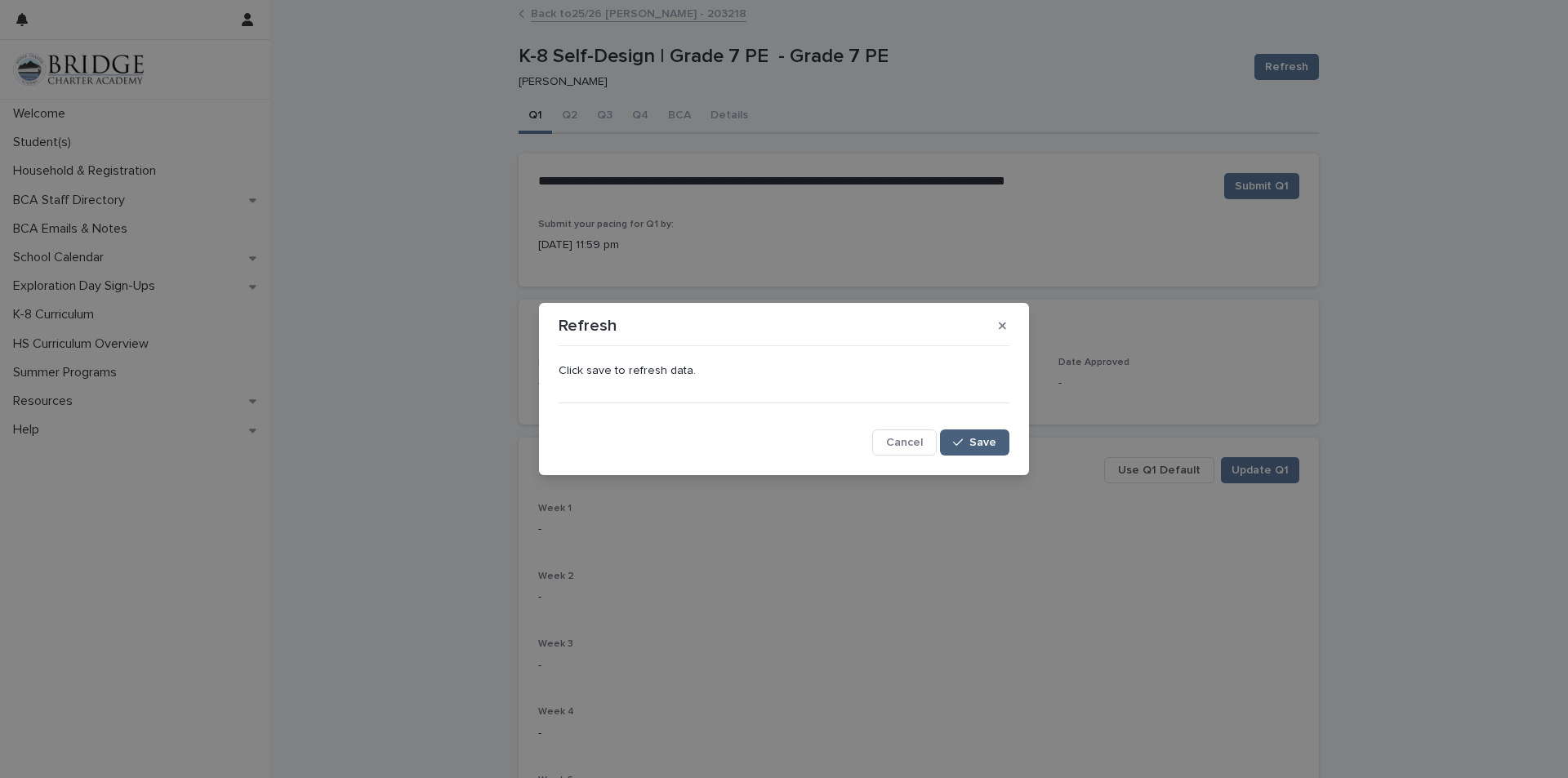
click at [975, 452] on button "Save" at bounding box center [974, 442] width 70 height 26
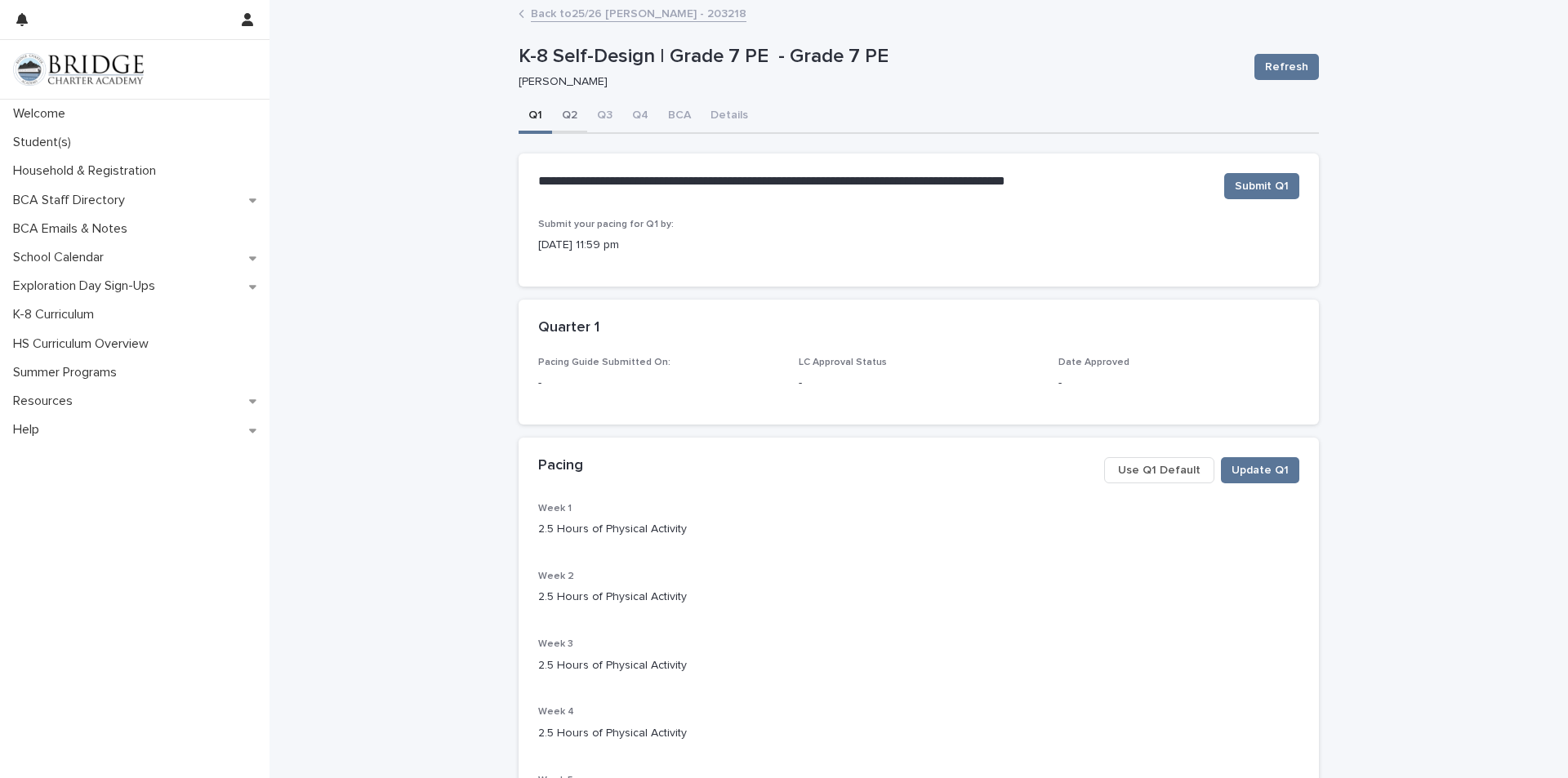
click at [565, 121] on button "Q2" at bounding box center [569, 116] width 35 height 34
click at [1140, 473] on span "Use Q2 Default" at bounding box center [1156, 471] width 85 height 17
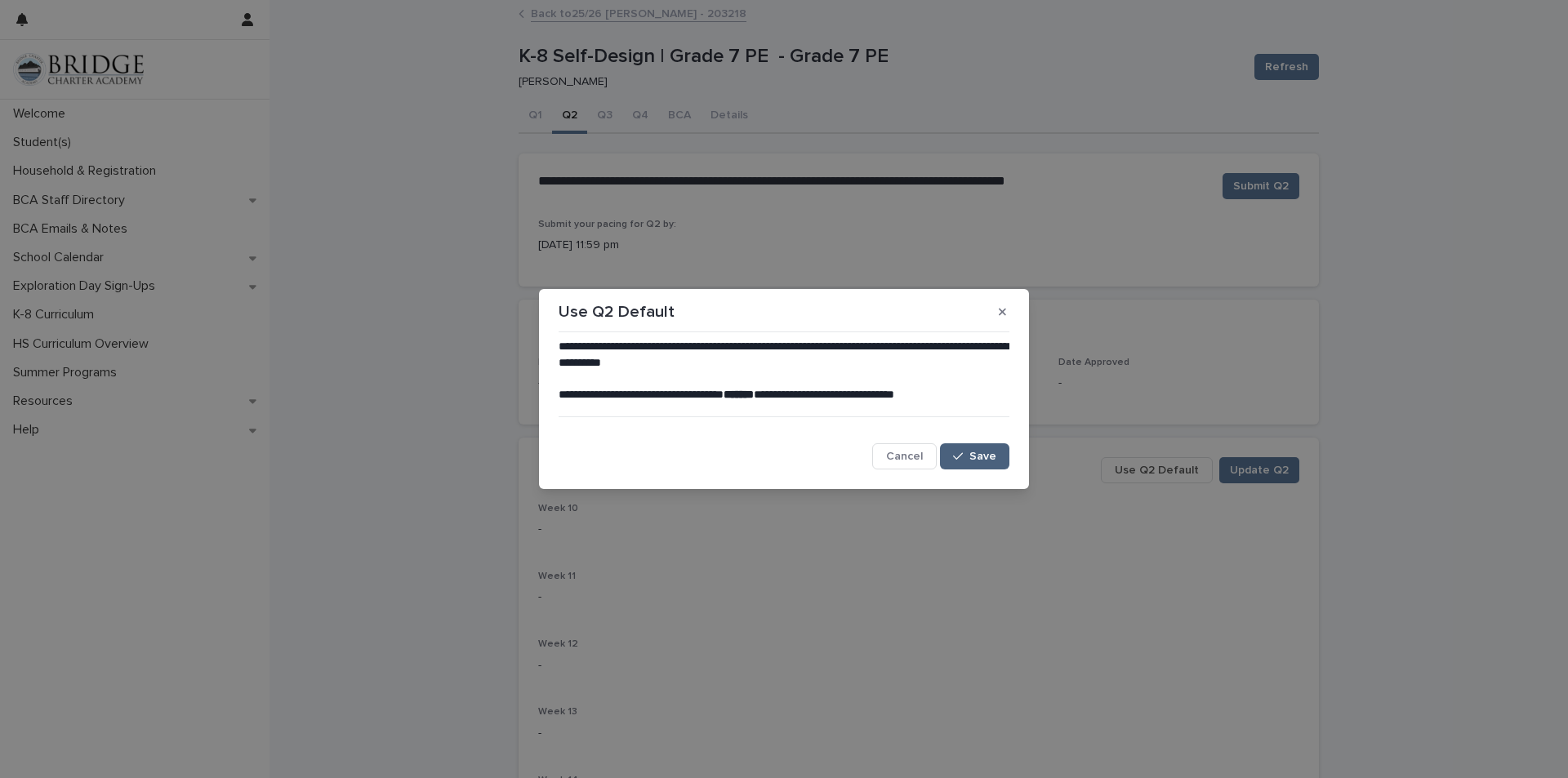
click at [979, 449] on button "Save" at bounding box center [974, 456] width 70 height 26
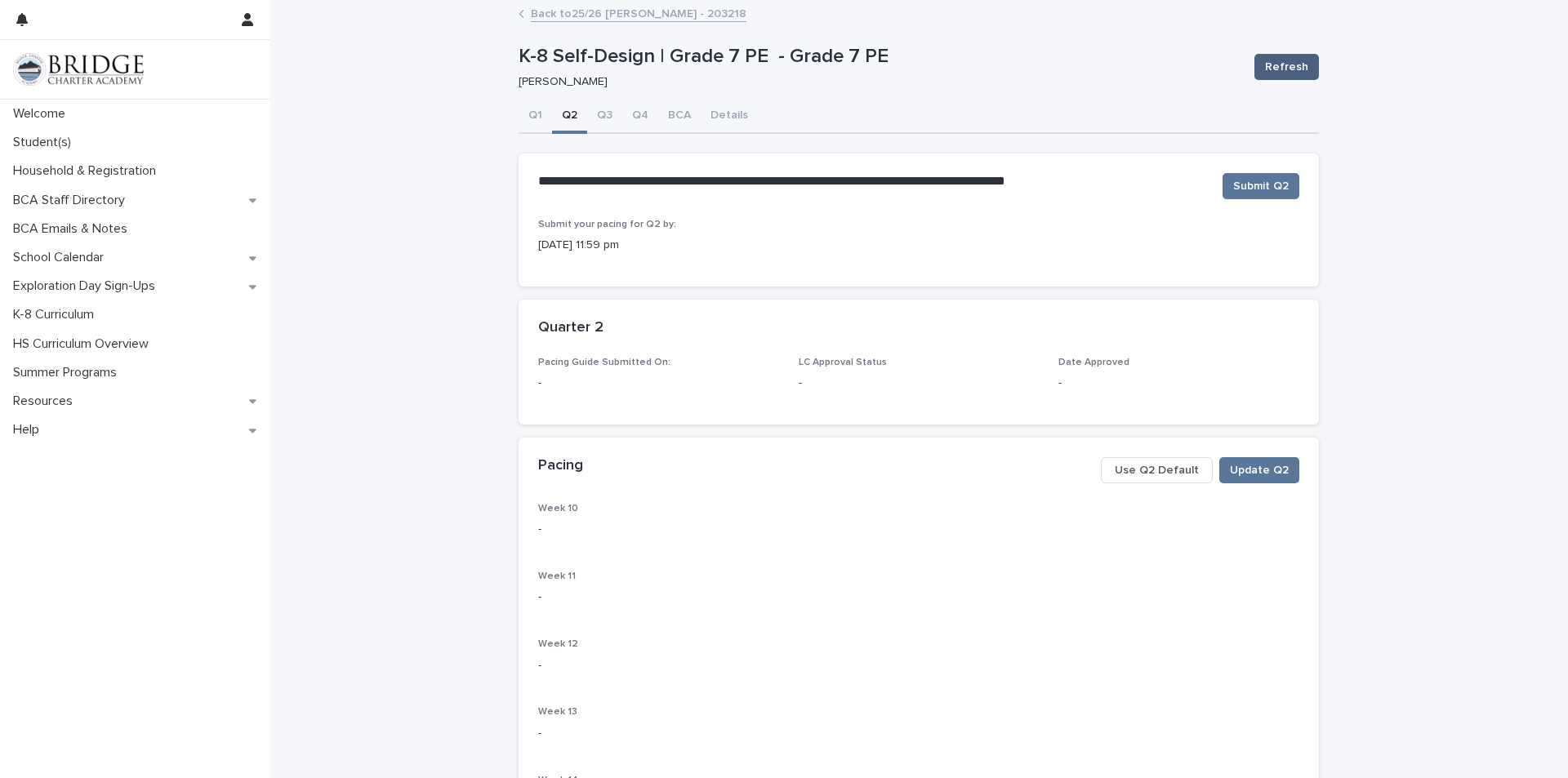
click at [1261, 56] on button "Refresh" at bounding box center [1286, 67] width 64 height 26
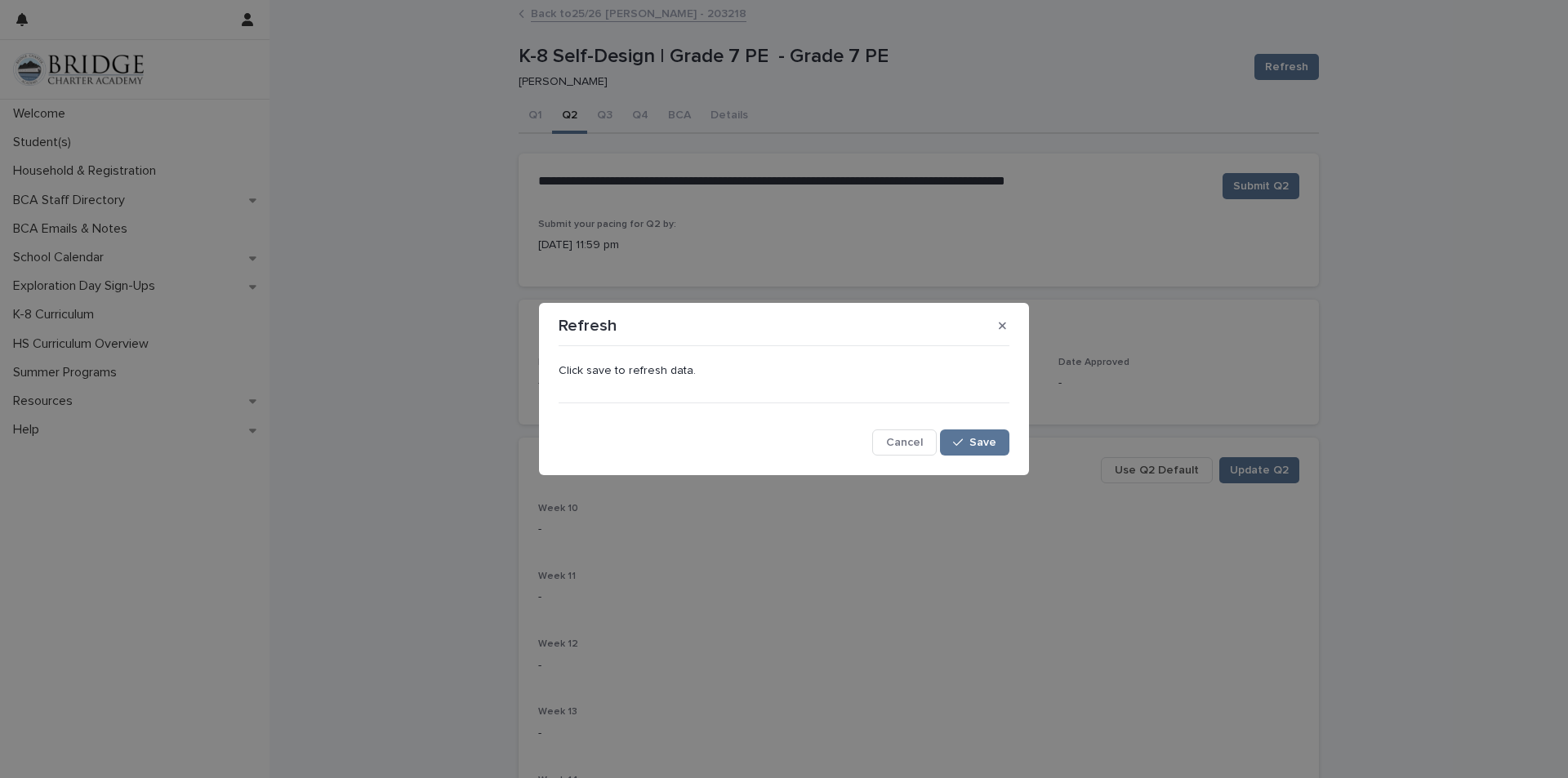
click at [984, 416] on div "Click save to refresh data. Cancel Save" at bounding box center [783, 404] width 451 height 103
click at [977, 432] on button "Save" at bounding box center [974, 442] width 70 height 26
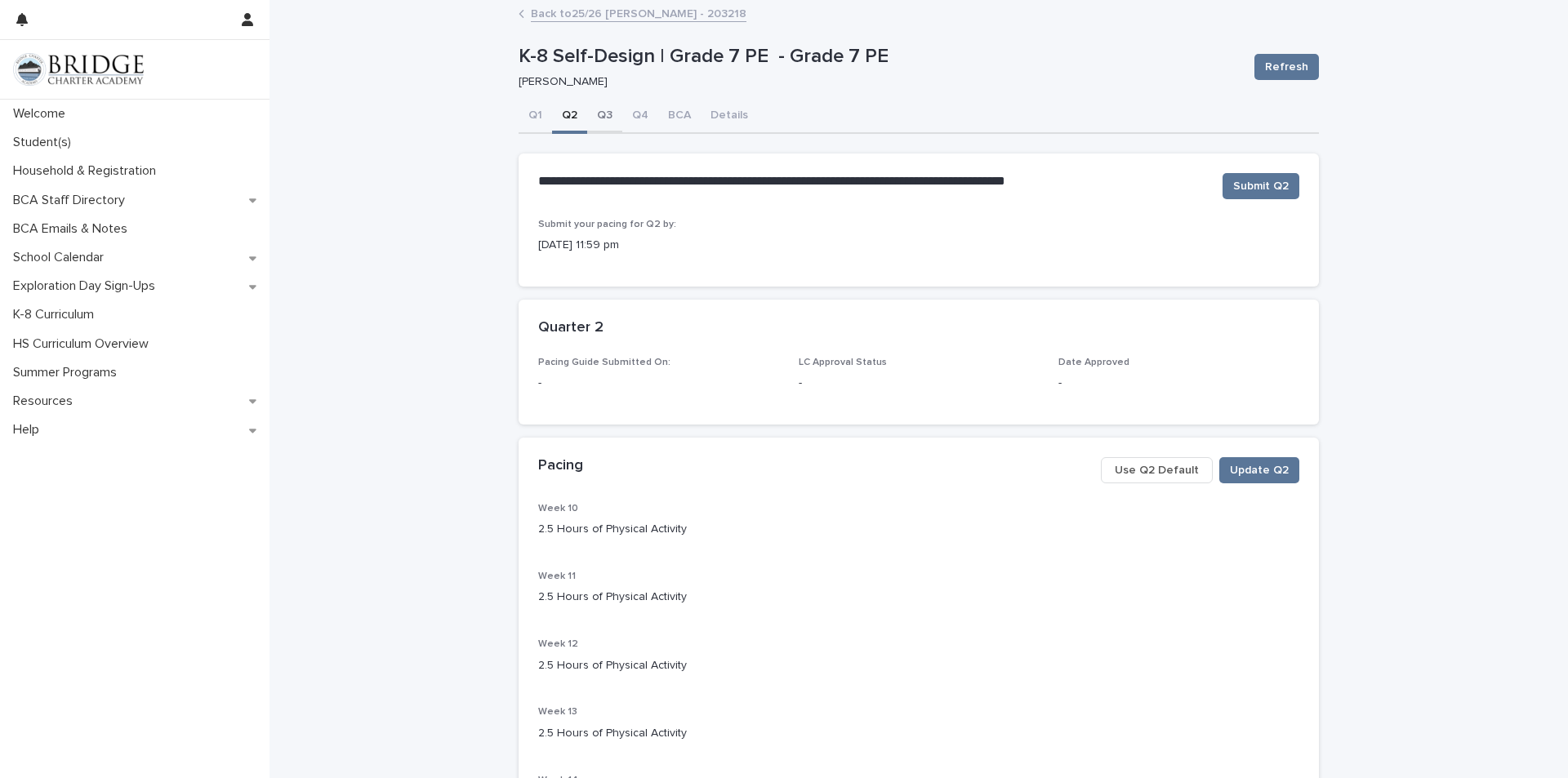
click at [605, 118] on button "Q3" at bounding box center [605, 116] width 35 height 34
click at [1156, 462] on span "Use Q3 Default" at bounding box center [1156, 471] width 85 height 17
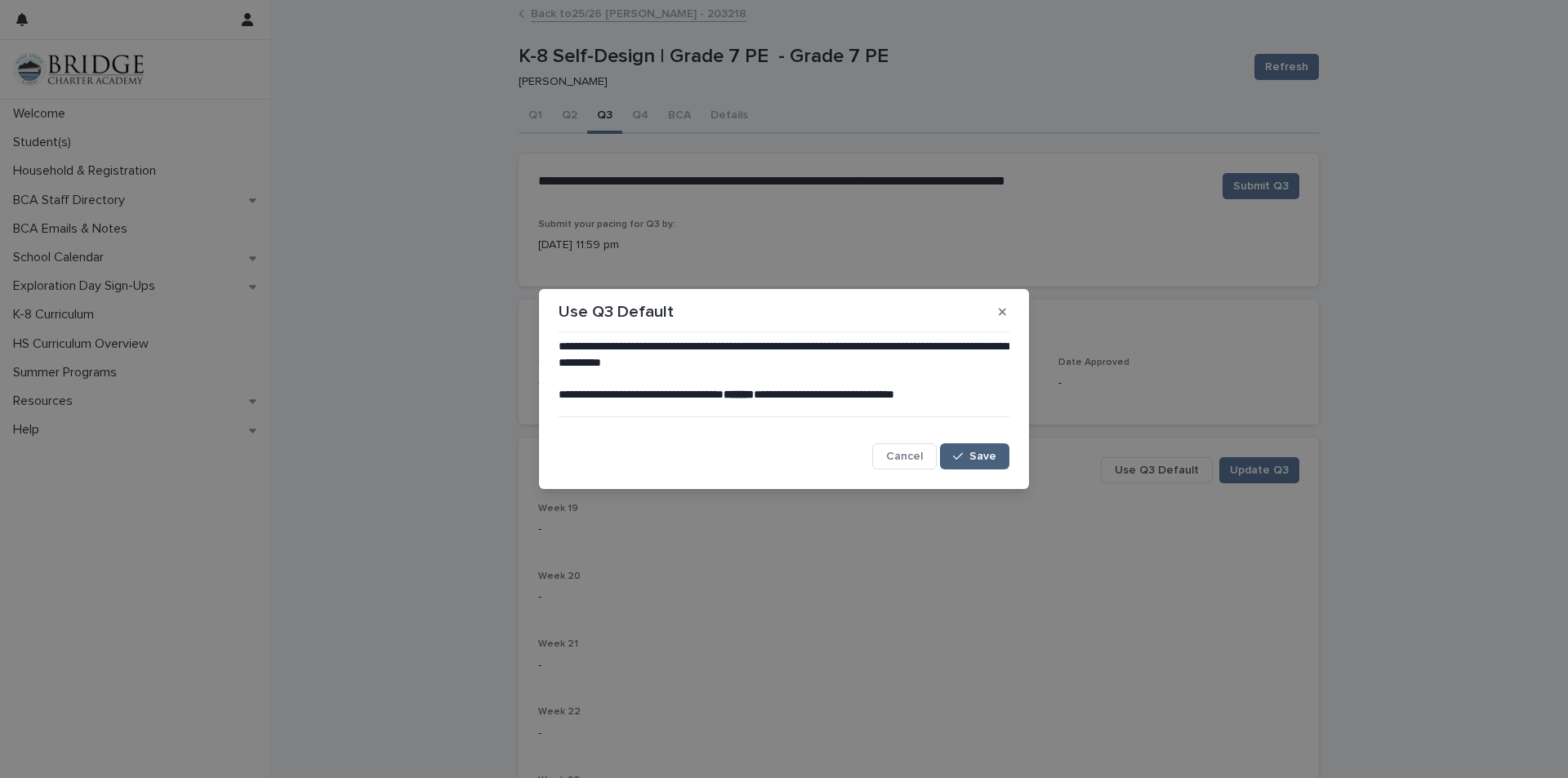
click at [995, 460] on span "Save" at bounding box center [983, 456] width 27 height 11
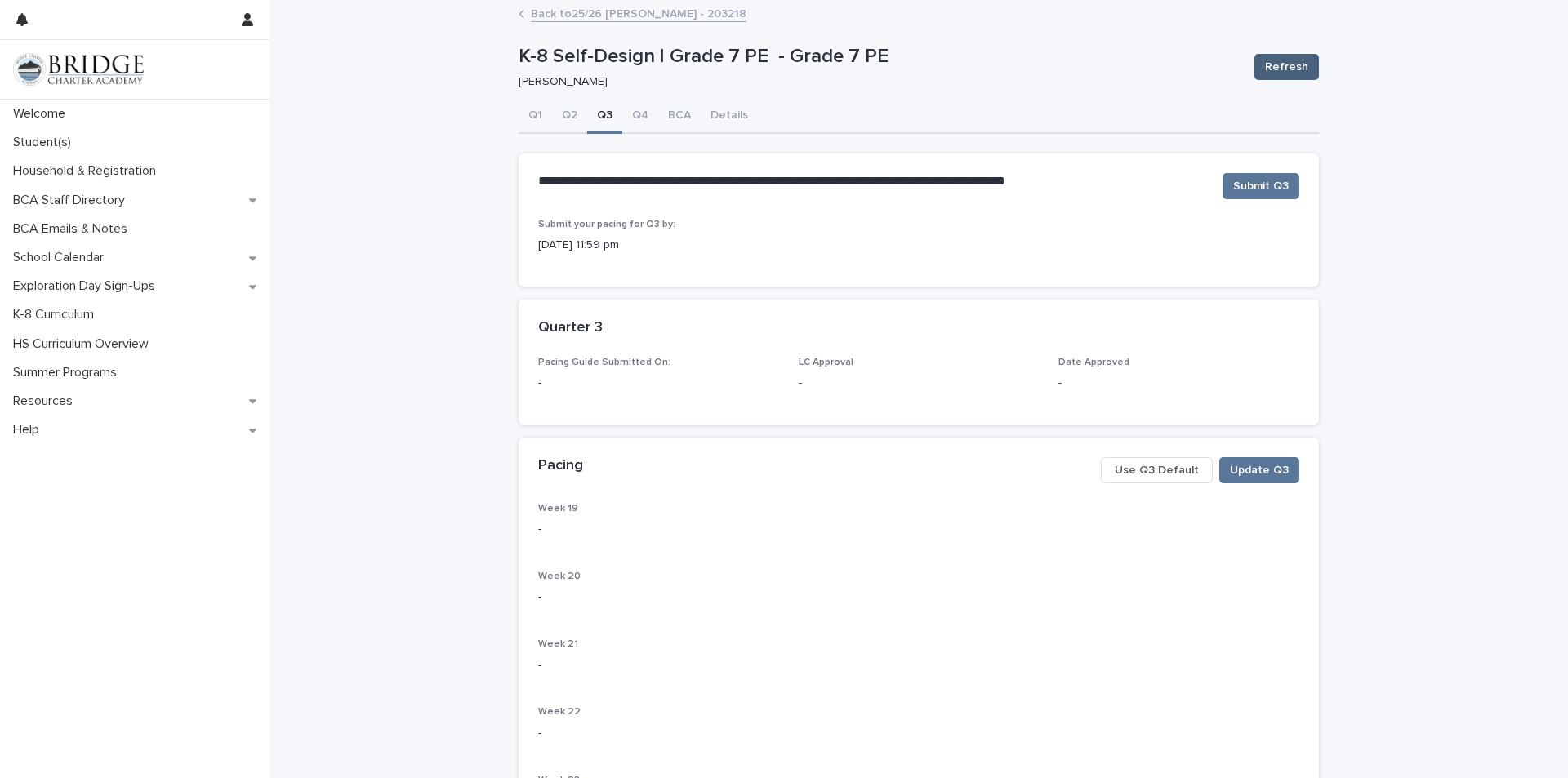
click at [1276, 67] on span "Refresh" at bounding box center [1287, 67] width 44 height 17
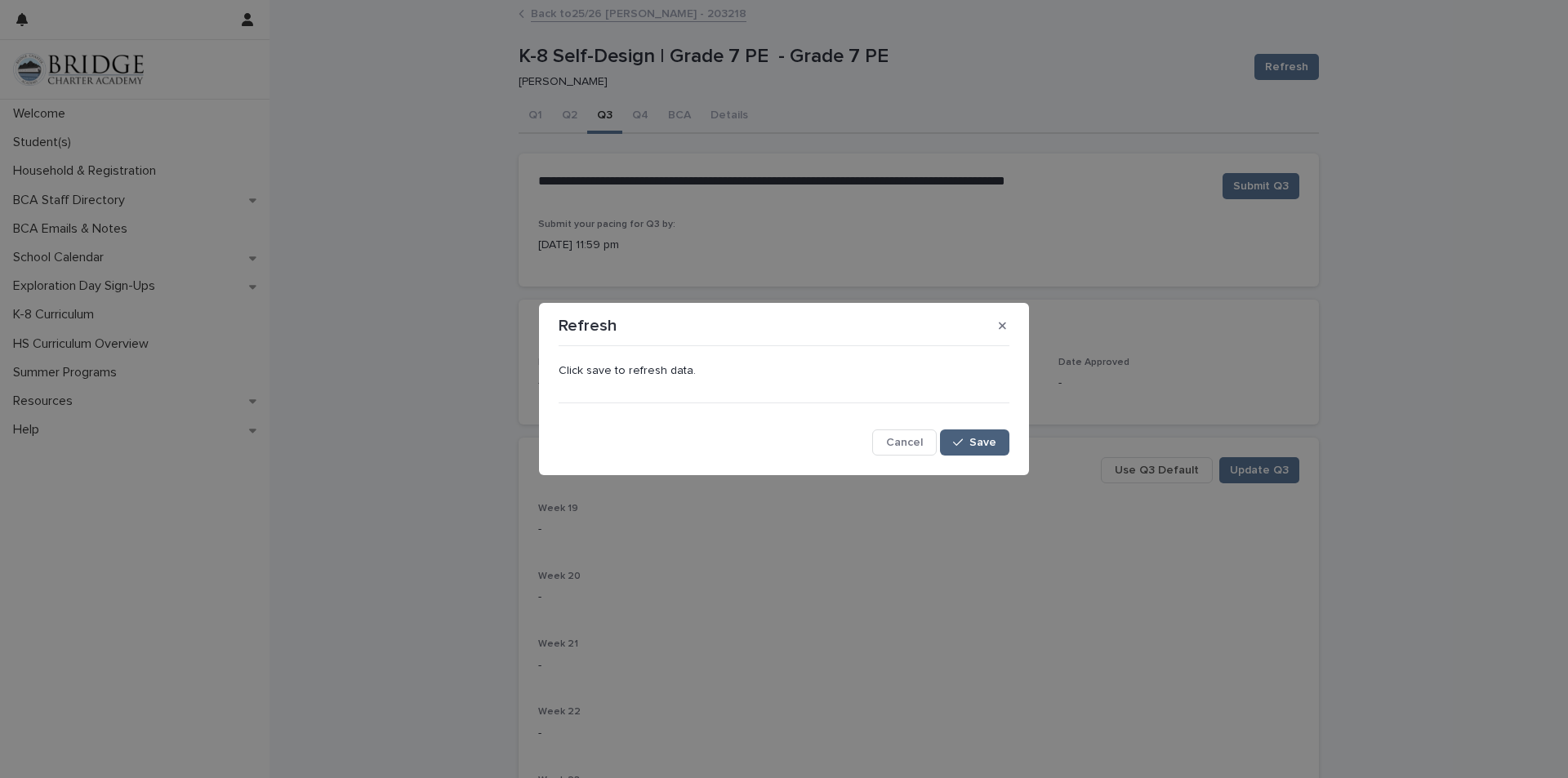
drag, startPoint x: 971, startPoint y: 426, endPoint x: 971, endPoint y: 443, distance: 17.0
click at [971, 432] on div "Click save to refresh data. Cancel Save" at bounding box center [783, 404] width 451 height 103
click at [971, 443] on span "Save" at bounding box center [983, 442] width 27 height 11
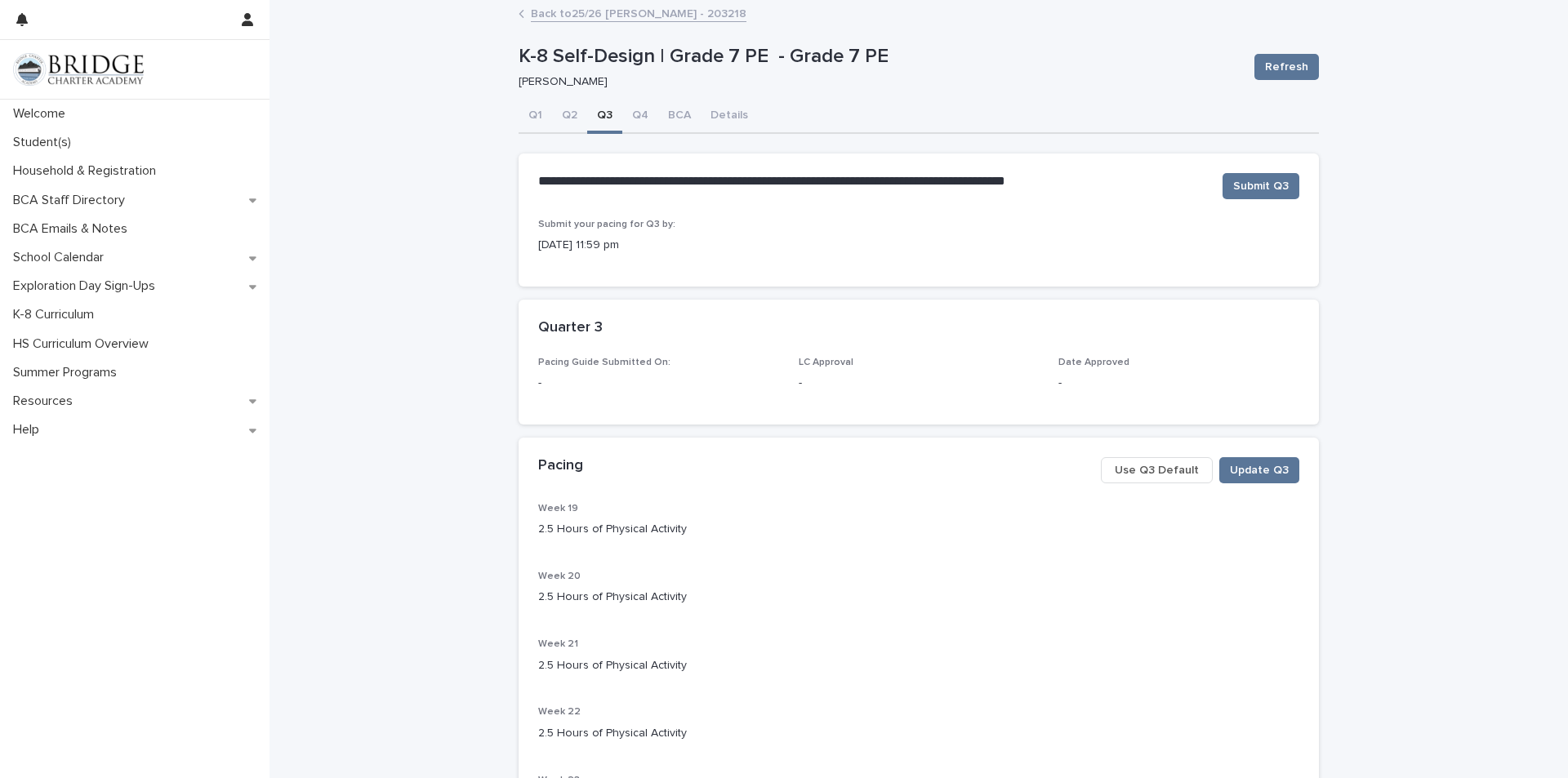
click at [635, 114] on button "Q4" at bounding box center [640, 116] width 36 height 34
click at [1176, 463] on span "Use Q4 Default" at bounding box center [1155, 471] width 85 height 17
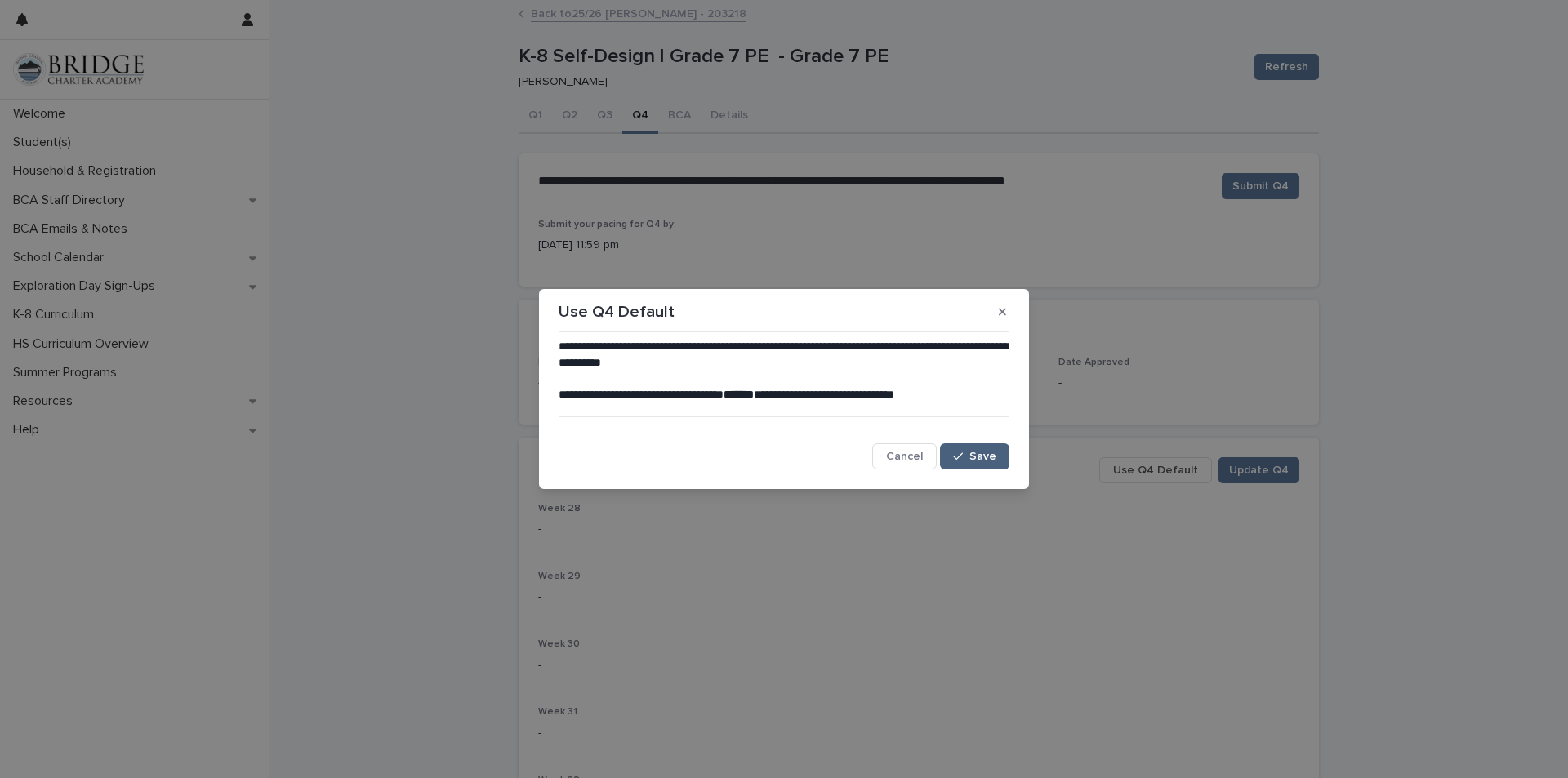
click at [957, 456] on icon "button" at bounding box center [958, 456] width 10 height 11
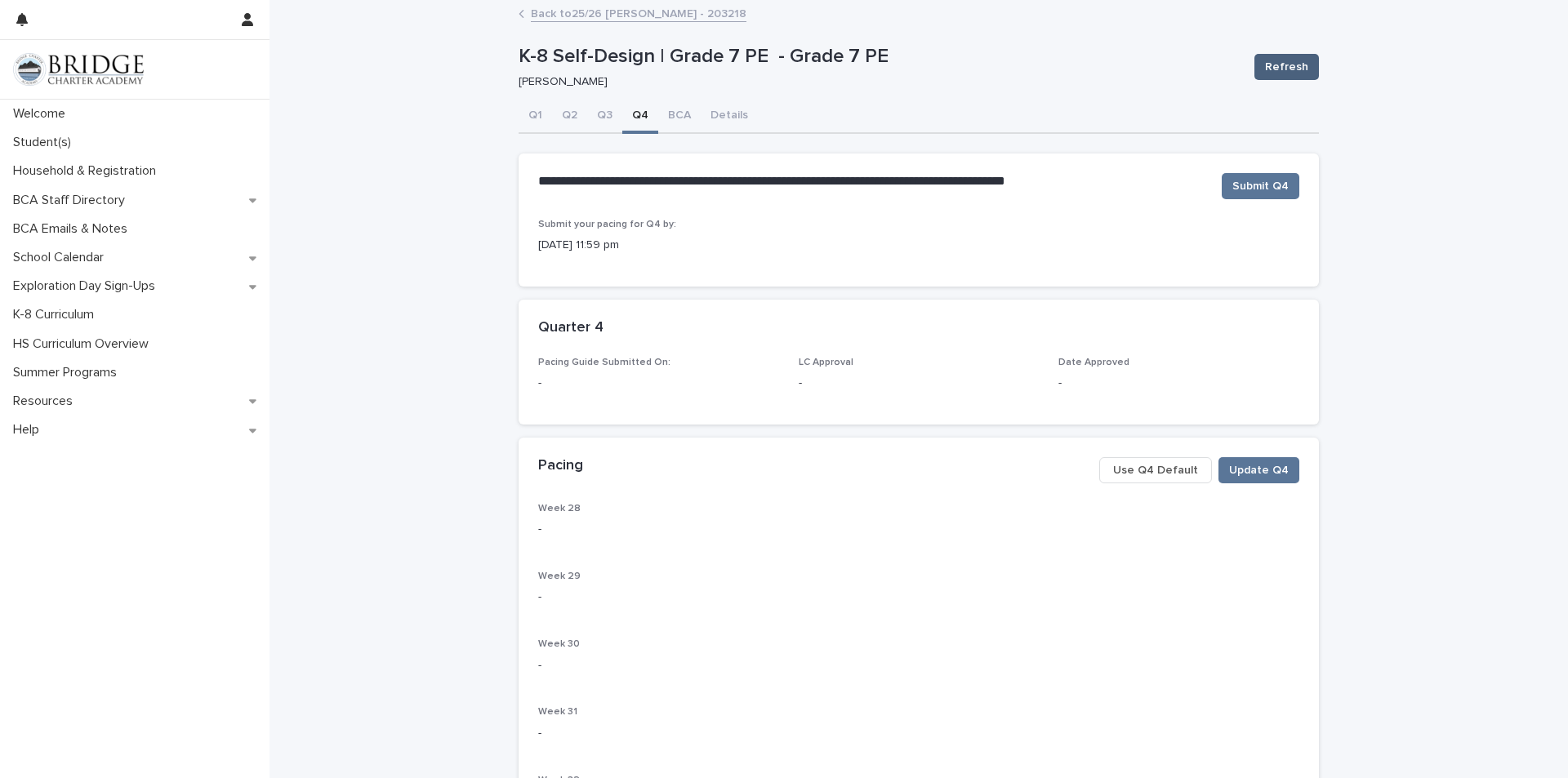
click at [1268, 75] on button "Refresh" at bounding box center [1286, 67] width 64 height 26
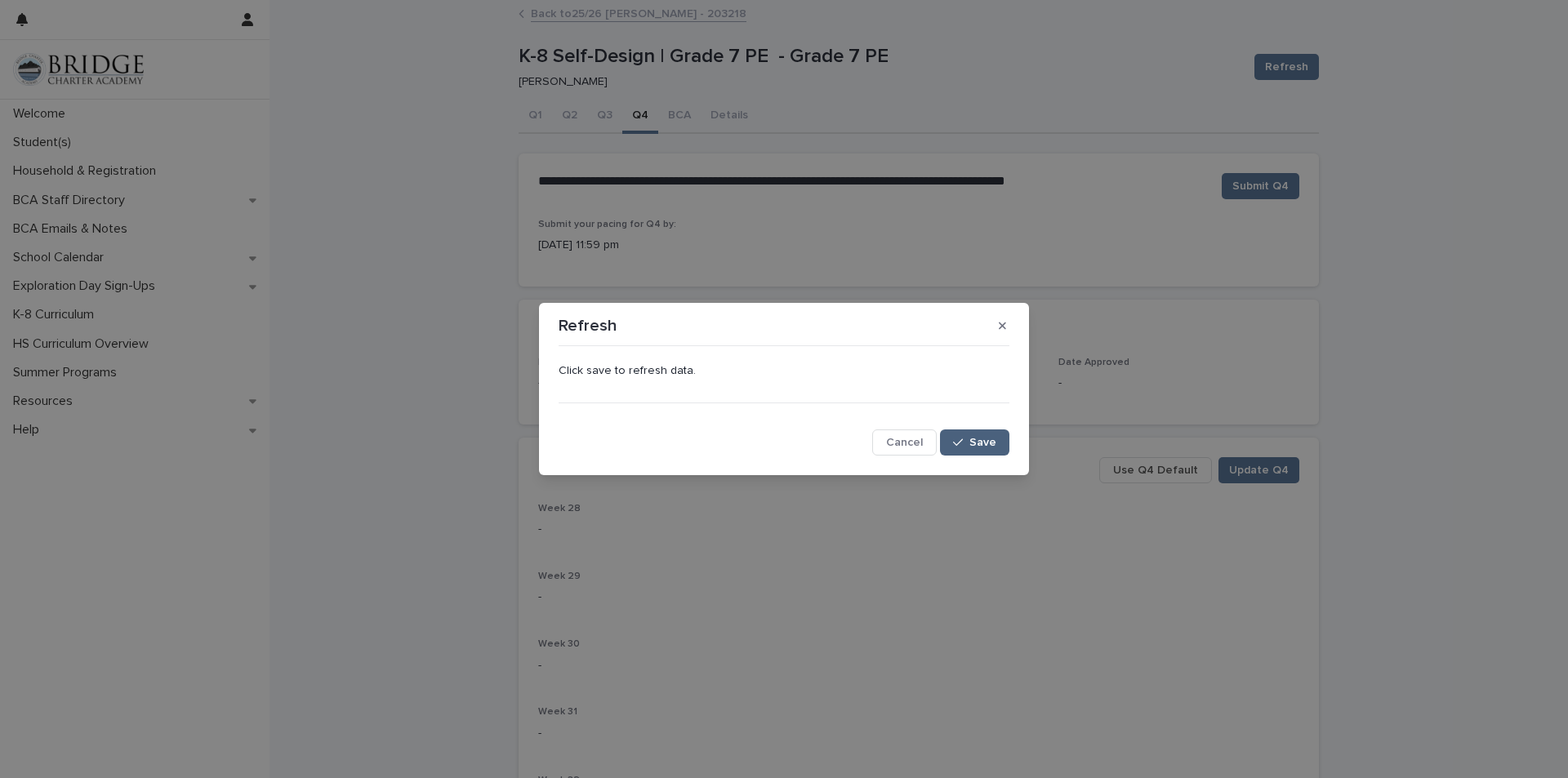
click at [998, 444] on button "Save" at bounding box center [974, 442] width 70 height 26
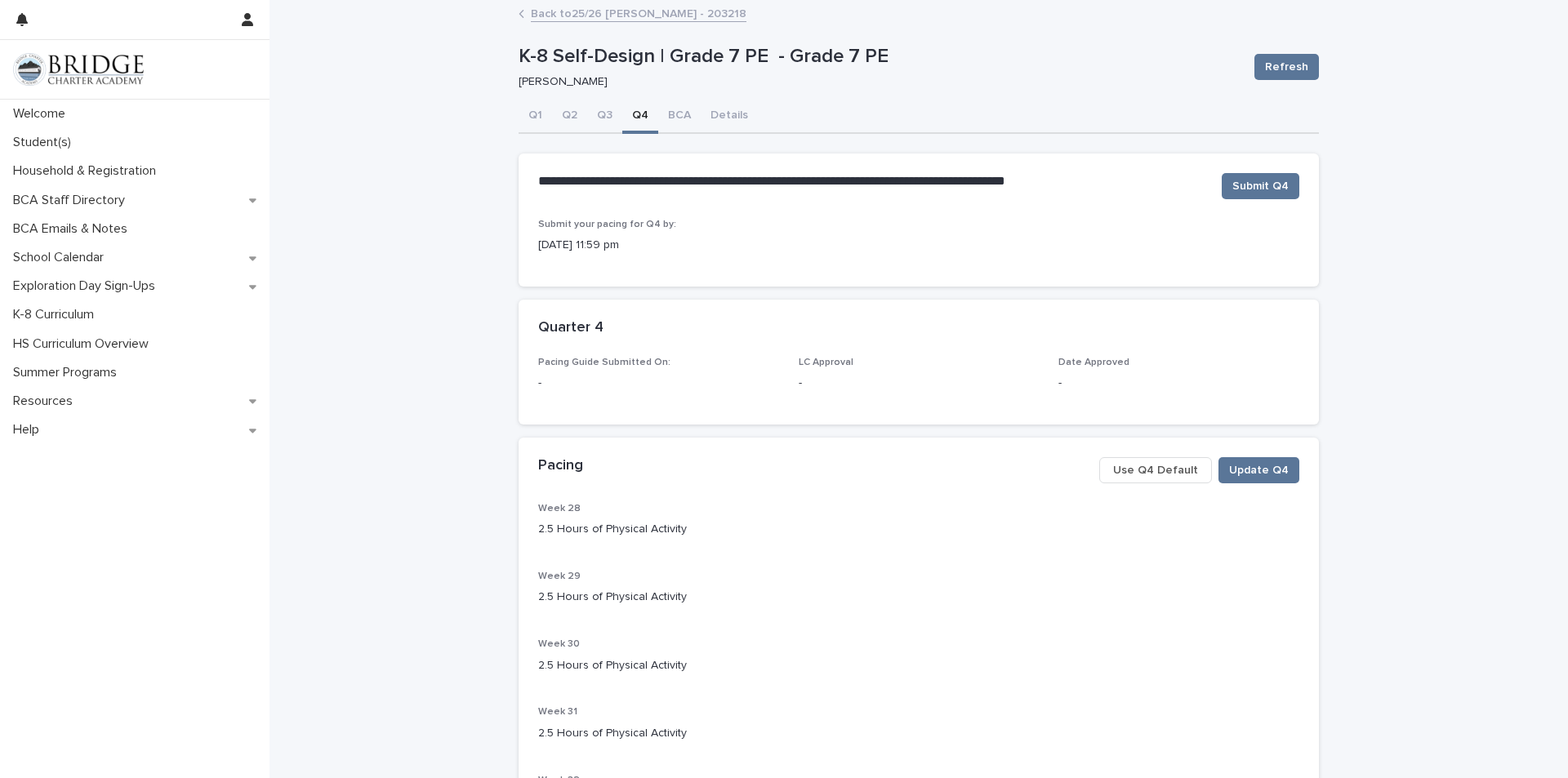
click at [565, 4] on link "Back to 25/26 [PERSON_NAME] - 203218" at bounding box center [638, 13] width 216 height 19
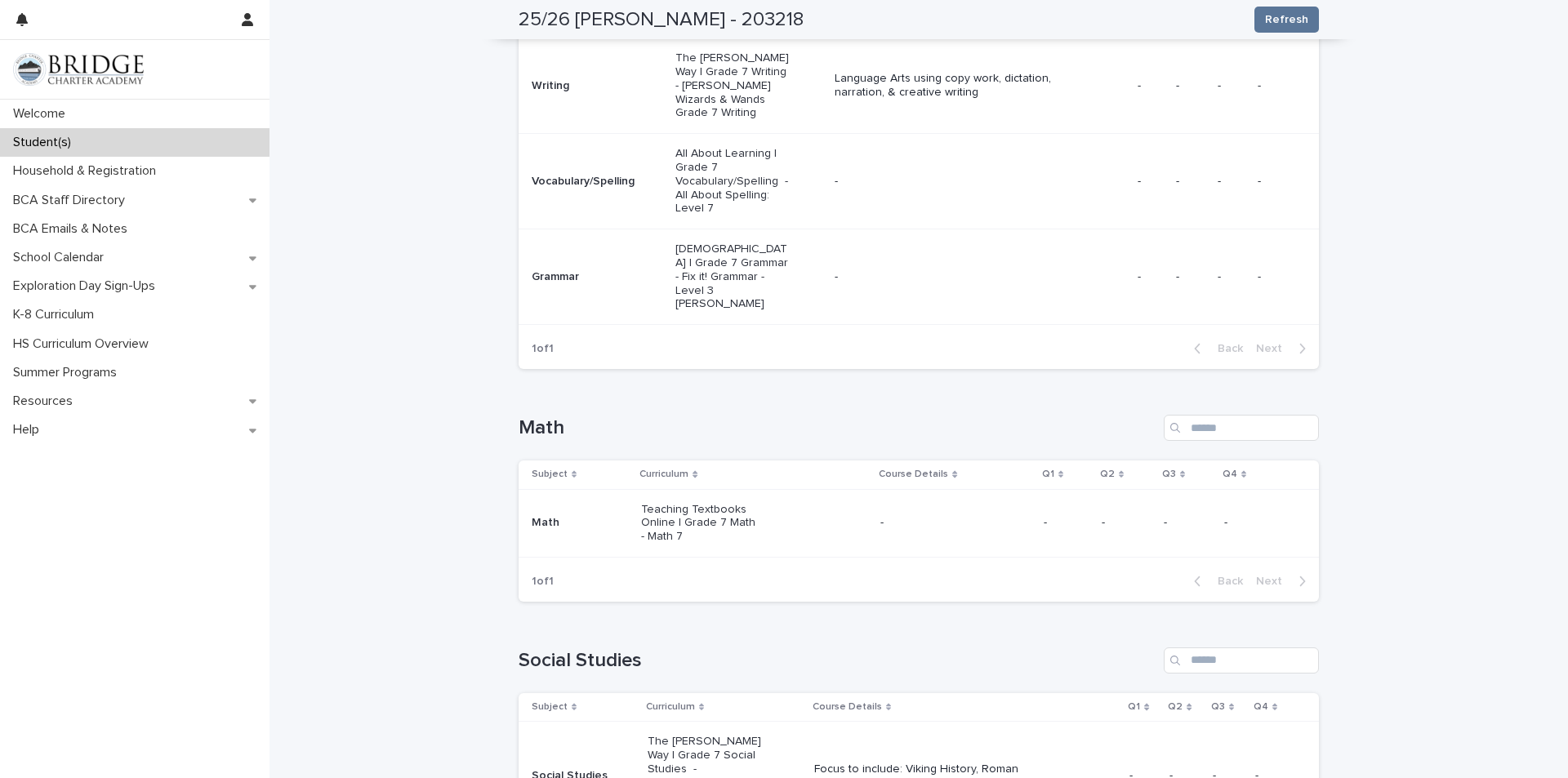
scroll to position [571, 0]
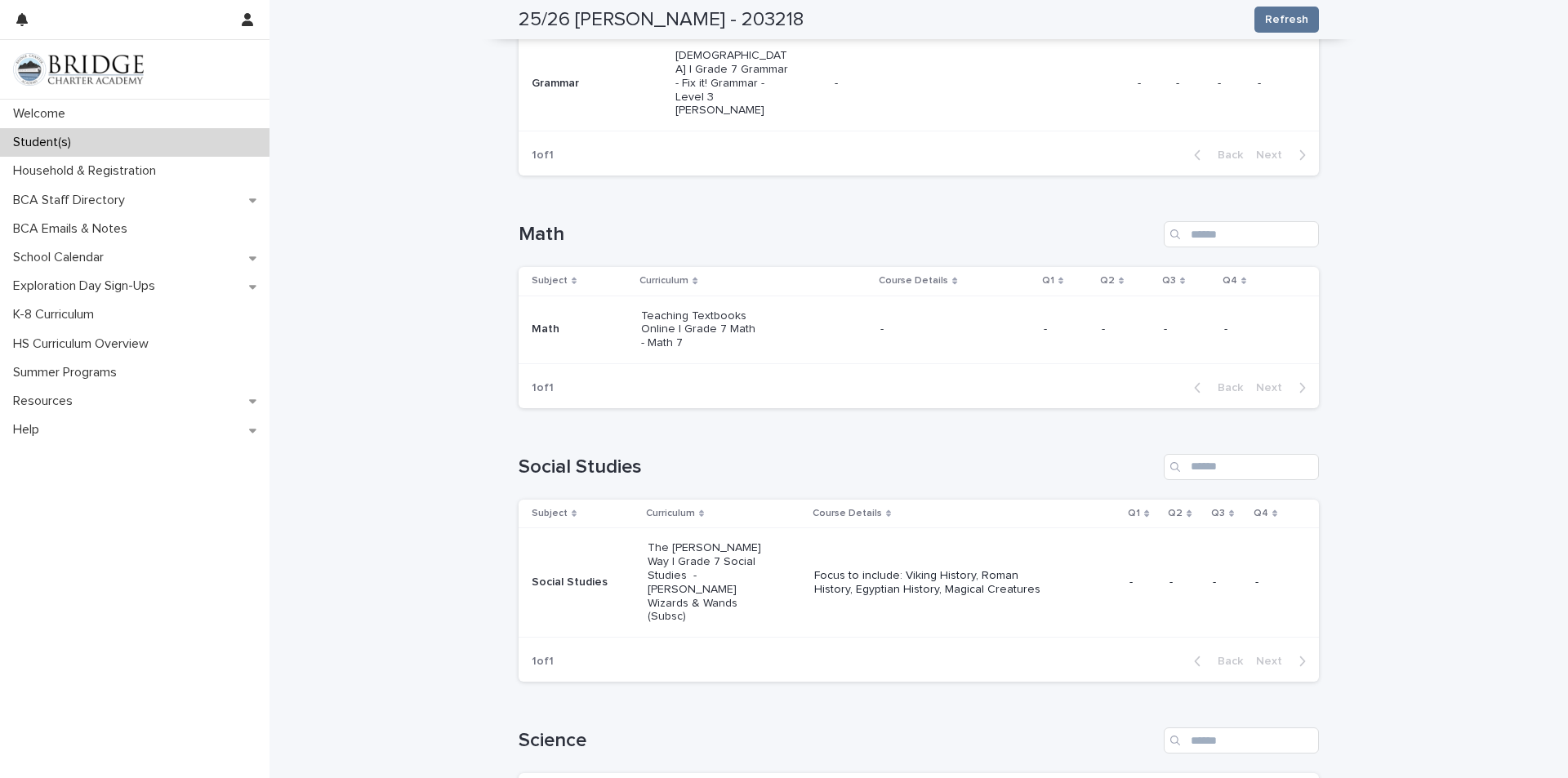
click at [558, 559] on td "Social Studies" at bounding box center [580, 583] width 123 height 110
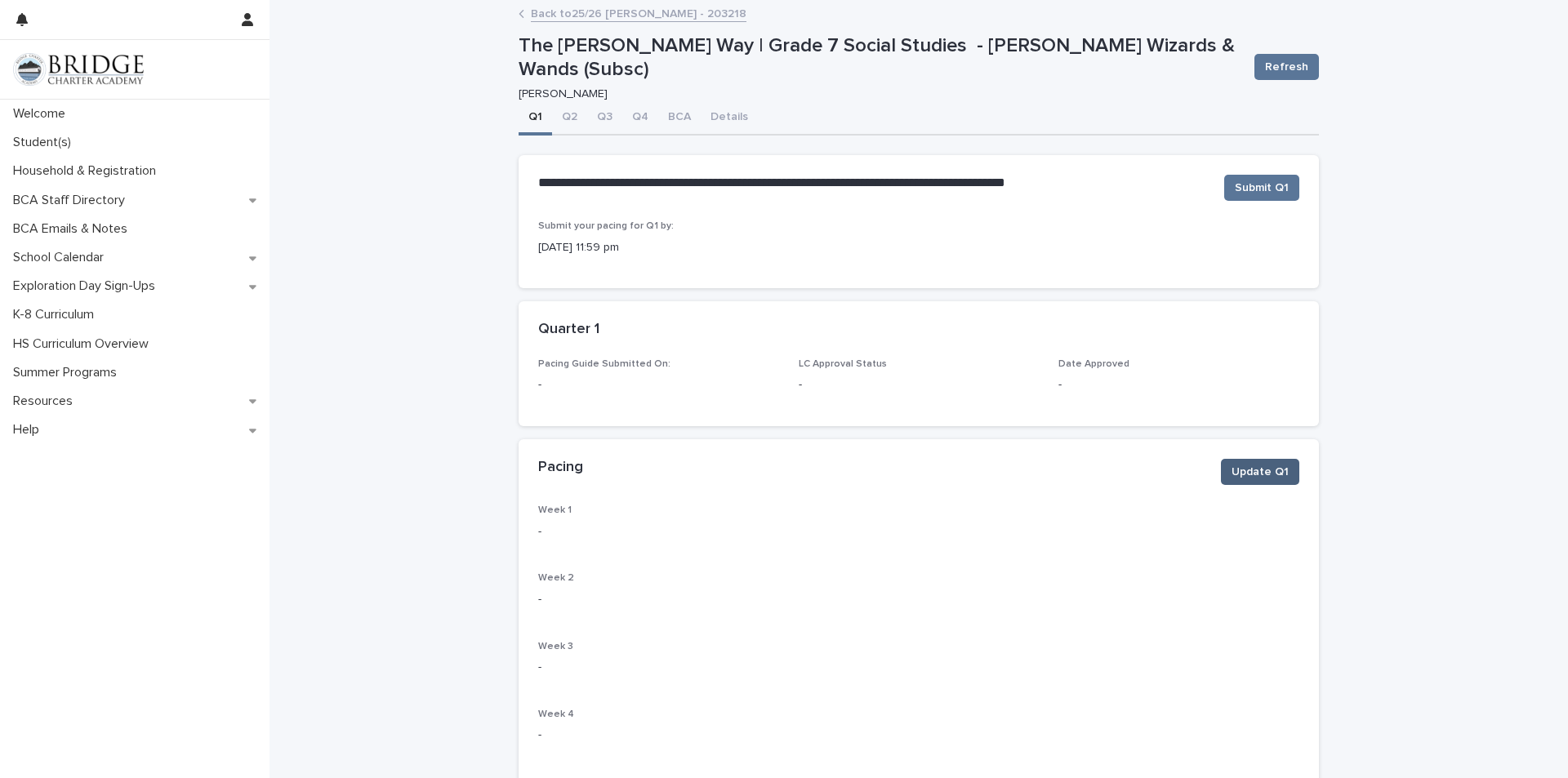
click at [1257, 467] on span "Update Q1" at bounding box center [1261, 472] width 58 height 17
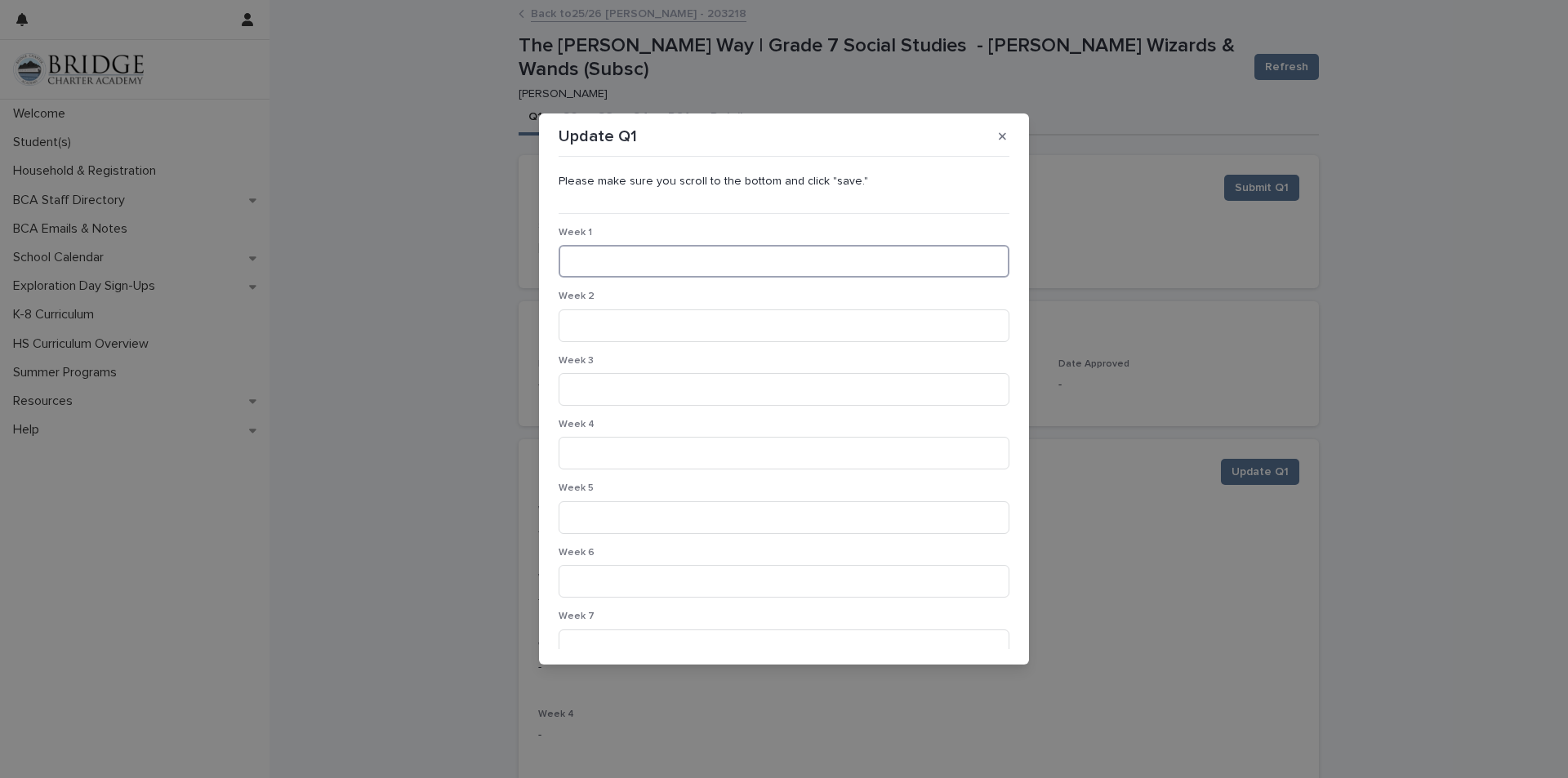
click at [690, 273] on input at bounding box center [783, 261] width 451 height 32
type input "**********"
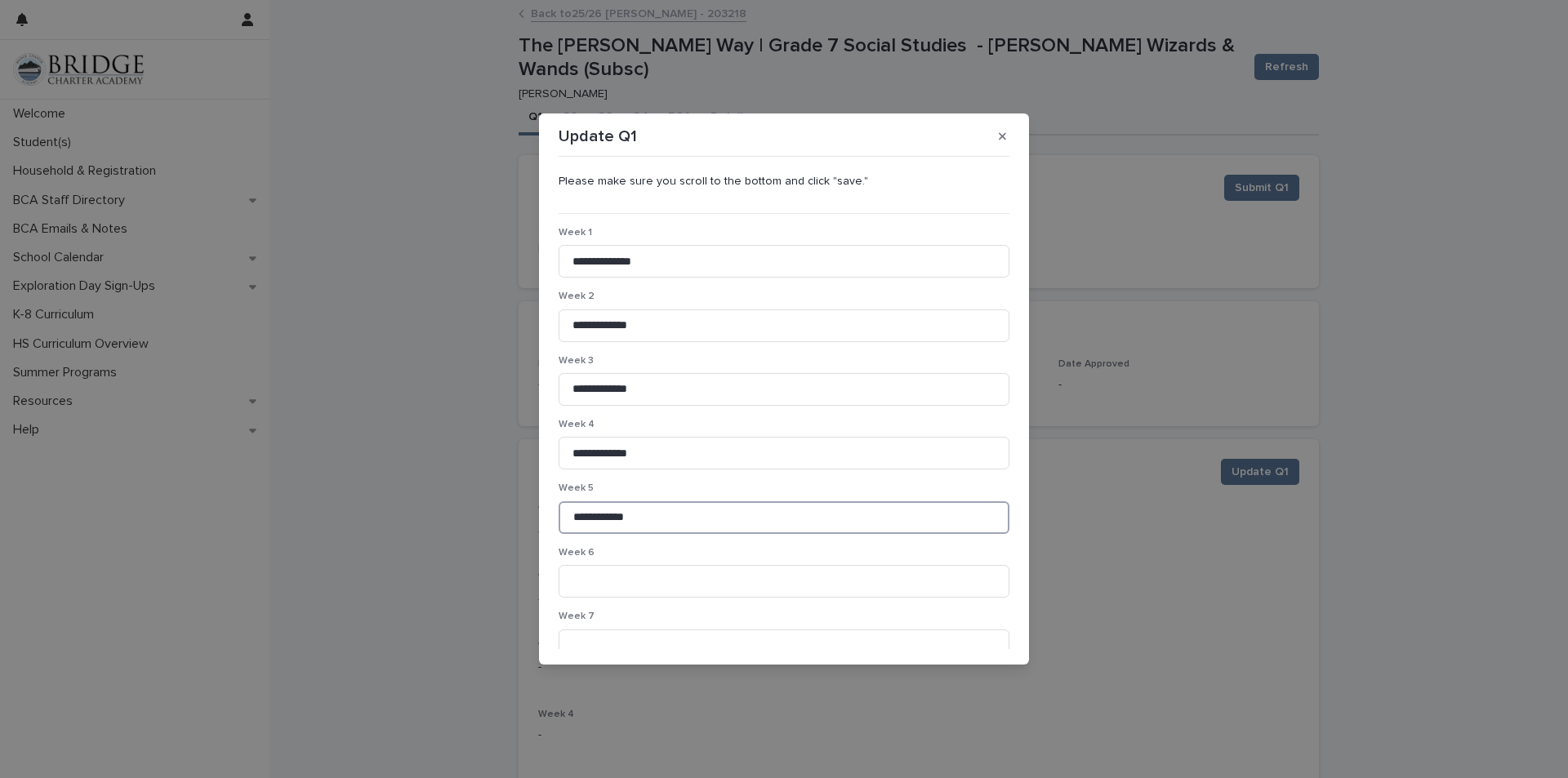
type input "**********"
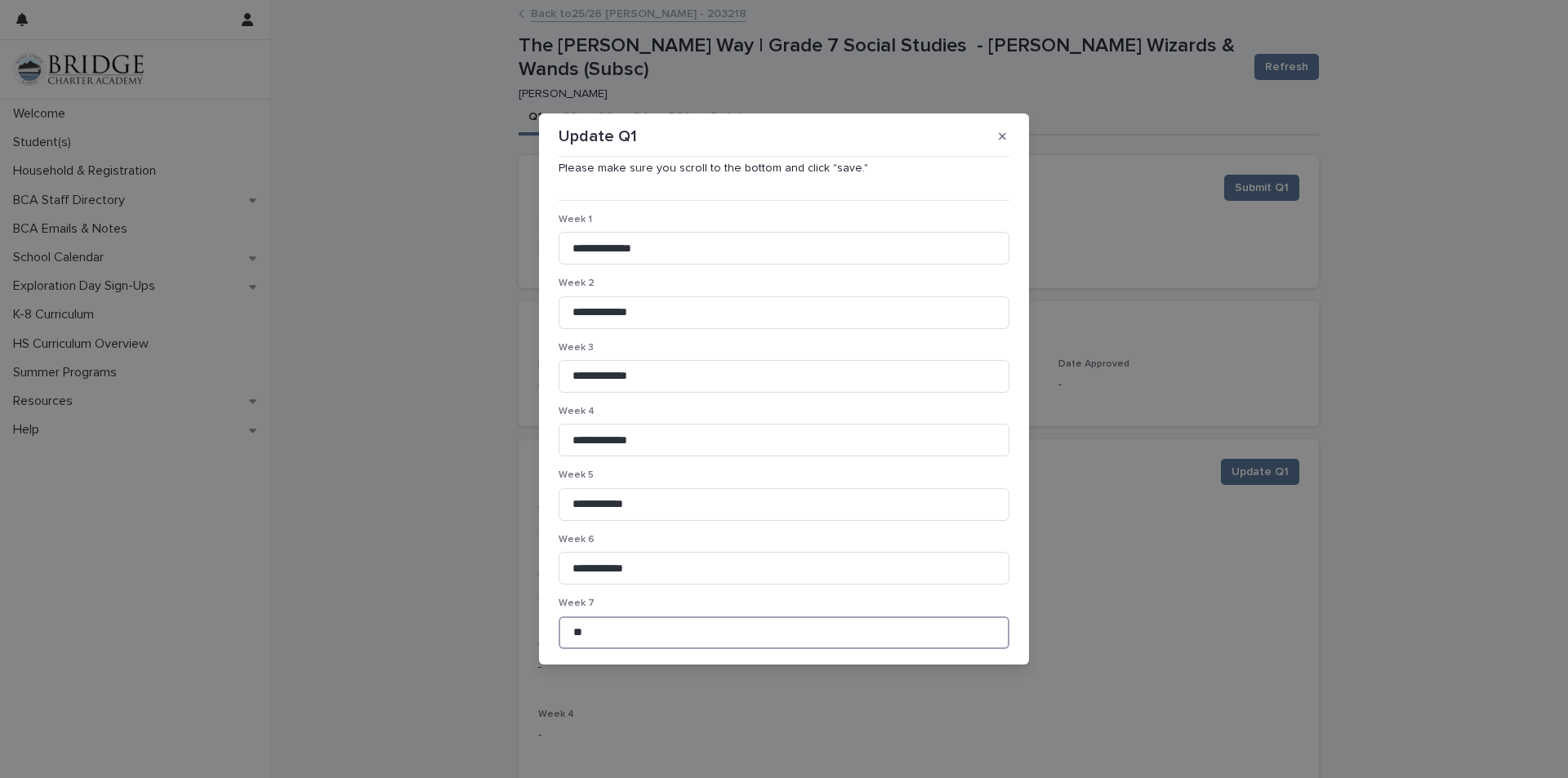
type input "*"
type input "**********"
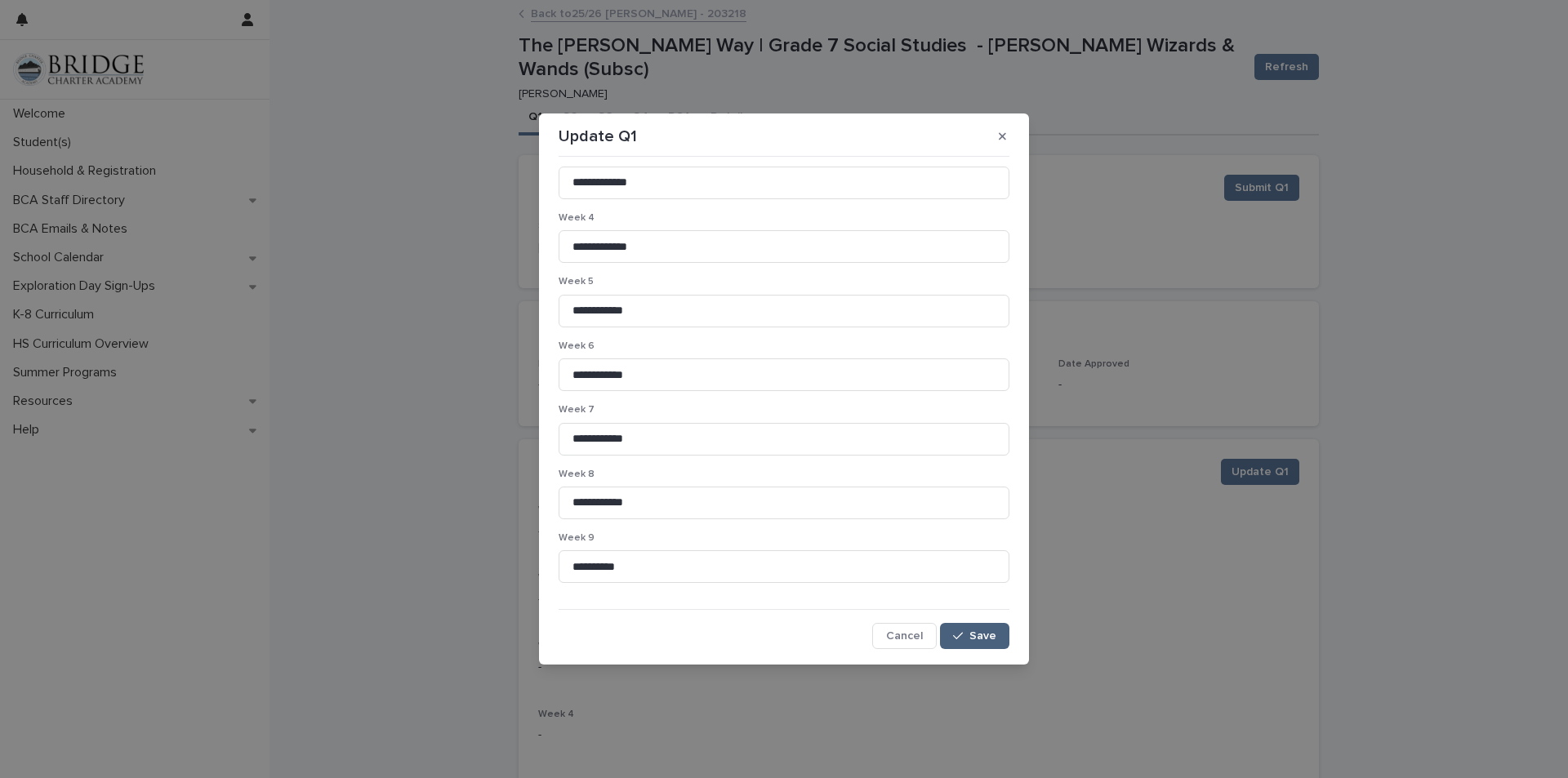
click at [960, 633] on div "button" at bounding box center [961, 636] width 17 height 11
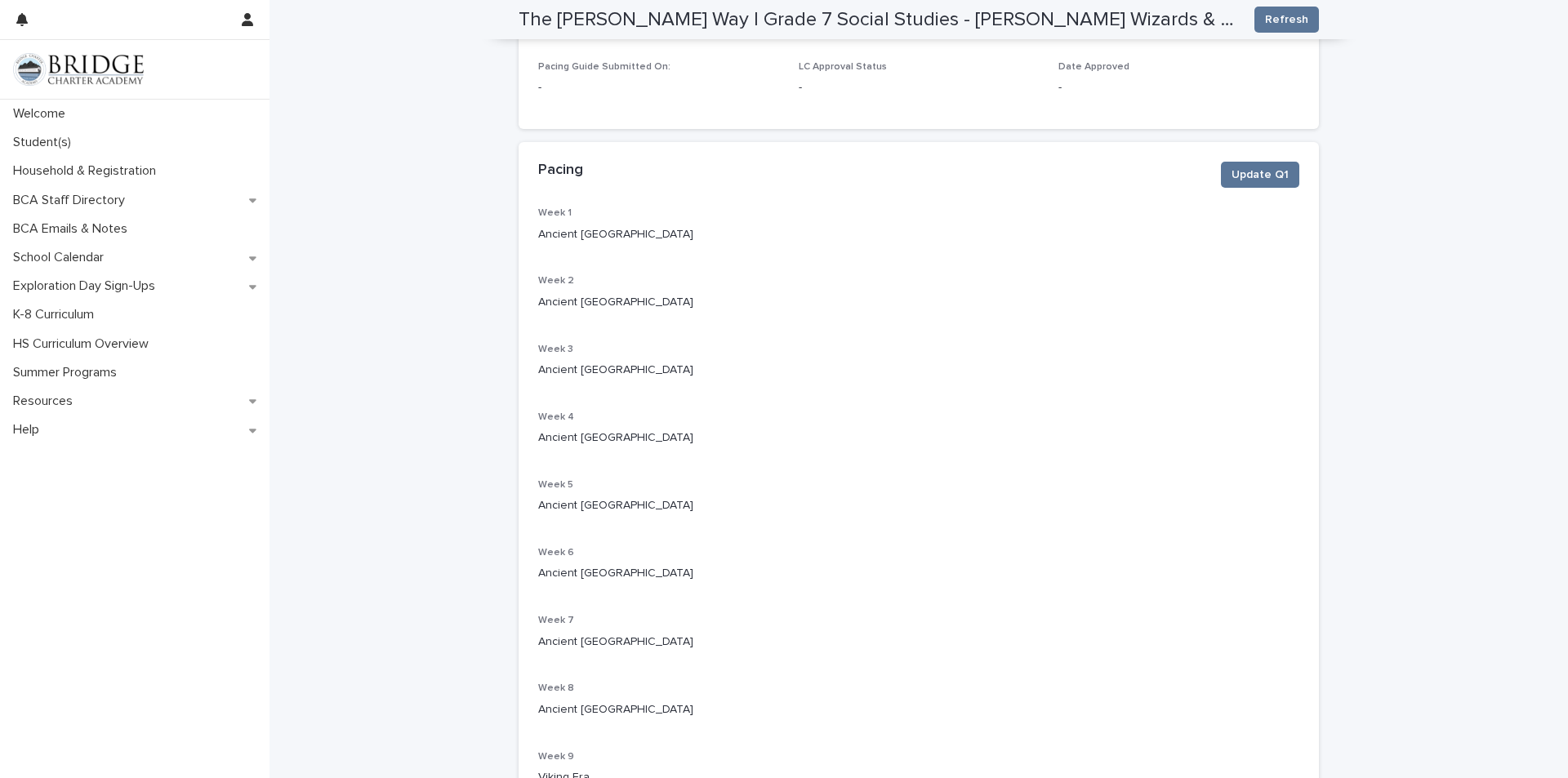
scroll to position [0, 0]
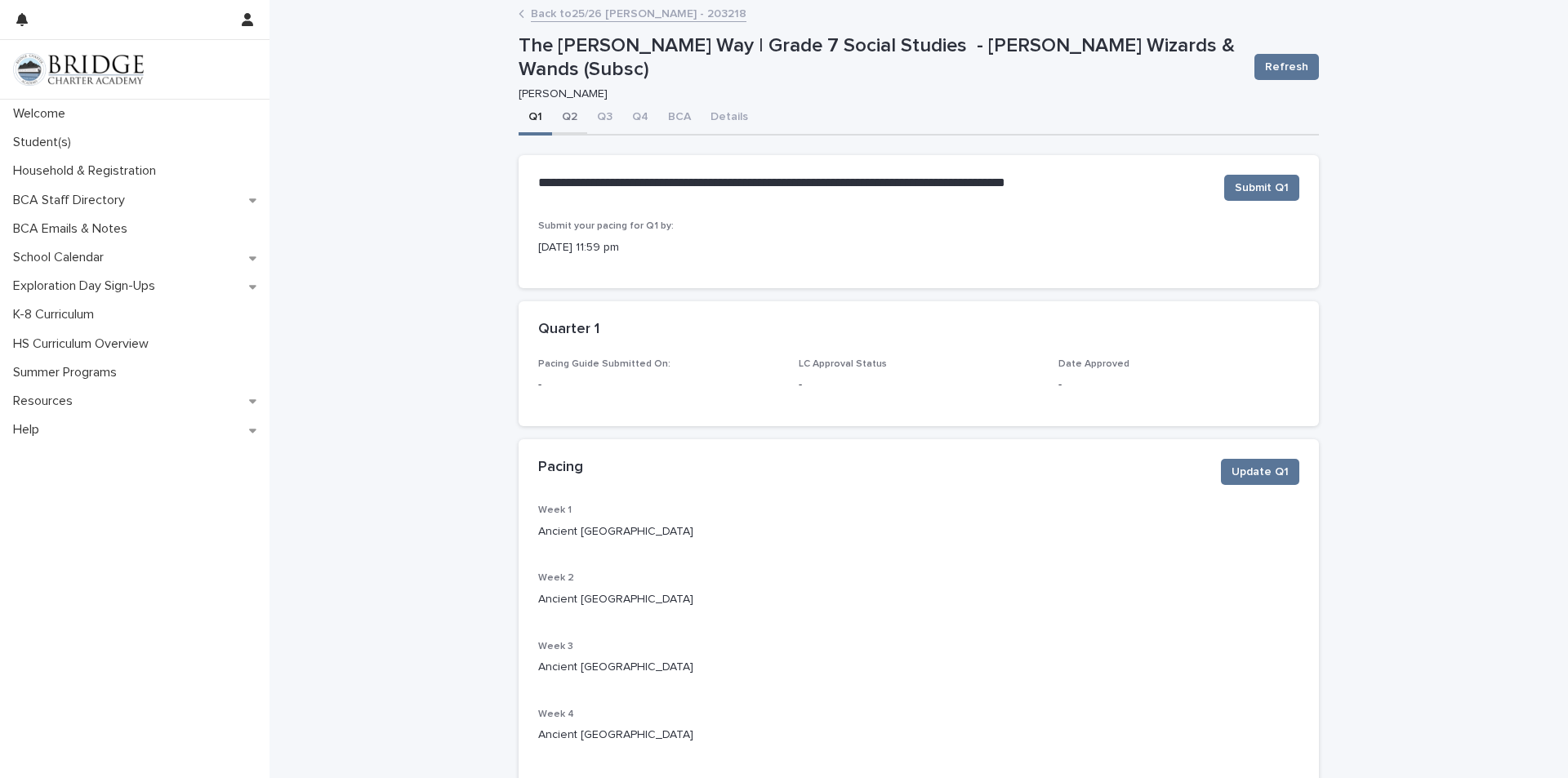
click at [557, 112] on button "Q2" at bounding box center [569, 118] width 35 height 34
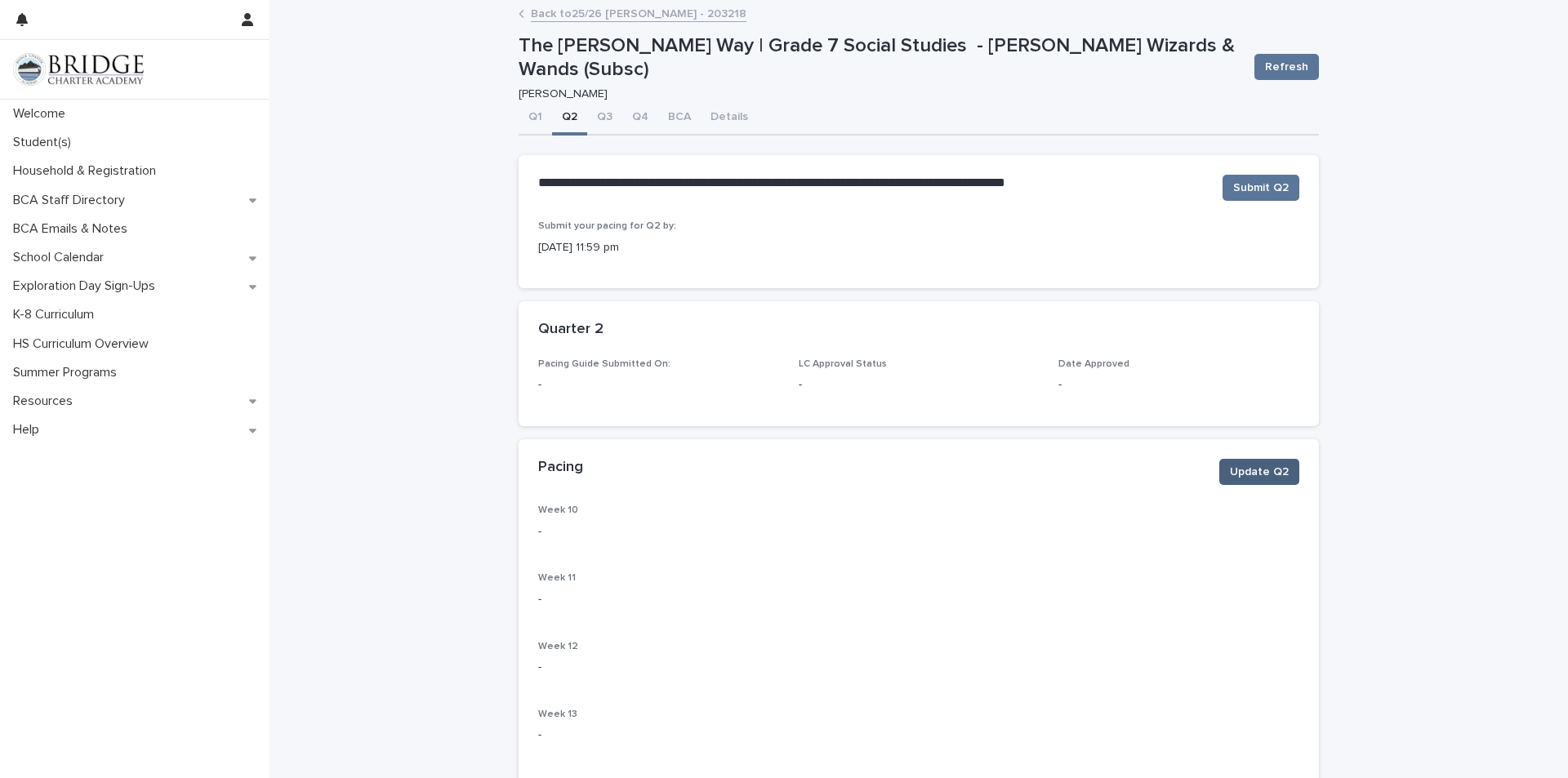
click at [1261, 473] on span "Update Q2" at bounding box center [1259, 472] width 59 height 17
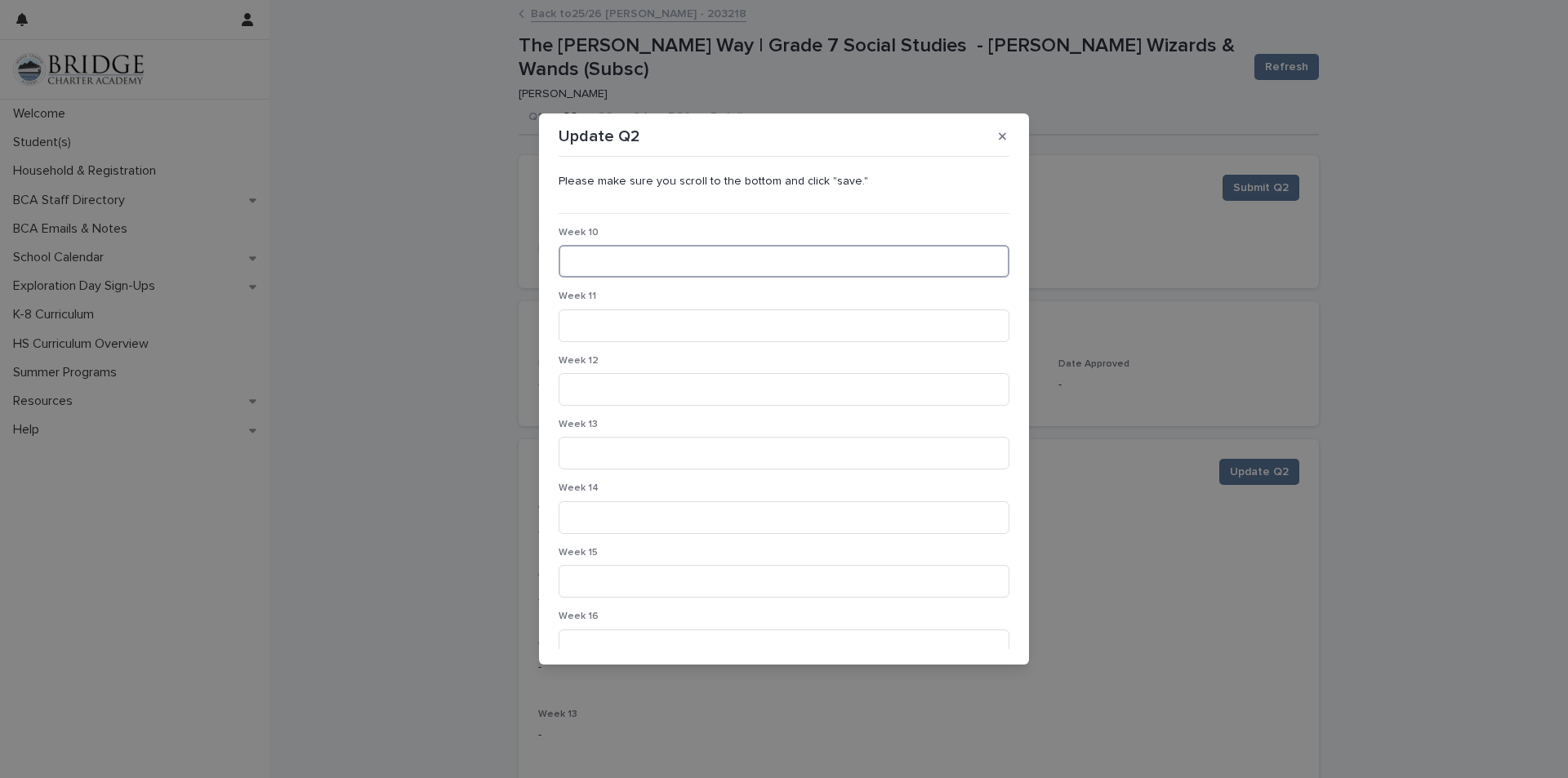
click at [672, 248] on input at bounding box center [783, 261] width 451 height 32
type input "**********"
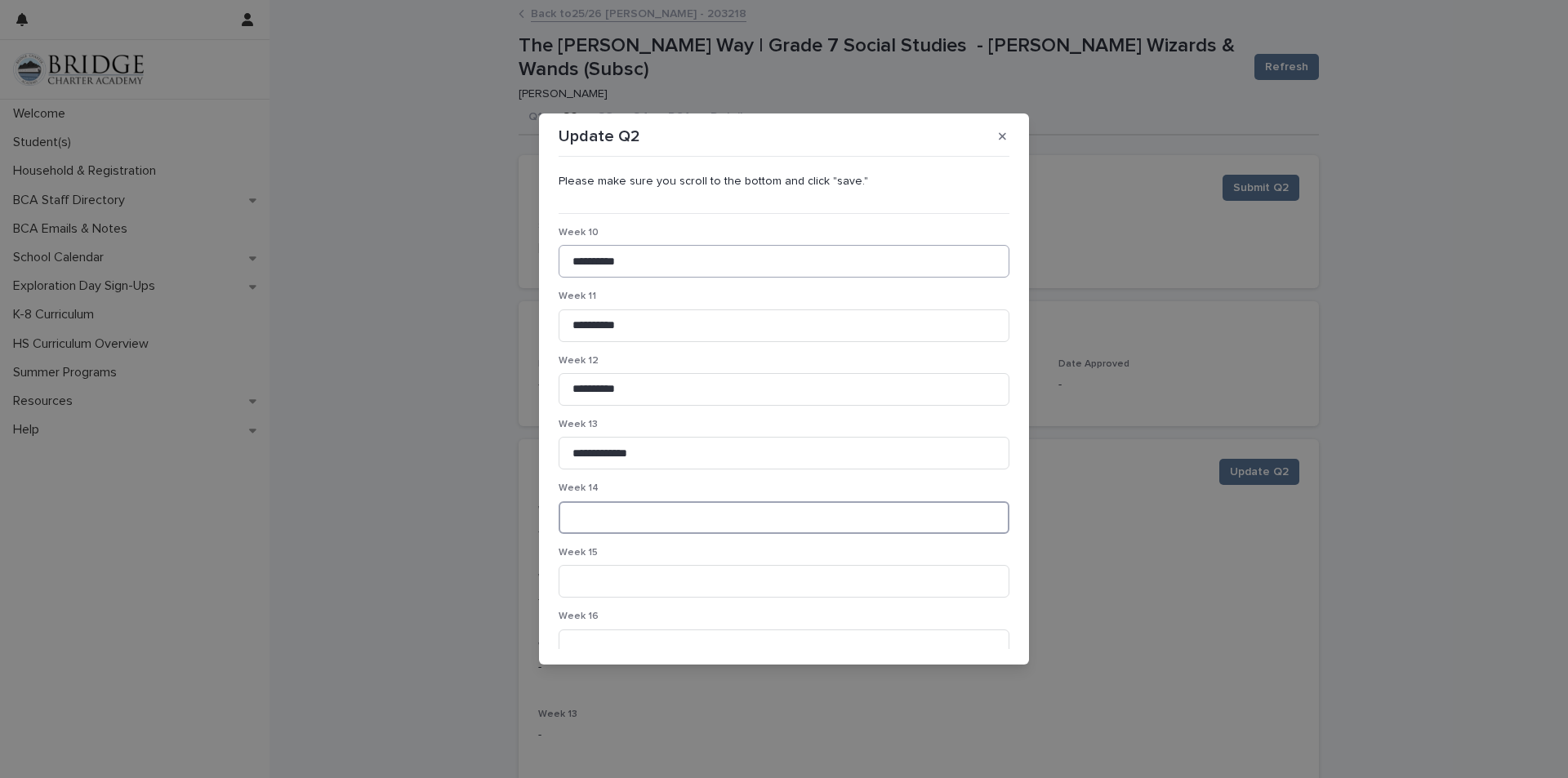
type input "*"
type input "********"
click at [598, 451] on input "**********" at bounding box center [783, 452] width 451 height 32
type input "**********"
click at [715, 508] on input "********" at bounding box center [783, 517] width 451 height 32
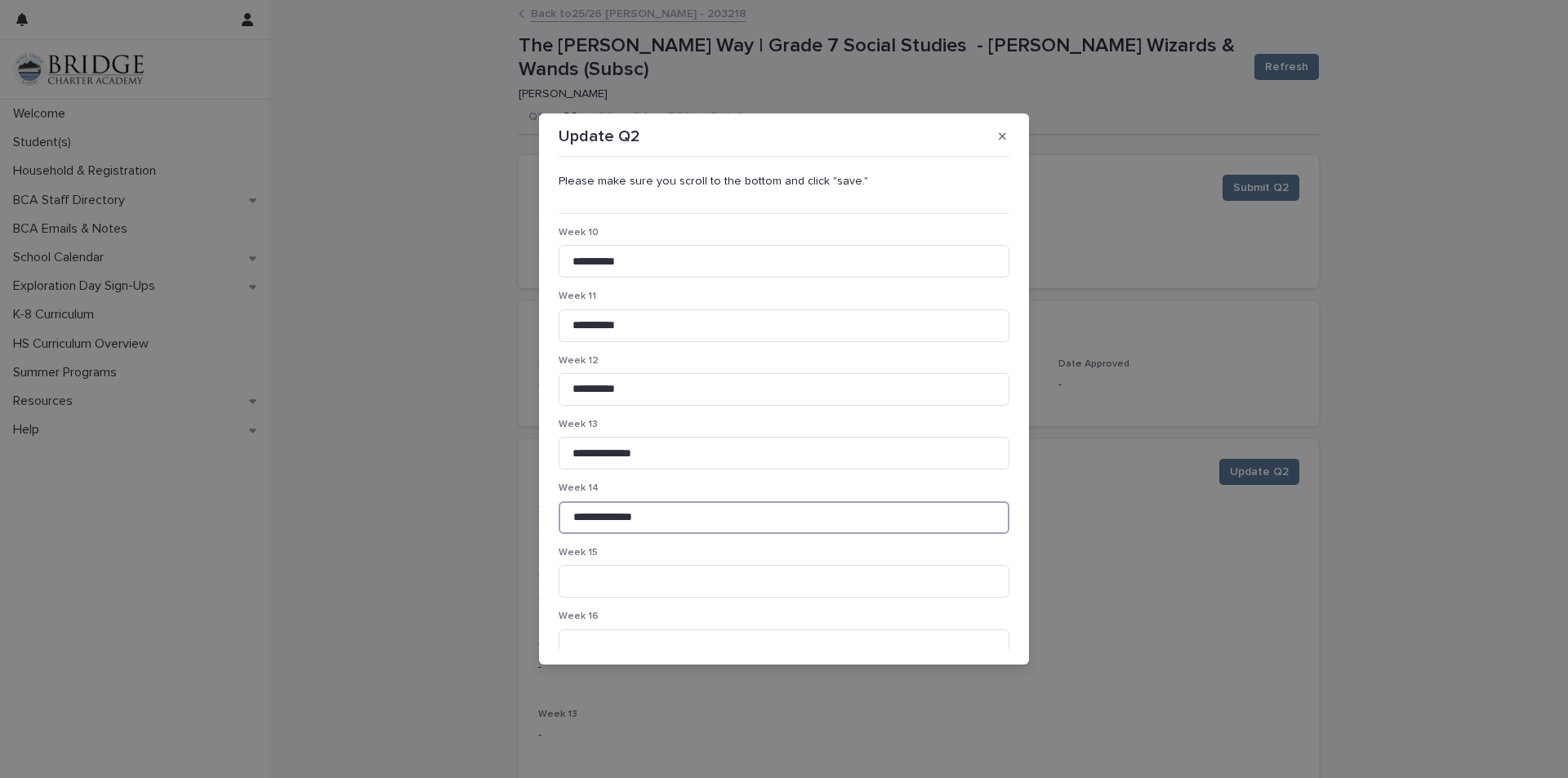
type input "**********"
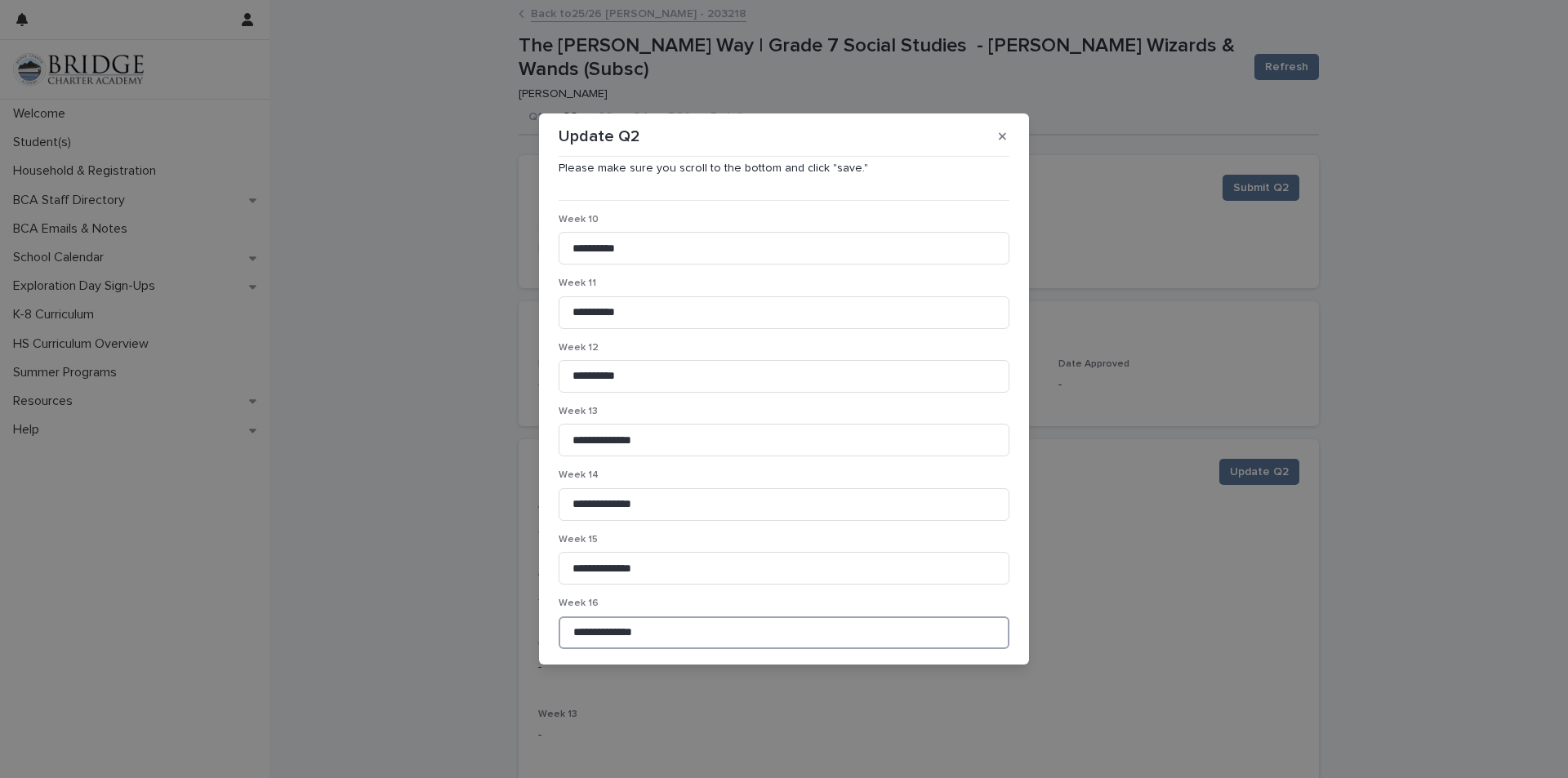
type input "**********"
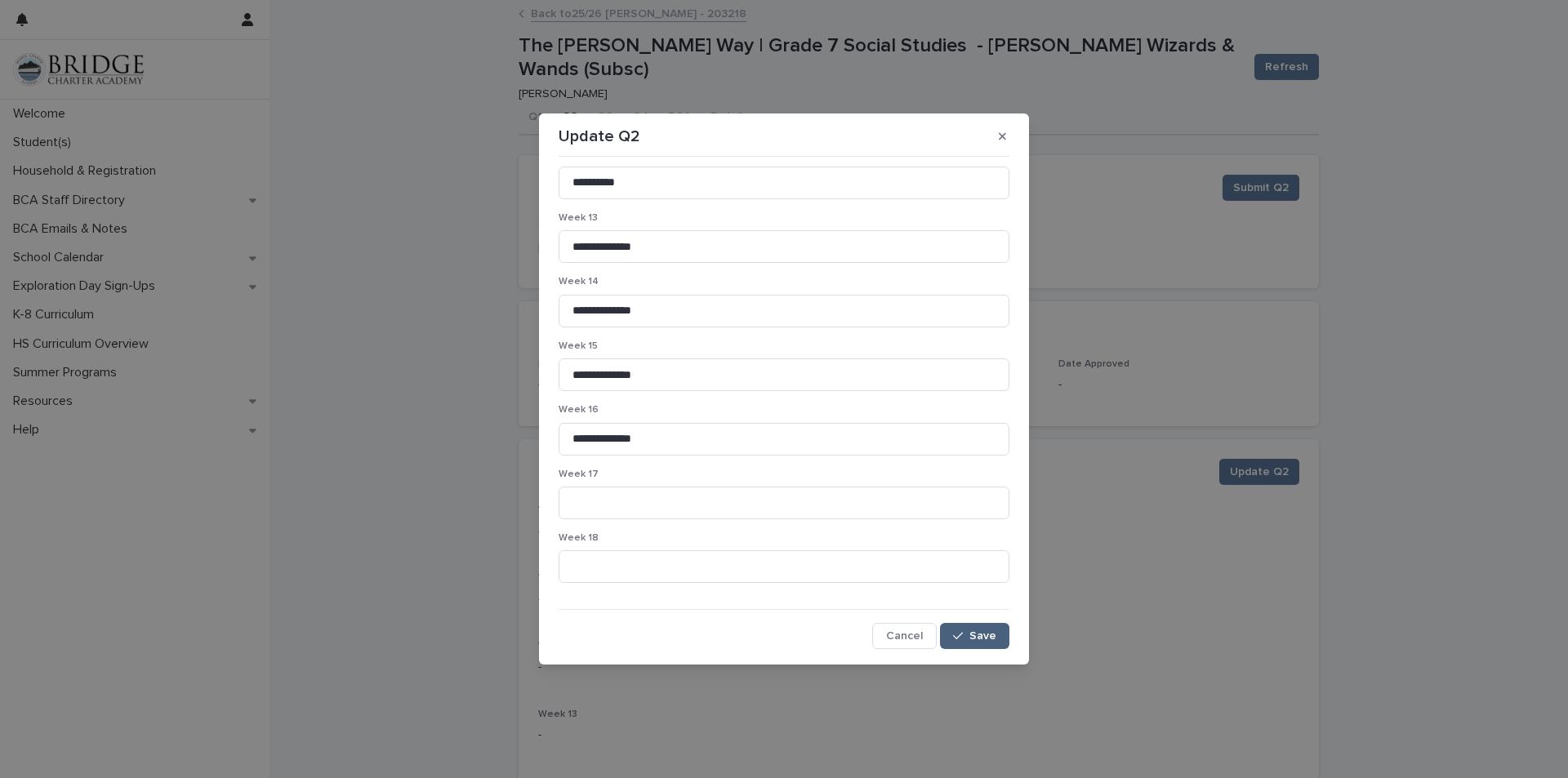
click at [944, 645] on button "Save" at bounding box center [974, 636] width 70 height 26
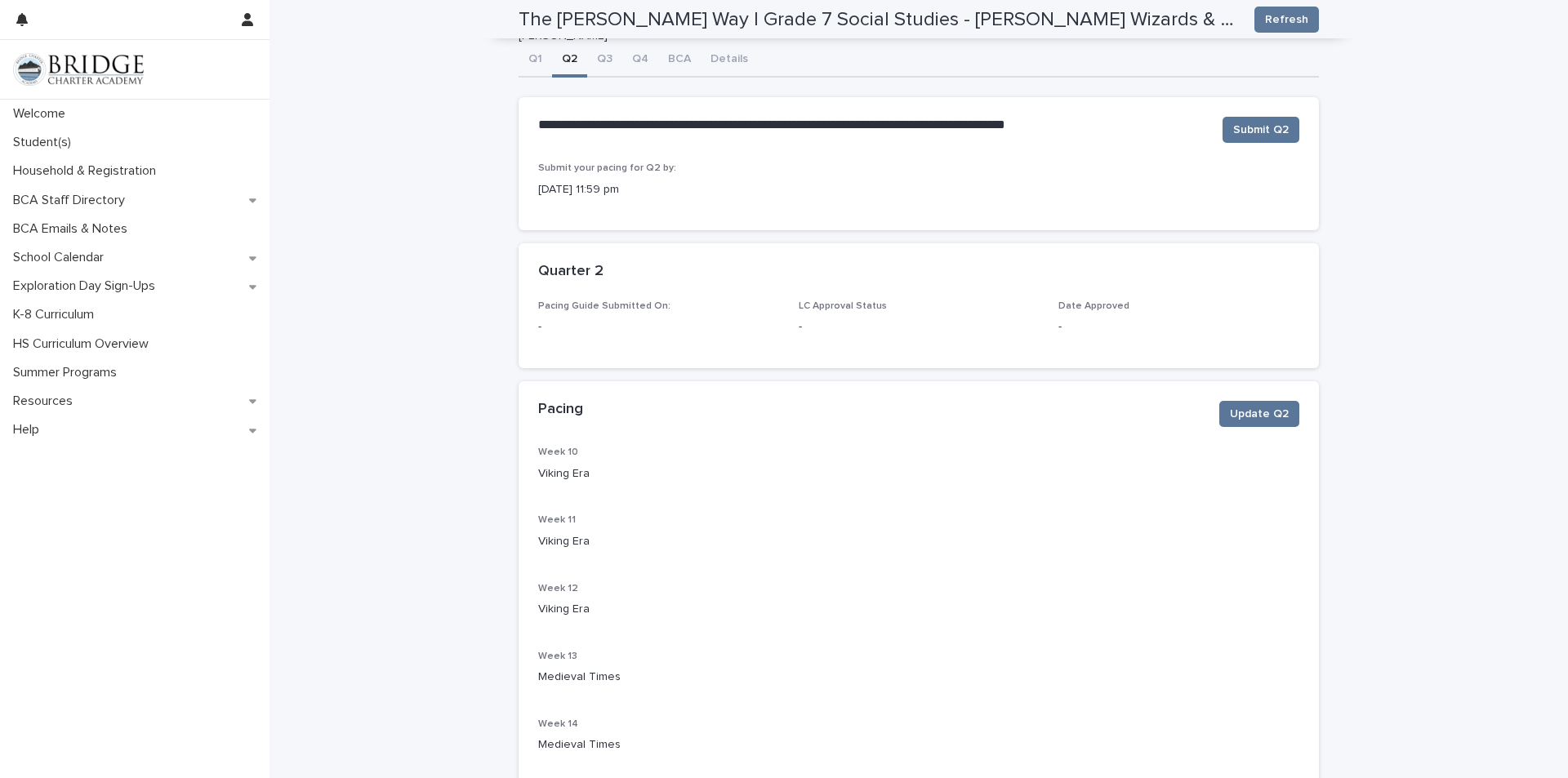
scroll to position [0, 0]
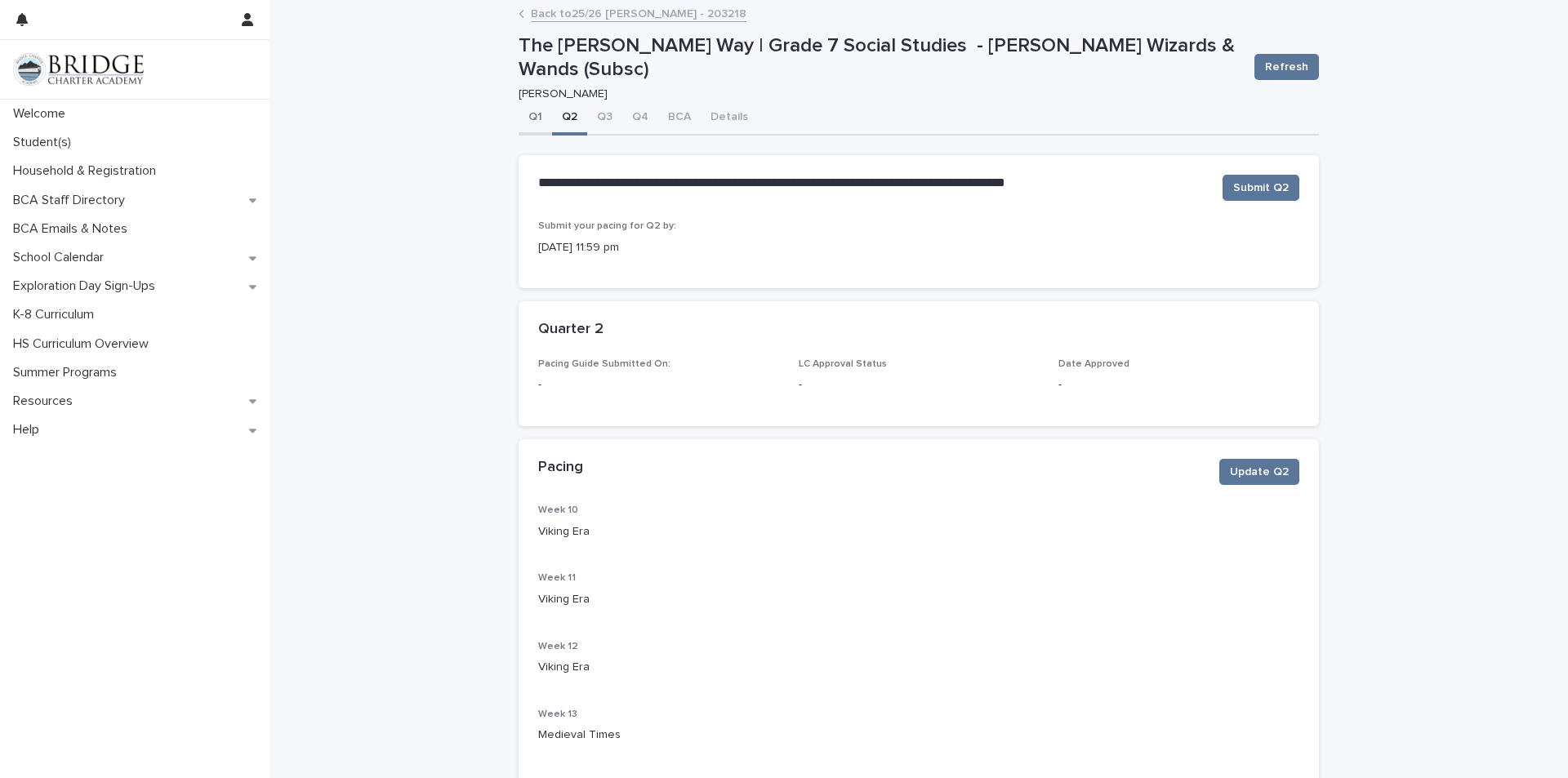
click at [522, 116] on button "Q1" at bounding box center [535, 118] width 33 height 34
click at [605, 2] on div "**********" at bounding box center [919, 641] width 801 height 1278
click at [605, 4] on link "Back to 25/26 [PERSON_NAME] - 203218" at bounding box center [638, 13] width 216 height 19
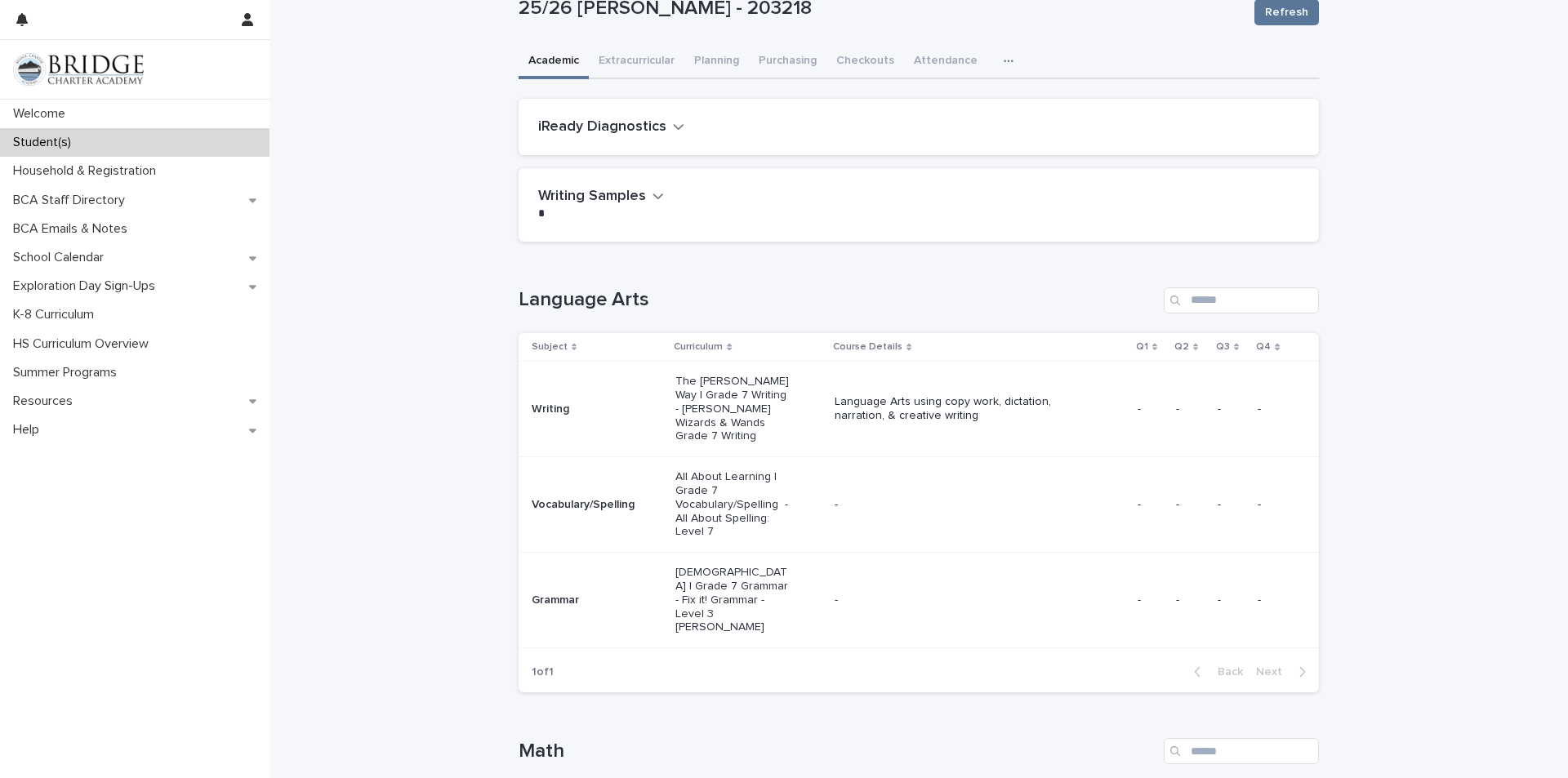
scroll to position [163, 0]
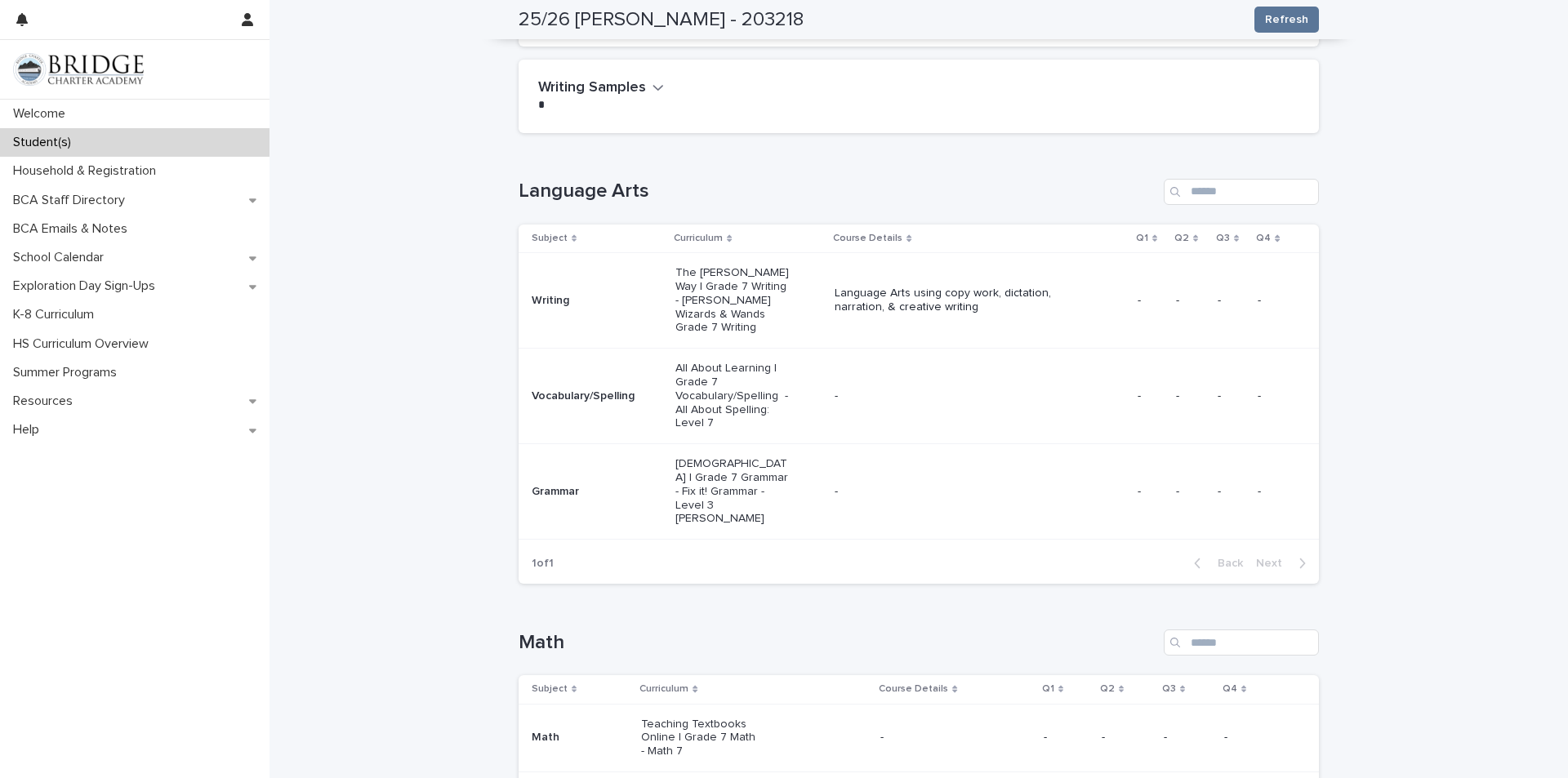
click at [607, 300] on p "Writing" at bounding box center [590, 301] width 117 height 14
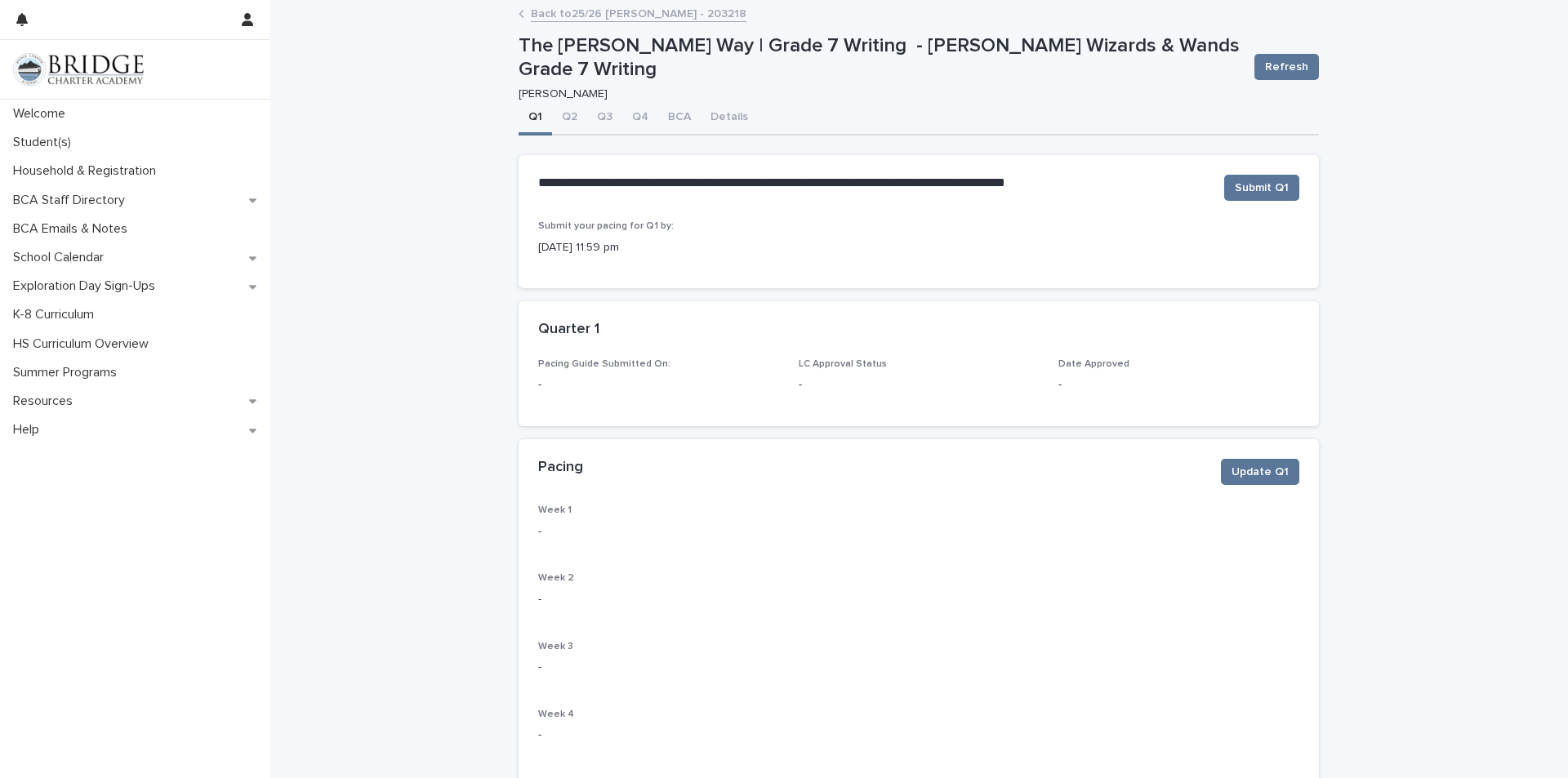
click at [593, 19] on link "Back to 25/26 [PERSON_NAME] - 203218" at bounding box center [638, 13] width 216 height 19
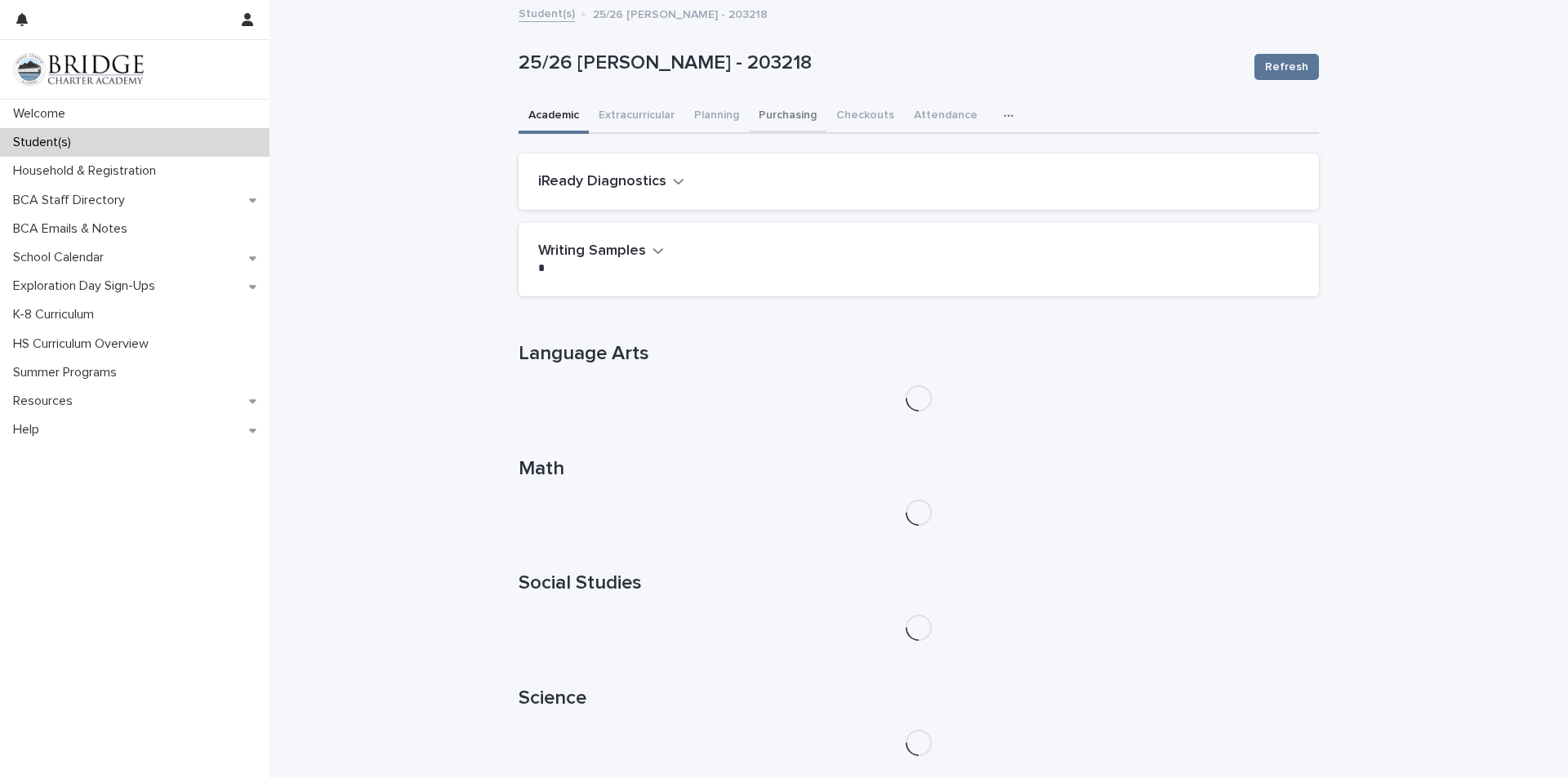
click at [783, 112] on button "Purchasing" at bounding box center [788, 116] width 78 height 34
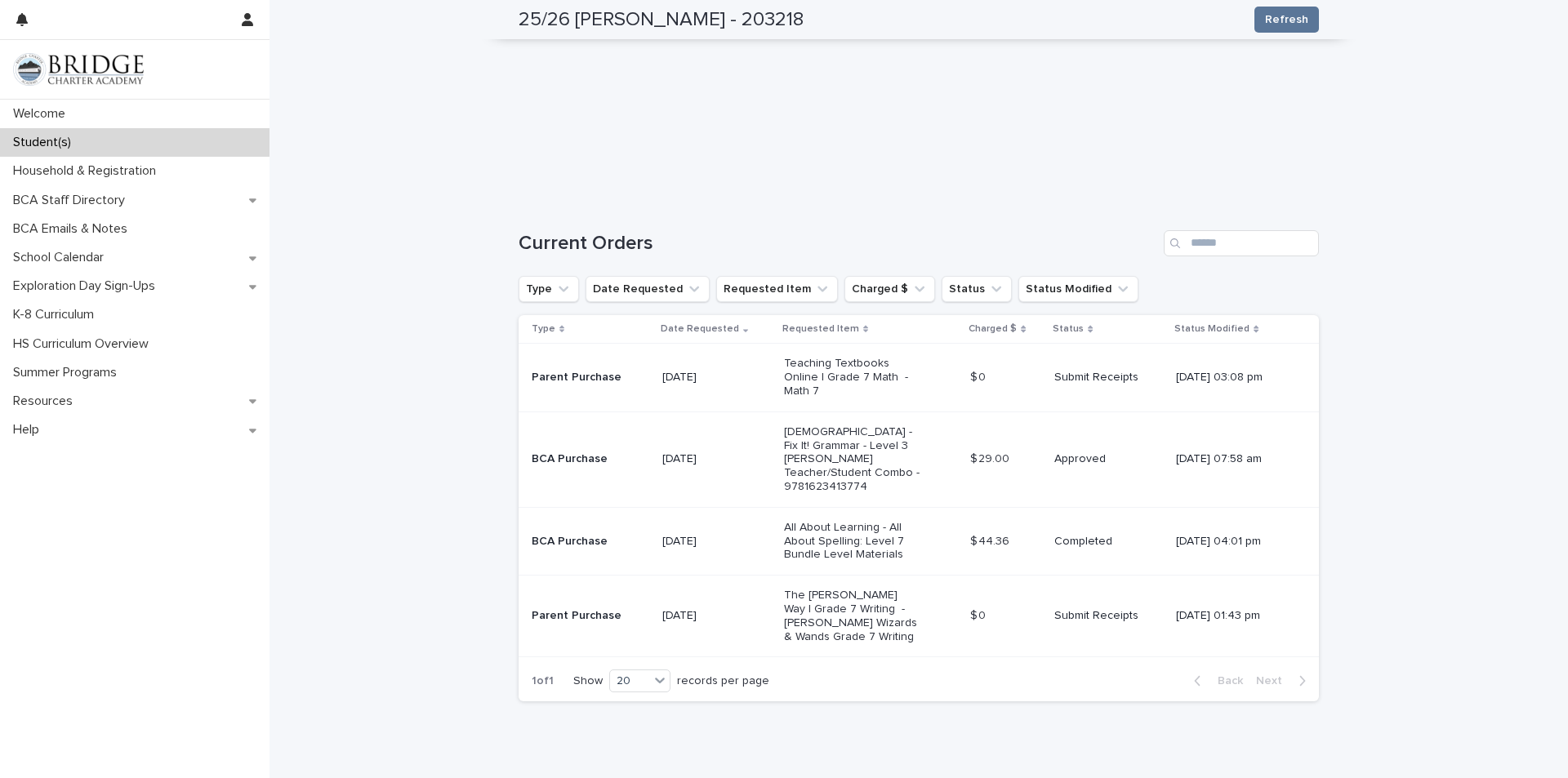
scroll to position [245, 0]
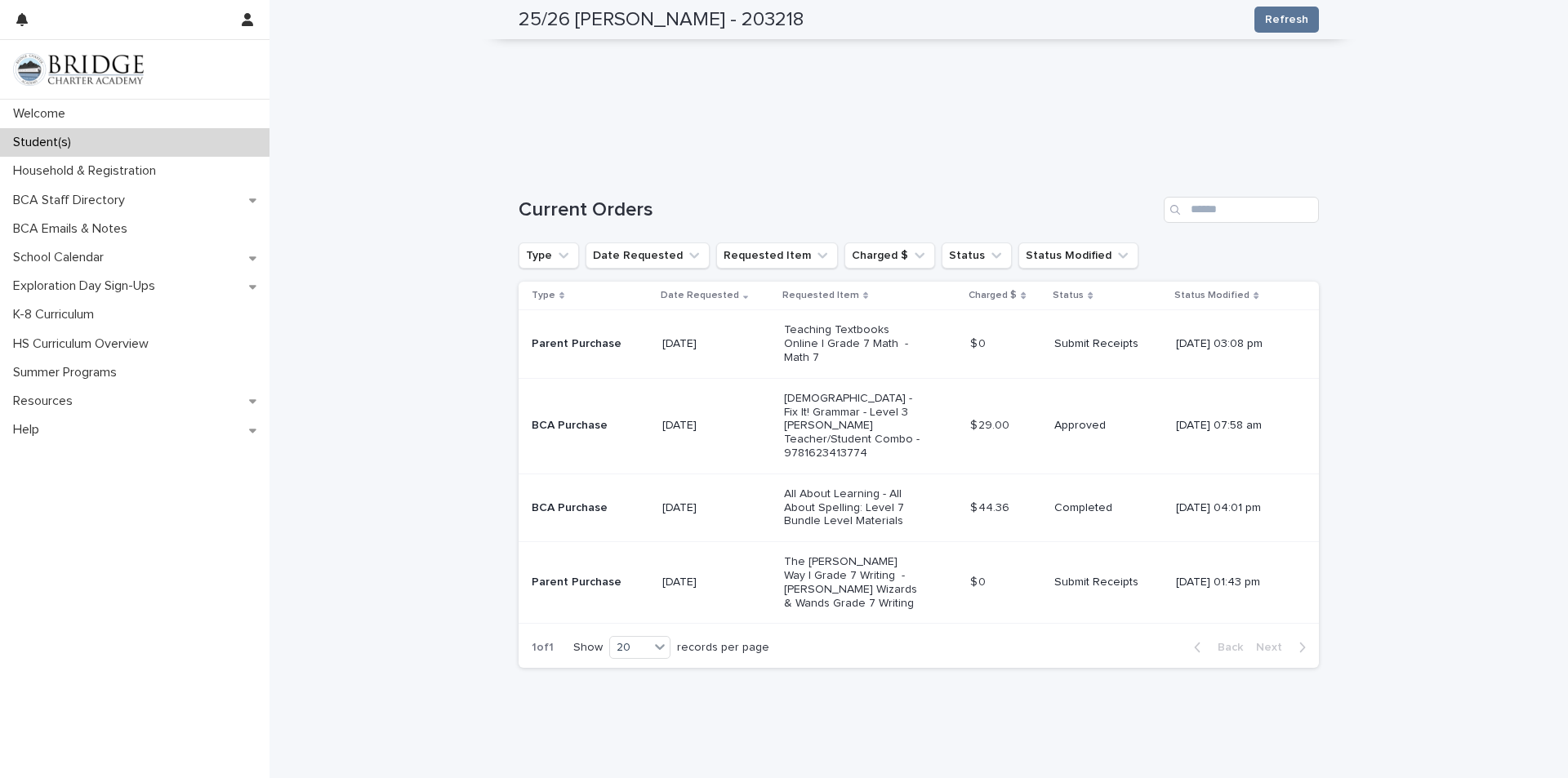
click at [1054, 417] on div "Approved" at bounding box center [1108, 425] width 109 height 27
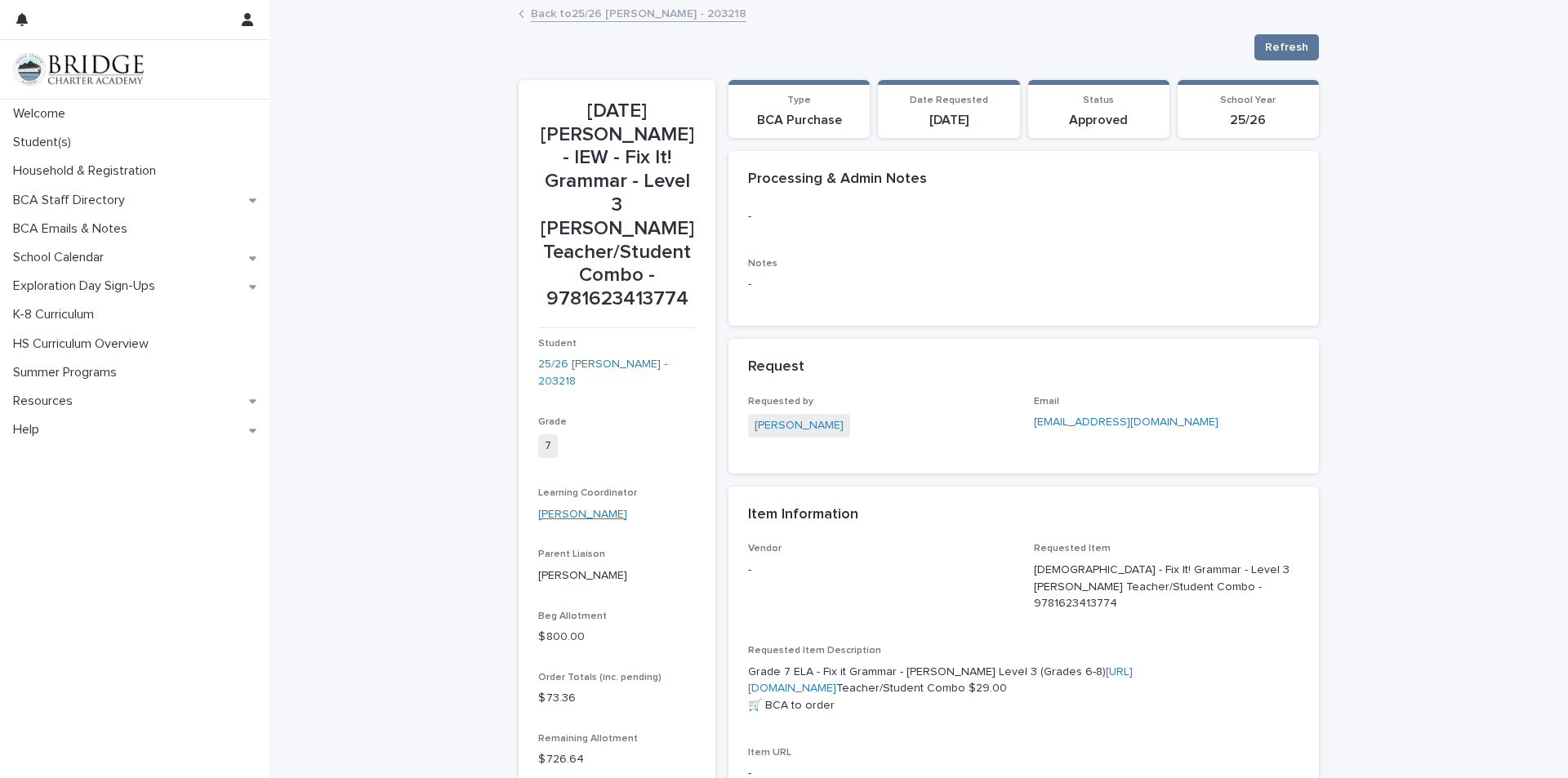
click at [558, 506] on link "[PERSON_NAME]" at bounding box center [582, 514] width 89 height 17
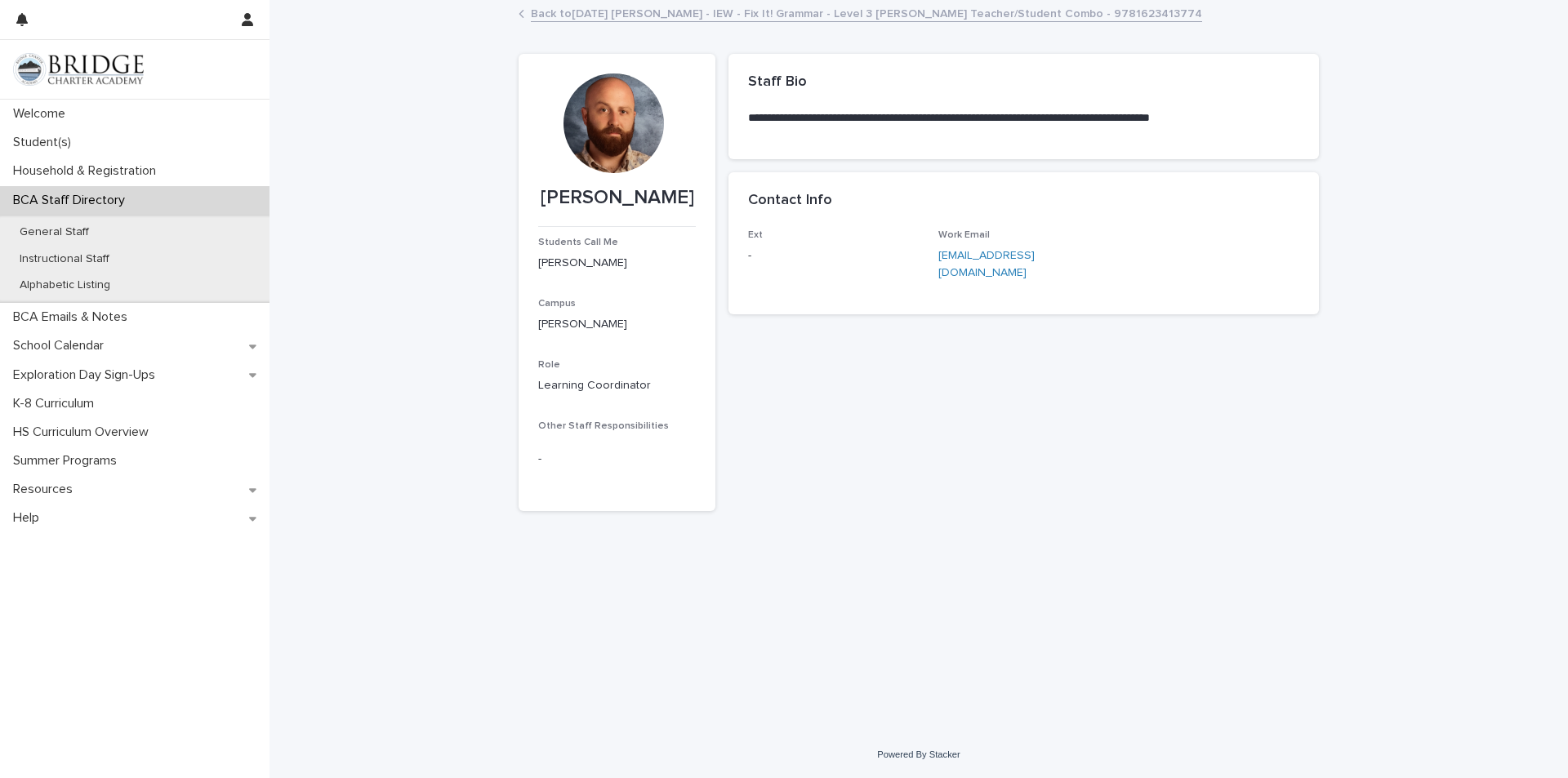
click at [585, 17] on link "Back to [DATE] [PERSON_NAME] - IEW - Fix It! Grammar - Level 3 [PERSON_NAME] Te…" at bounding box center [866, 13] width 672 height 19
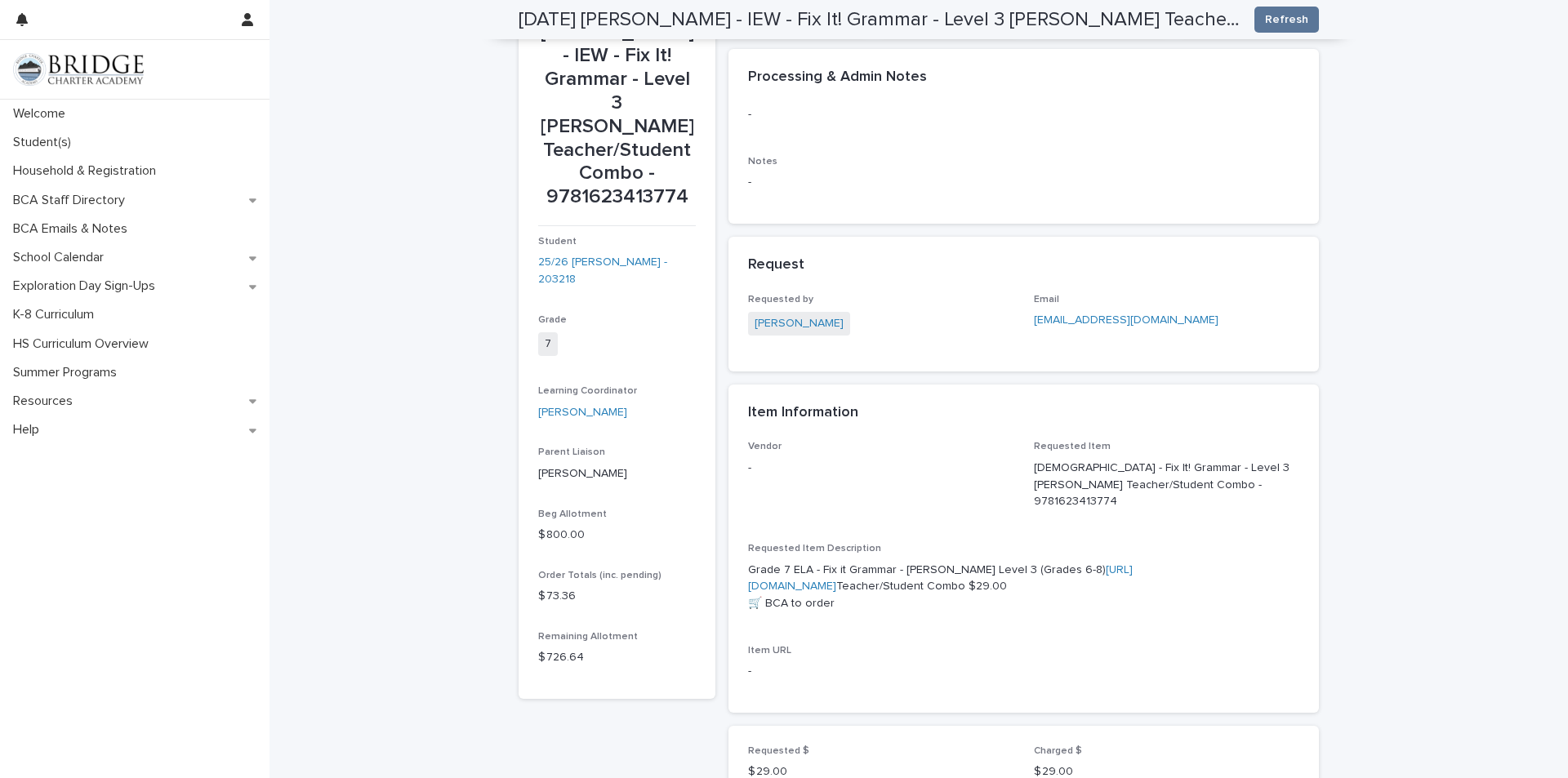
scroll to position [98, 0]
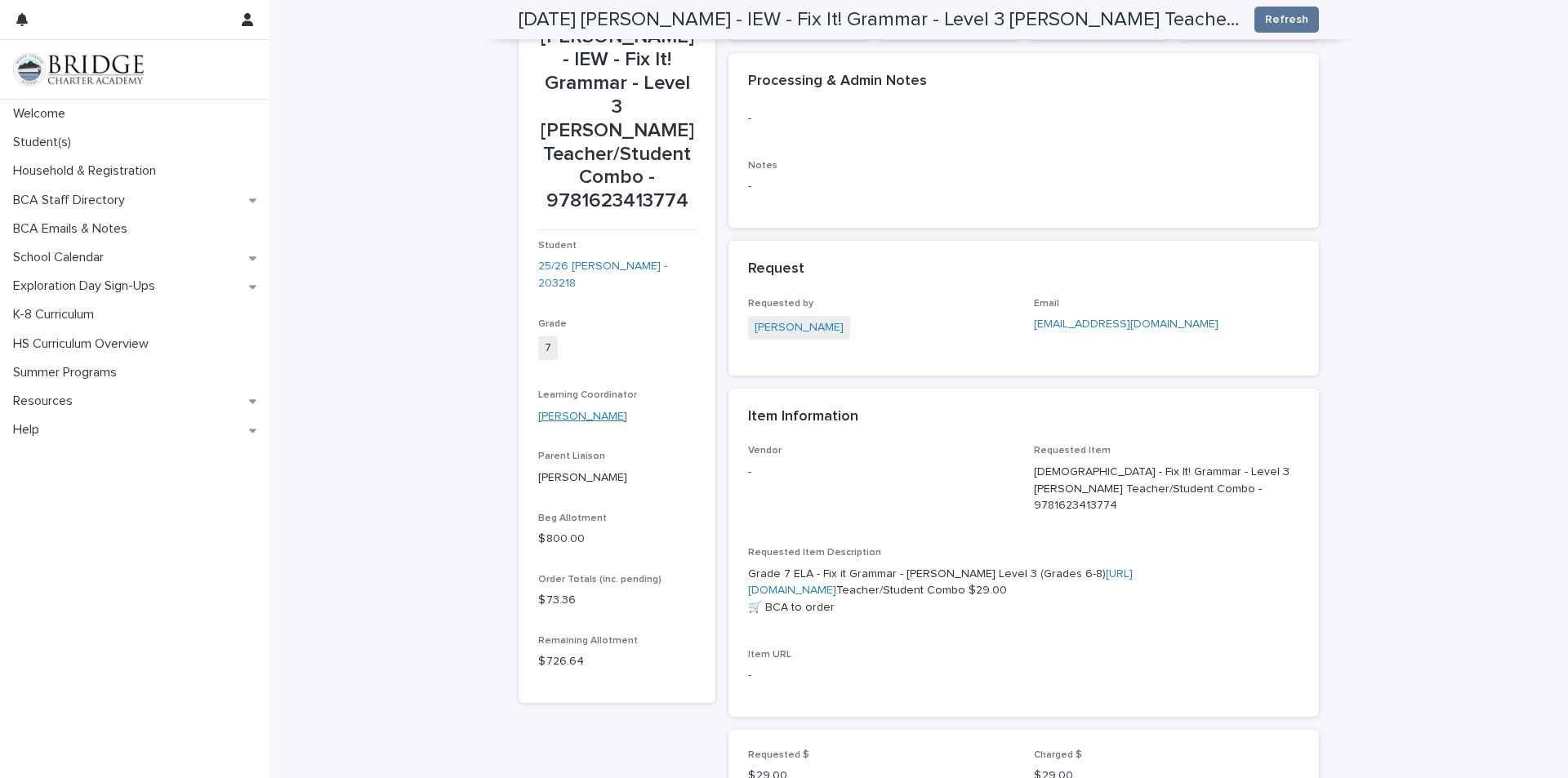
click at [564, 408] on link "[PERSON_NAME]" at bounding box center [582, 417] width 89 height 17
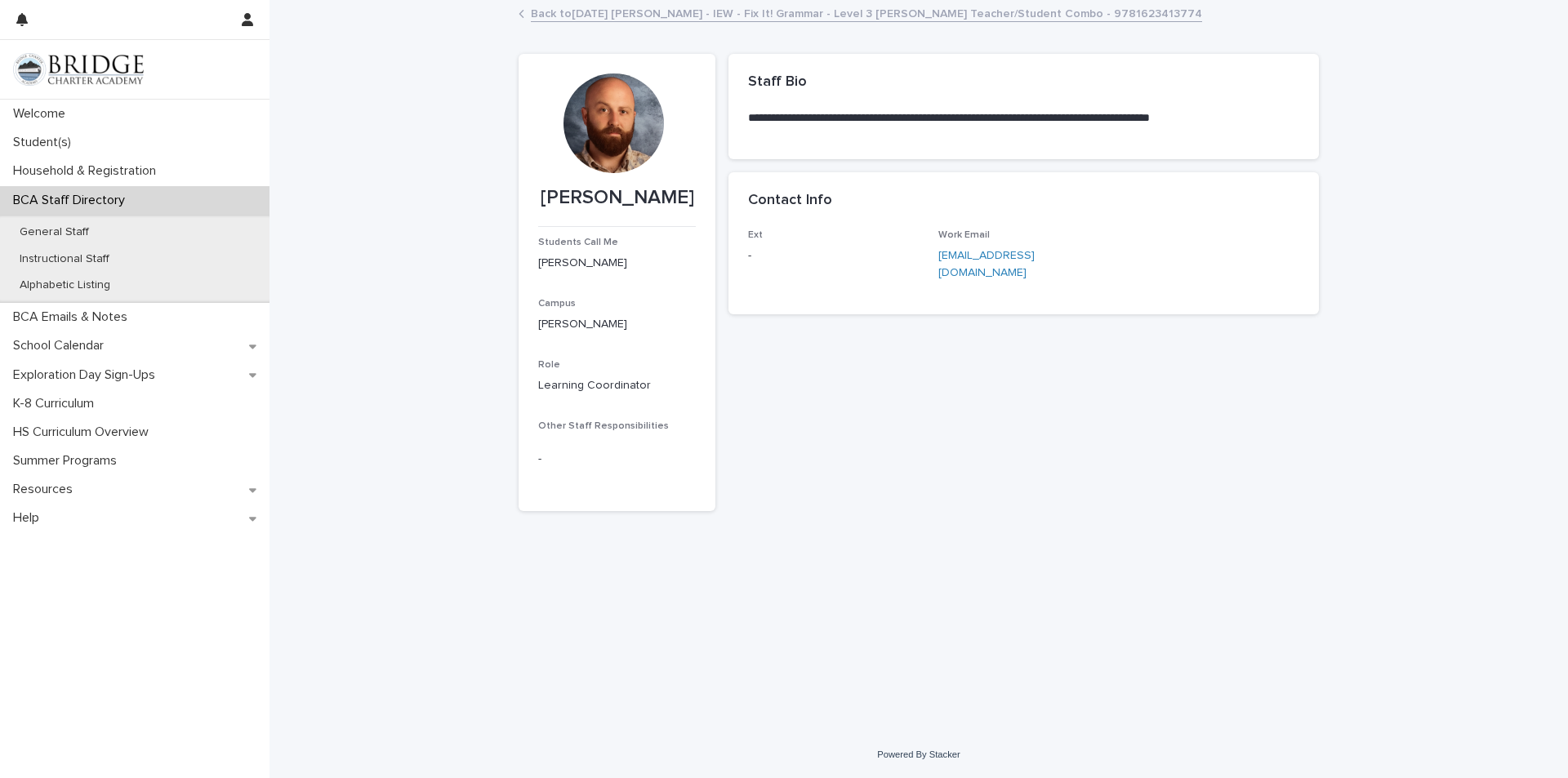
click at [617, 8] on link "Back to [DATE] [PERSON_NAME] - IEW - Fix It! Grammar - Level 3 [PERSON_NAME] Te…" at bounding box center [866, 13] width 672 height 19
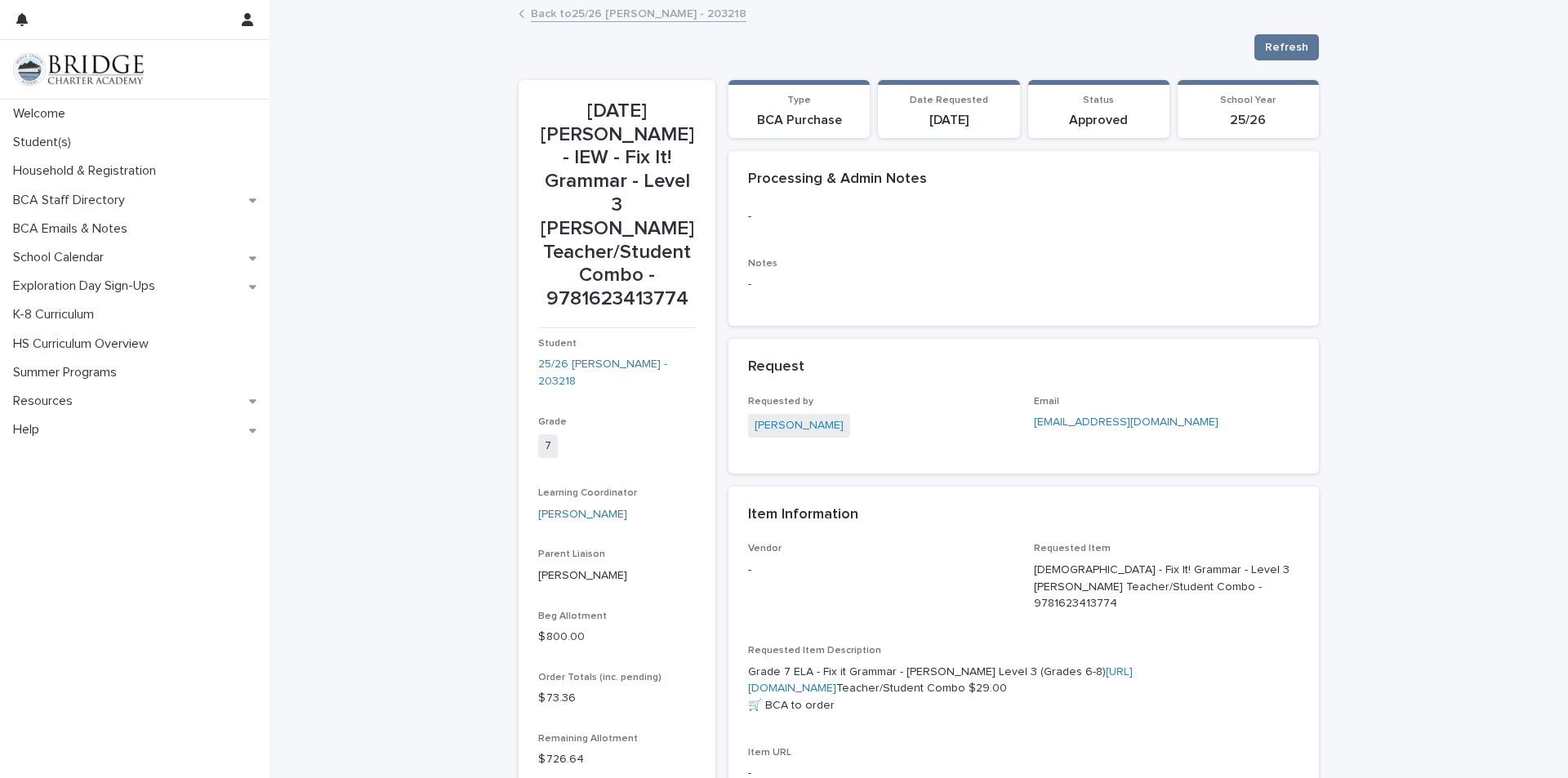
click at [615, 19] on link "Back to 25/26 [PERSON_NAME] - 203218" at bounding box center [638, 13] width 216 height 19
